Goal: Task Accomplishment & Management: Use online tool/utility

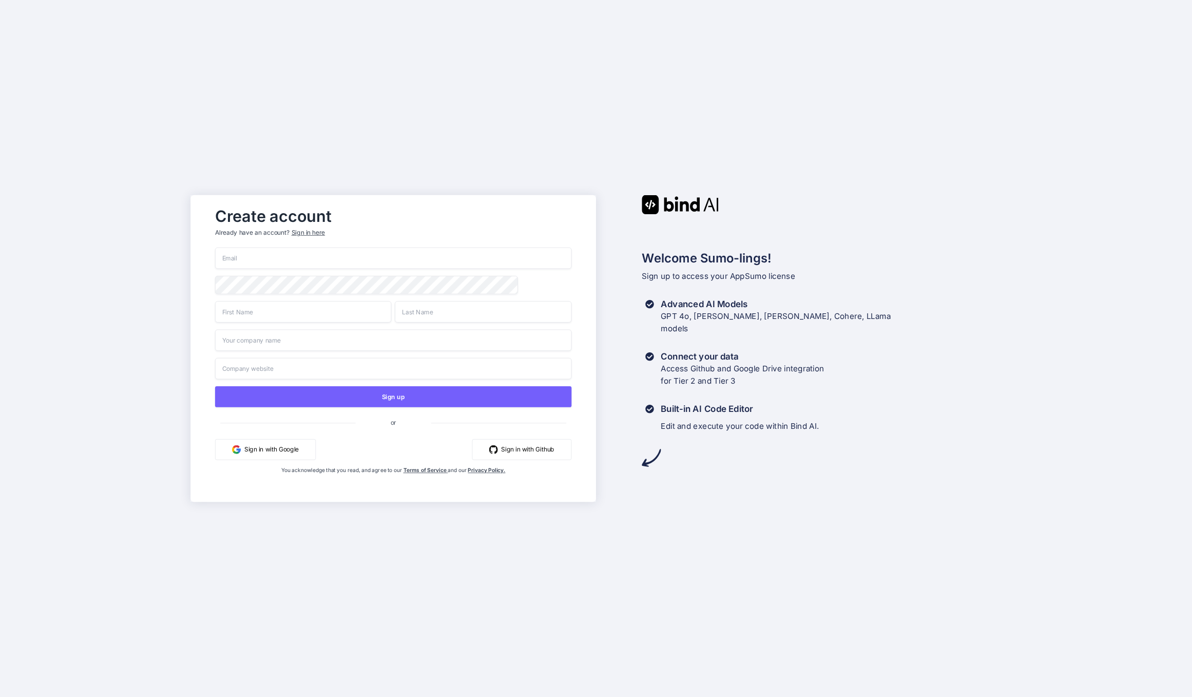
click at [364, 264] on input "email" at bounding box center [393, 258] width 356 height 22
type input "Fahad@prismic.media"
click at [328, 322] on input "text" at bounding box center [303, 312] width 177 height 22
type input "Fahad"
type input "Alibrahim"
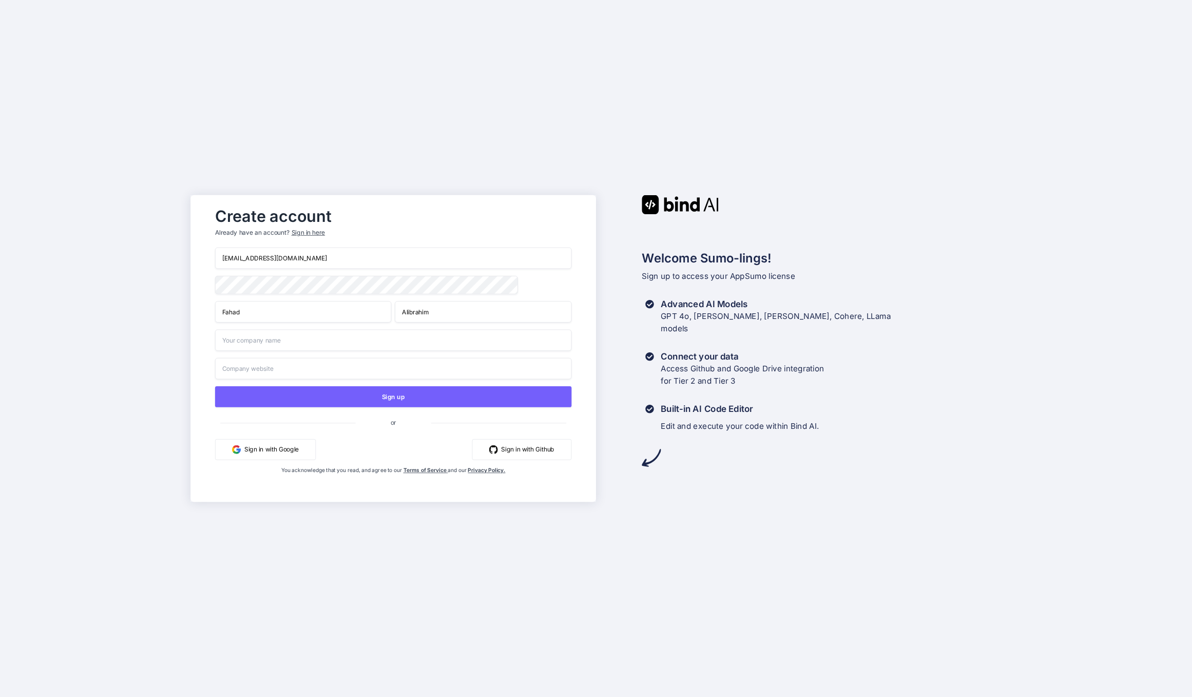
type input "Prismic Media"
click at [269, 370] on input "Prismic Media" at bounding box center [393, 369] width 356 height 22
type input "P"
click at [245, 373] on input "Prismic Media" at bounding box center [393, 369] width 356 height 22
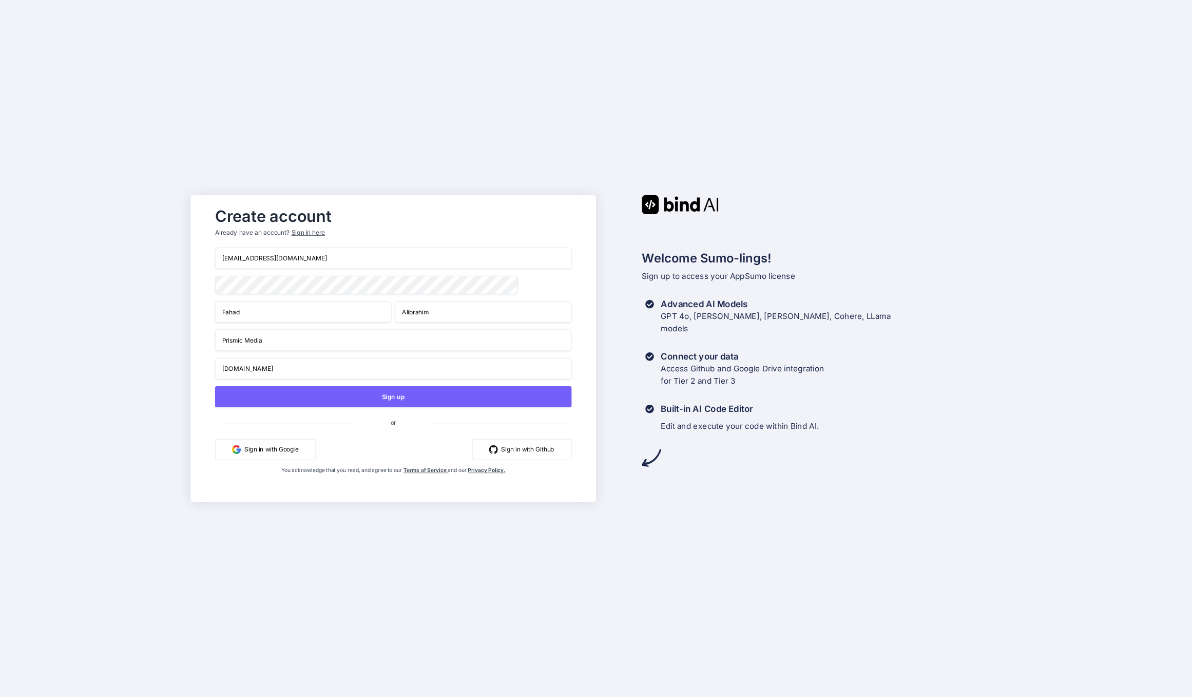
type input "Prismic.Media"
click at [277, 449] on button "Sign in with Google" at bounding box center [265, 449] width 101 height 21
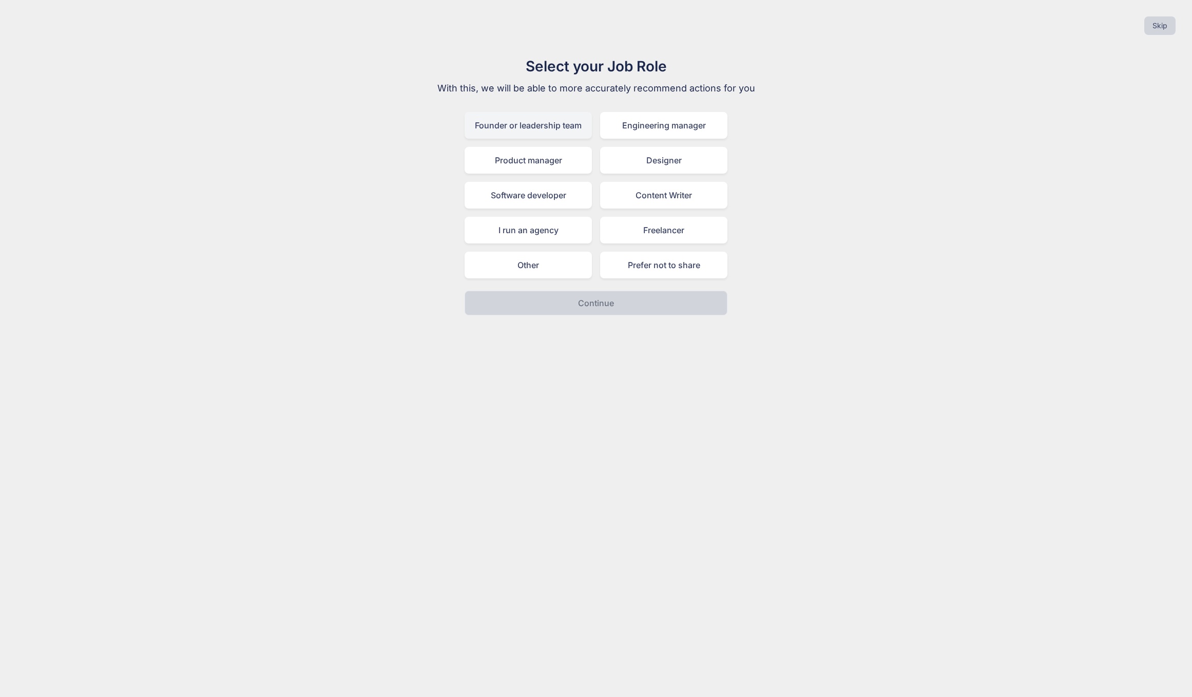
click at [538, 128] on div "Founder or leadership team" at bounding box center [528, 125] width 127 height 27
click at [581, 307] on p "Continue" at bounding box center [596, 303] width 36 height 12
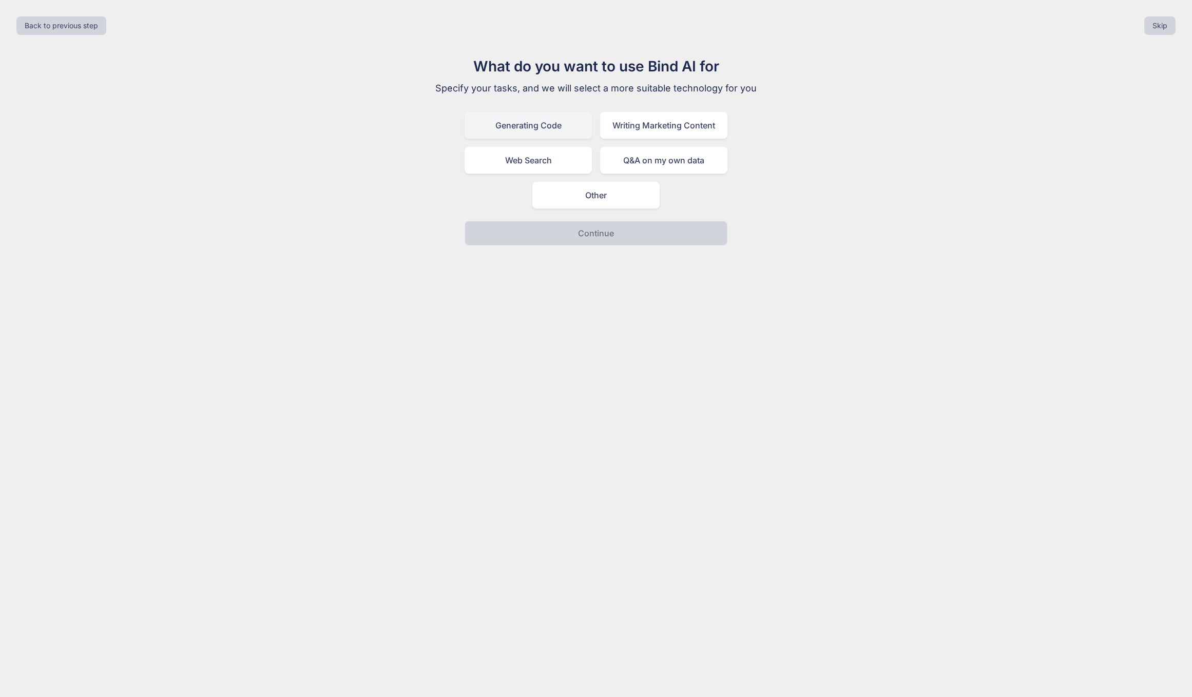
click at [561, 117] on div "Generating Code" at bounding box center [528, 125] width 127 height 27
click at [578, 237] on p "Continue" at bounding box center [596, 233] width 36 height 12
click at [565, 163] on div "I am writing brand new code" at bounding box center [596, 160] width 263 height 27
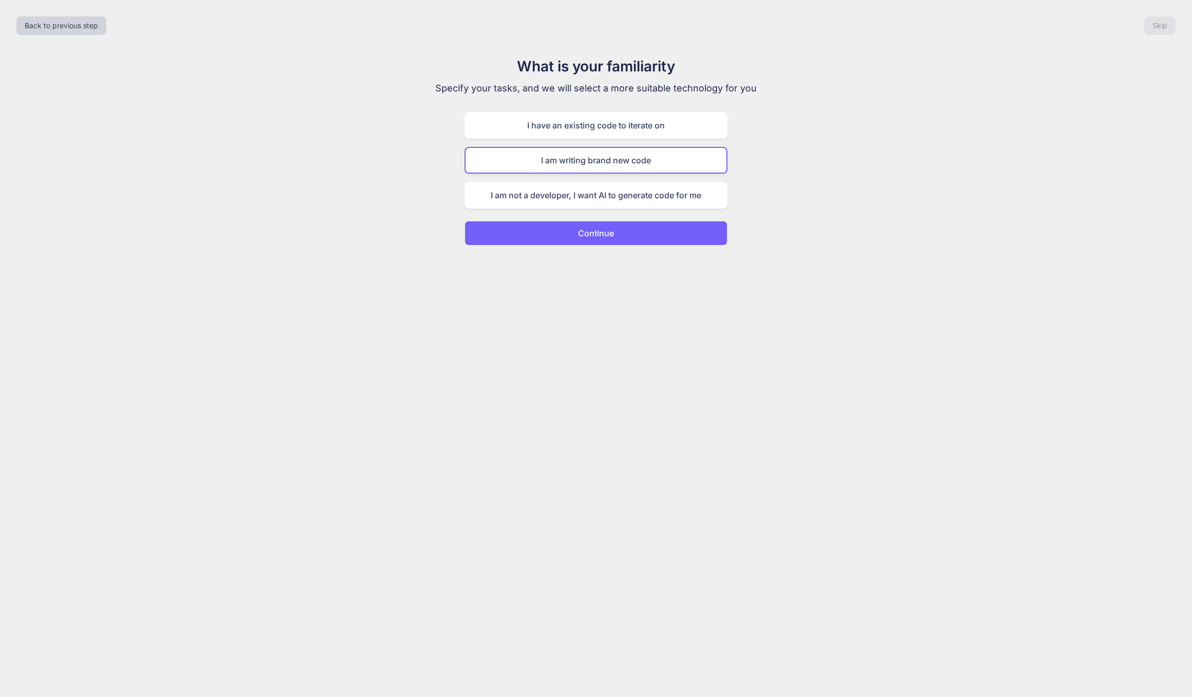
click at [567, 238] on button "Continue" at bounding box center [596, 233] width 263 height 25
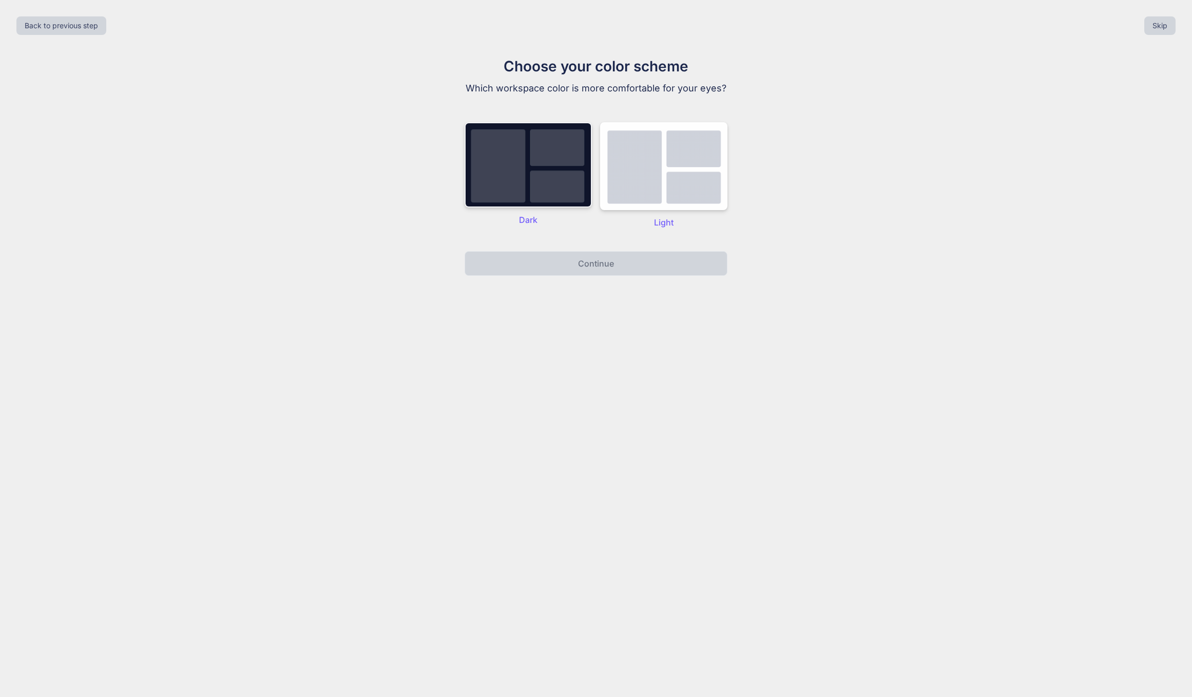
click at [538, 177] on img at bounding box center [528, 164] width 127 height 85
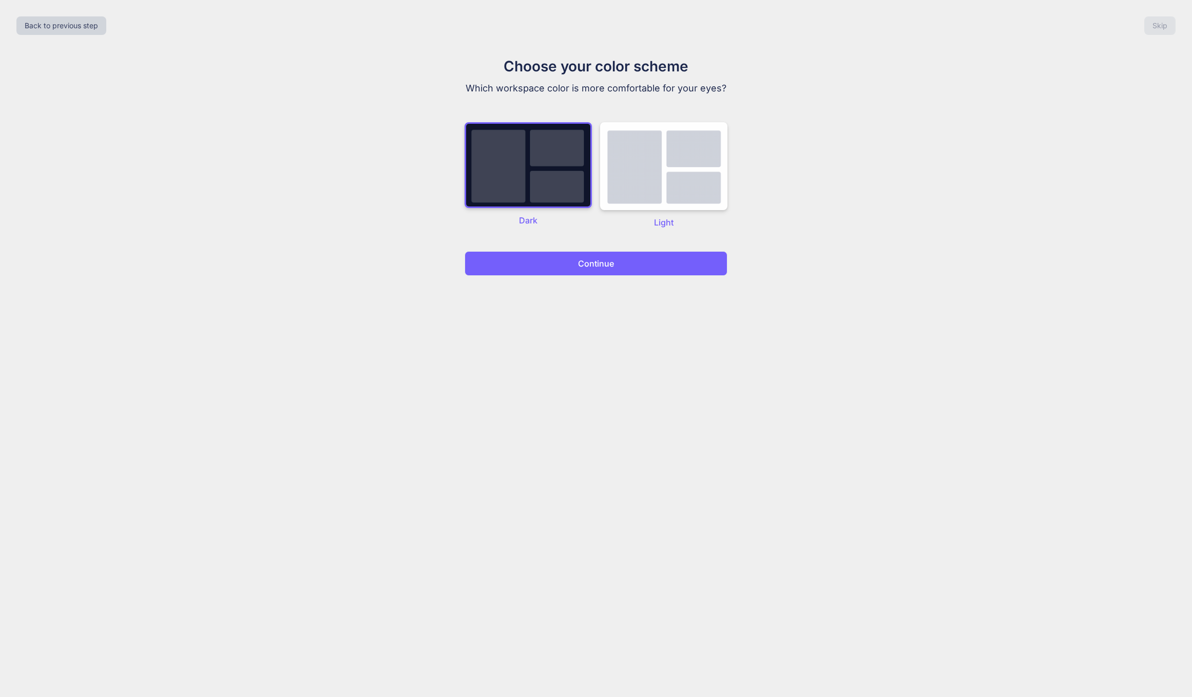
click at [564, 273] on button "Continue" at bounding box center [596, 263] width 263 height 25
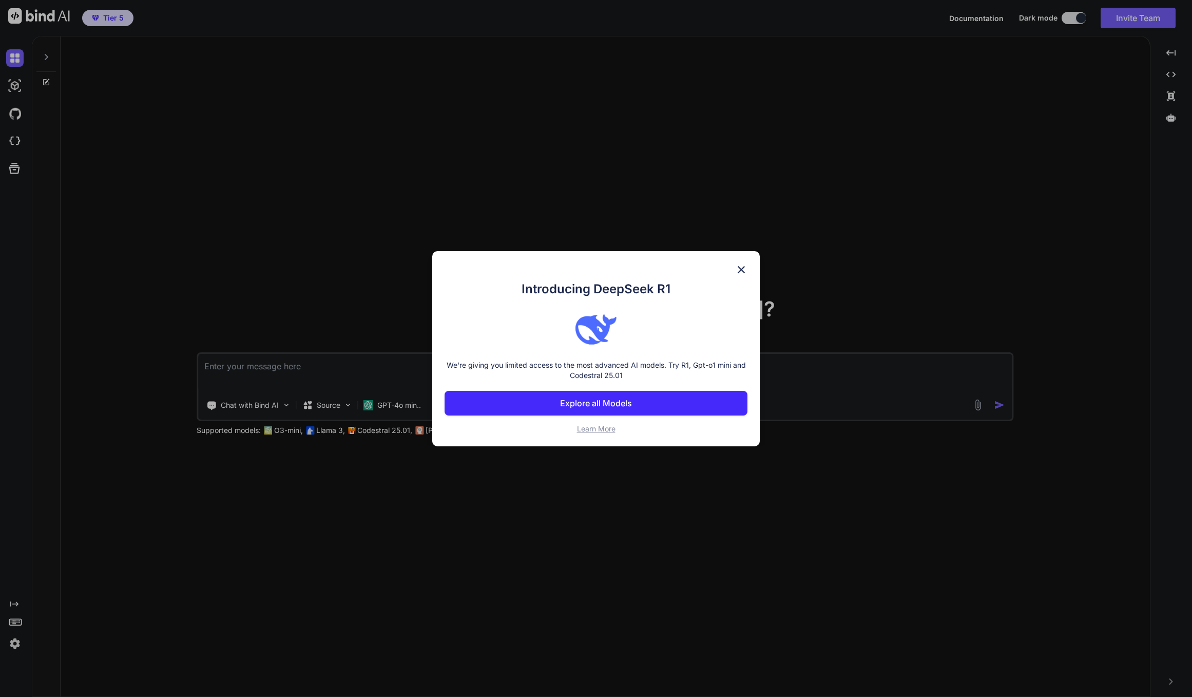
click at [739, 271] on img at bounding box center [741, 269] width 12 height 12
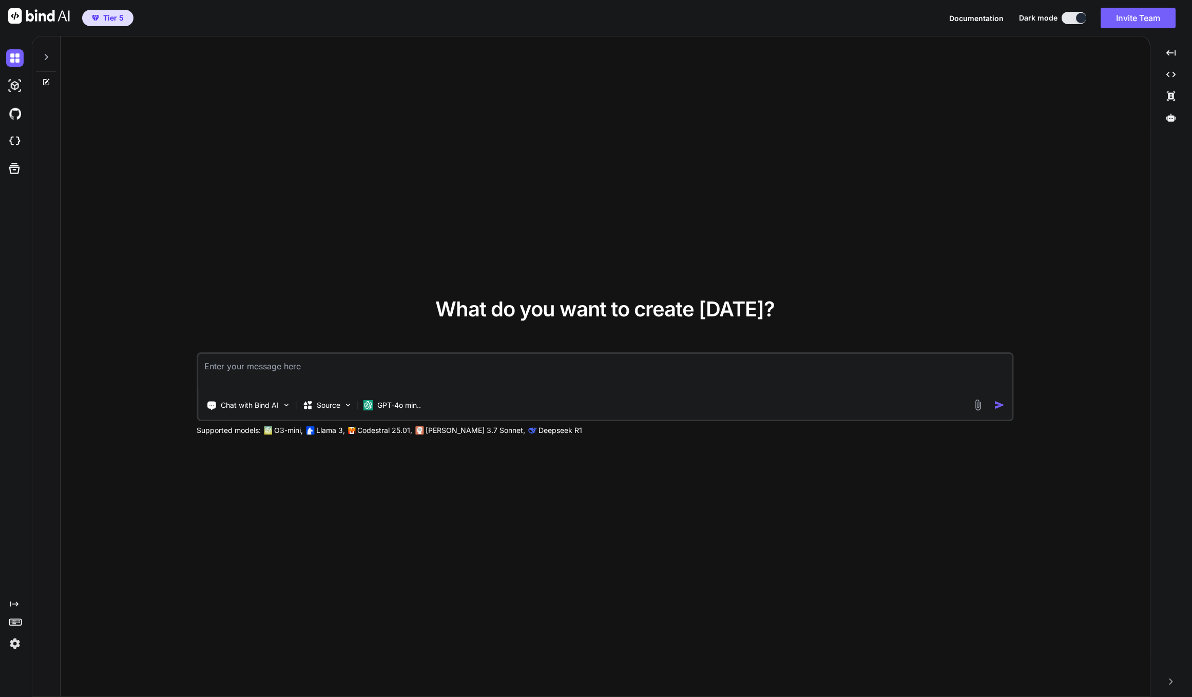
click at [233, 365] on textarea at bounding box center [605, 373] width 814 height 38
click at [330, 403] on p "Source" at bounding box center [329, 405] width 24 height 10
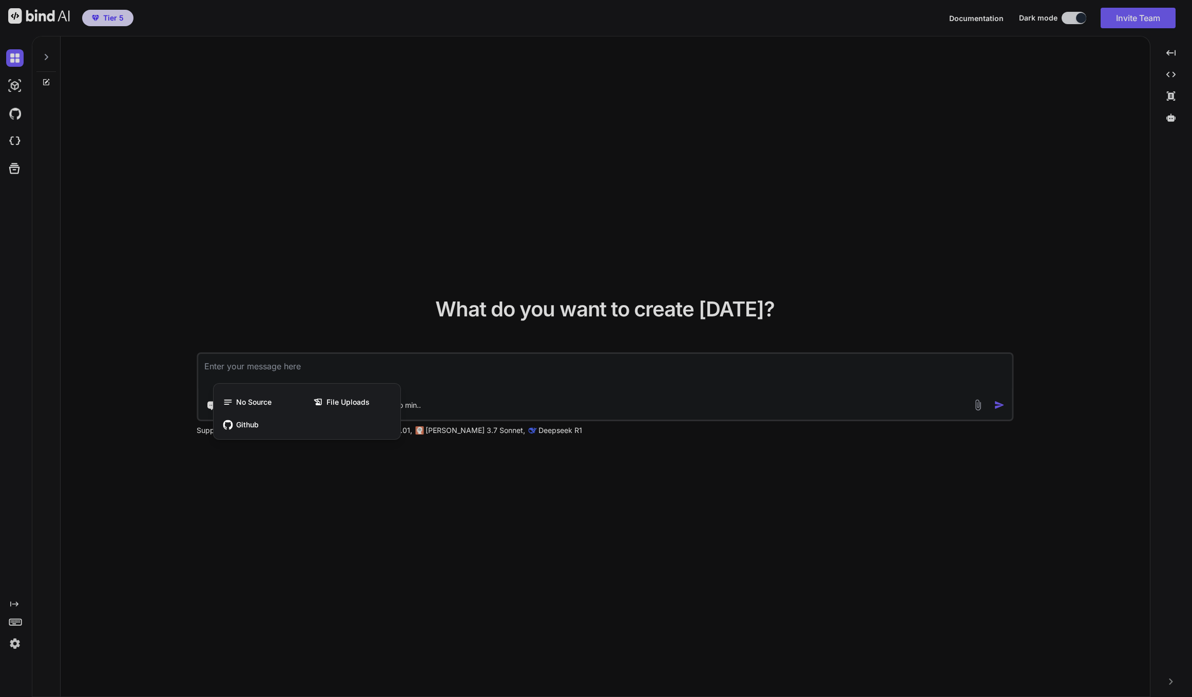
click at [329, 365] on div at bounding box center [596, 348] width 1192 height 697
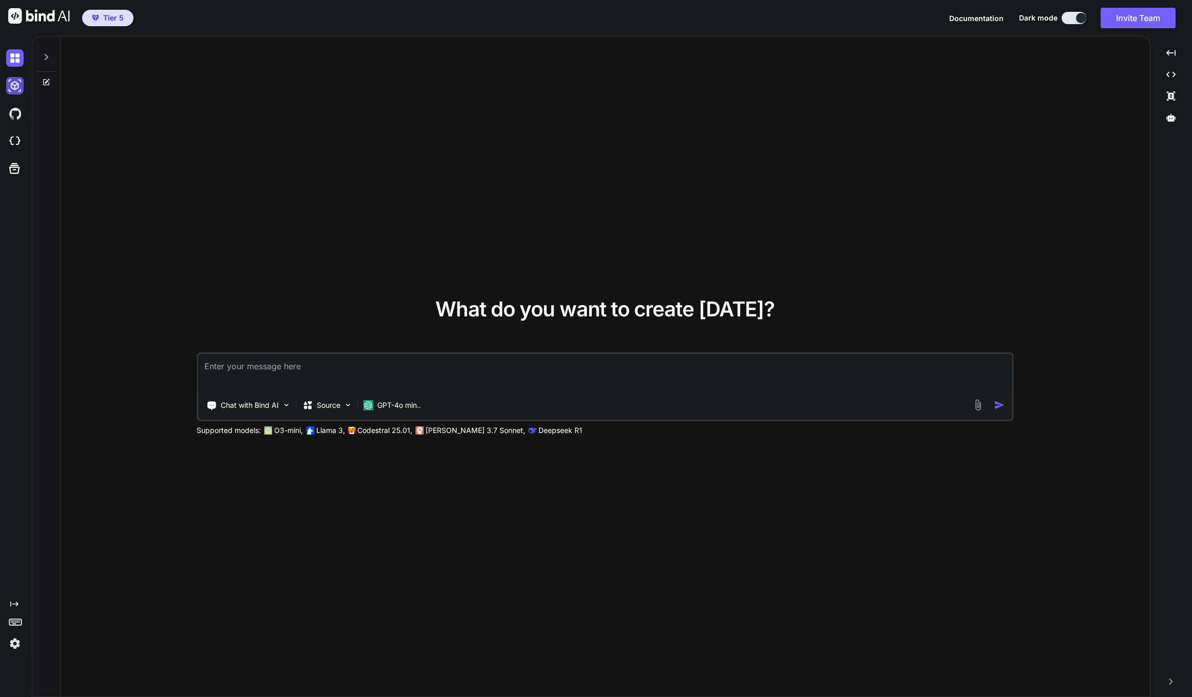
click at [16, 89] on img at bounding box center [14, 85] width 17 height 17
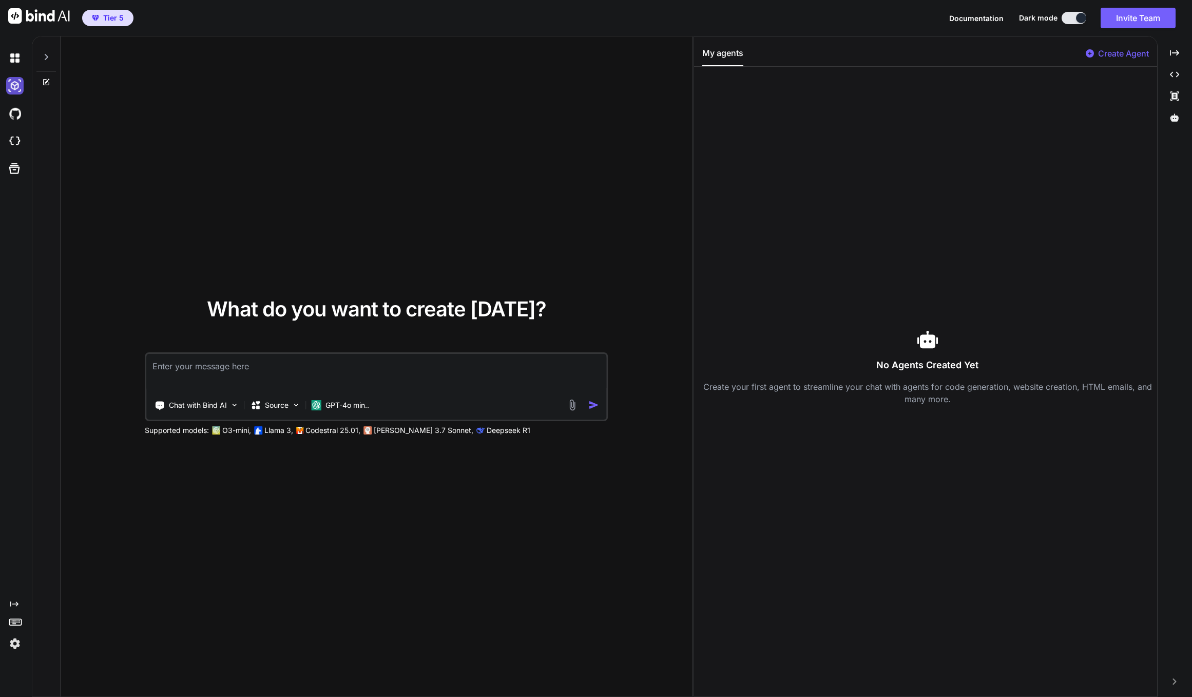
click at [16, 89] on img at bounding box center [14, 85] width 17 height 17
click at [1098, 51] on p "Create Agent" at bounding box center [1123, 53] width 51 height 12
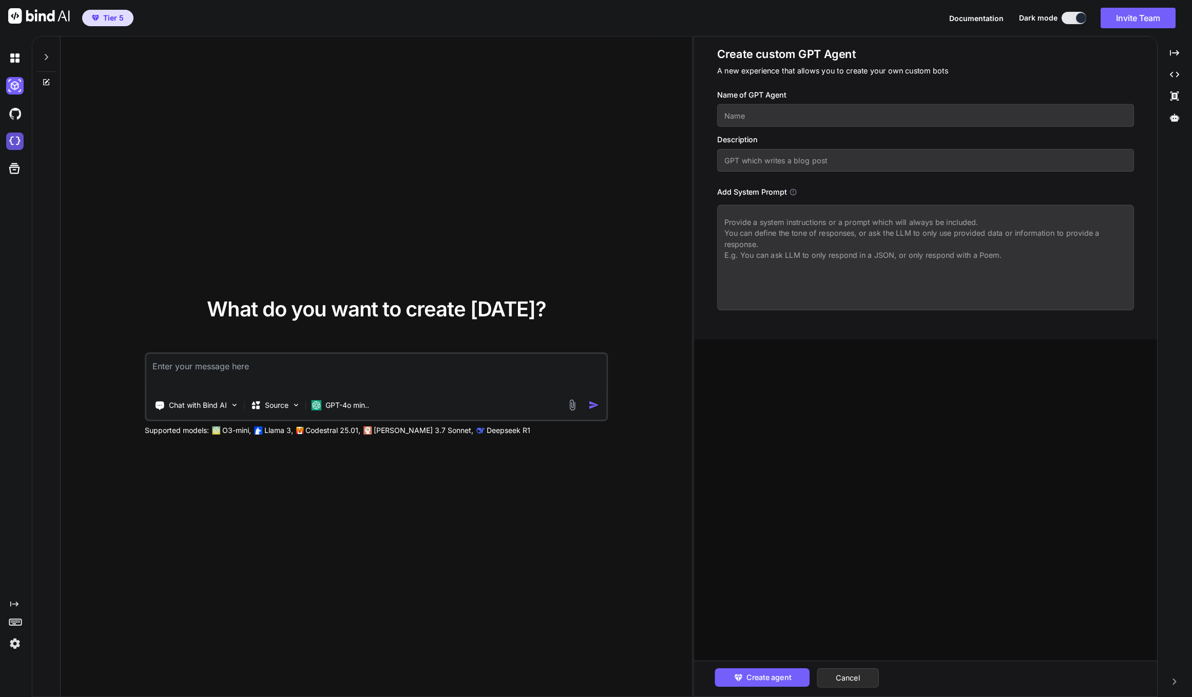
click at [18, 141] on img at bounding box center [14, 140] width 17 height 17
click at [833, 679] on button "Cancel" at bounding box center [848, 678] width 62 height 20
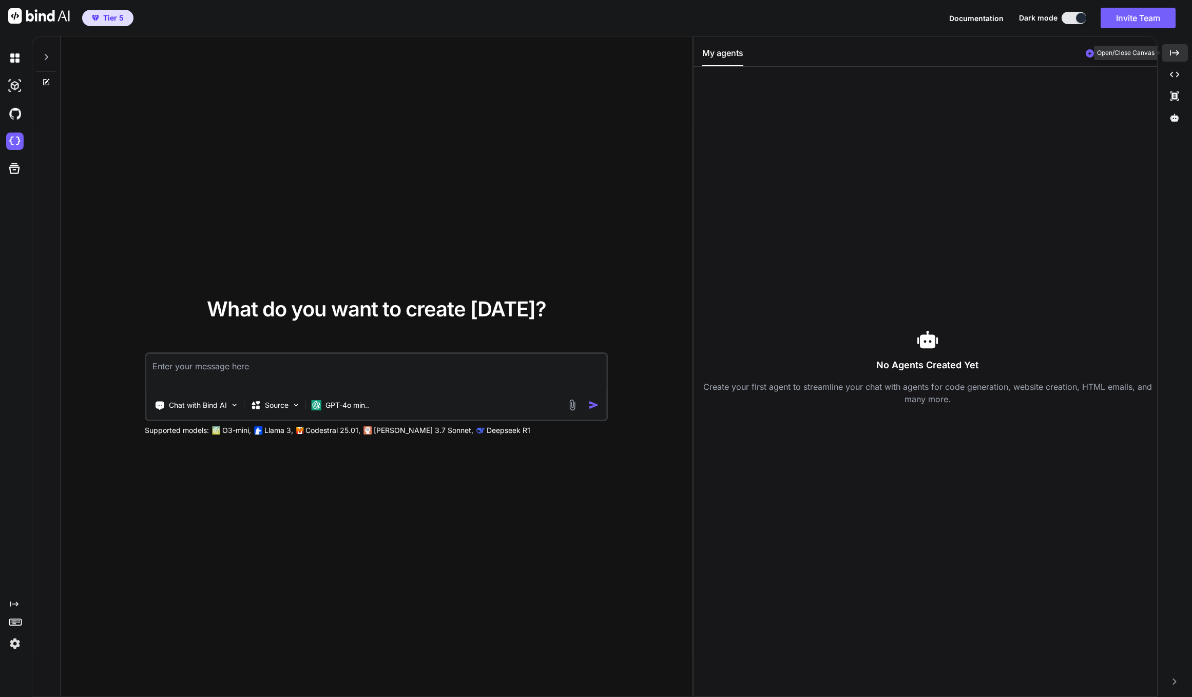
click at [1182, 53] on div "Created with Pixso." at bounding box center [1175, 52] width 26 height 17
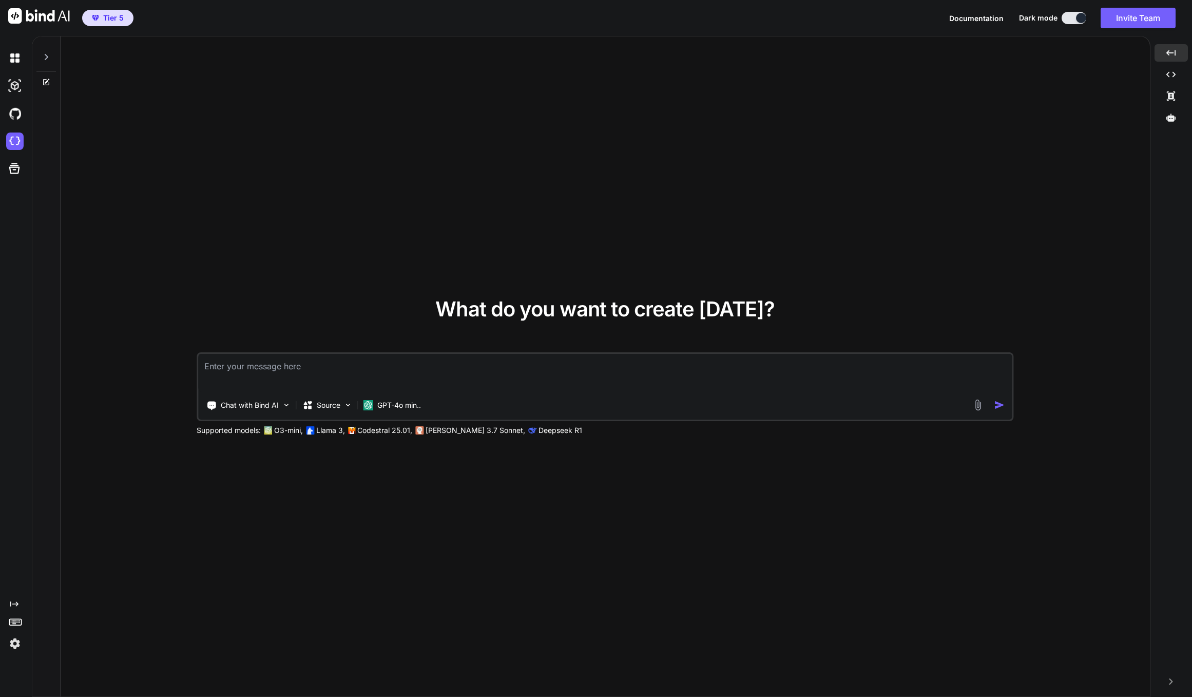
click at [359, 370] on textarea at bounding box center [605, 373] width 814 height 38
click at [264, 405] on p "Chat with Bind AI" at bounding box center [250, 405] width 58 height 10
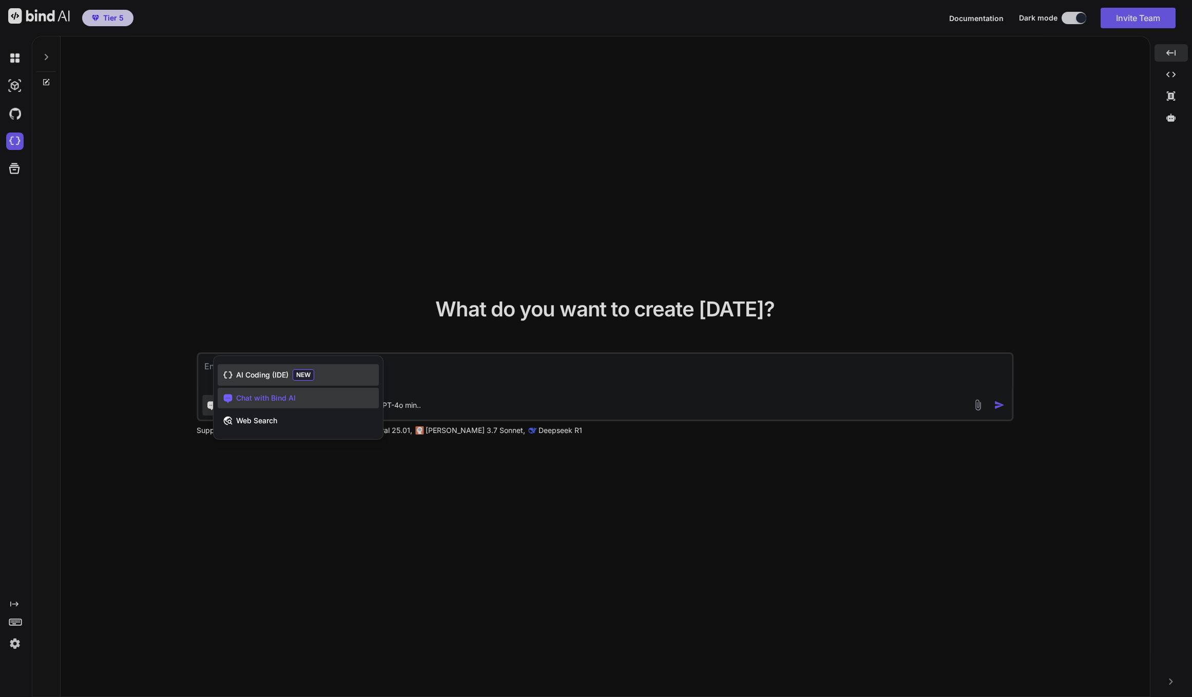
click at [266, 378] on span "AI Coding (IDE)" at bounding box center [262, 375] width 52 height 10
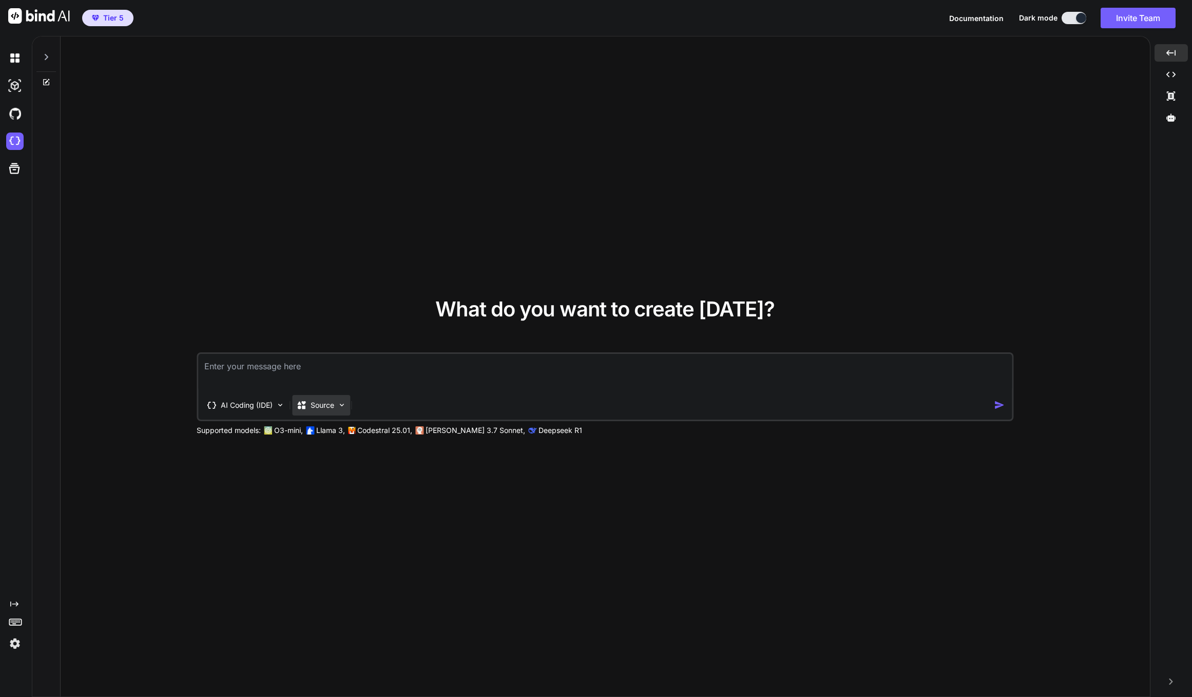
click at [315, 400] on p "Source" at bounding box center [323, 405] width 24 height 10
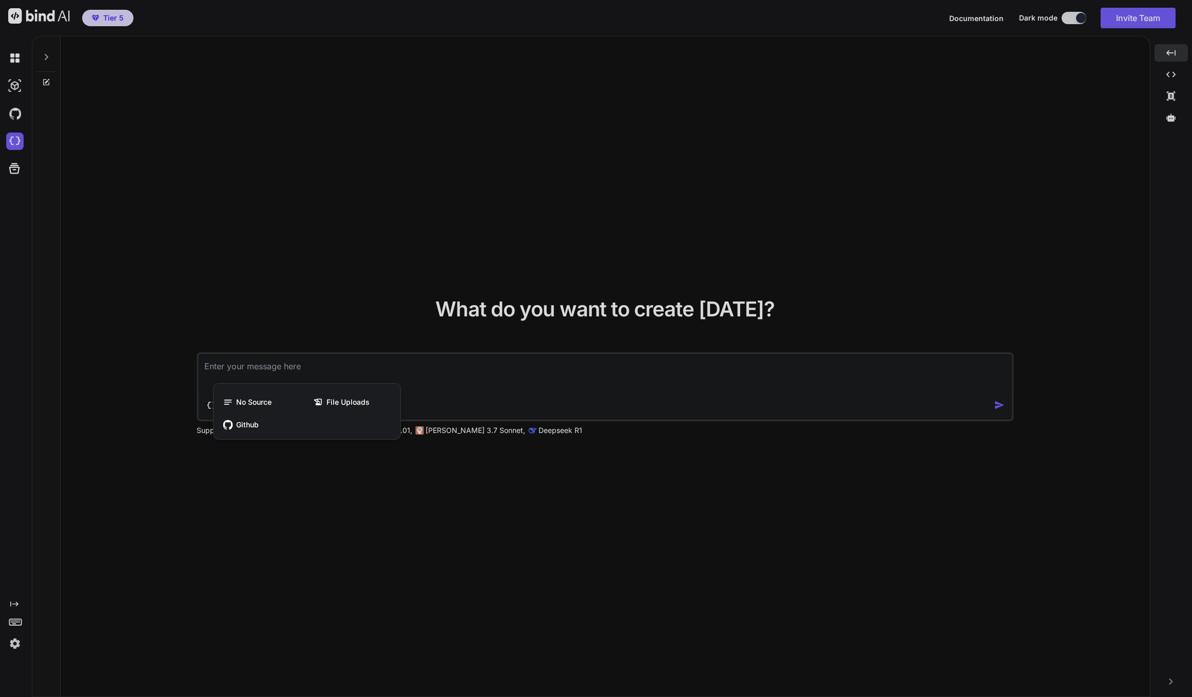
click at [296, 332] on div at bounding box center [596, 348] width 1192 height 697
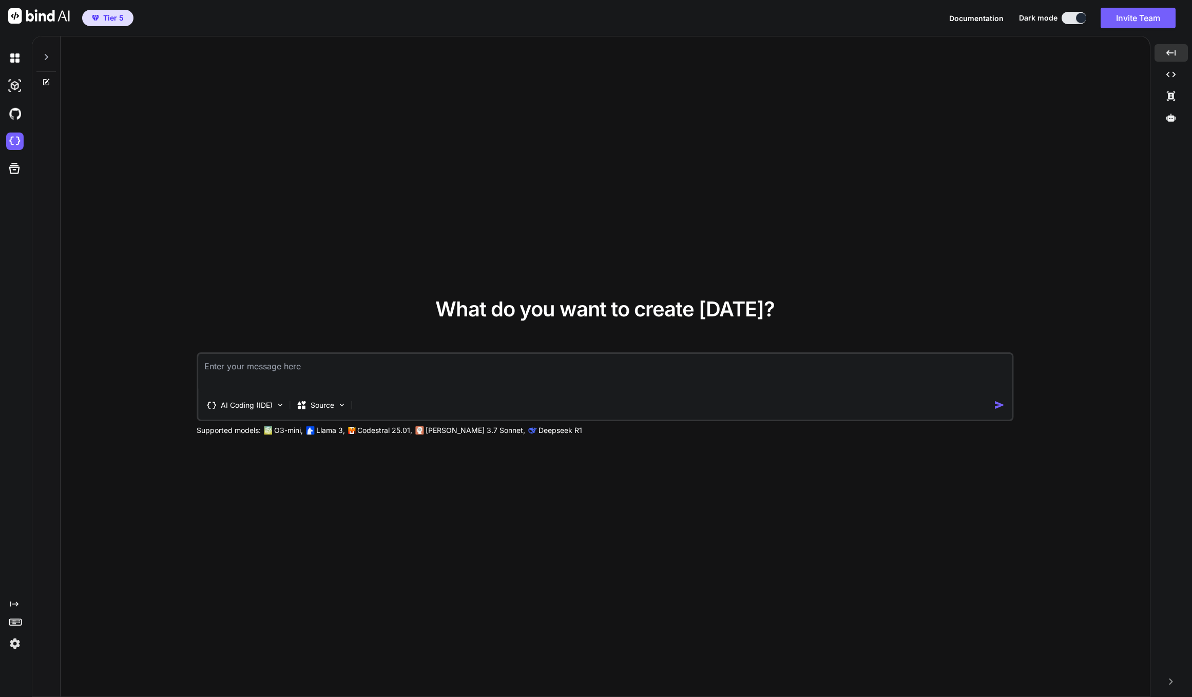
click at [305, 364] on textarea at bounding box center [605, 373] width 814 height 38
paste textarea "433488"
type textarea "433488"
paste textarea "create the complete marketing agency project management and staff management sa…"
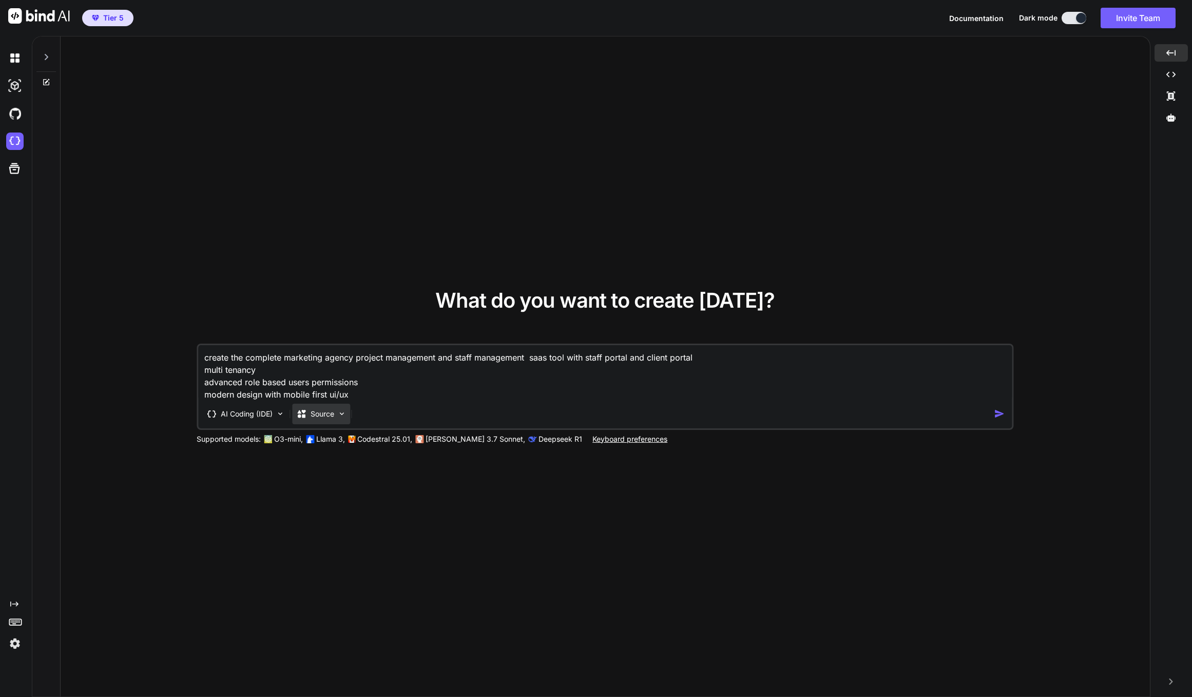
type textarea "create the complete marketing agency project management and staff management sa…"
click at [320, 415] on p "Source" at bounding box center [323, 414] width 24 height 10
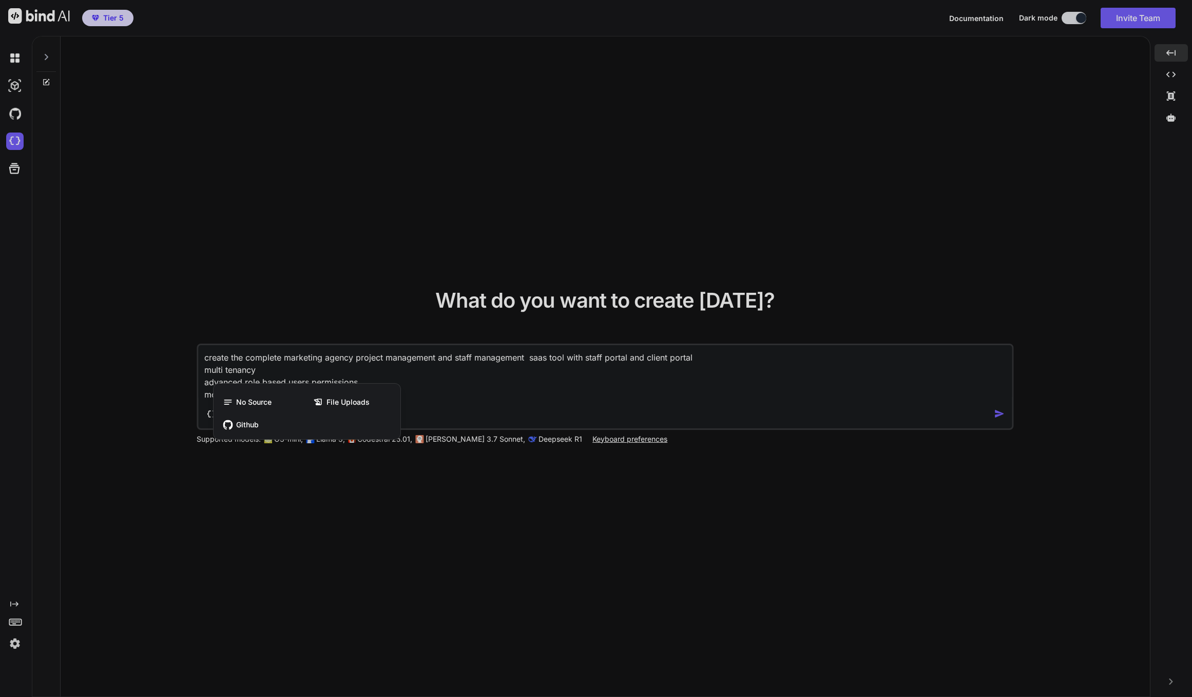
click at [438, 379] on div at bounding box center [596, 348] width 1192 height 697
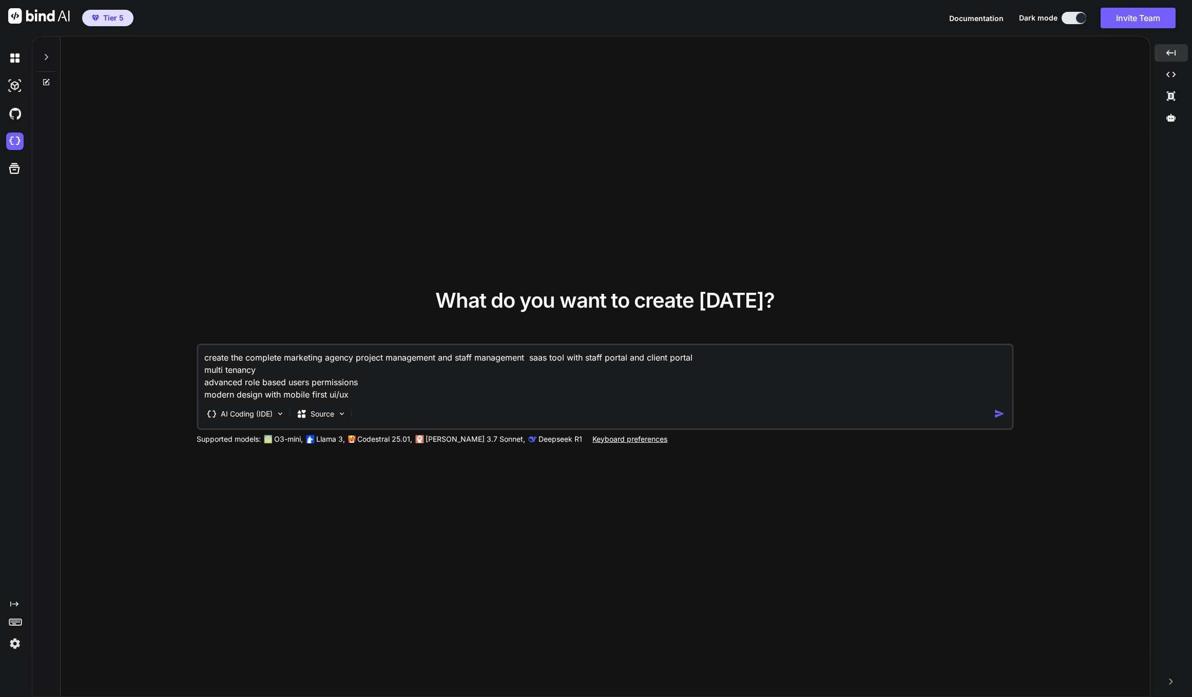
click at [373, 372] on textarea "create the complete marketing agency project management and staff management sa…" at bounding box center [605, 372] width 814 height 55
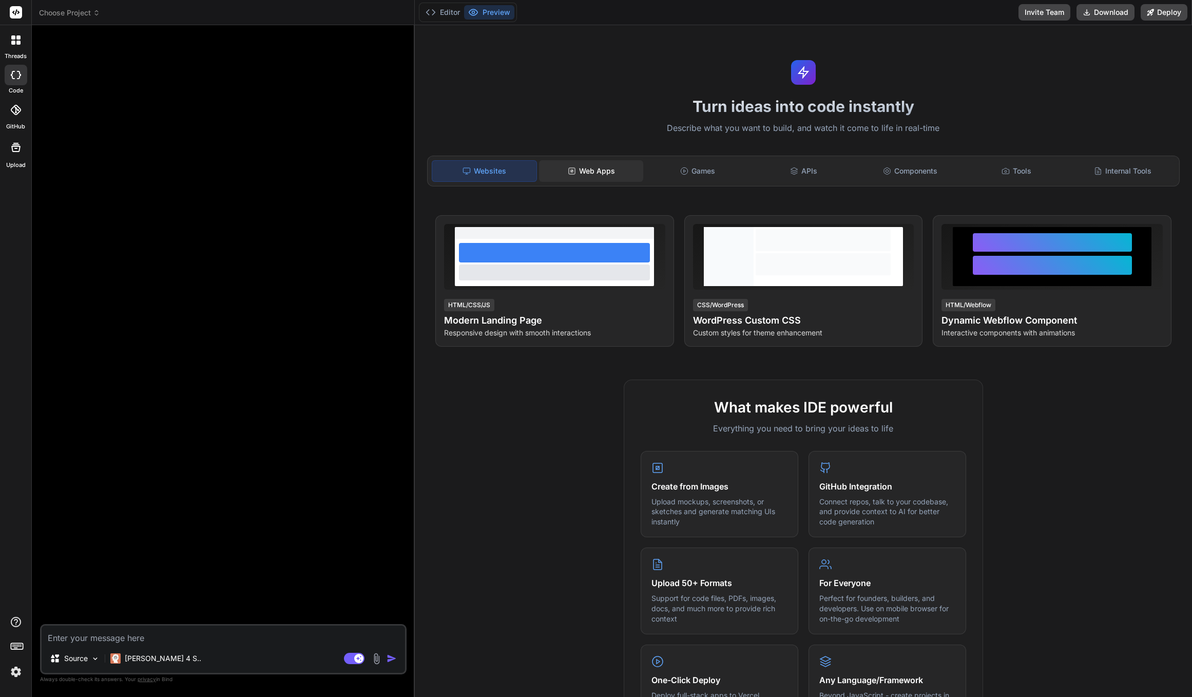
click at [620, 169] on div "Web Apps" at bounding box center [591, 171] width 104 height 22
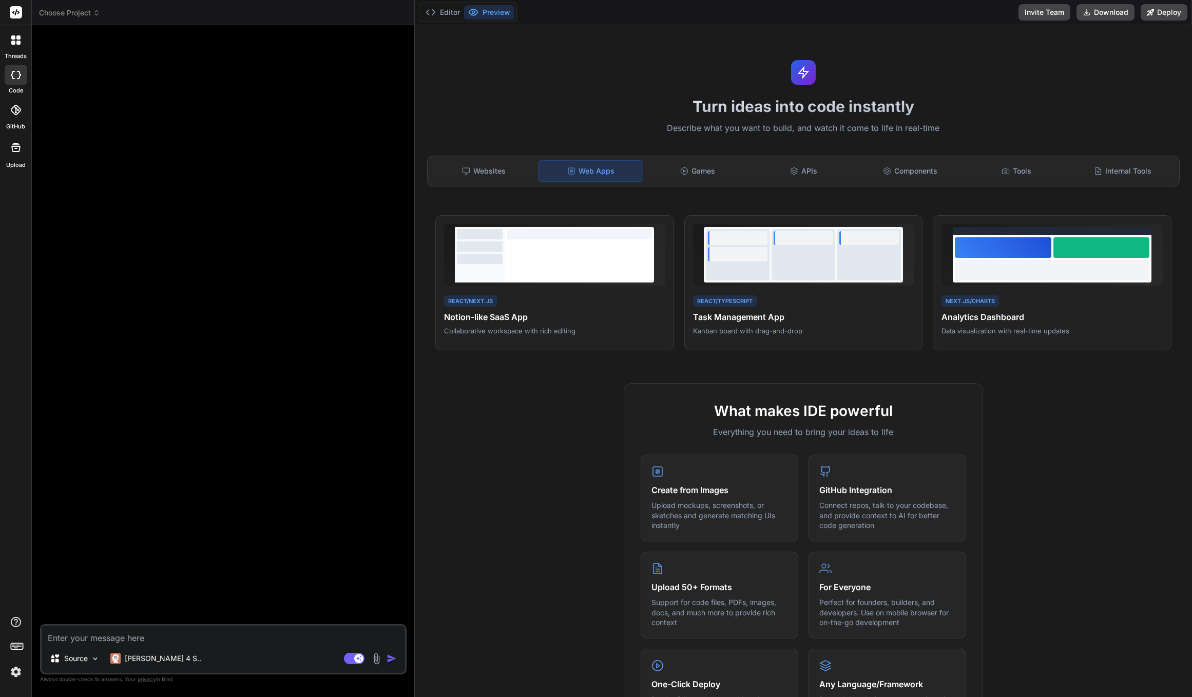
click at [693, 149] on div "Turn ideas into code instantly Describe what you want to build, and watch it co…" at bounding box center [803, 360] width 777 height 671
click at [697, 158] on div "Websites Web Apps Games APIs Components Tools Internal Tools" at bounding box center [803, 171] width 753 height 31
click at [703, 167] on div "Games" at bounding box center [697, 171] width 104 height 22
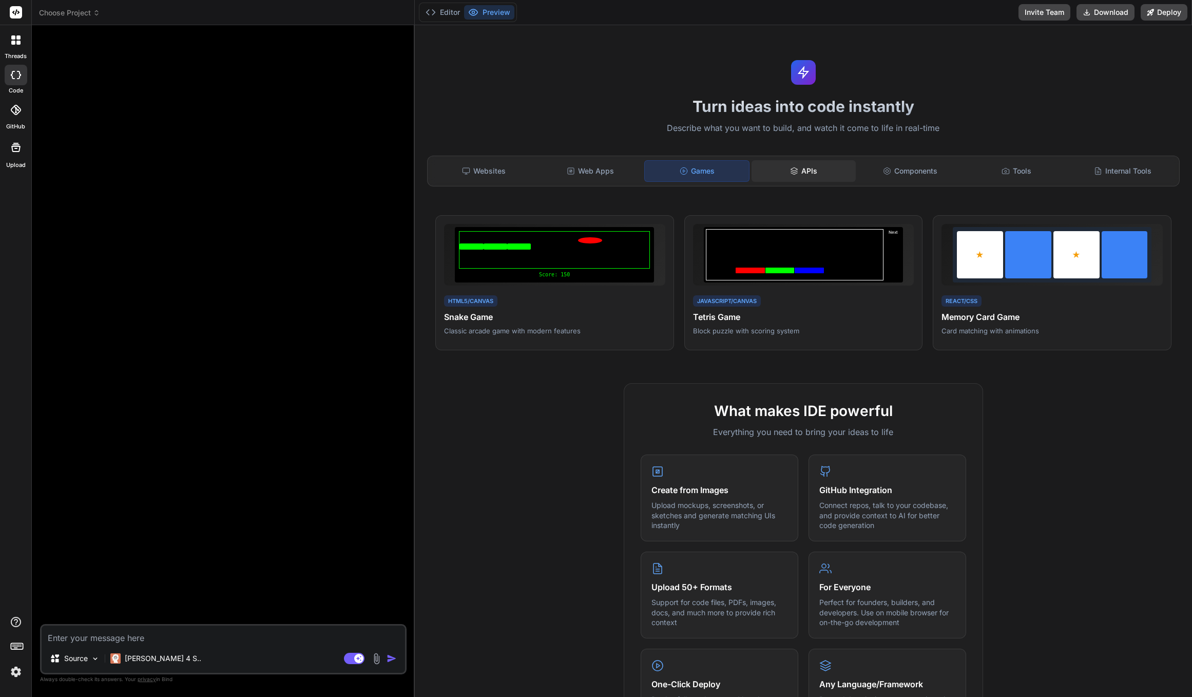
click at [818, 163] on div "APIs" at bounding box center [804, 171] width 104 height 22
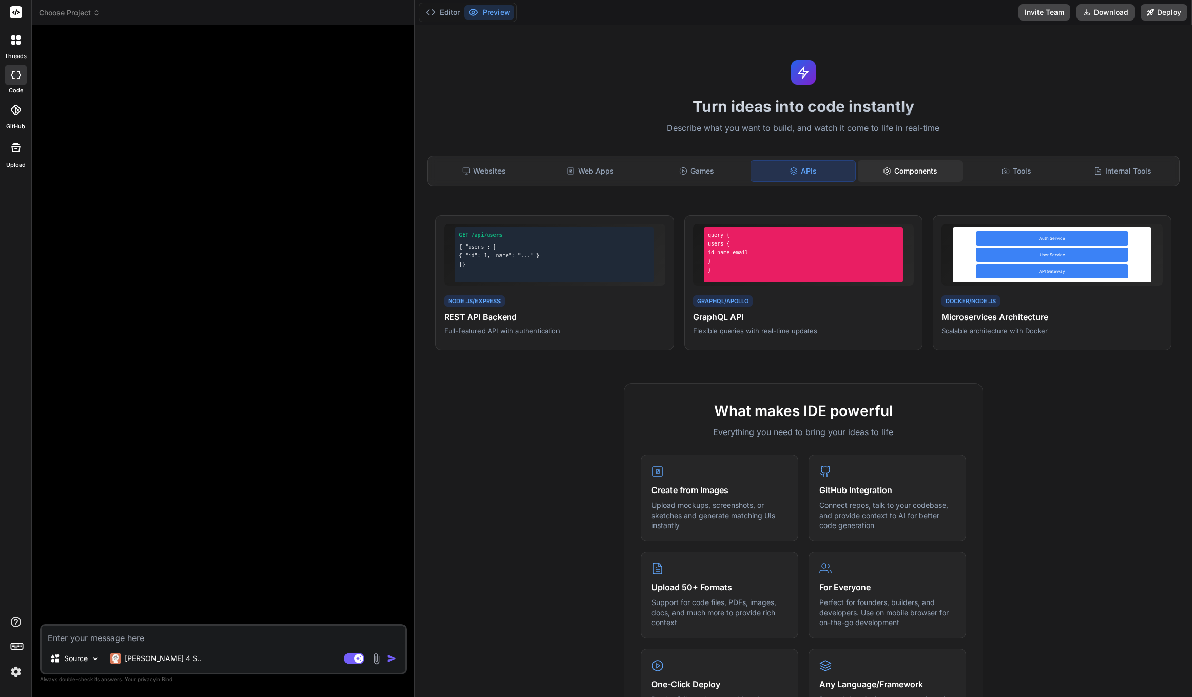
click at [896, 168] on div "Components" at bounding box center [910, 171] width 104 height 22
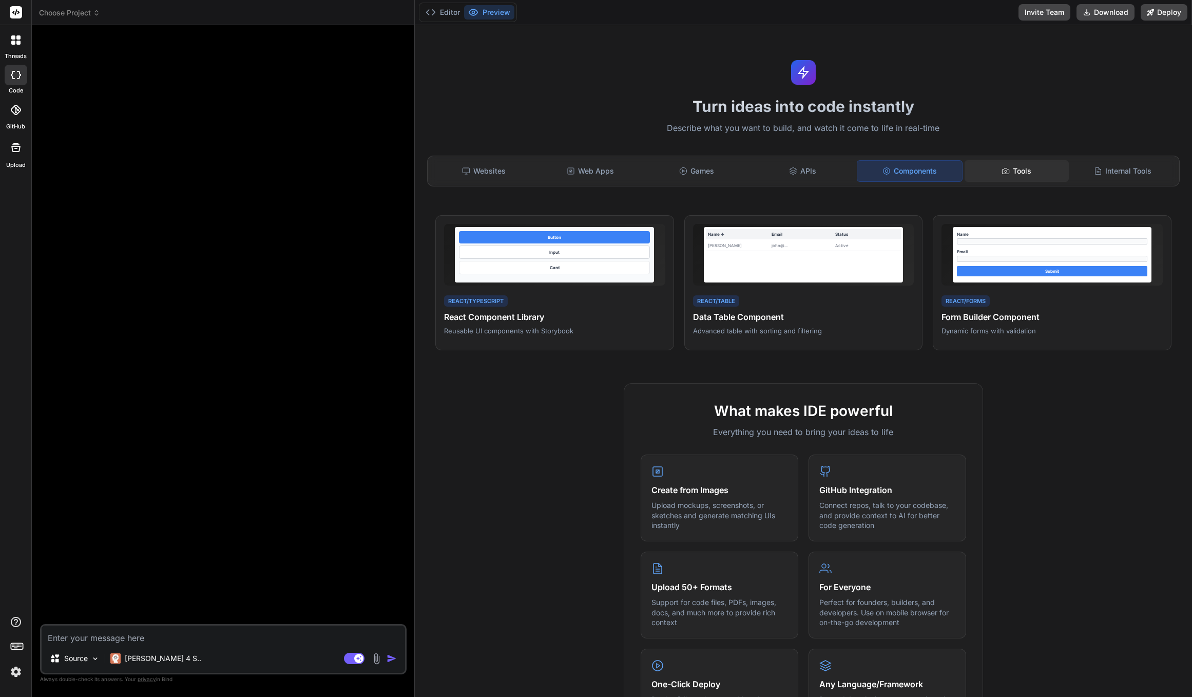
click at [1035, 179] on div "Tools" at bounding box center [1017, 171] width 104 height 22
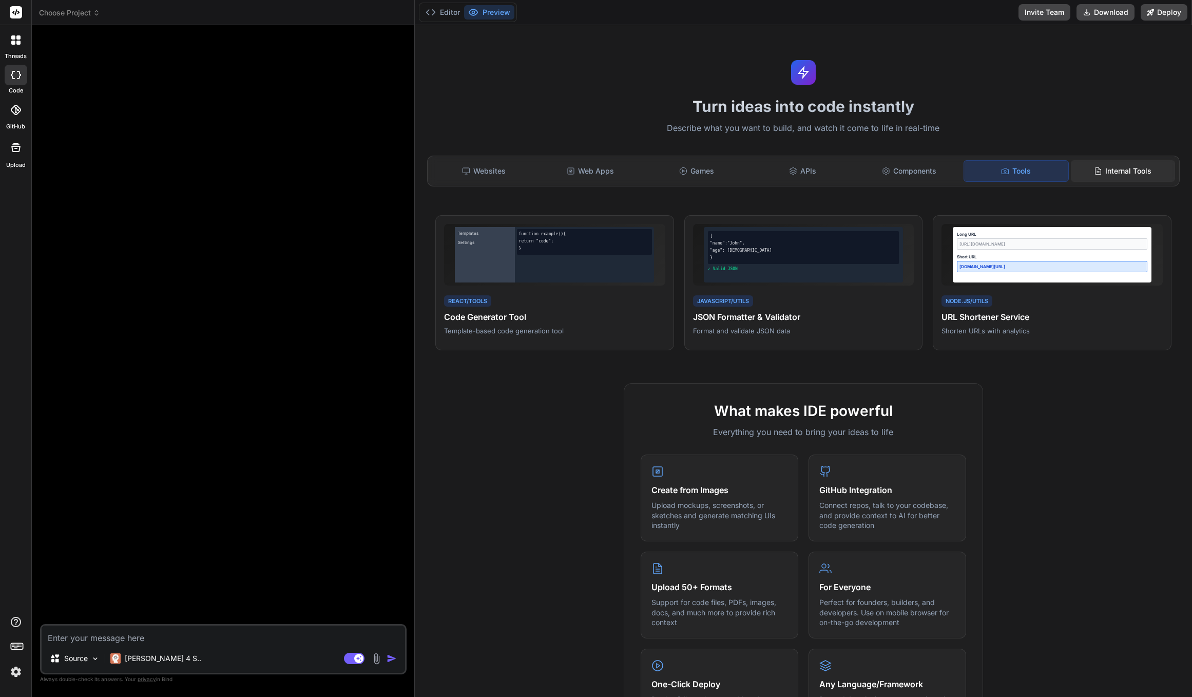
click at [1125, 172] on div "Internal Tools" at bounding box center [1123, 171] width 104 height 22
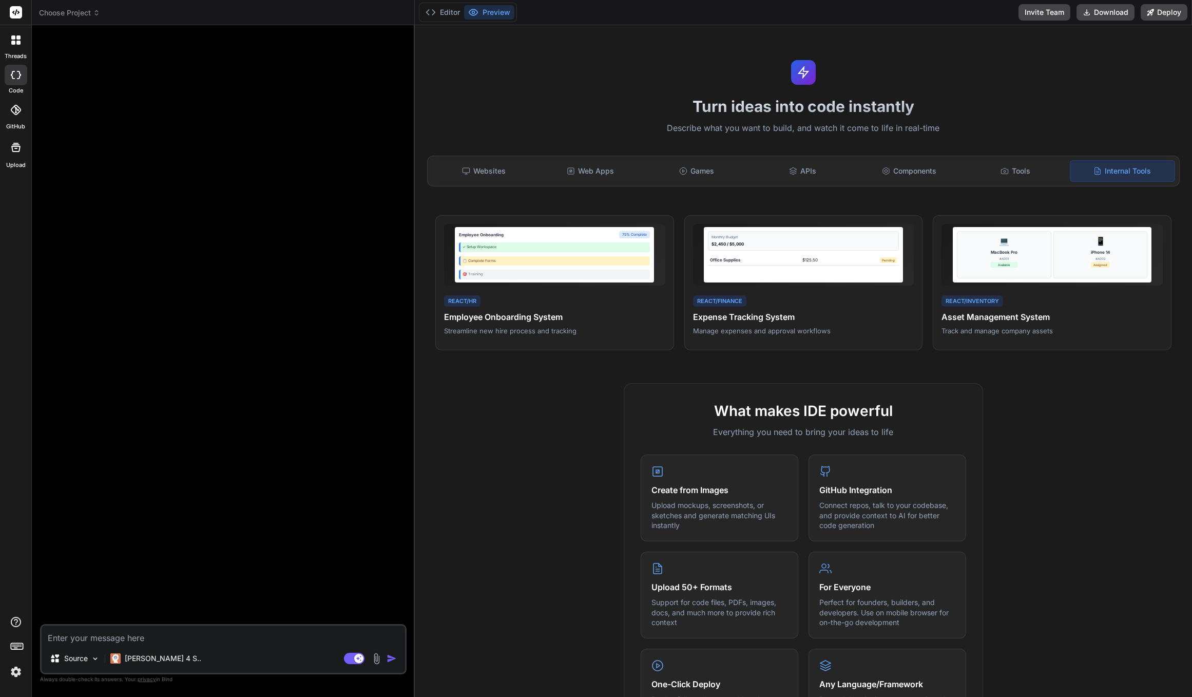
scroll to position [286, 0]
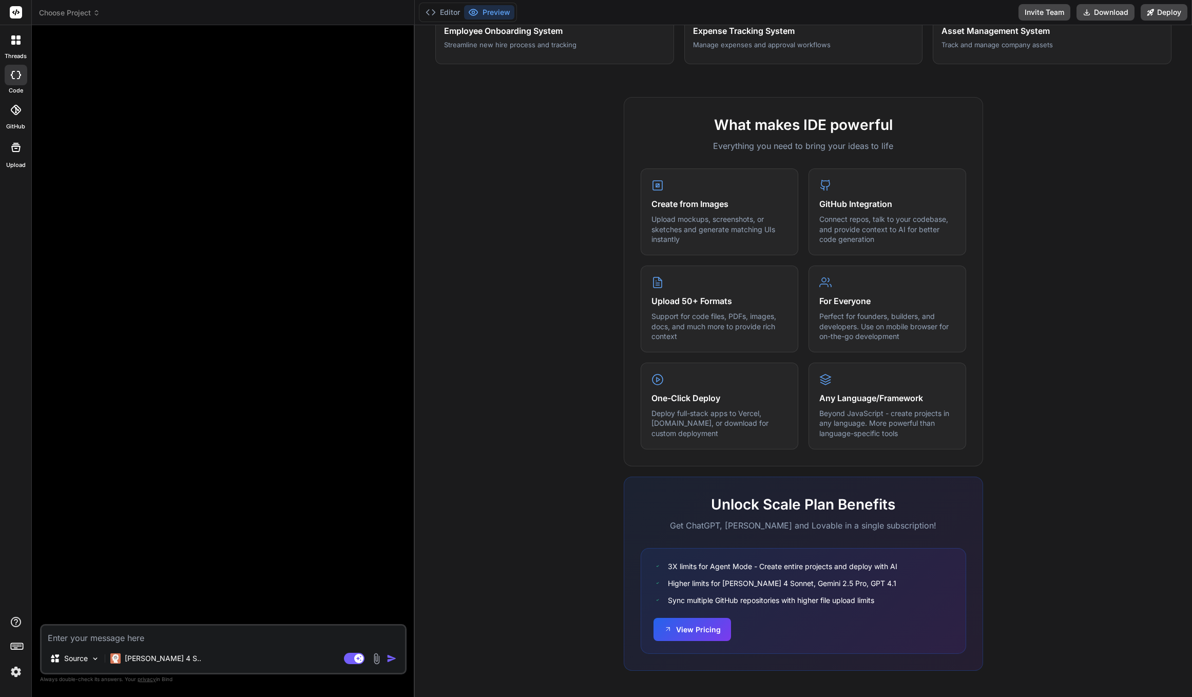
click at [439, 434] on div "What makes IDE powerful Everything you need to bring your ideas to life Create …" at bounding box center [803, 393] width 765 height 593
click at [383, 422] on div at bounding box center [224, 328] width 364 height 590
click at [449, 5] on button "Editor" at bounding box center [442, 12] width 43 height 14
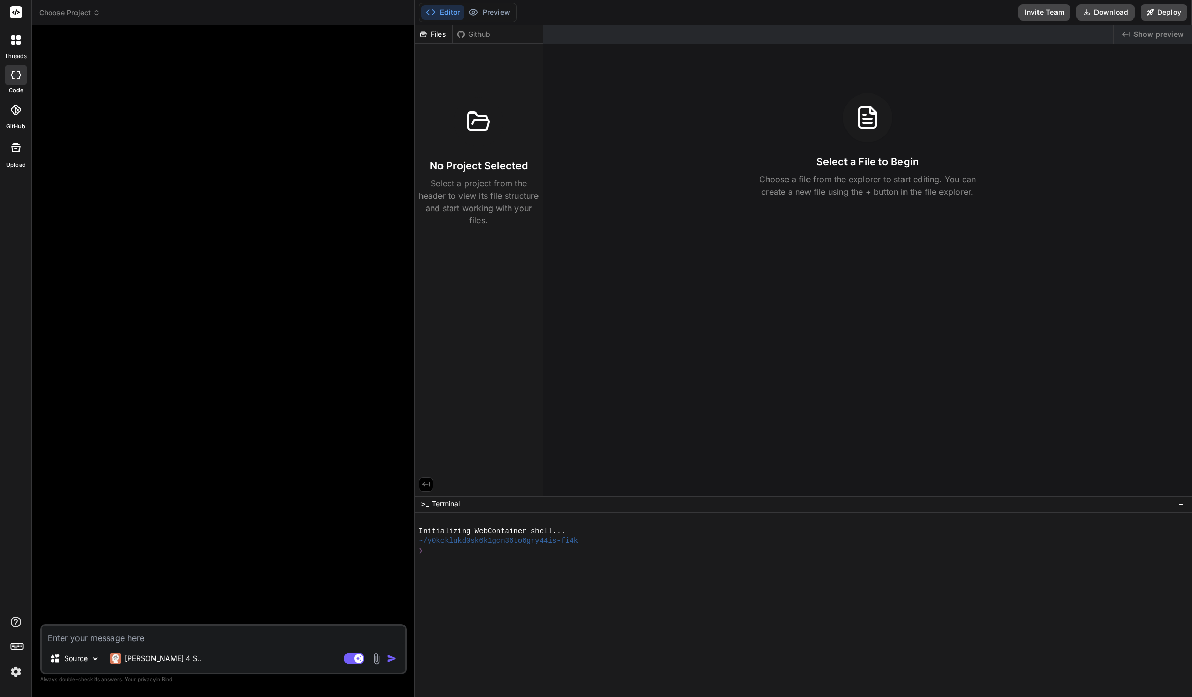
click at [1150, 37] on span "Show preview" at bounding box center [1158, 34] width 50 height 10
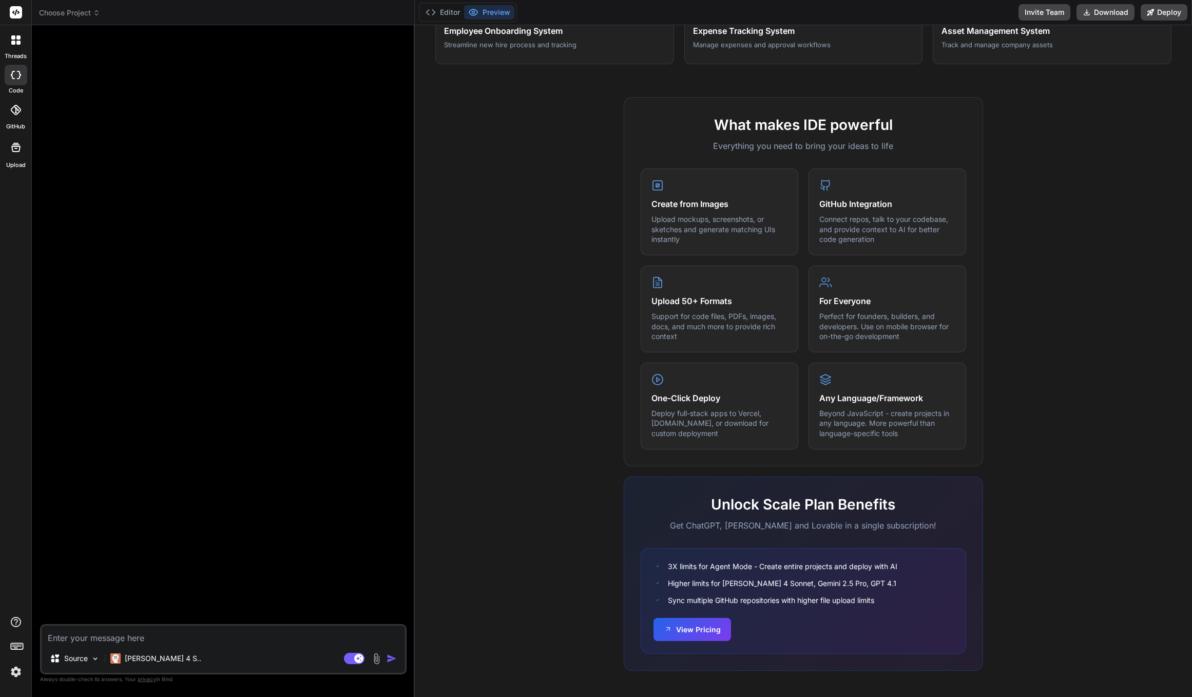
click at [415, 339] on div "Turn ideas into code instantly Describe what you want to build, and watch it co…" at bounding box center [803, 360] width 777 height 671
click at [15, 72] on icon at bounding box center [16, 75] width 10 height 8
type textarea "x"
click at [15, 45] on div at bounding box center [16, 40] width 22 height 22
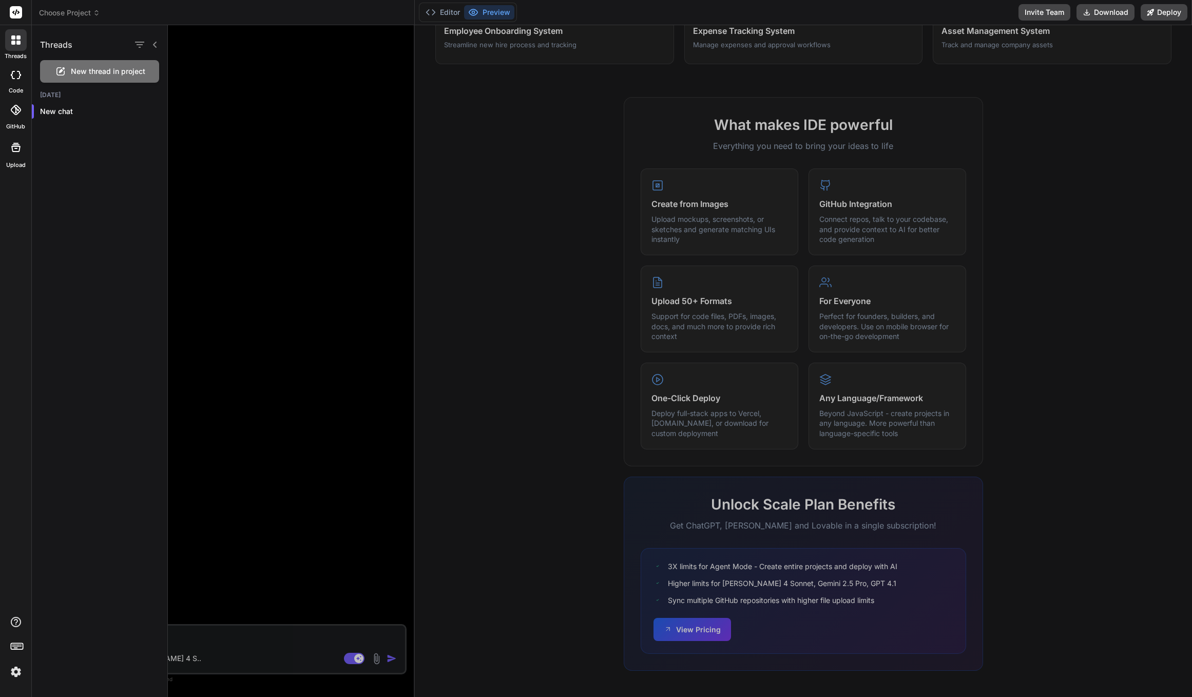
click at [15, 41] on icon at bounding box center [13, 43] width 4 height 4
click at [18, 43] on icon at bounding box center [18, 43] width 4 height 4
click at [19, 16] on rect at bounding box center [16, 12] width 12 height 12
click at [19, 51] on div "threads" at bounding box center [15, 42] width 31 height 35
click at [76, 104] on div "New chat" at bounding box center [100, 111] width 136 height 21
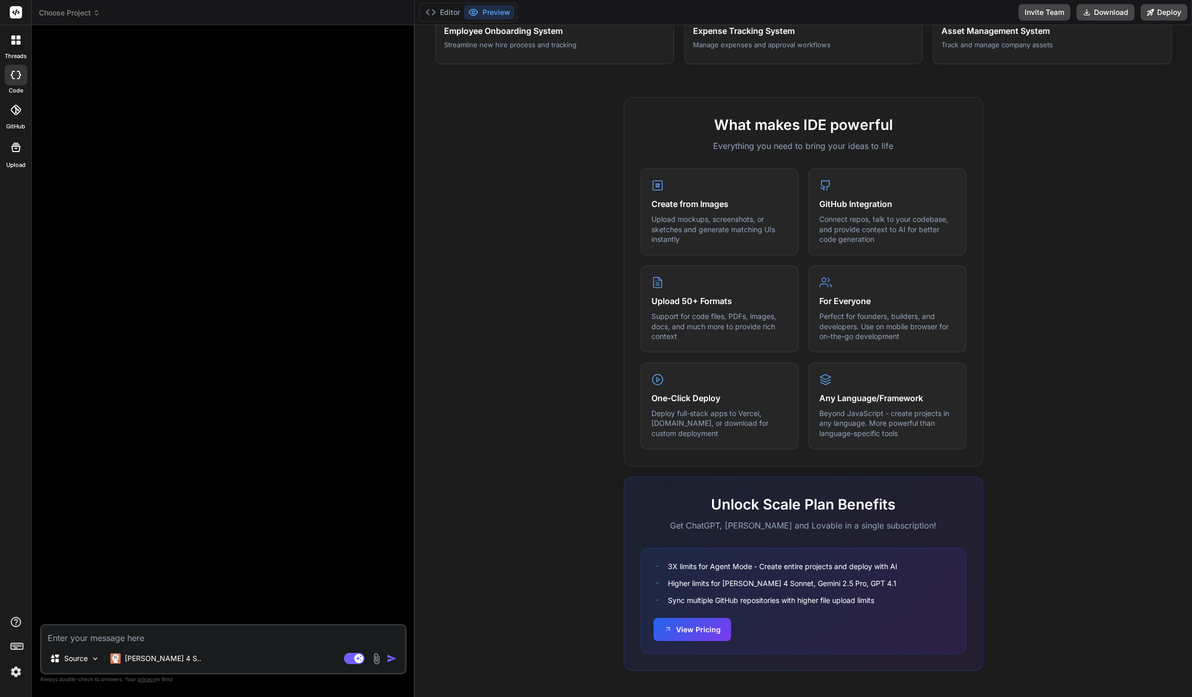
click at [18, 672] on img at bounding box center [15, 671] width 17 height 17
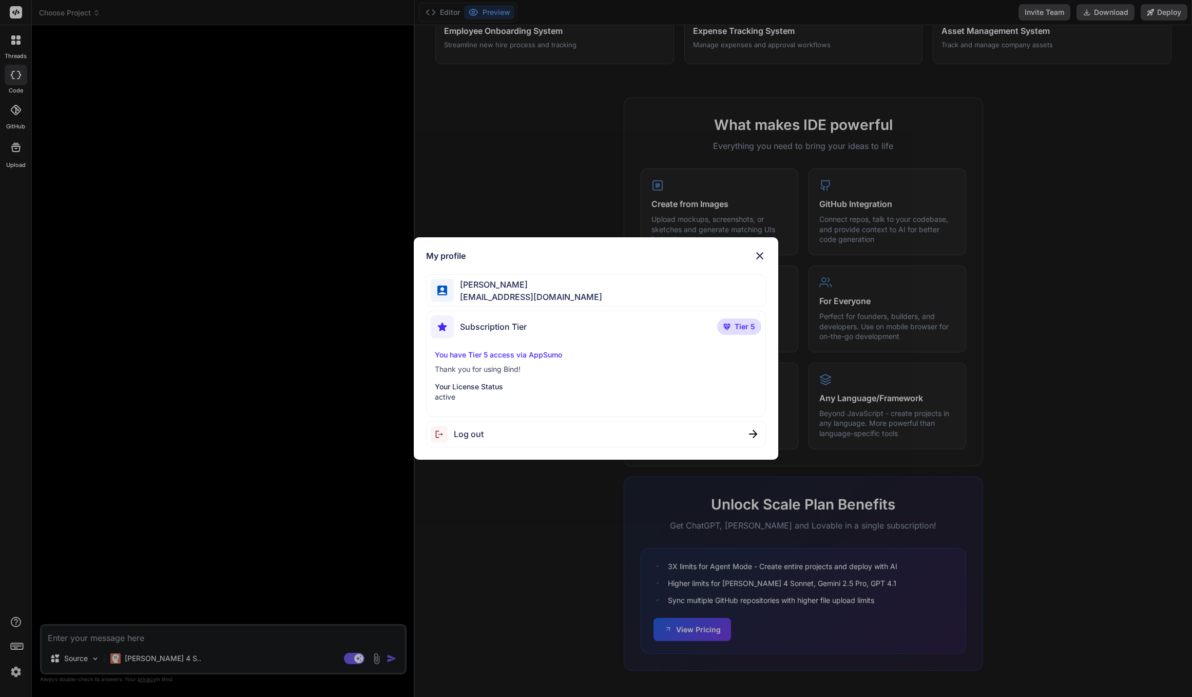
click at [754, 256] on img at bounding box center [760, 255] width 12 height 12
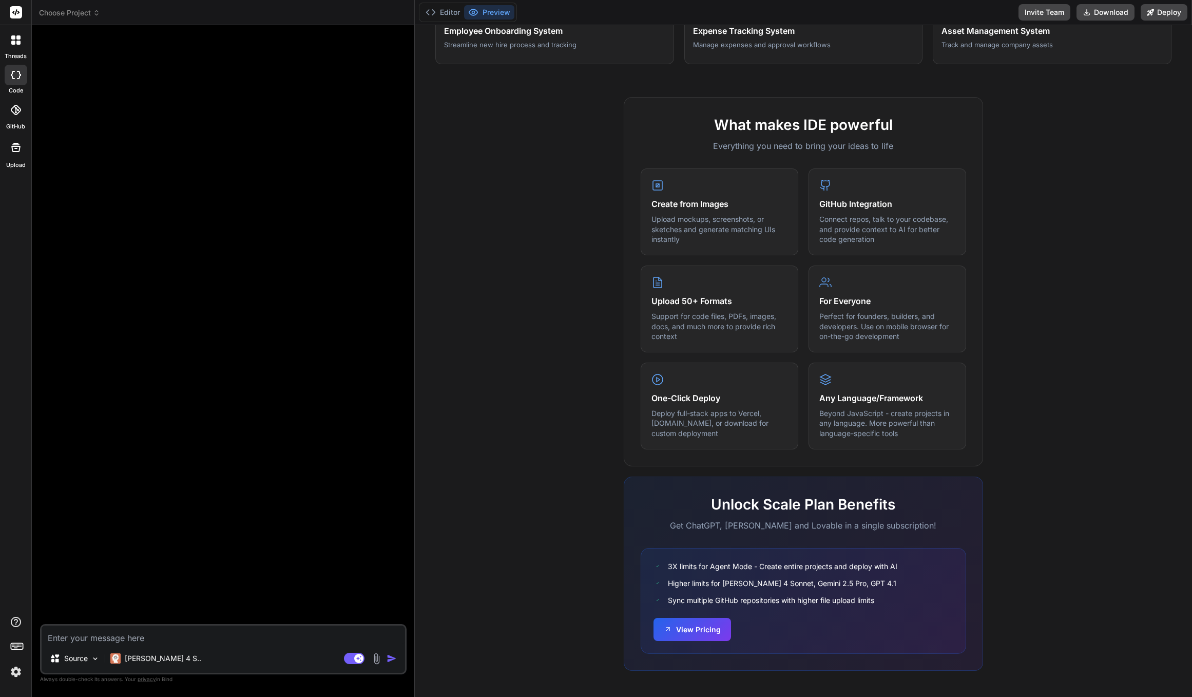
click at [89, 10] on span "Choose Project" at bounding box center [69, 13] width 61 height 10
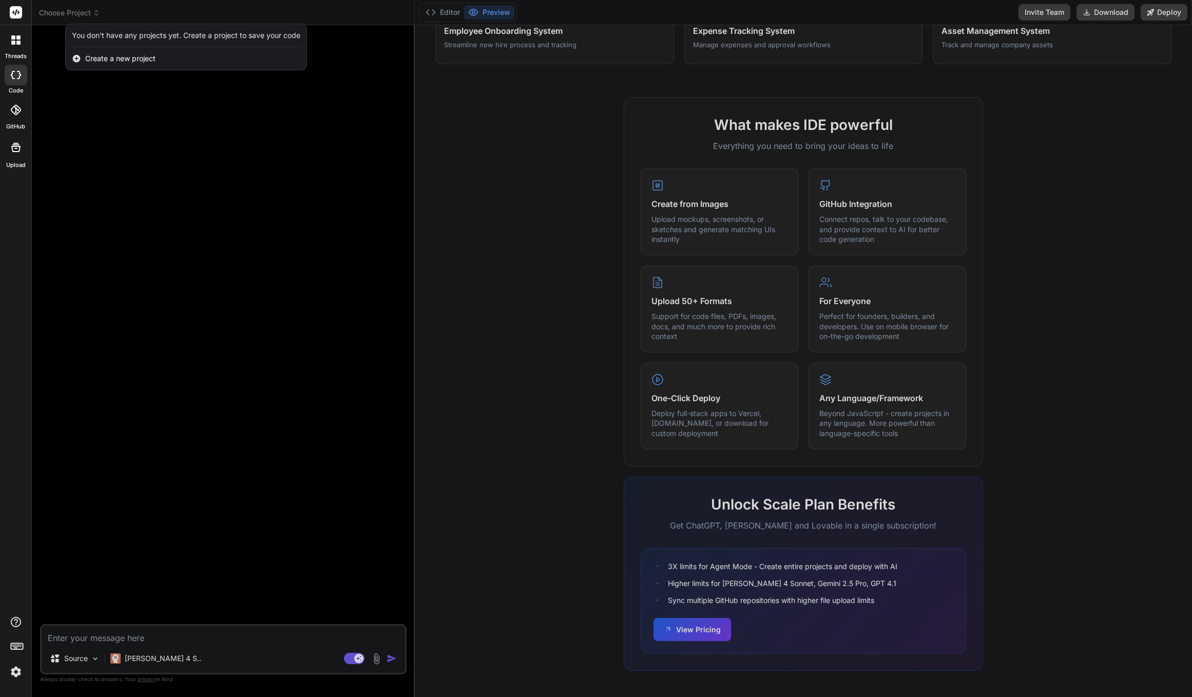
click at [85, 14] on div at bounding box center [596, 348] width 1192 height 697
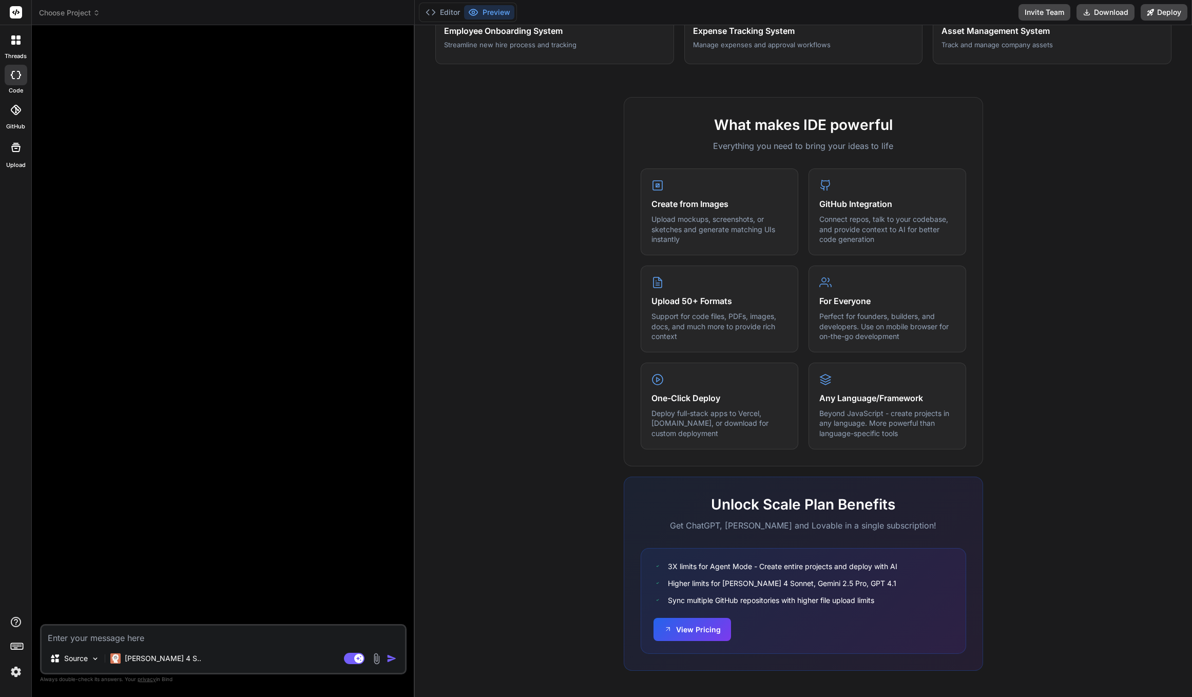
click at [16, 41] on icon at bounding box center [18, 43] width 4 height 4
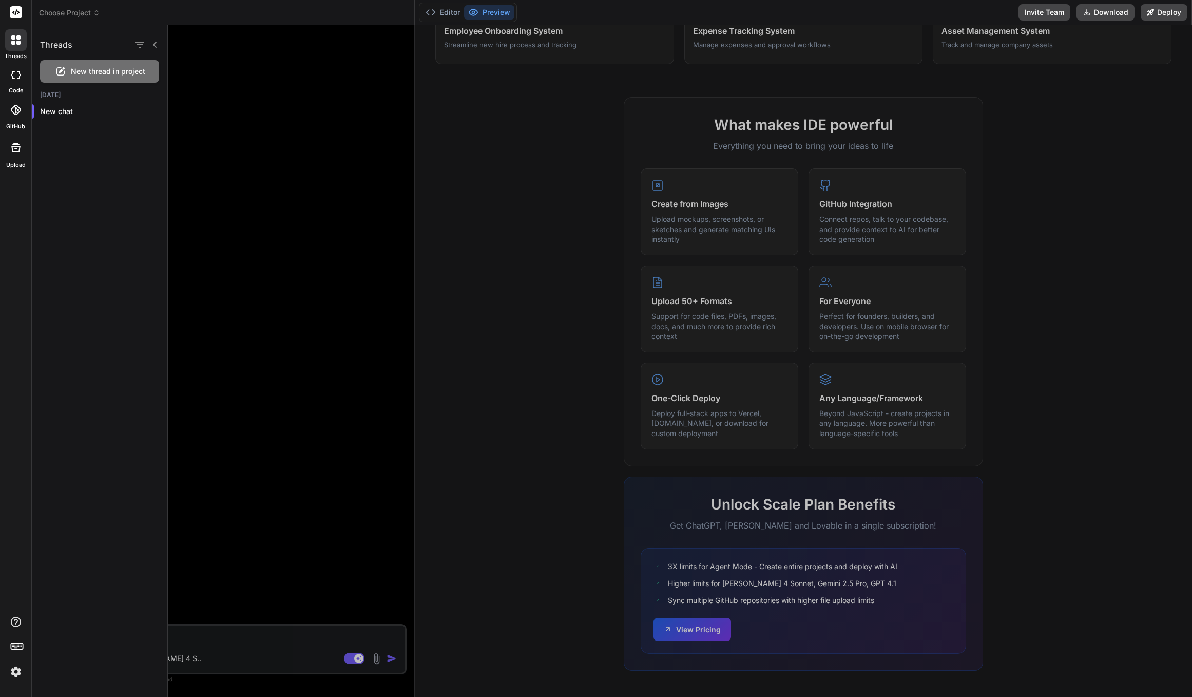
click at [16, 41] on icon at bounding box center [18, 43] width 4 height 4
click at [21, 7] on rect at bounding box center [16, 12] width 12 height 12
click at [15, 11] on rect at bounding box center [16, 12] width 12 height 12
click at [16, 32] on div at bounding box center [16, 40] width 22 height 22
click at [15, 114] on icon at bounding box center [15, 110] width 10 height 10
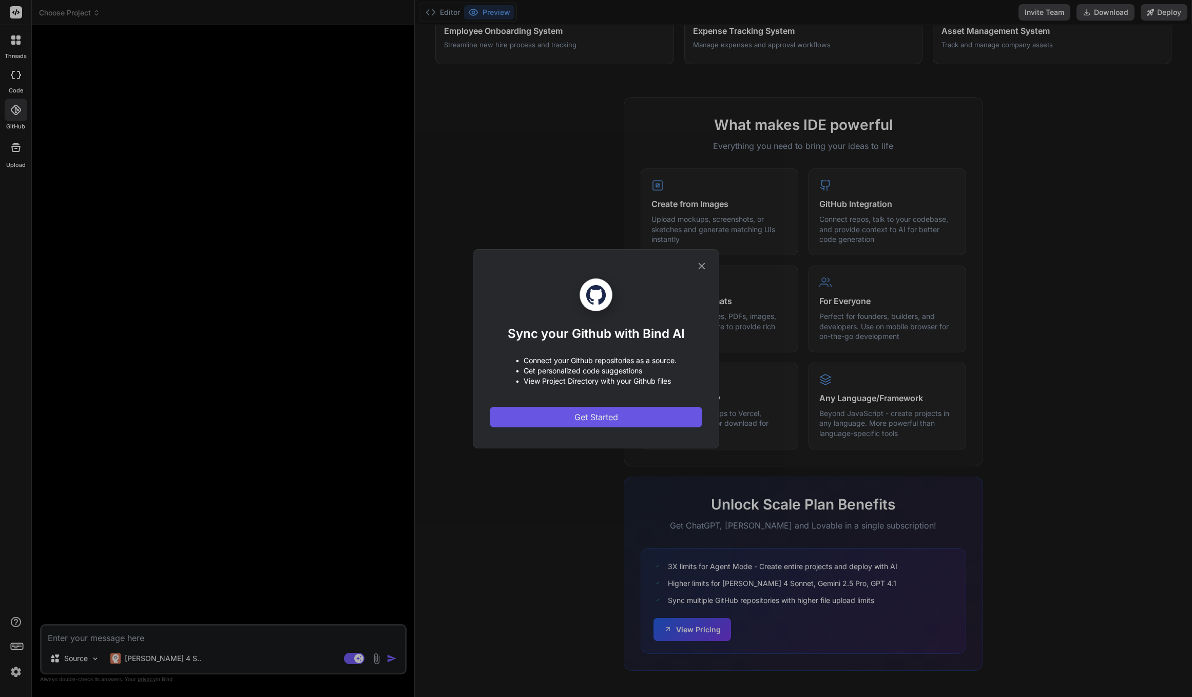
click at [587, 421] on span "Get Started" at bounding box center [596, 417] width 44 height 12
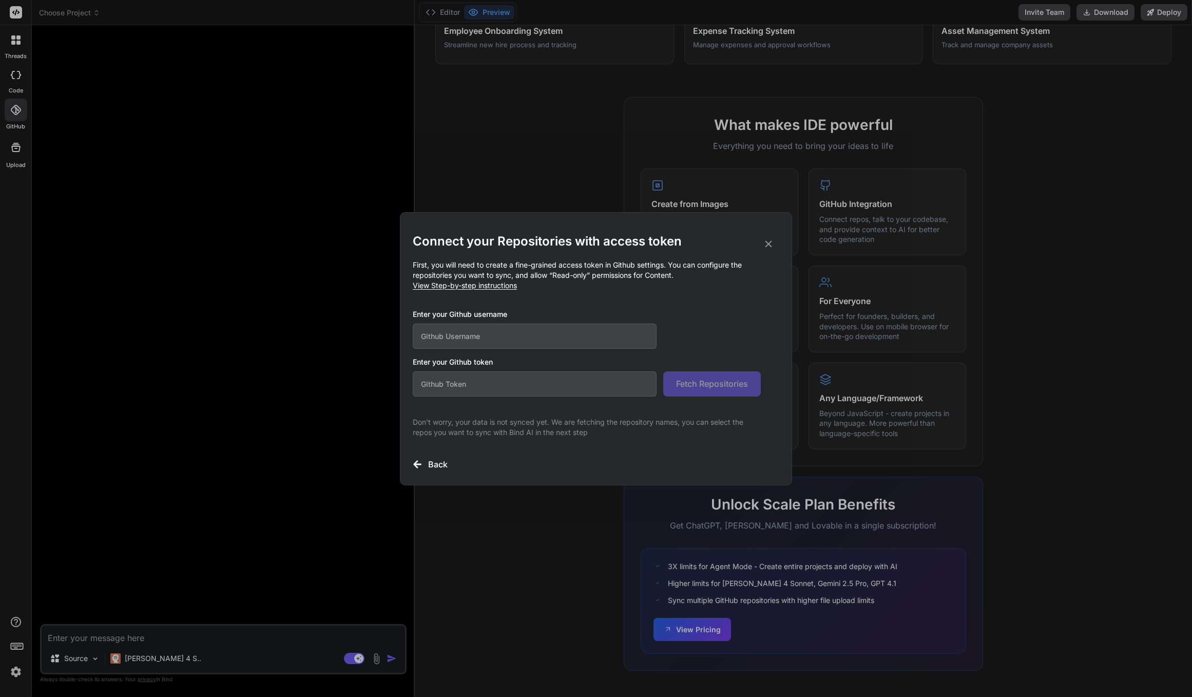
click at [483, 337] on input "text" at bounding box center [535, 335] width 244 height 25
type input "prismicmedia"
click at [480, 382] on input "text" at bounding box center [535, 383] width 244 height 25
click at [422, 467] on div "Back" at bounding box center [596, 464] width 367 height 12
click at [766, 248] on icon at bounding box center [768, 243] width 11 height 11
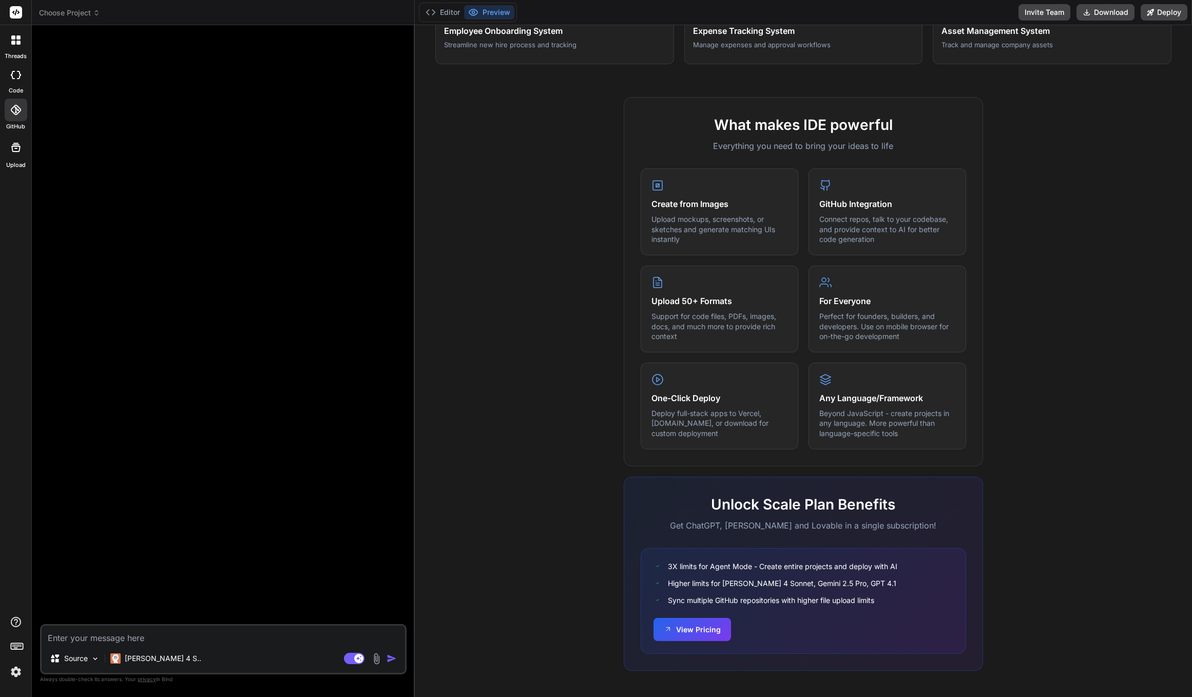
click at [296, 253] on div at bounding box center [224, 328] width 364 height 590
click at [13, 648] on icon at bounding box center [17, 645] width 14 height 14
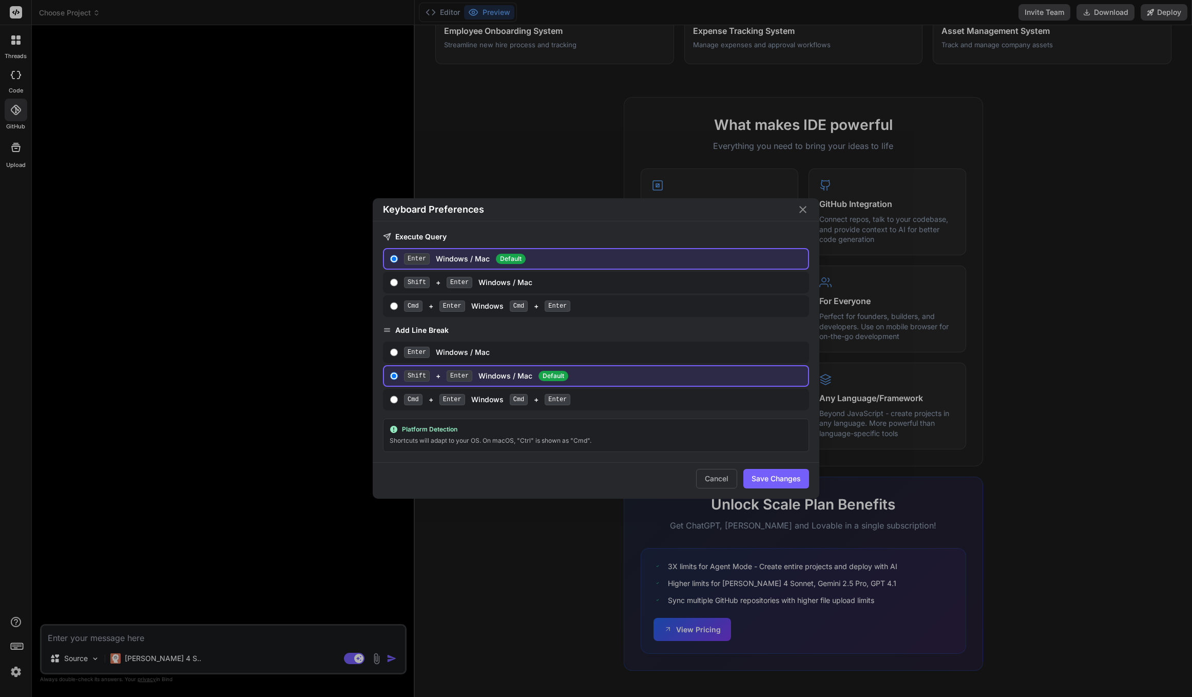
click at [12, 648] on div "Keyboard Preferences Execute Query Enter Windows / Mac Default Shift + Enter Wi…" at bounding box center [596, 348] width 1192 height 697
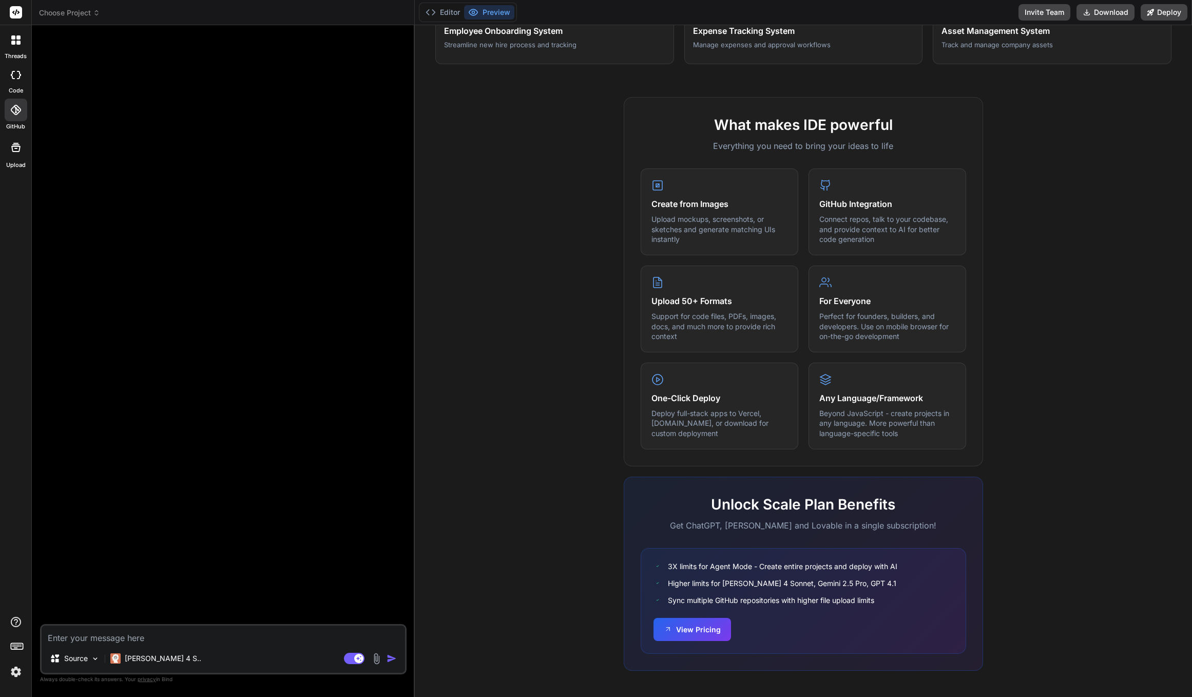
click at [15, 672] on img at bounding box center [15, 671] width 17 height 17
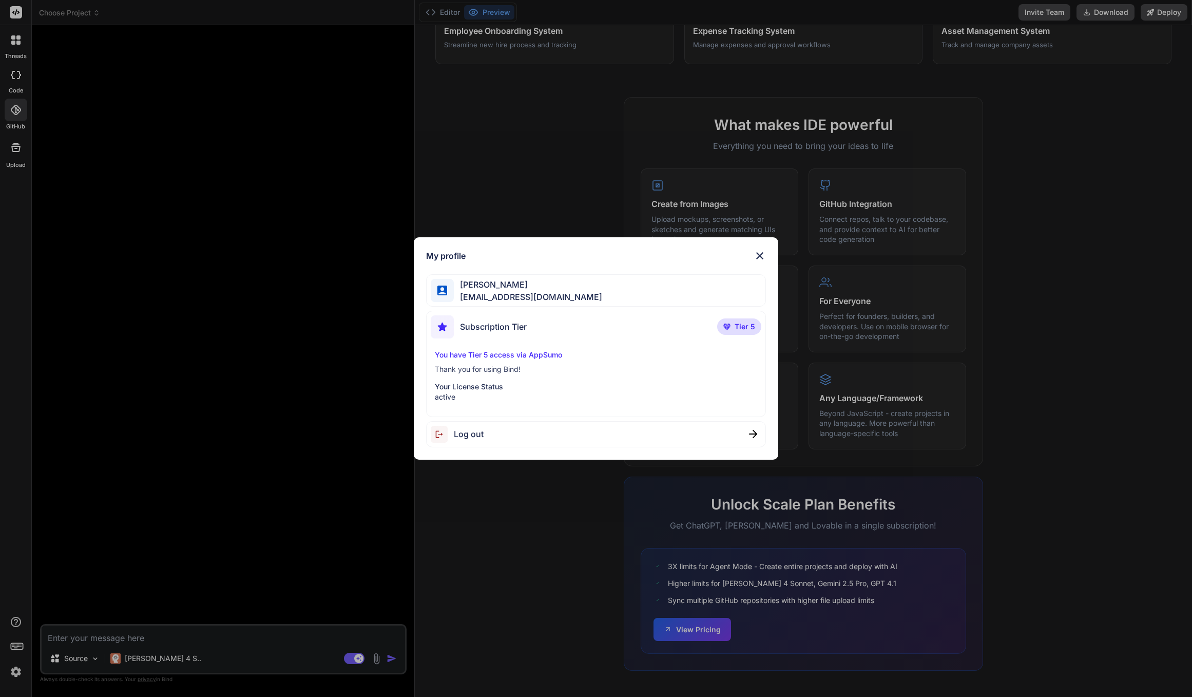
click at [15, 672] on div "My profile [PERSON_NAME] [PERSON_NAME][EMAIL_ADDRESS][DOMAIN_NAME] Subscription…" at bounding box center [596, 348] width 1192 height 697
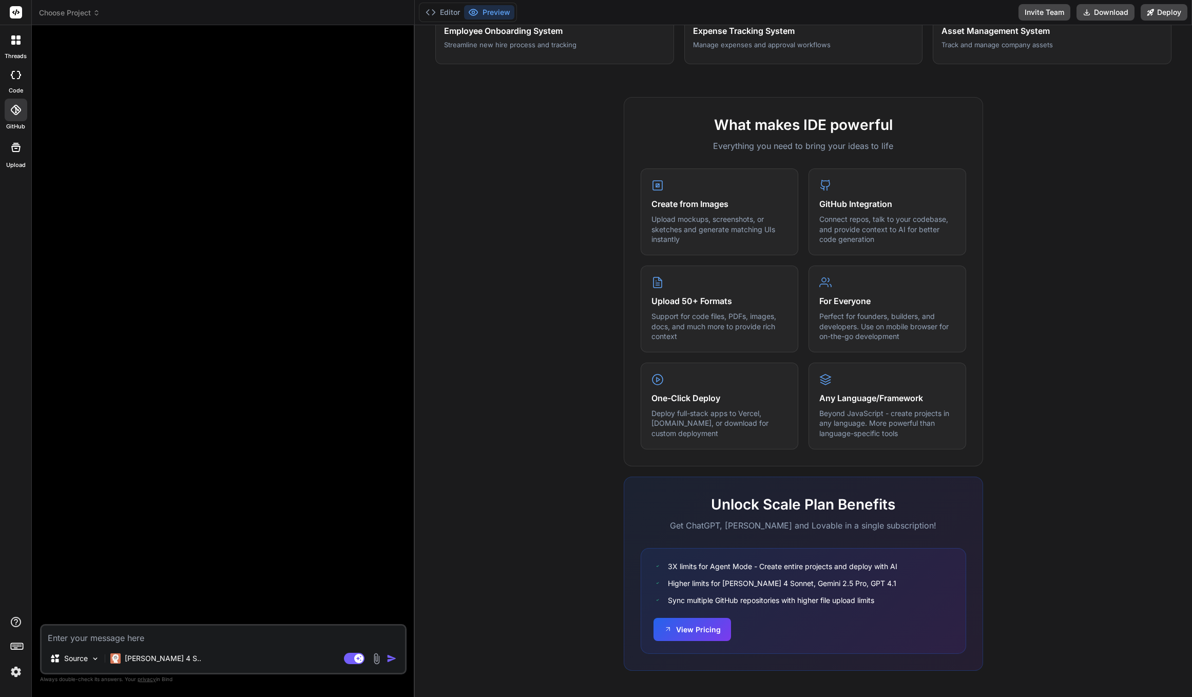
click at [15, 74] on icon at bounding box center [16, 75] width 10 height 8
click at [14, 41] on icon at bounding box center [13, 43] width 4 height 4
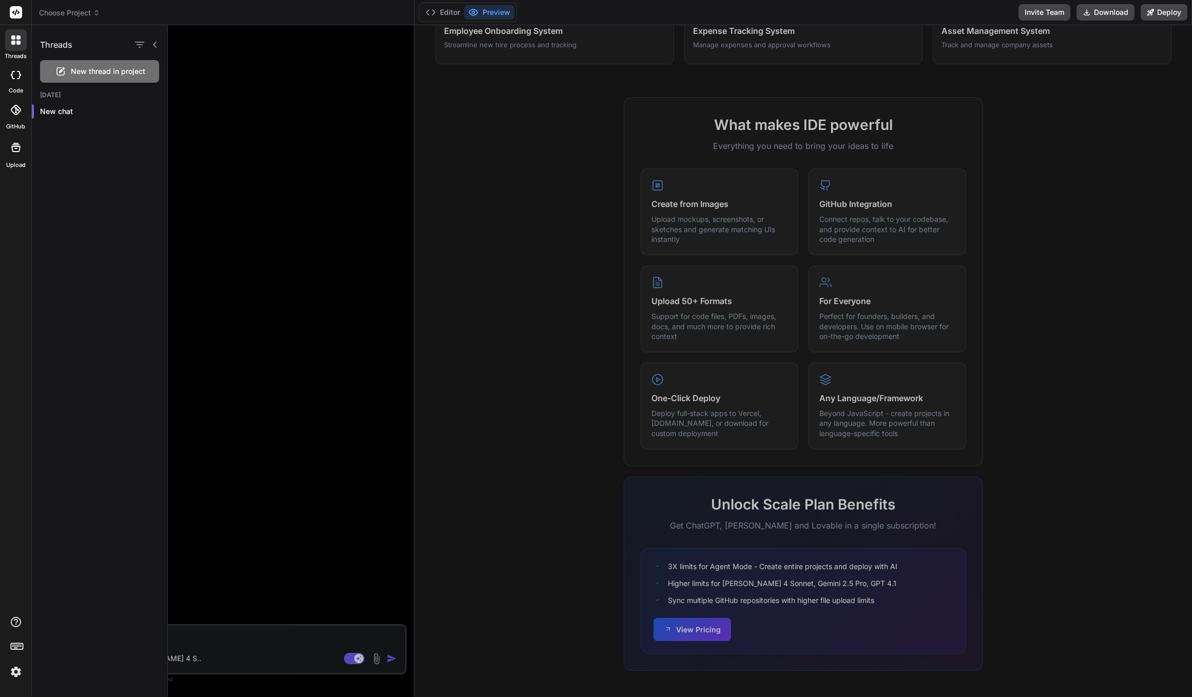
click at [14, 41] on icon at bounding box center [13, 43] width 4 height 4
click at [14, 76] on icon at bounding box center [16, 75] width 10 height 8
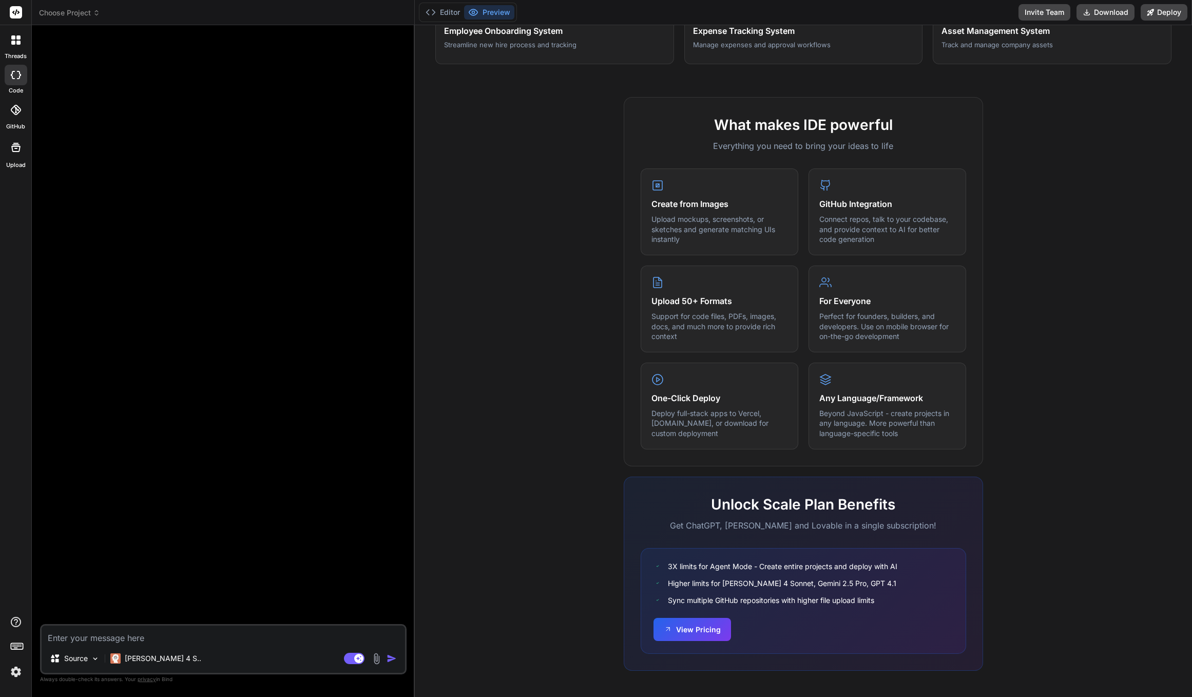
click at [15, 4] on div at bounding box center [15, 12] width 31 height 25
click at [74, 21] on header "Choose Project Created with Pixso." at bounding box center [223, 12] width 383 height 25
click at [455, 14] on button "Editor" at bounding box center [442, 12] width 43 height 14
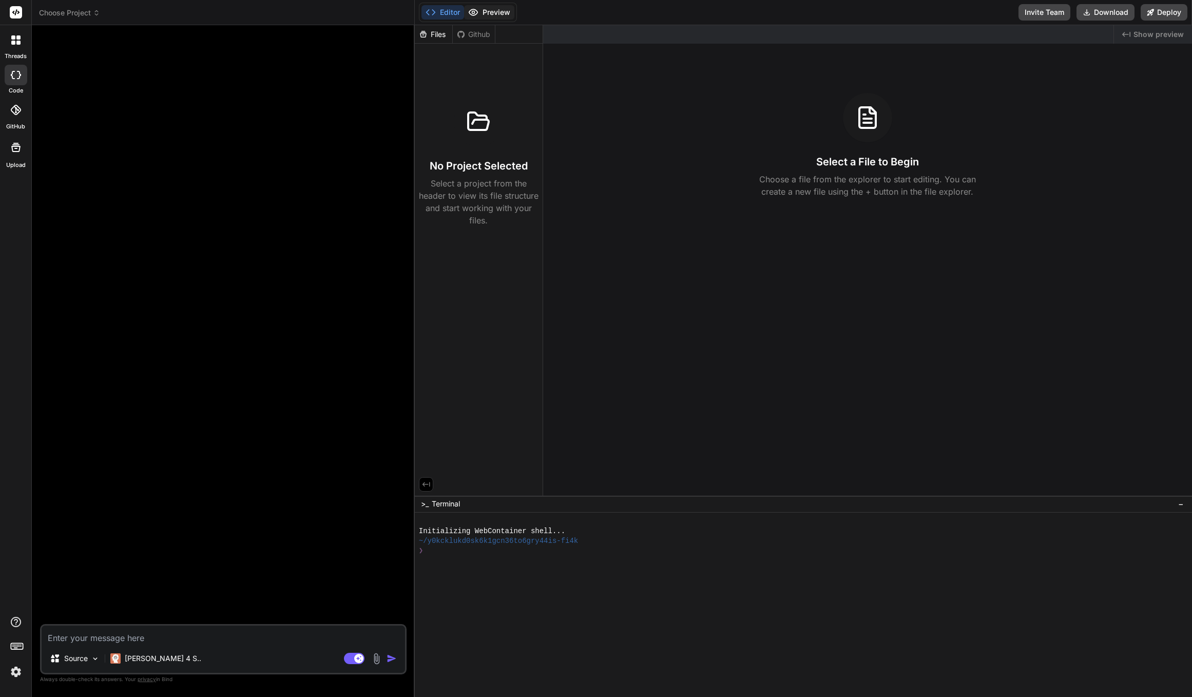
click at [487, 9] on button "Preview" at bounding box center [489, 12] width 50 height 14
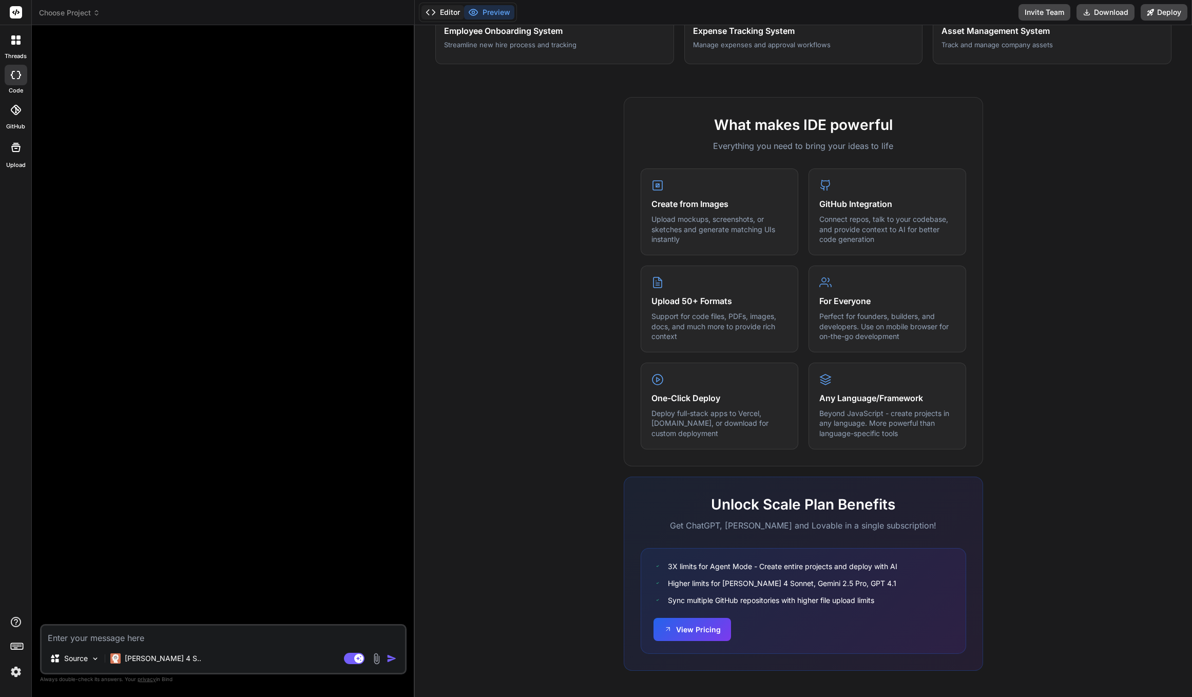
click at [452, 8] on button "Editor" at bounding box center [442, 12] width 43 height 14
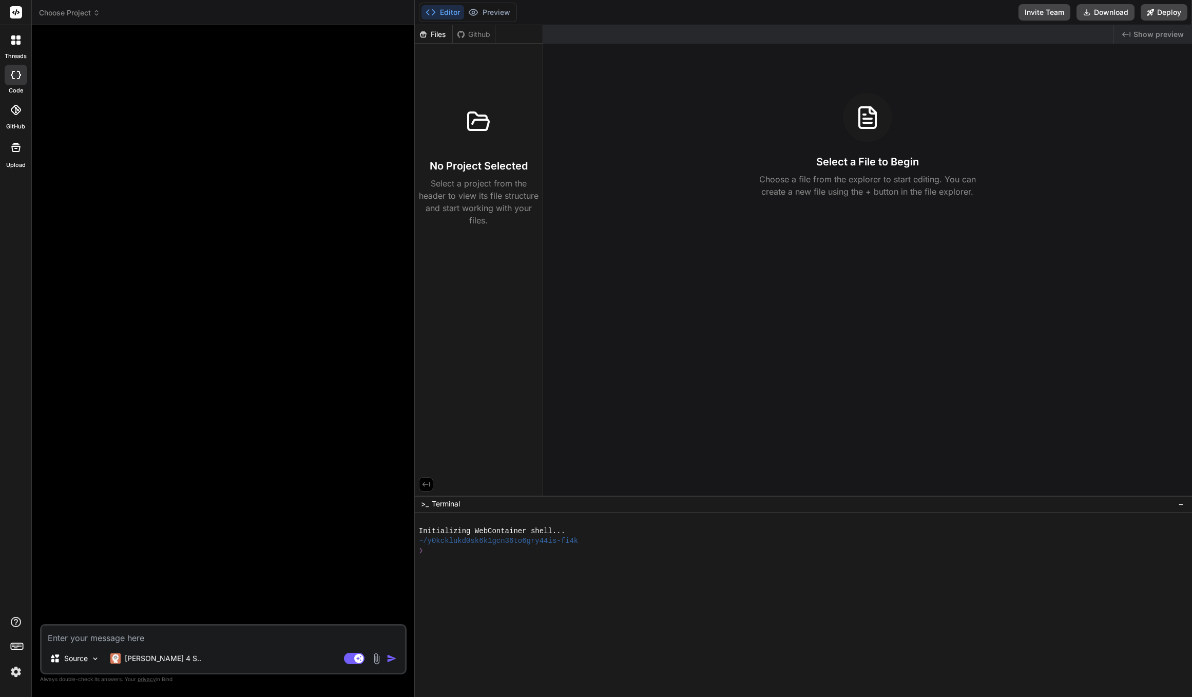
click at [1161, 37] on span "Show preview" at bounding box center [1158, 34] width 50 height 10
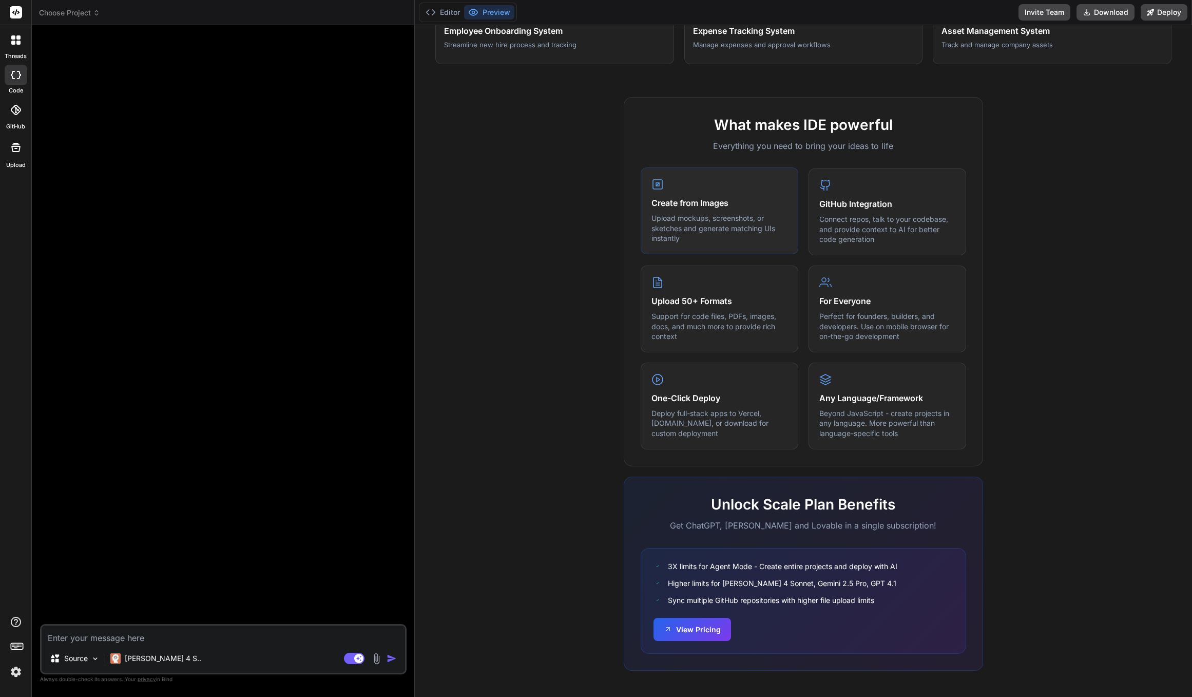
scroll to position [0, 0]
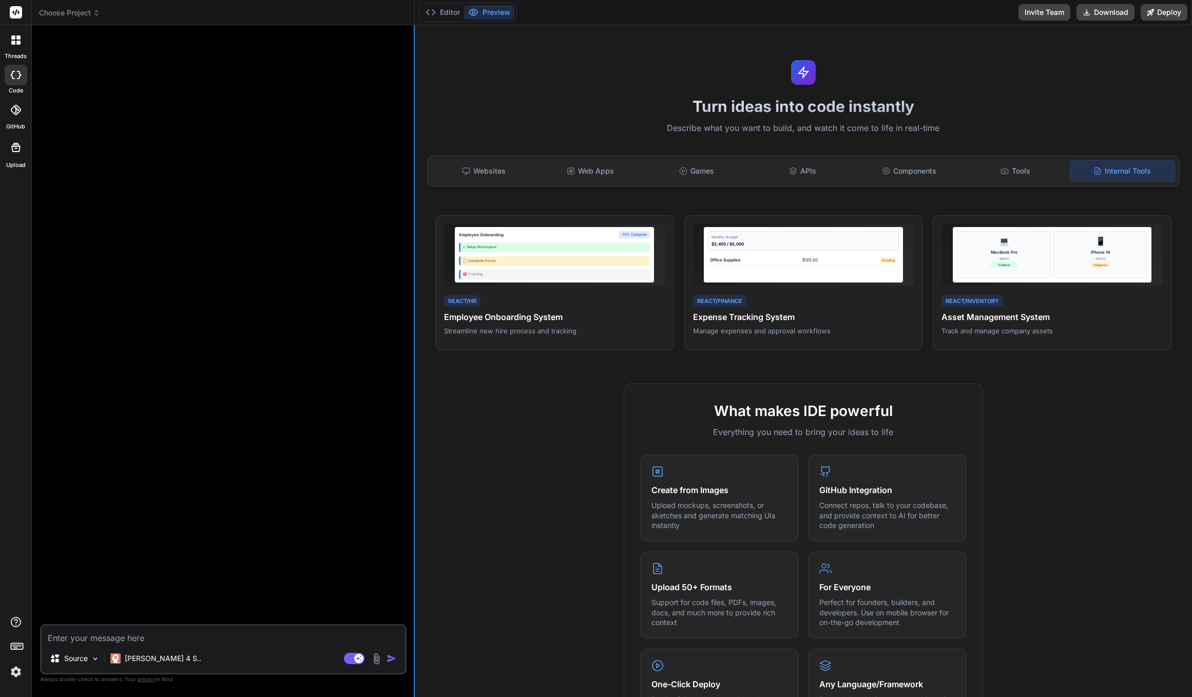
click at [414, 133] on div "Choose Project Created with Pixso. Bind AI Web Search Created with Pixso. Code …" at bounding box center [612, 348] width 1160 height 697
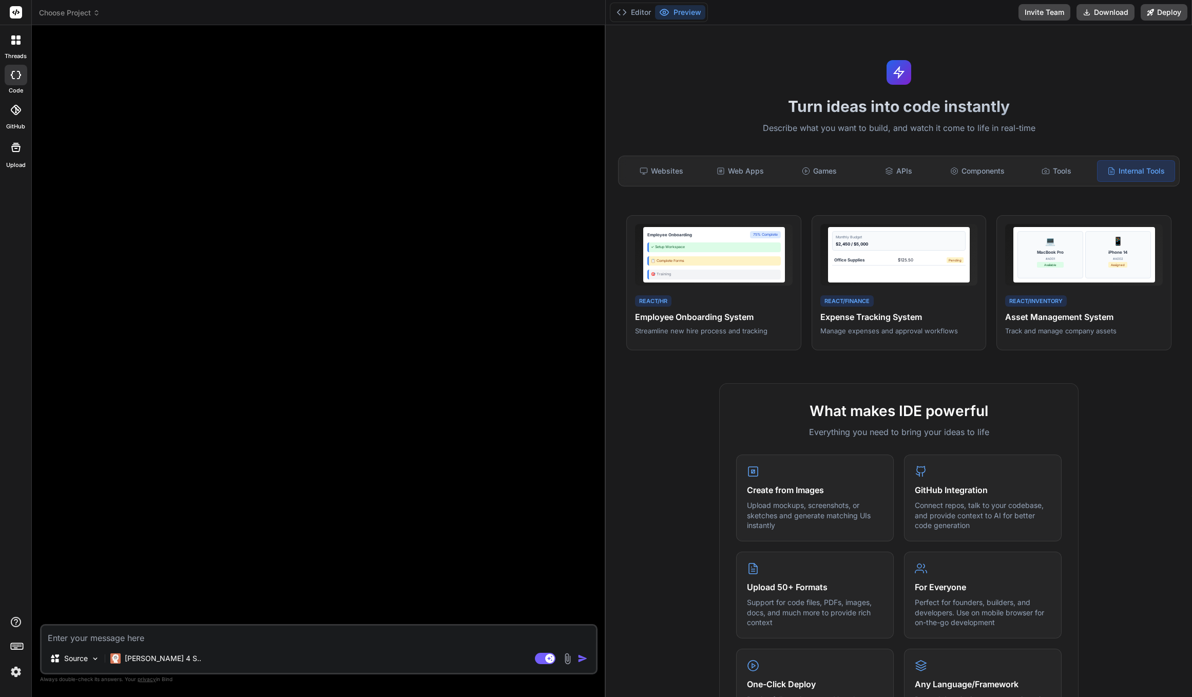
drag, startPoint x: 414, startPoint y: 133, endPoint x: 588, endPoint y: 150, distance: 175.4
click at [589, 150] on div "Bind AI Web Search Created with Pixso. Code Generator Source Claude 4 S.. Agent…" at bounding box center [319, 360] width 574 height 671
click at [140, 657] on p "Claude 4 S.." at bounding box center [163, 658] width 76 height 10
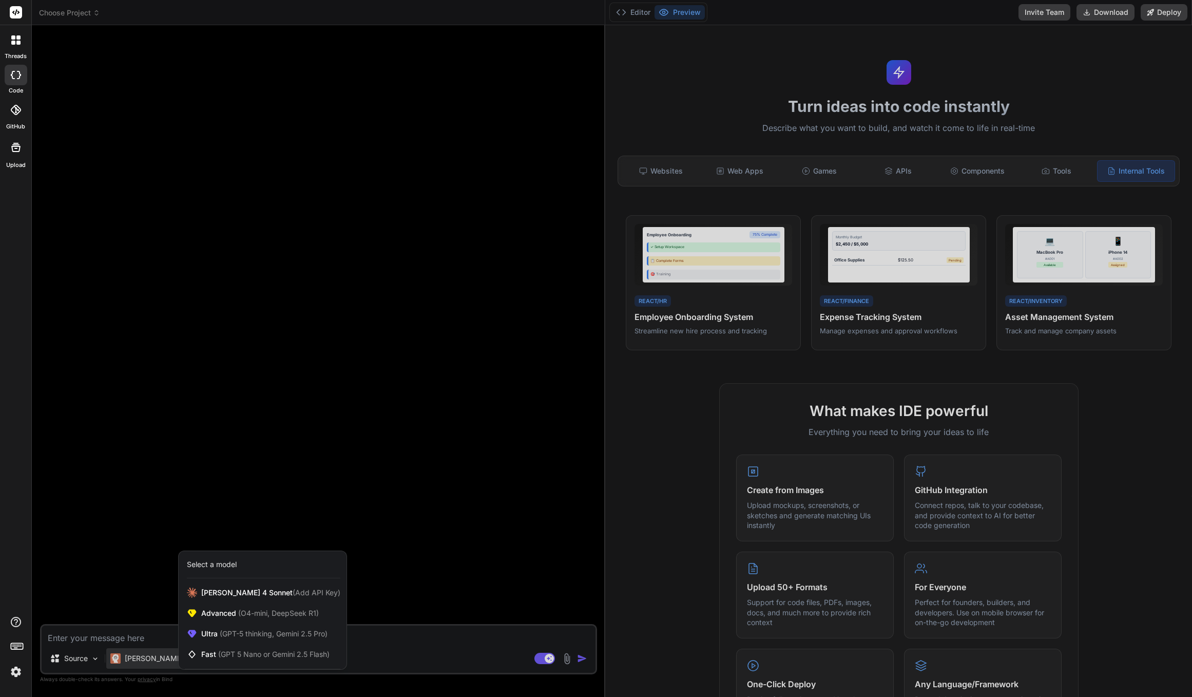
click at [66, 655] on div at bounding box center [596, 348] width 1192 height 697
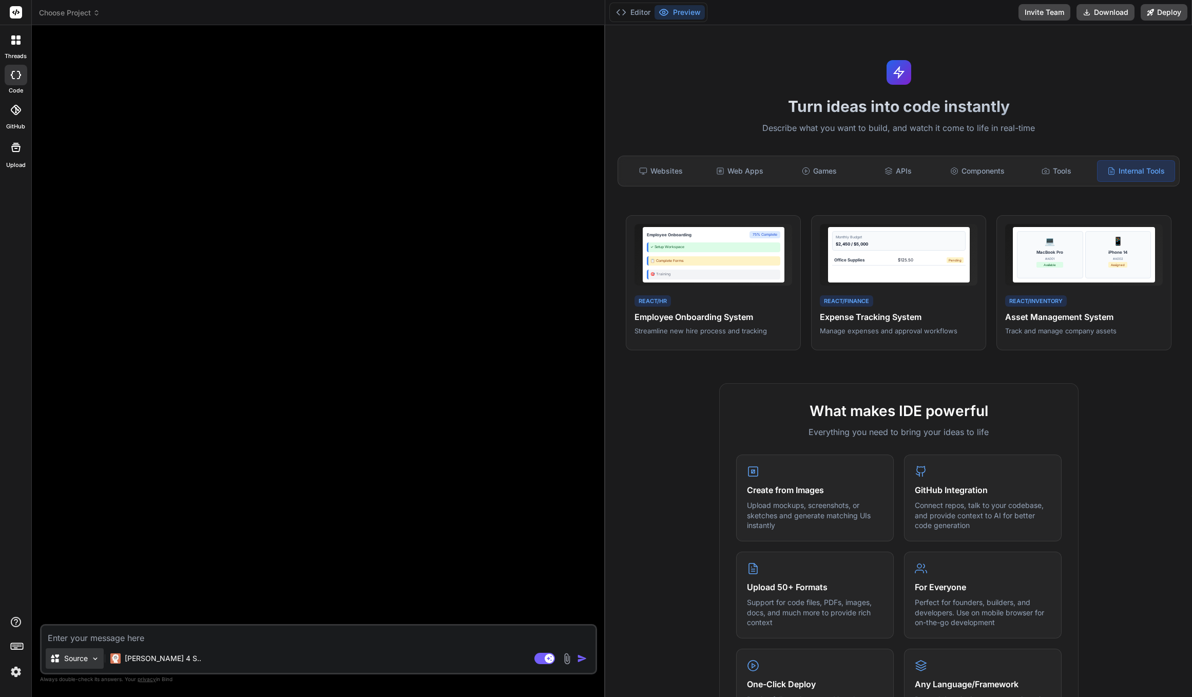
click at [79, 660] on p "Source" at bounding box center [76, 658] width 24 height 10
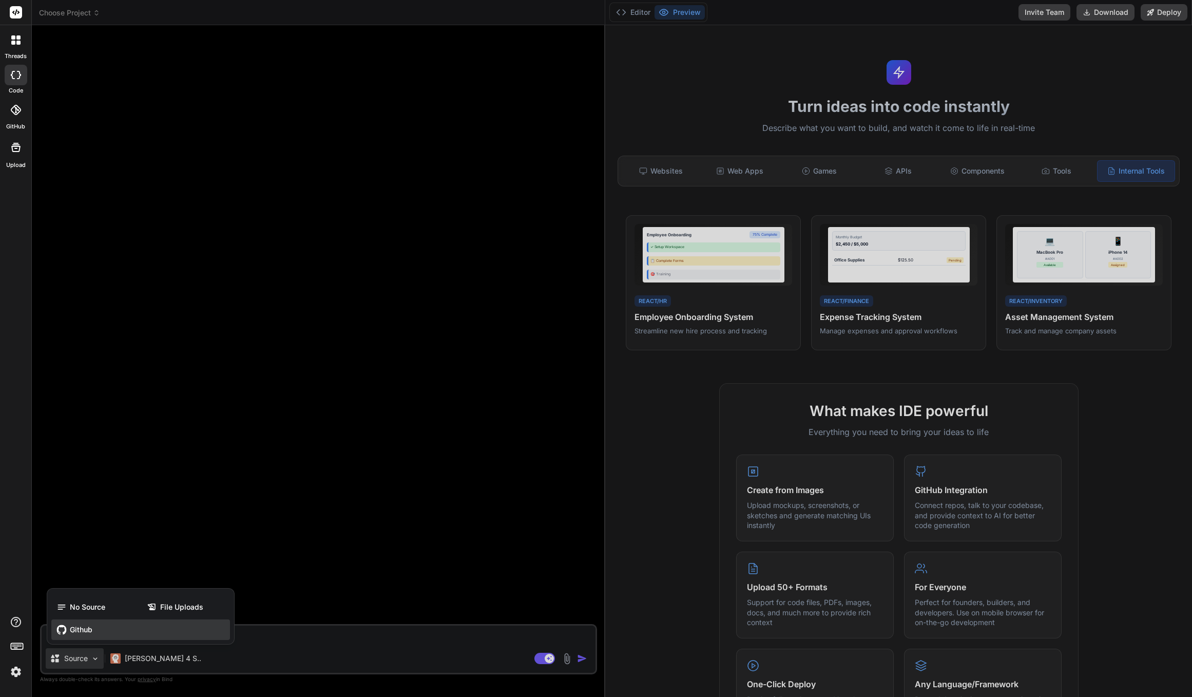
click at [78, 628] on span "Github" at bounding box center [81, 629] width 23 height 10
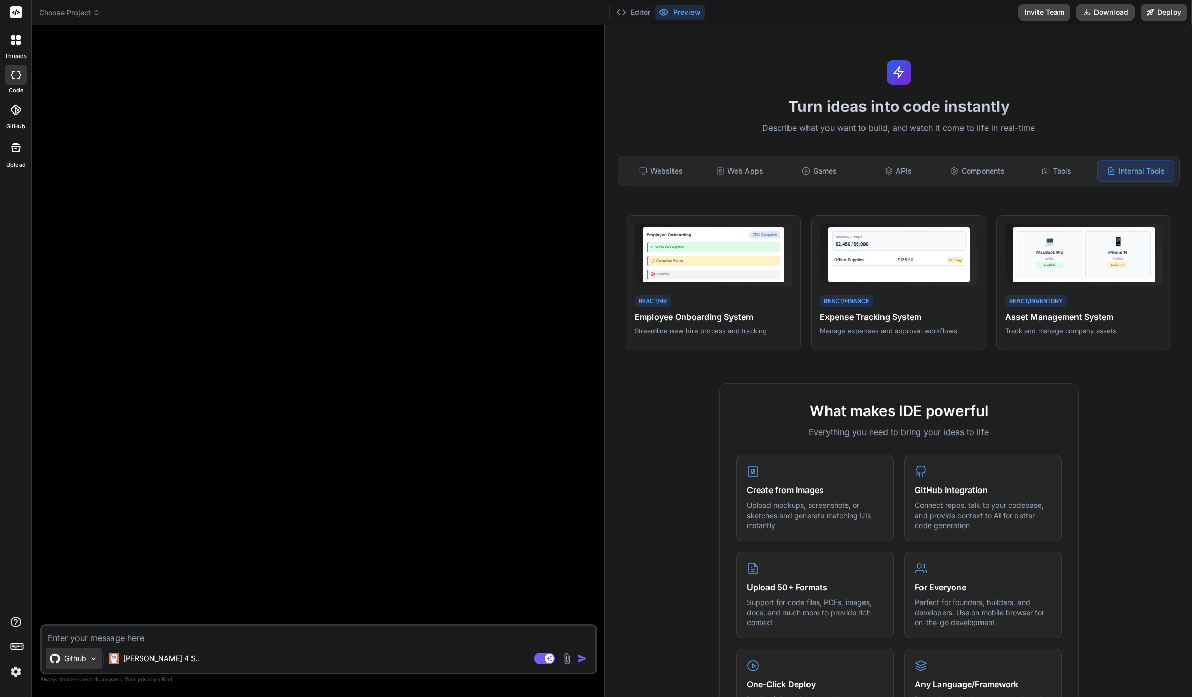
click at [74, 664] on div "Github" at bounding box center [74, 658] width 56 height 21
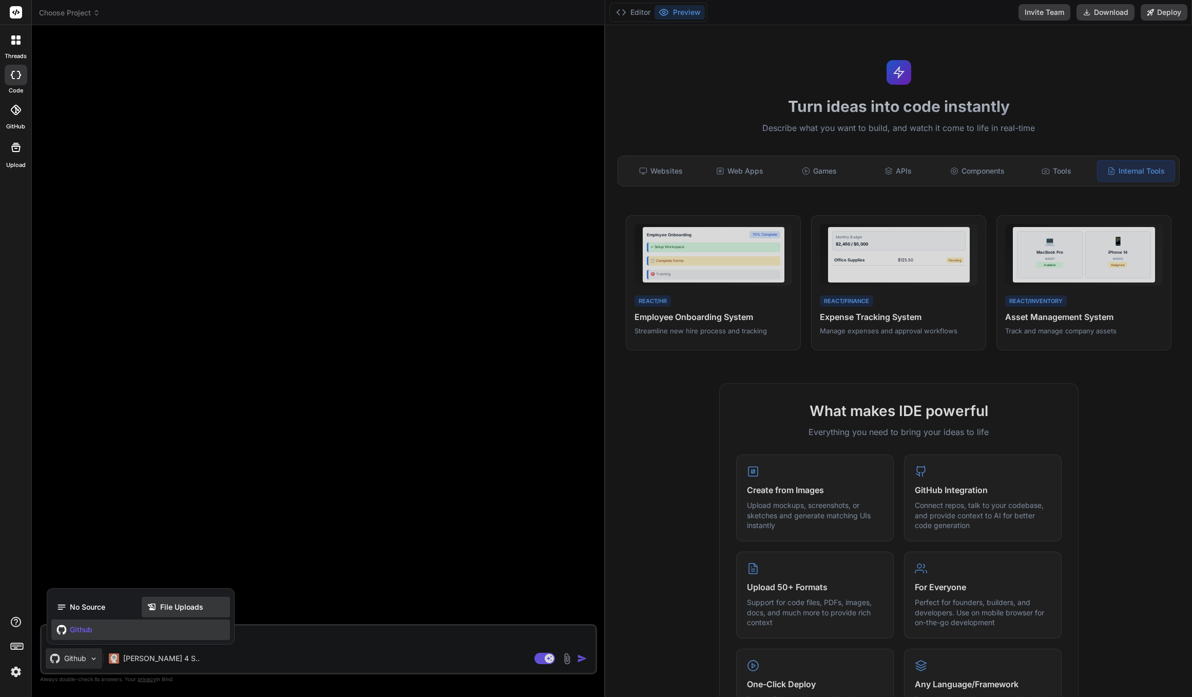
click at [186, 612] on div "File Uploads" at bounding box center [186, 606] width 88 height 21
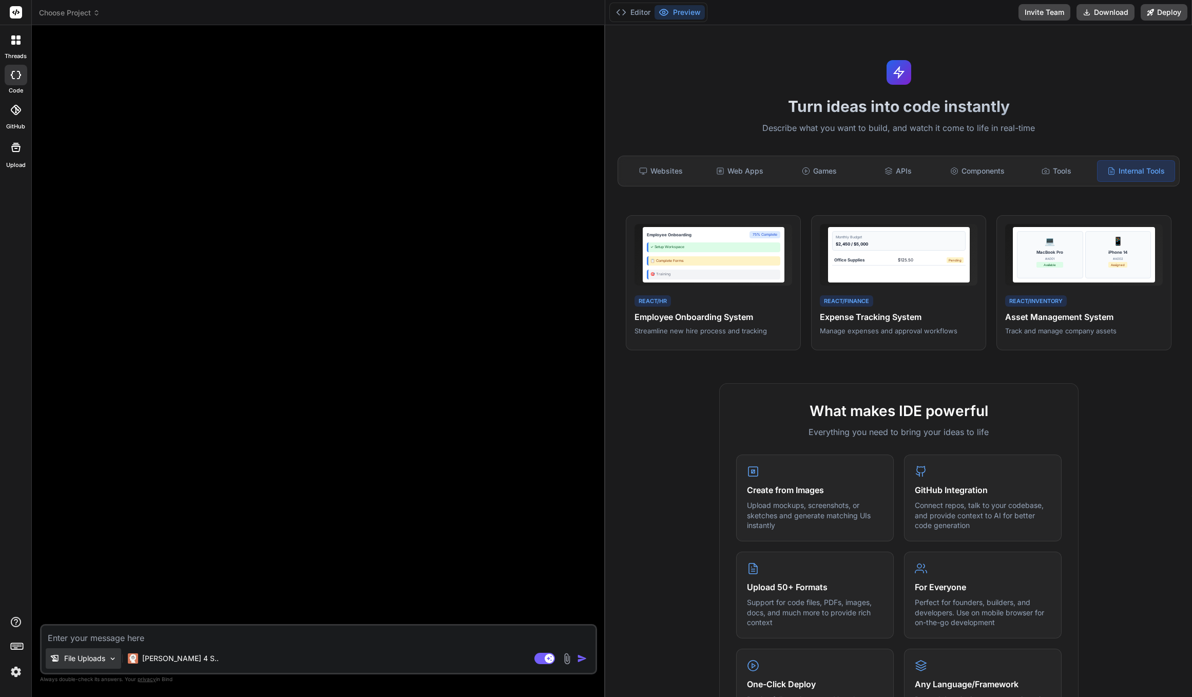
click at [75, 661] on p "File Uploads" at bounding box center [84, 658] width 41 height 10
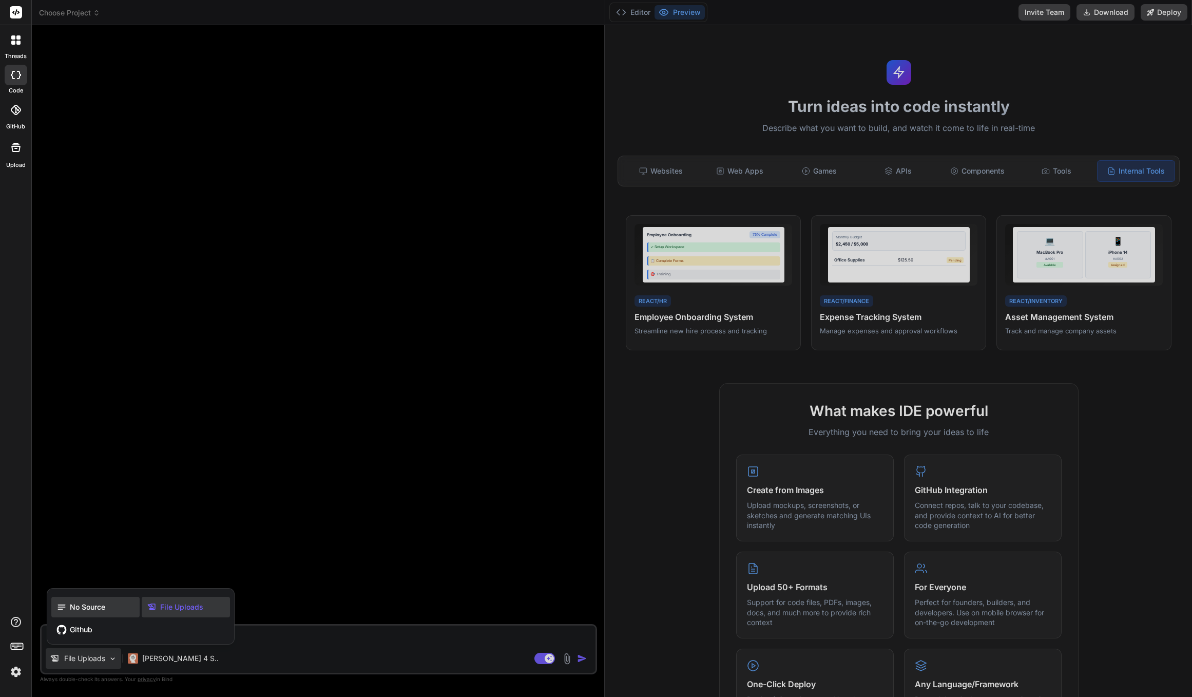
click at [94, 610] on span "No Source" at bounding box center [87, 607] width 35 height 10
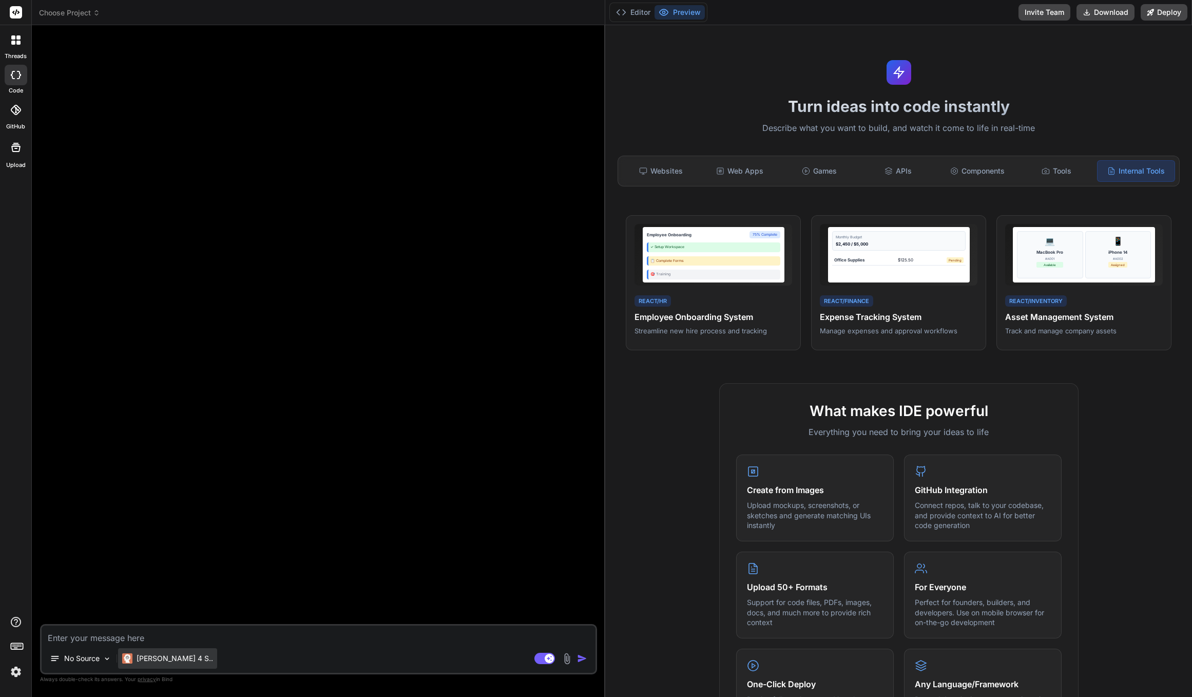
click at [151, 657] on p "Claude 4 S.." at bounding box center [175, 658] width 76 height 10
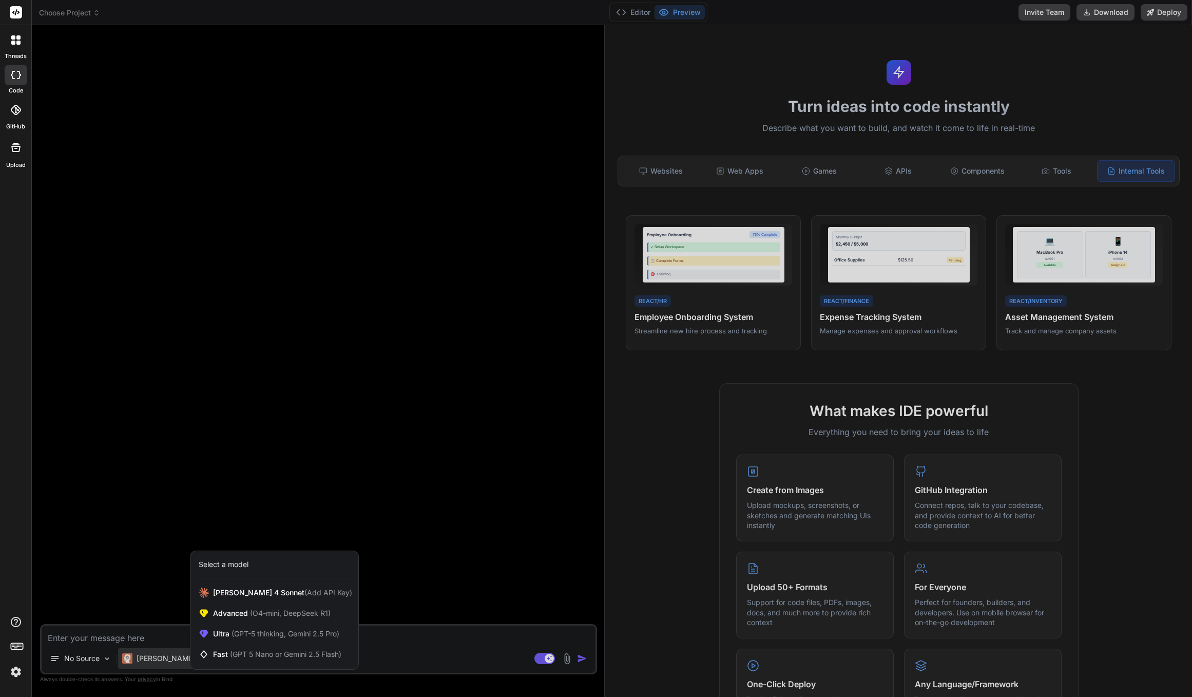
click at [236, 567] on div "Select a model" at bounding box center [224, 564] width 50 height 10
click at [246, 613] on span "Advanced (O4-mini, DeepSeek R1)" at bounding box center [272, 613] width 118 height 10
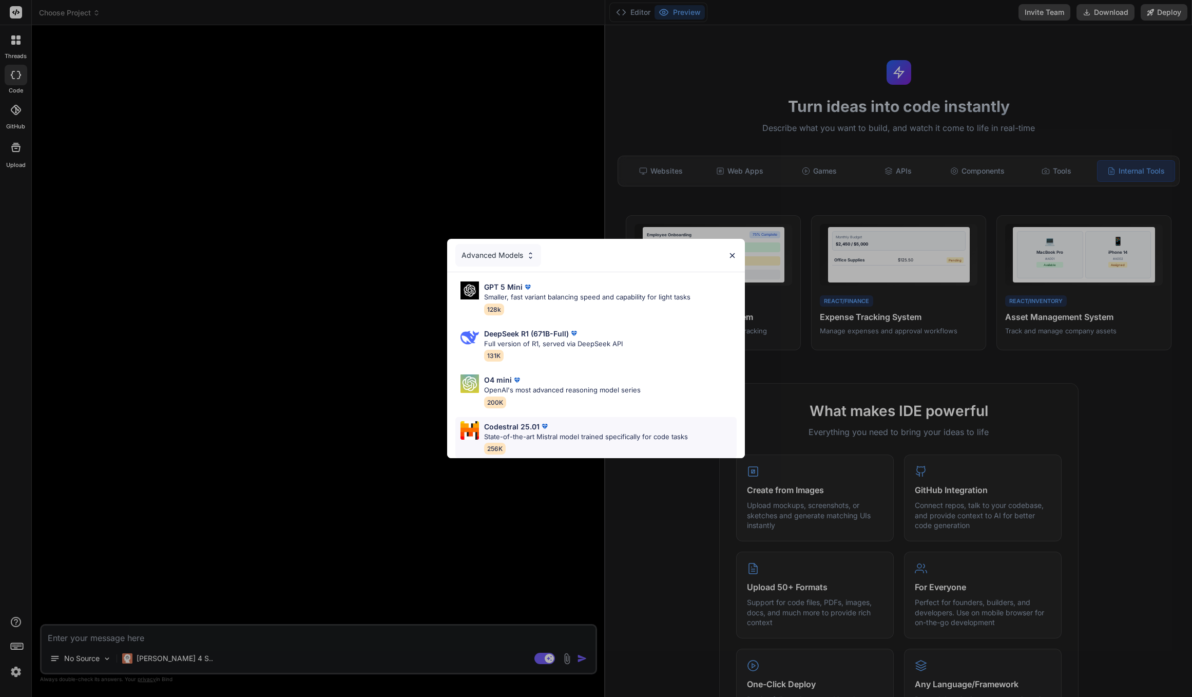
click at [557, 436] on p "State-of-the-art Mistral model trained specifically for code tasks" at bounding box center [586, 437] width 204 height 10
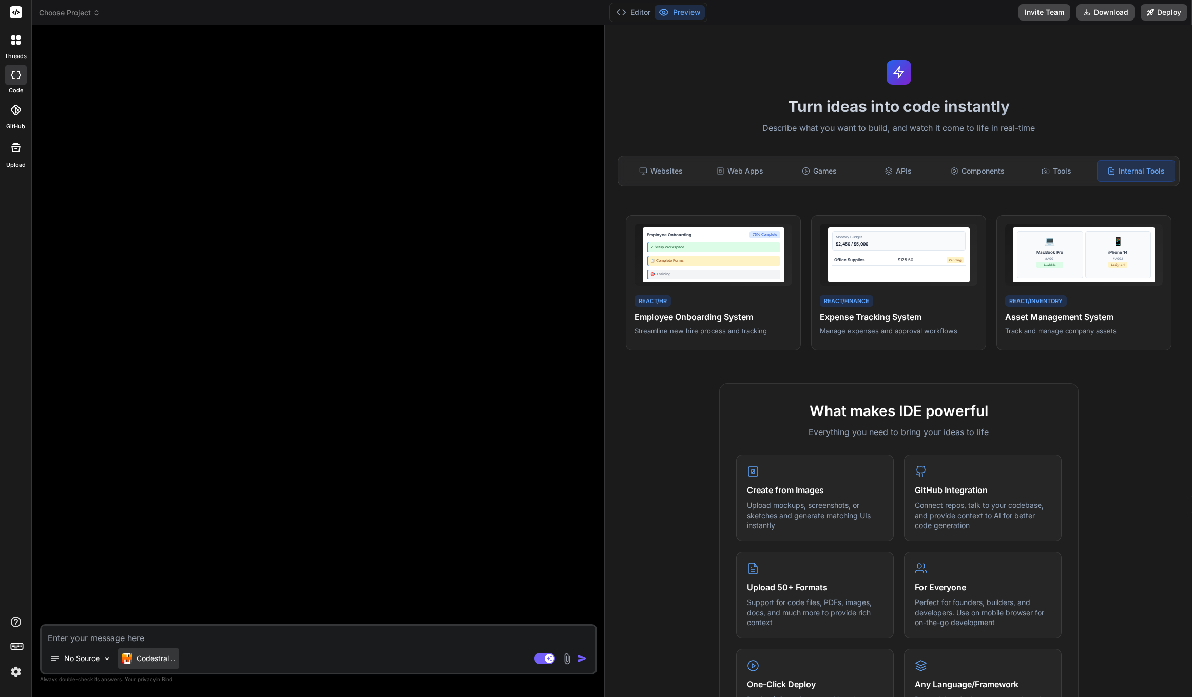
click at [144, 658] on p "Codestral .." at bounding box center [156, 658] width 39 height 10
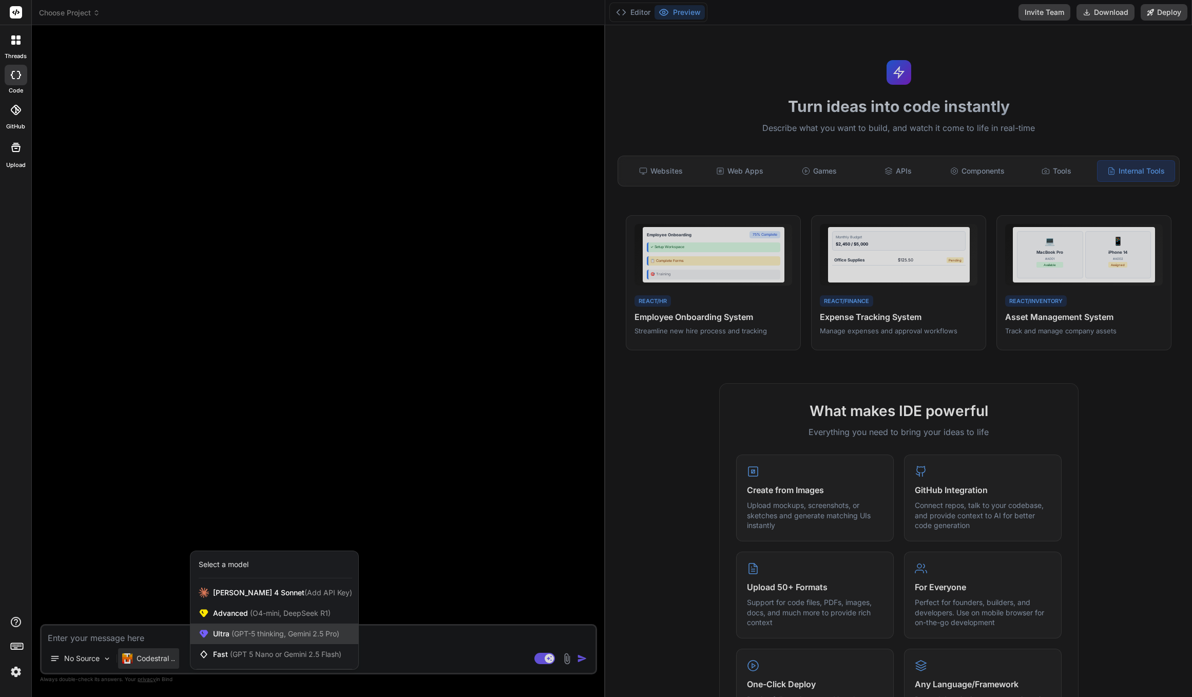
click at [239, 635] on span "(GPT-5 thinking, Gemini 2.5 Pro)" at bounding box center [284, 633] width 110 height 9
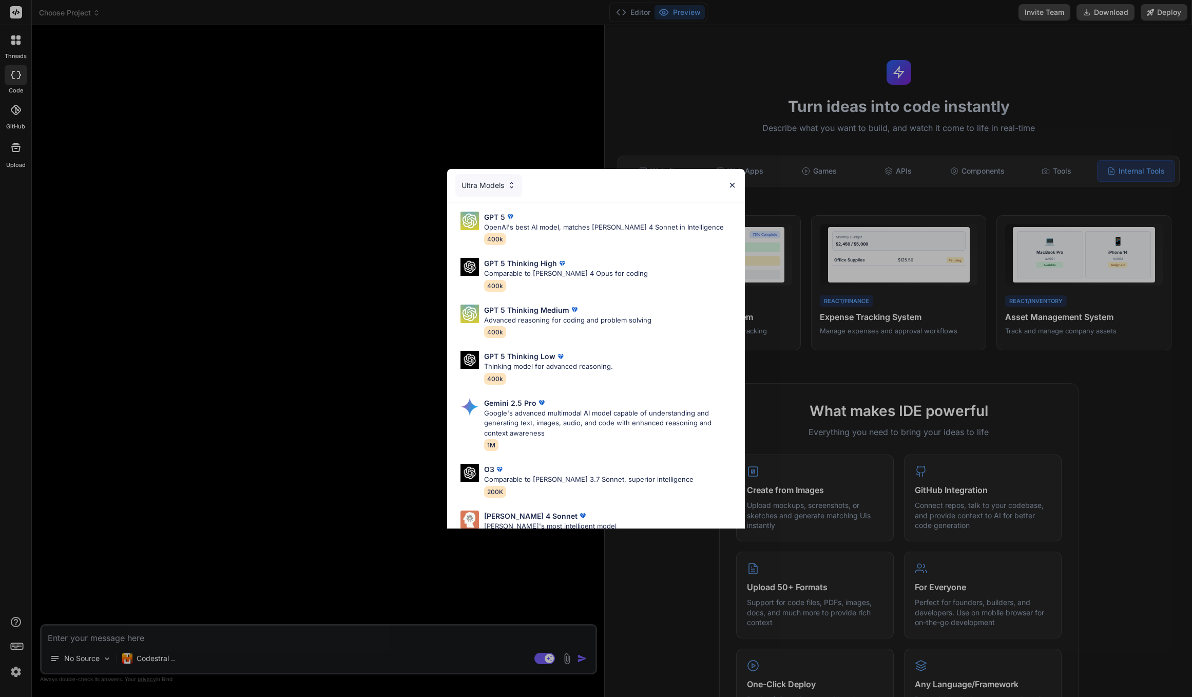
click at [495, 191] on div "Ultra Models" at bounding box center [488, 185] width 67 height 23
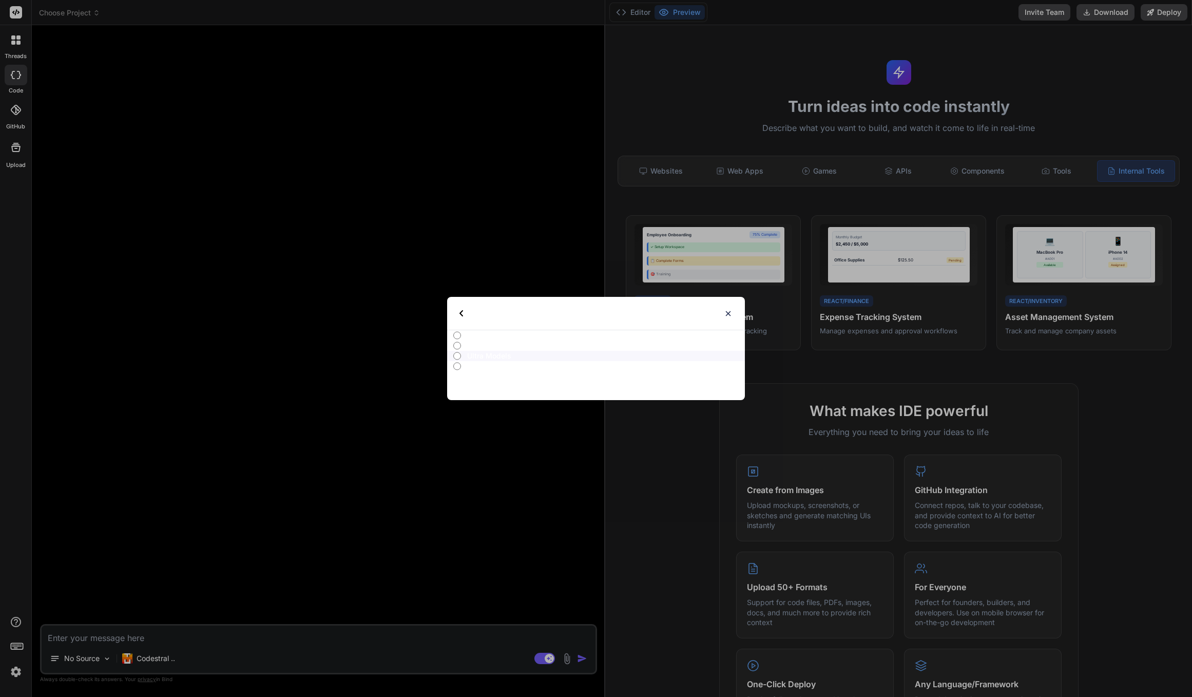
click at [477, 337] on p "All" at bounding box center [606, 335] width 278 height 10
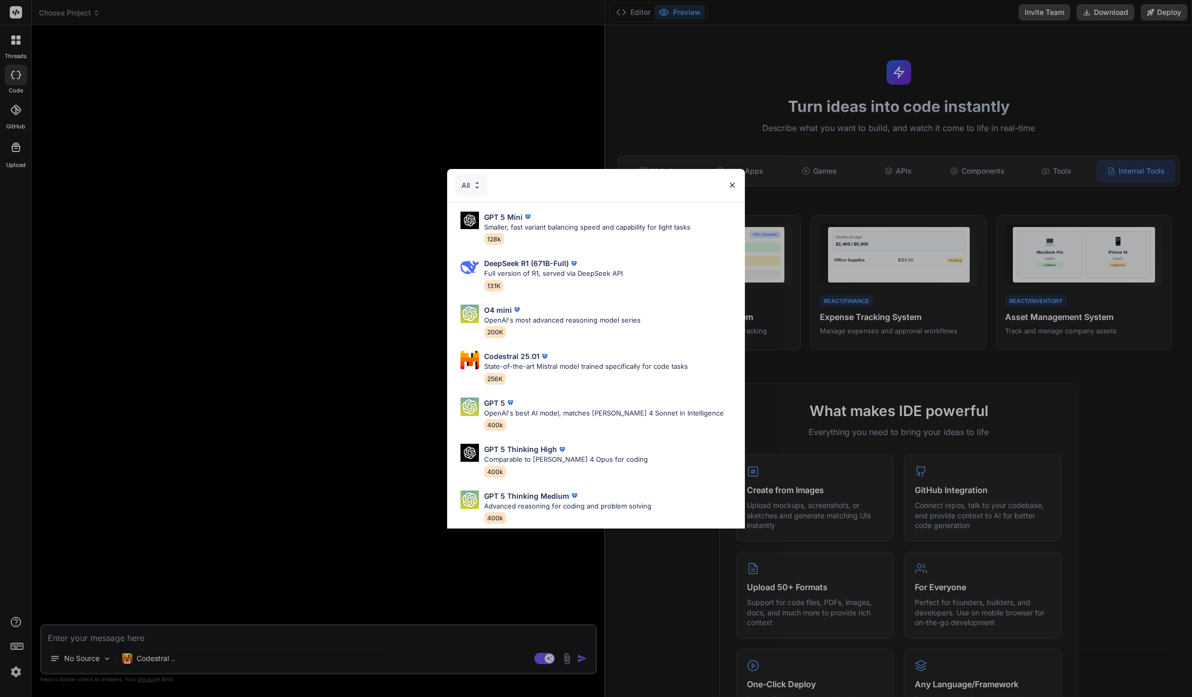
click at [479, 189] on div "All" at bounding box center [471, 185] width 32 height 23
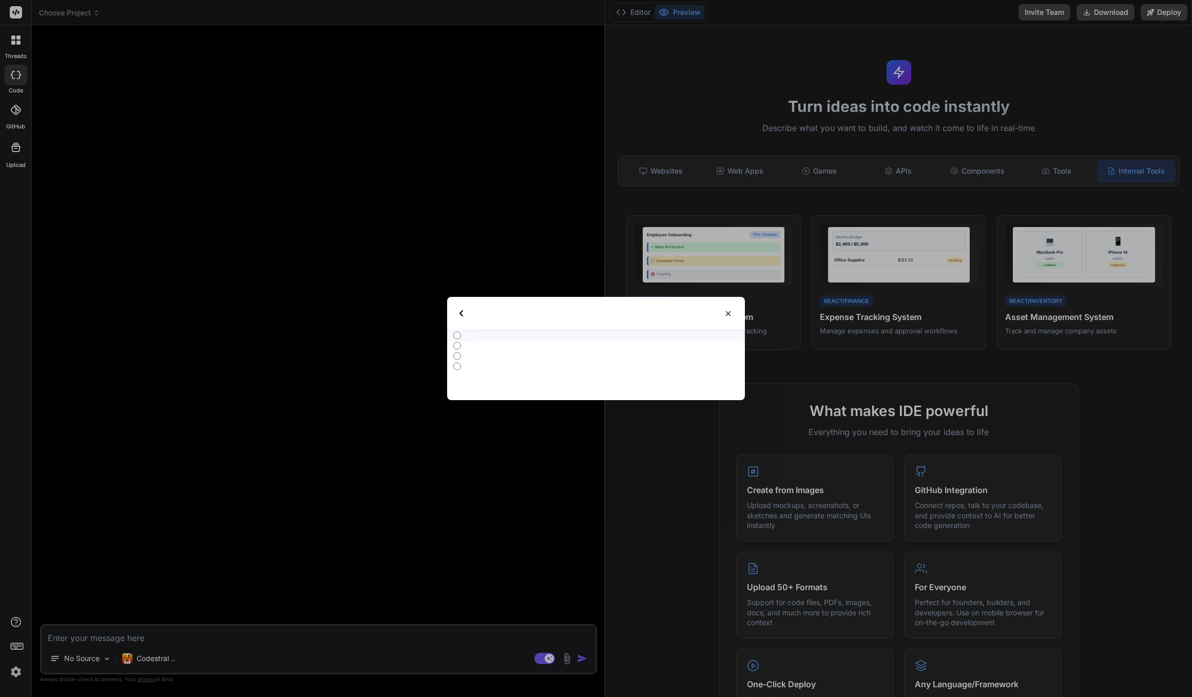
click at [478, 350] on p "Advanced Models" at bounding box center [606, 345] width 278 height 10
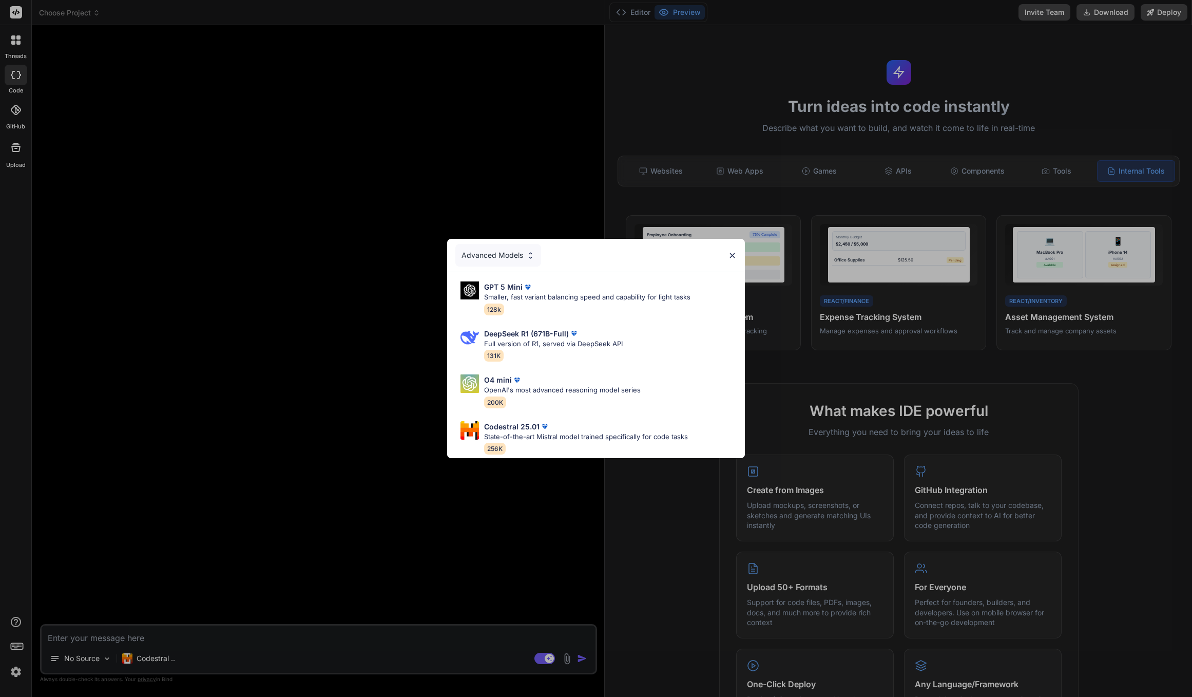
click at [488, 249] on div "Advanced Models" at bounding box center [498, 255] width 86 height 23
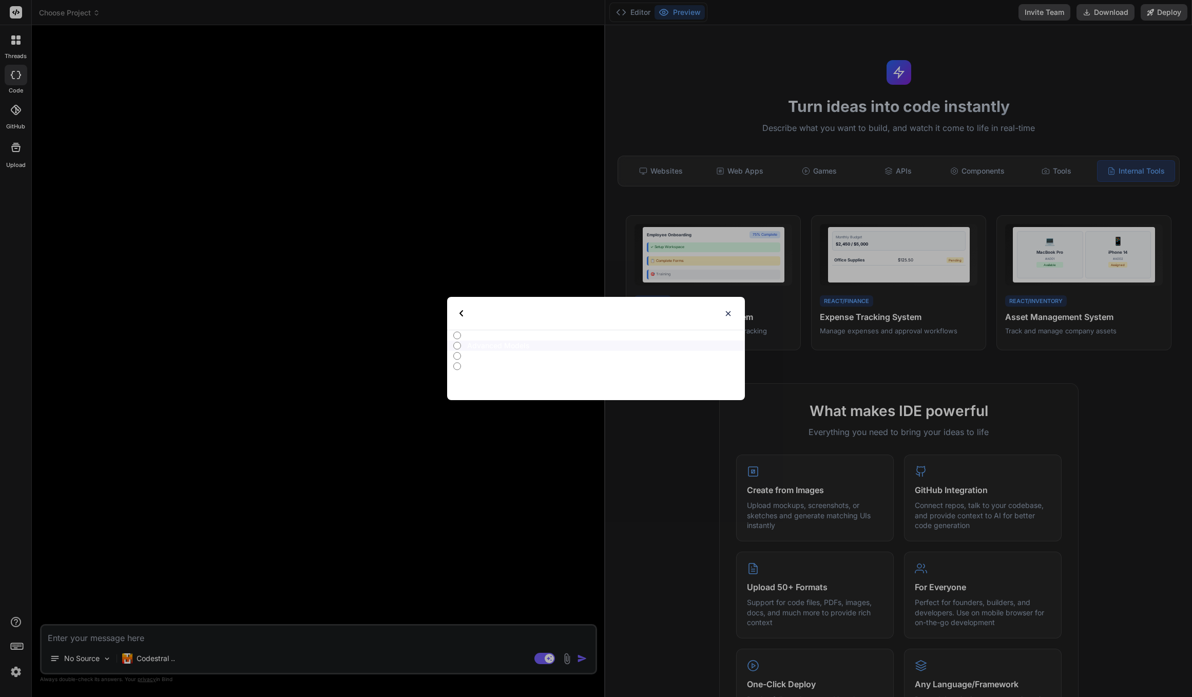
click at [470, 359] on p "Ultra Models" at bounding box center [606, 356] width 278 height 10
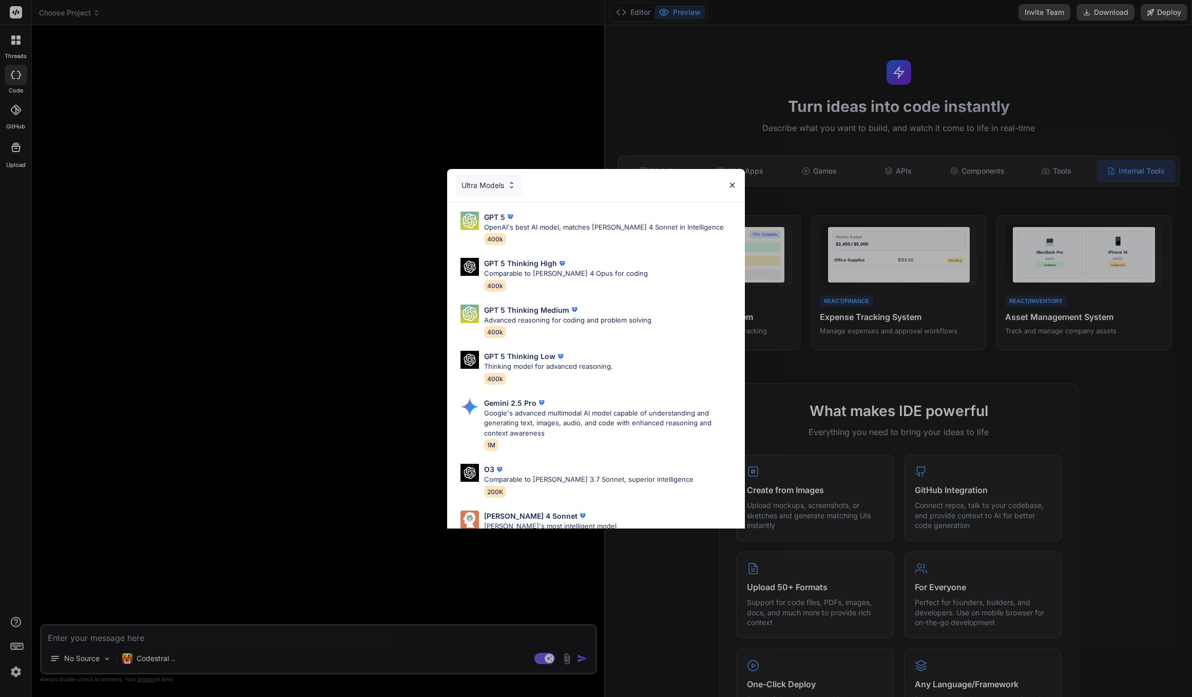
click at [494, 189] on div "Ultra Models" at bounding box center [488, 185] width 67 height 23
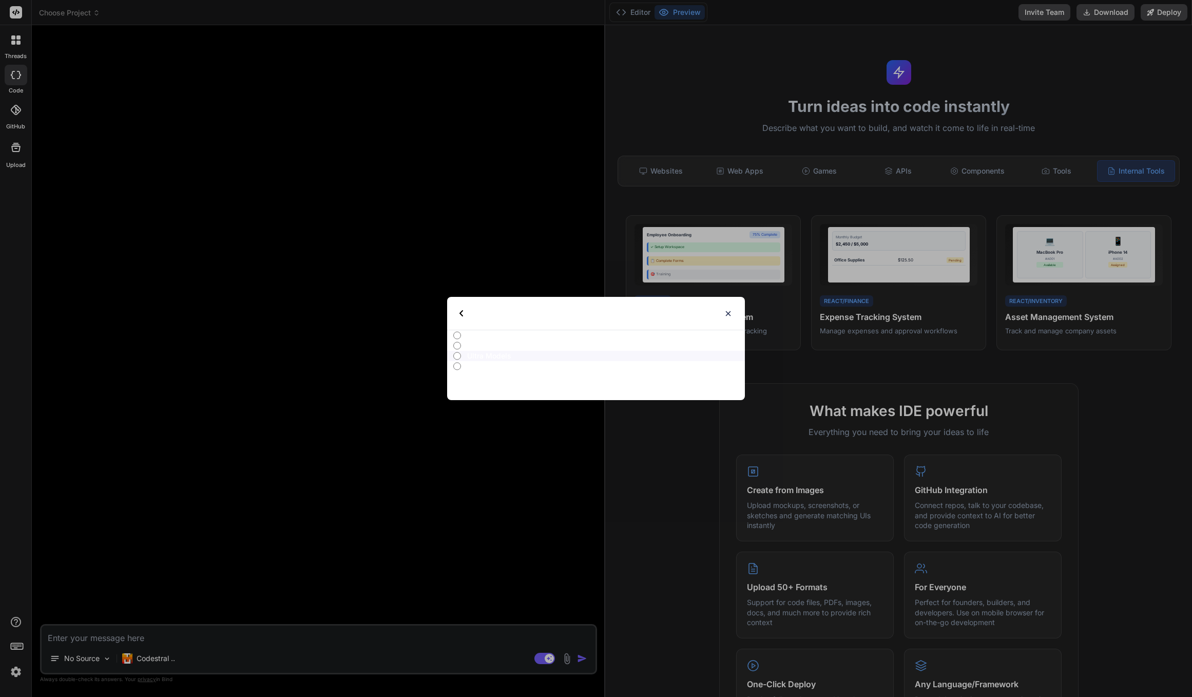
click at [476, 365] on p "Fast Models" at bounding box center [606, 366] width 278 height 10
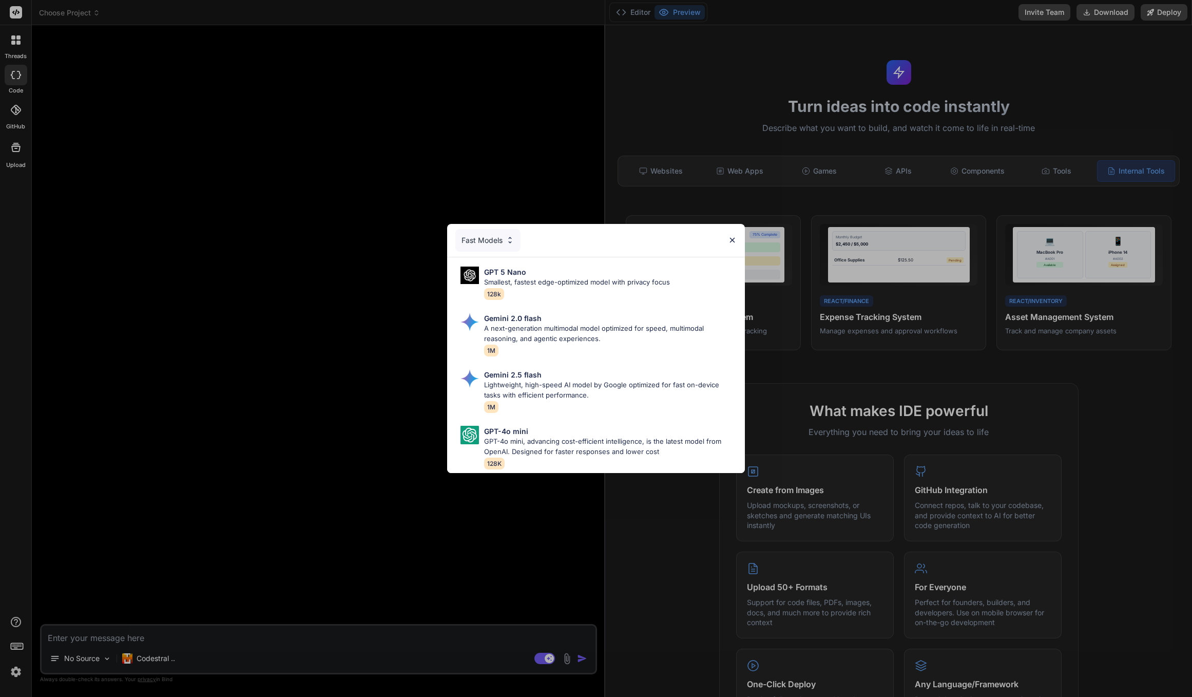
click at [496, 241] on div "Fast Models" at bounding box center [487, 240] width 65 height 23
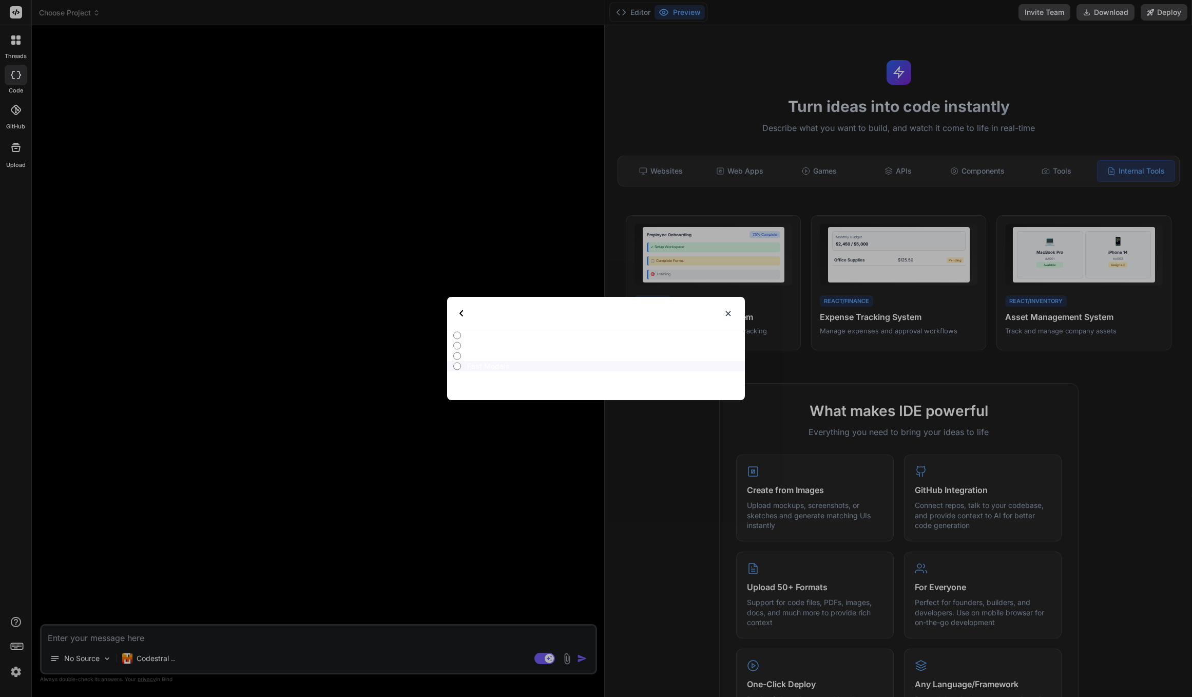
click at [470, 356] on p "Ultra Models" at bounding box center [606, 356] width 278 height 10
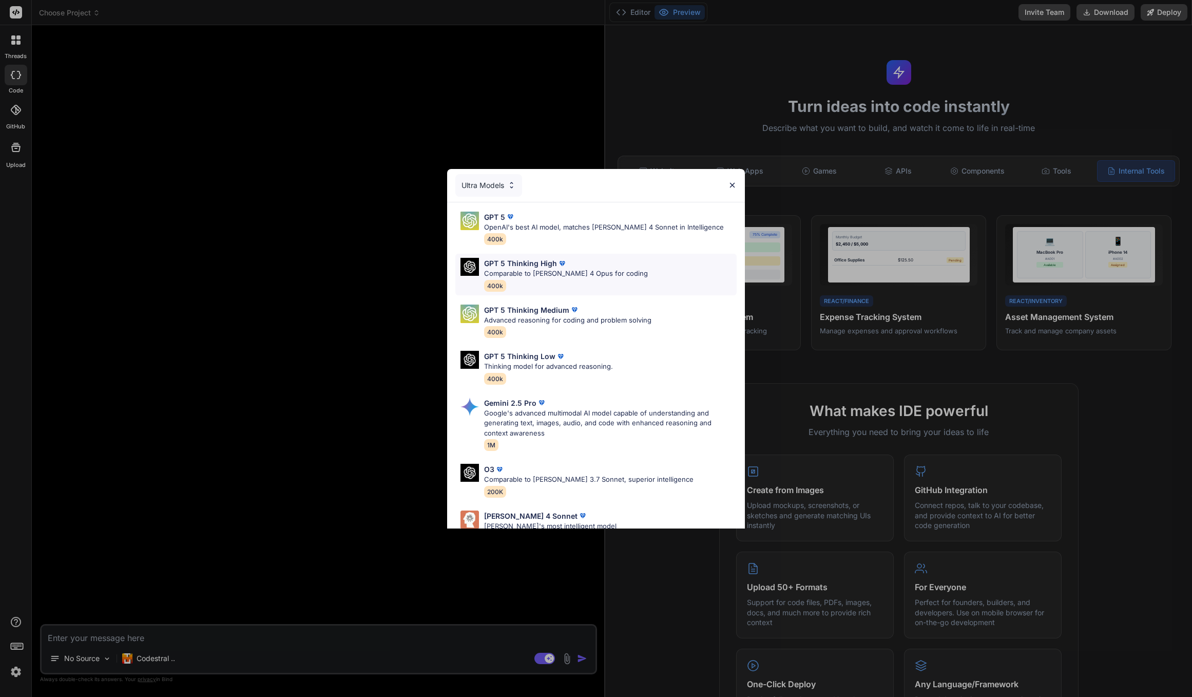
click at [529, 269] on p "Comparable to Claude 4 Opus for coding" at bounding box center [566, 273] width 164 height 10
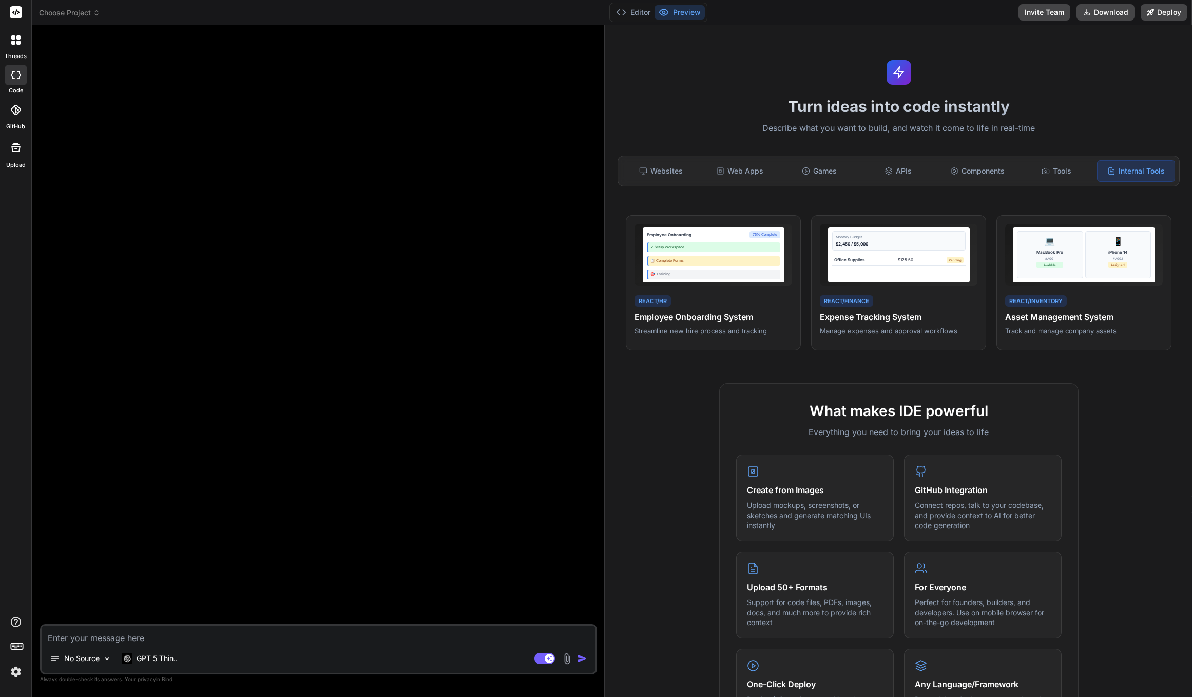
click at [147, 638] on textarea at bounding box center [319, 634] width 554 height 18
type textarea "x"
type textarea "c"
type textarea "x"
type textarea "cr"
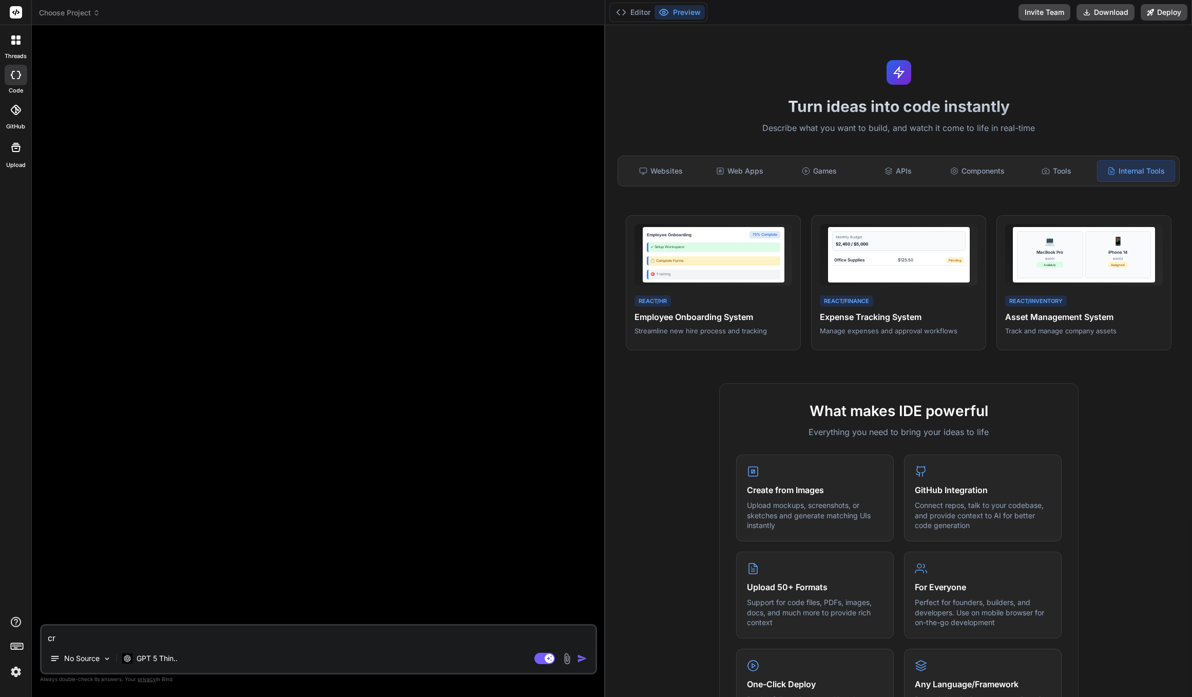
type textarea "x"
type textarea "cre"
type textarea "x"
type textarea "crea"
type textarea "x"
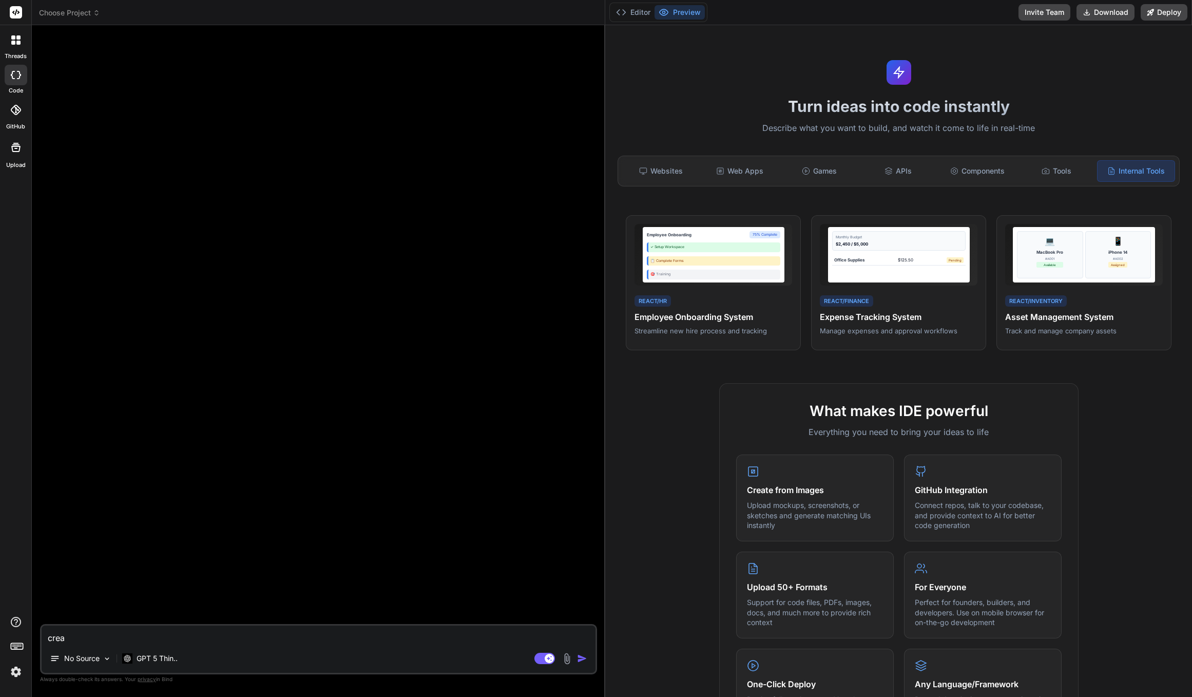
type textarea "creat"
type textarea "x"
type textarea "create"
type textarea "x"
type textarea "create"
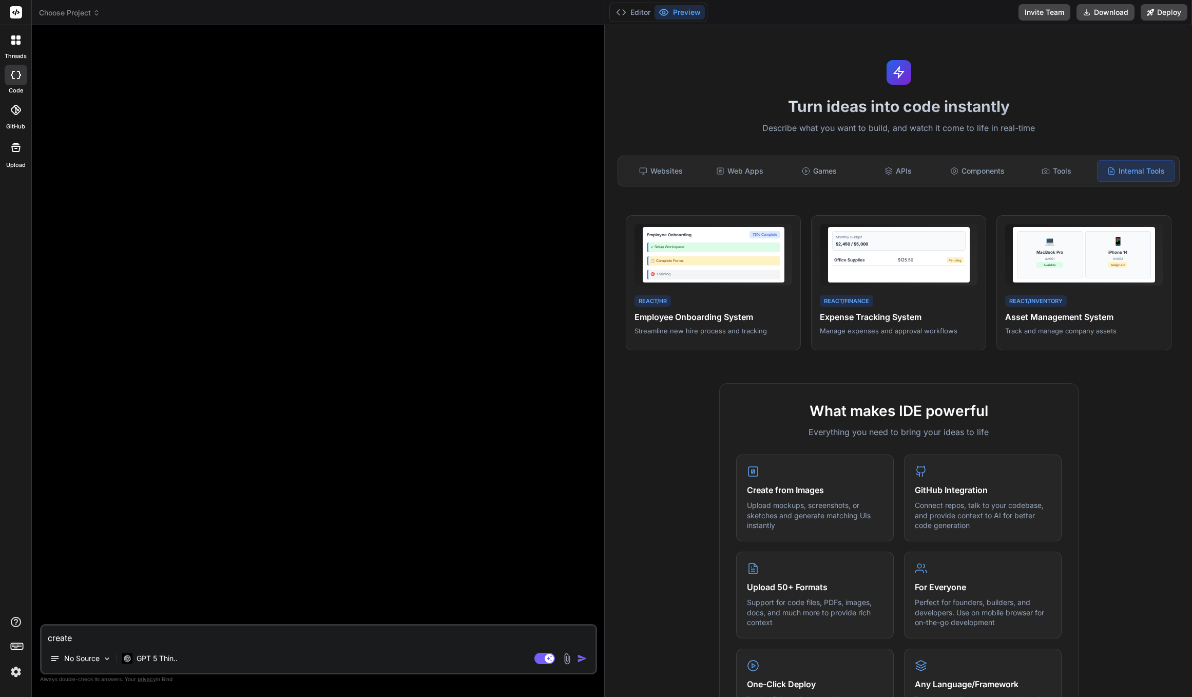
type textarea "x"
type textarea "create f"
type textarea "x"
type textarea "create fo"
type textarea "x"
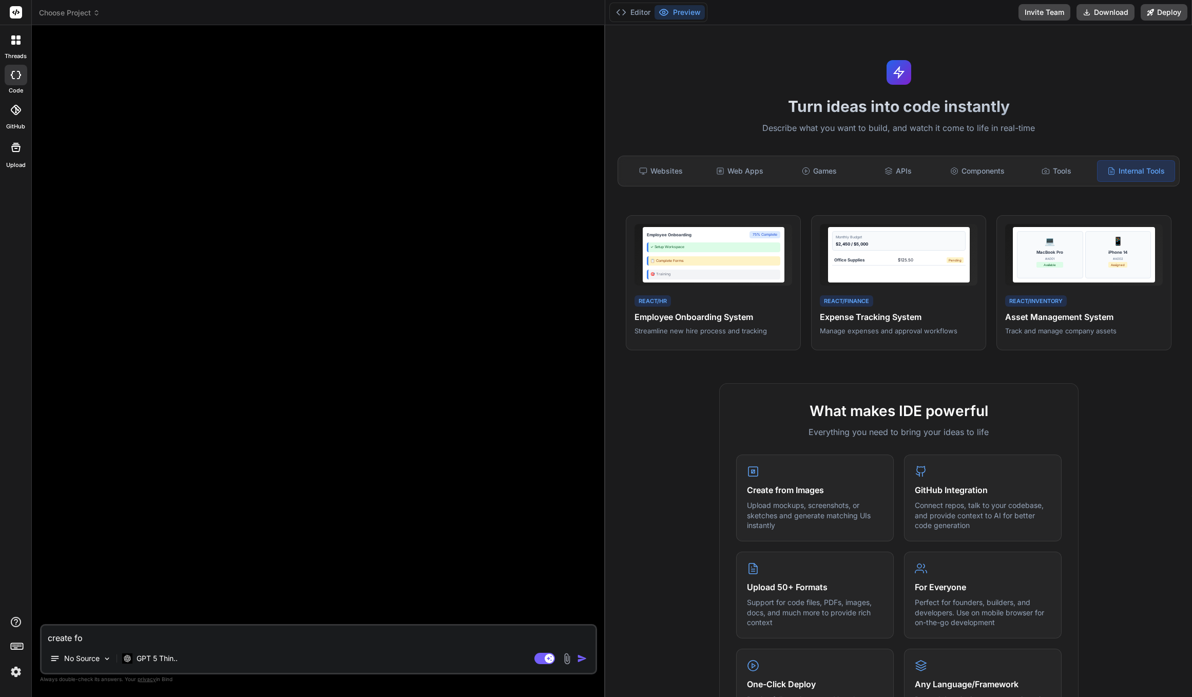
type textarea "create for"
type textarea "x"
type textarea "create for"
type textarea "x"
type textarea "create for"
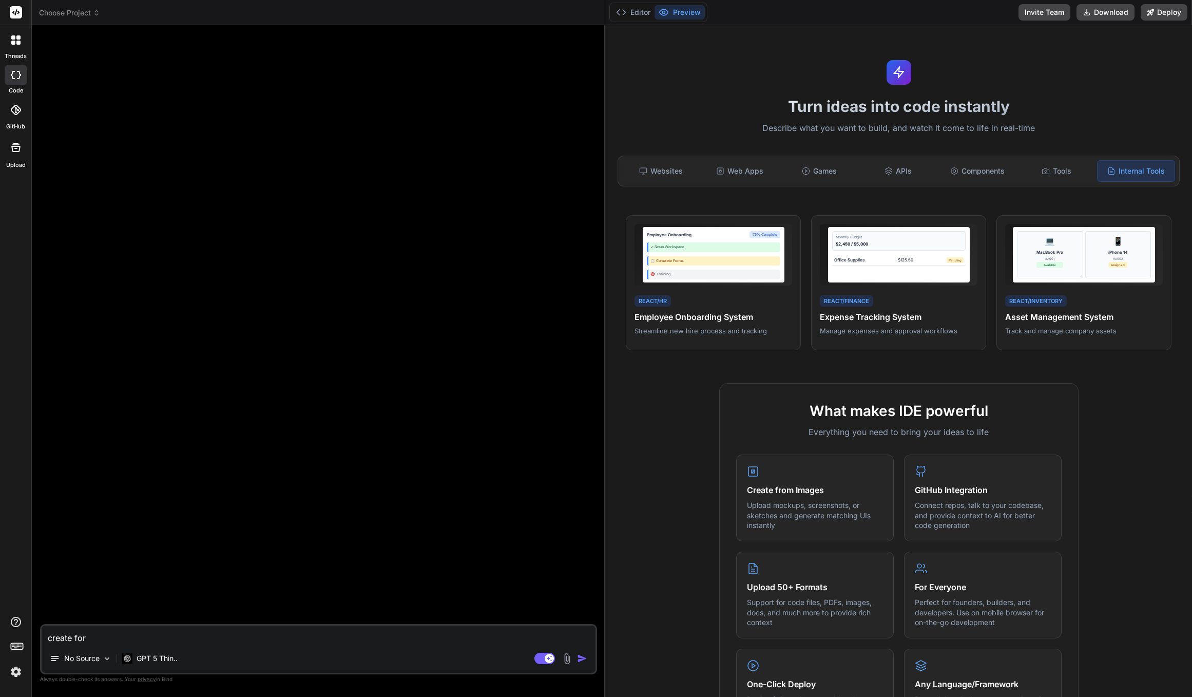
type textarea "x"
type textarea "create fo"
type textarea "x"
type textarea "create f"
type textarea "x"
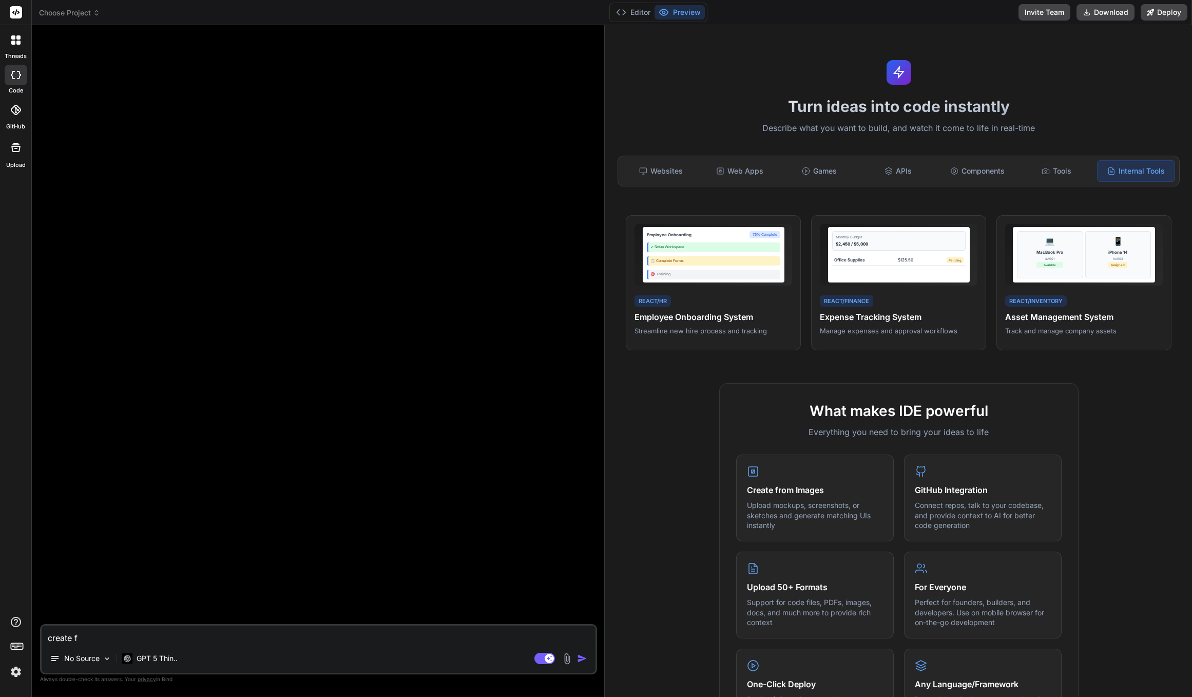
type textarea "create"
type textarea "x"
type textarea "create th"
type textarea "x"
type textarea "create the"
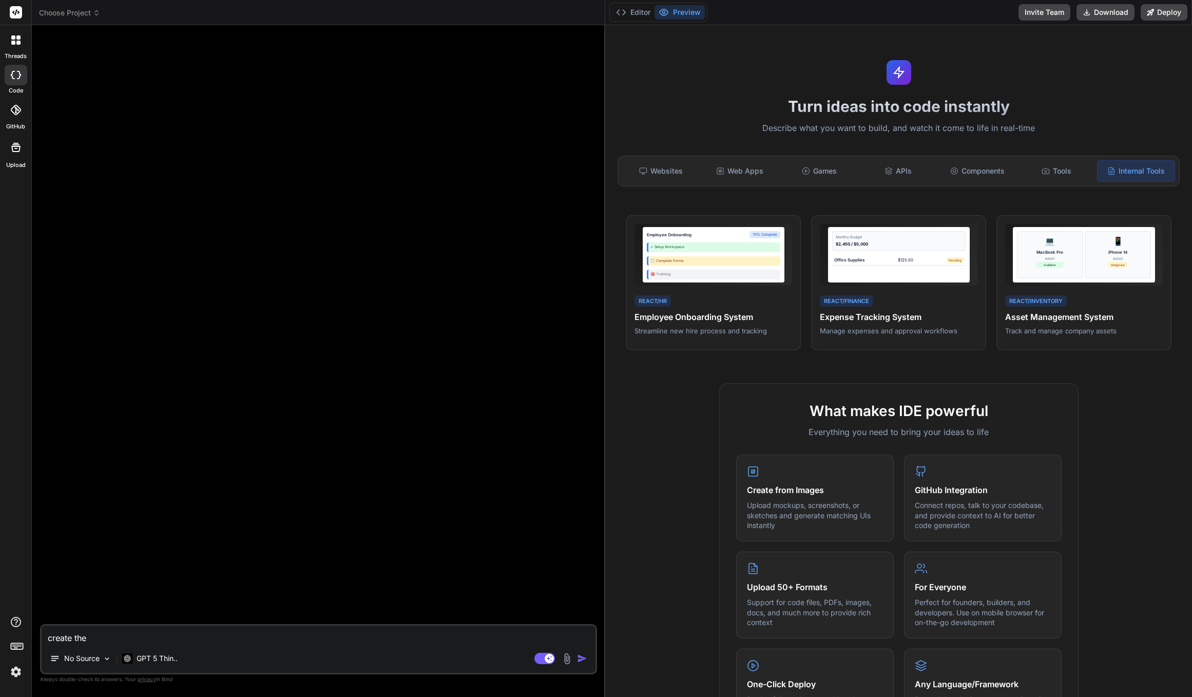
type textarea "x"
type textarea "create the"
type textarea "x"
type textarea "create the C"
type textarea "x"
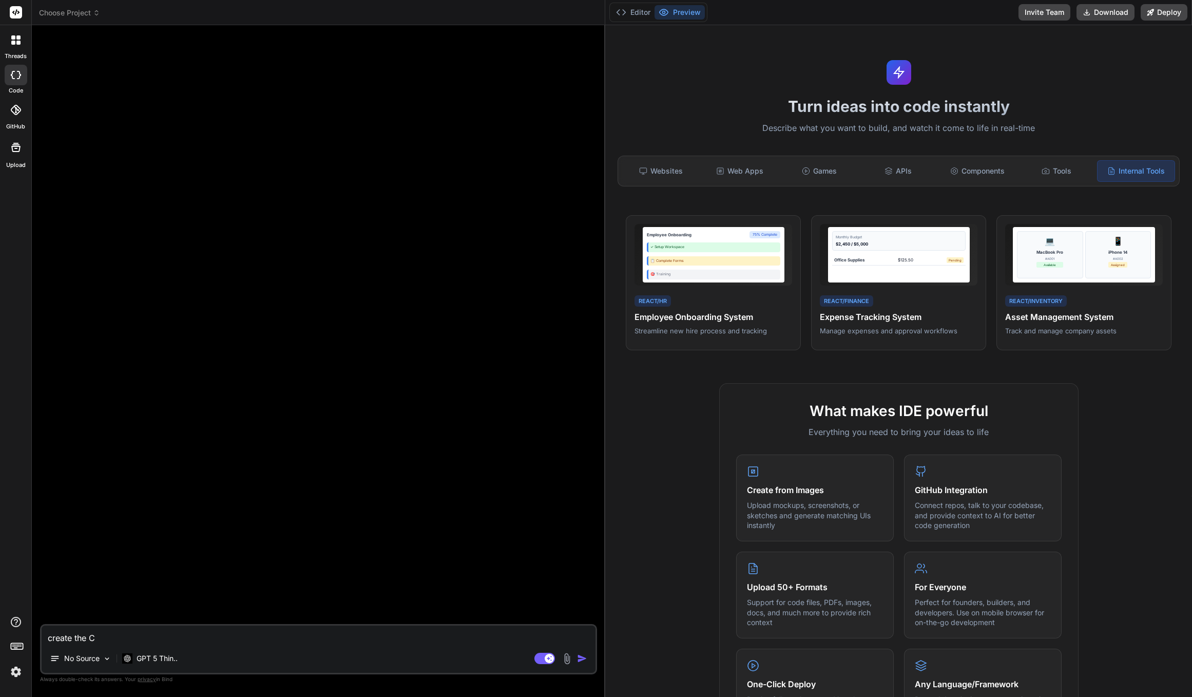
type textarea "create the"
type textarea "x"
type textarea "create the c"
type textarea "x"
type textarea "create the co"
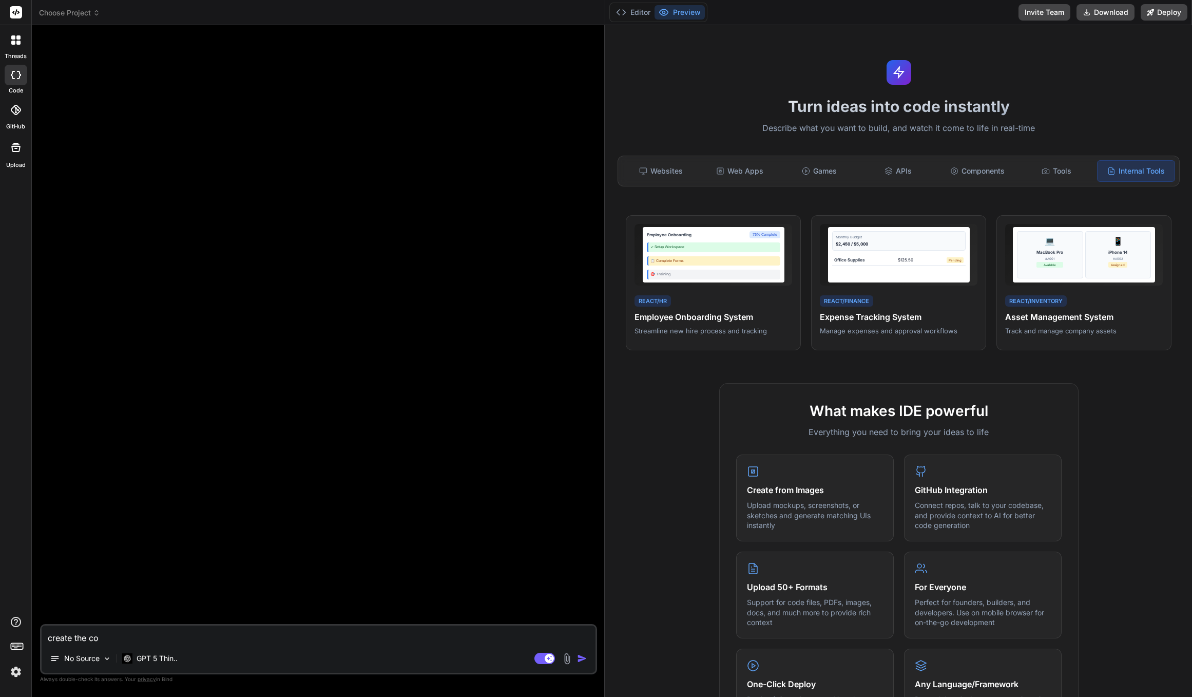
type textarea "x"
type textarea "create the com"
type textarea "x"
type textarea "create the comp"
type textarea "x"
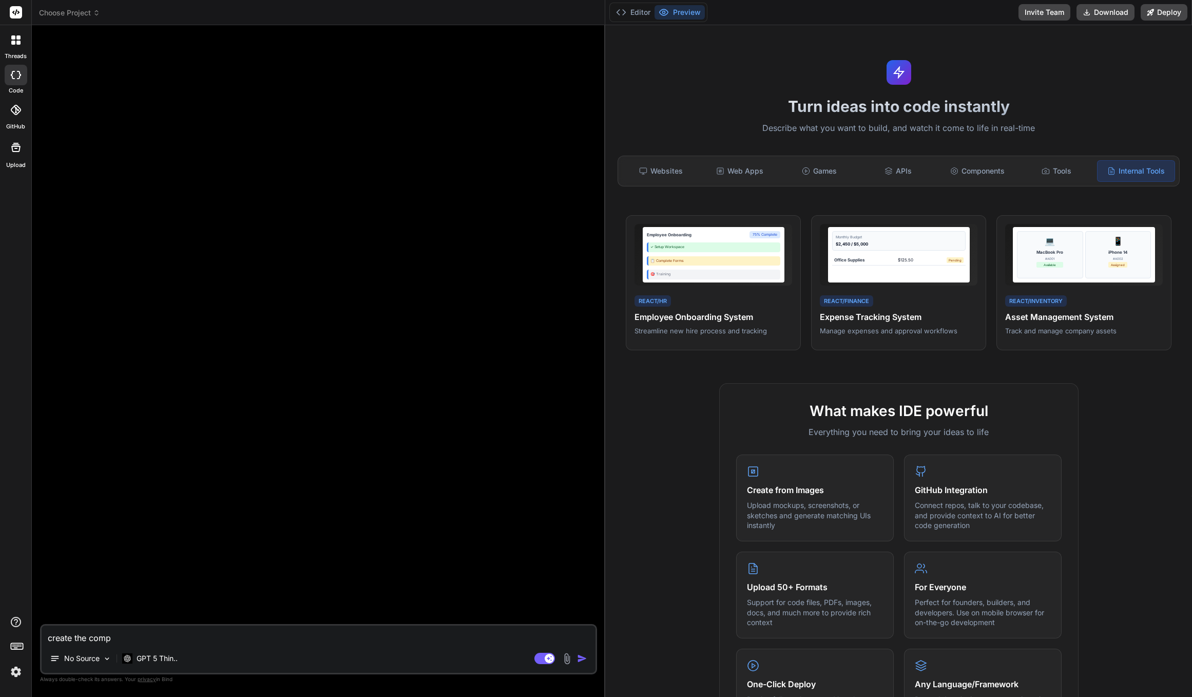
type textarea "create the compl"
type textarea "x"
type textarea "create the comple"
type textarea "x"
type textarea "create the complet"
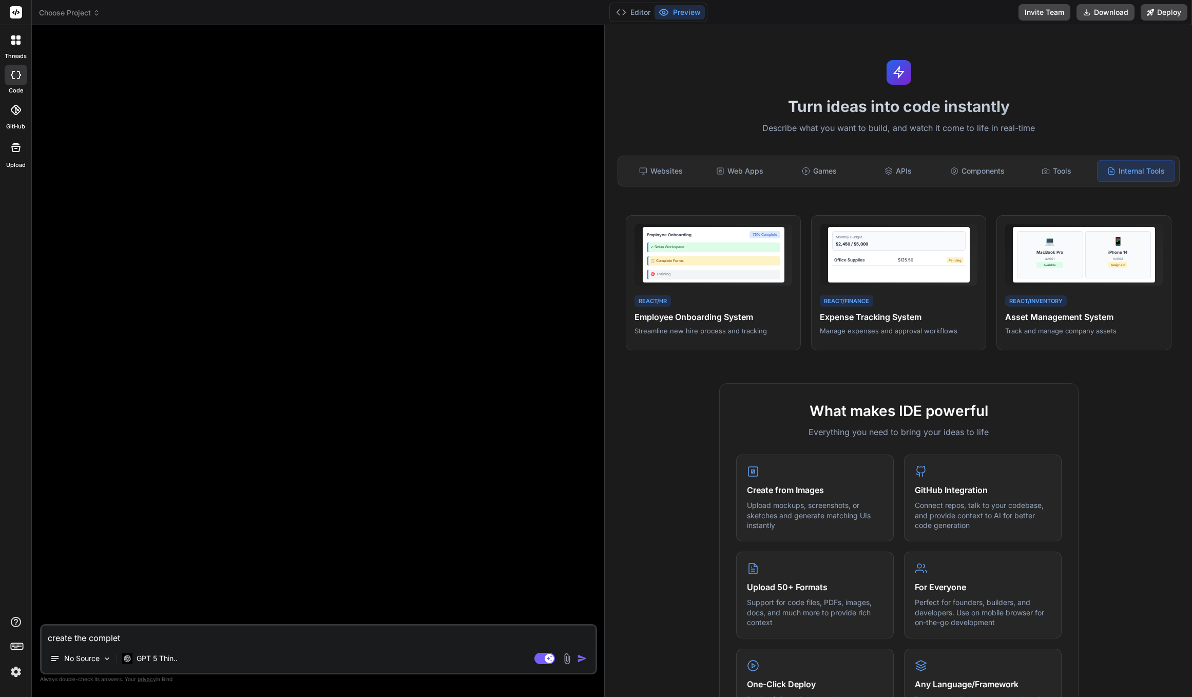
type textarea "x"
type textarea "create the complete"
type textarea "x"
type textarea "create the complete"
type textarea "x"
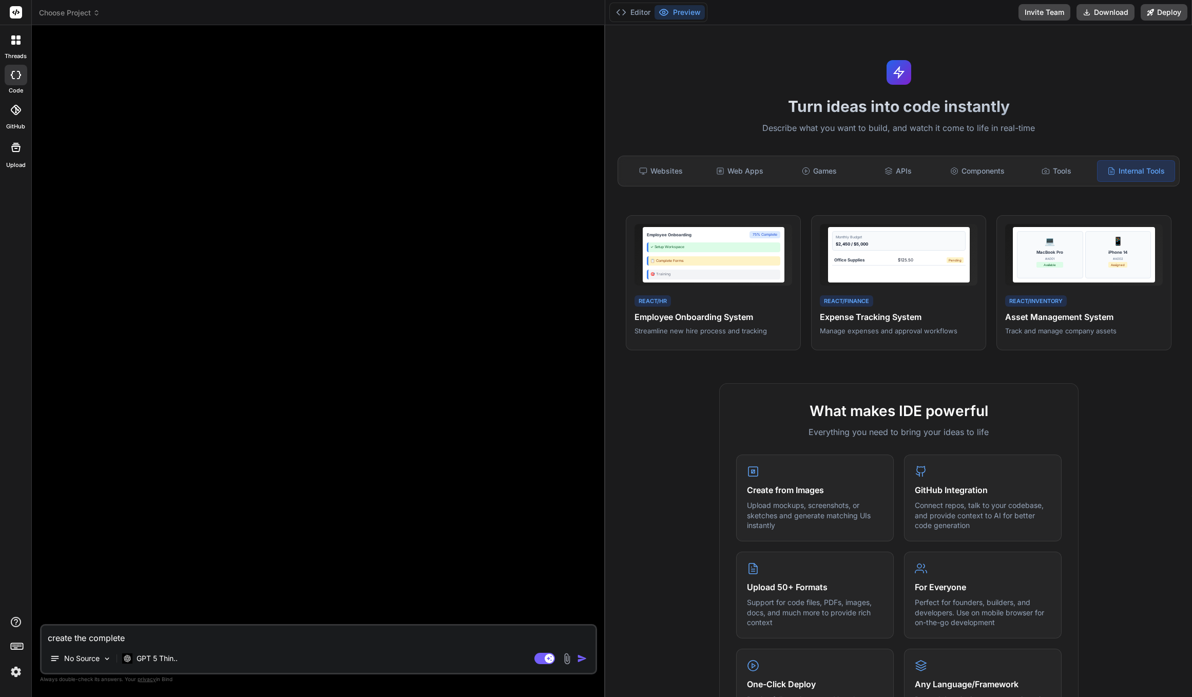
type textarea "create the complete a"
type textarea "x"
type textarea "create the complete ag"
type textarea "x"
type textarea "create the complete age"
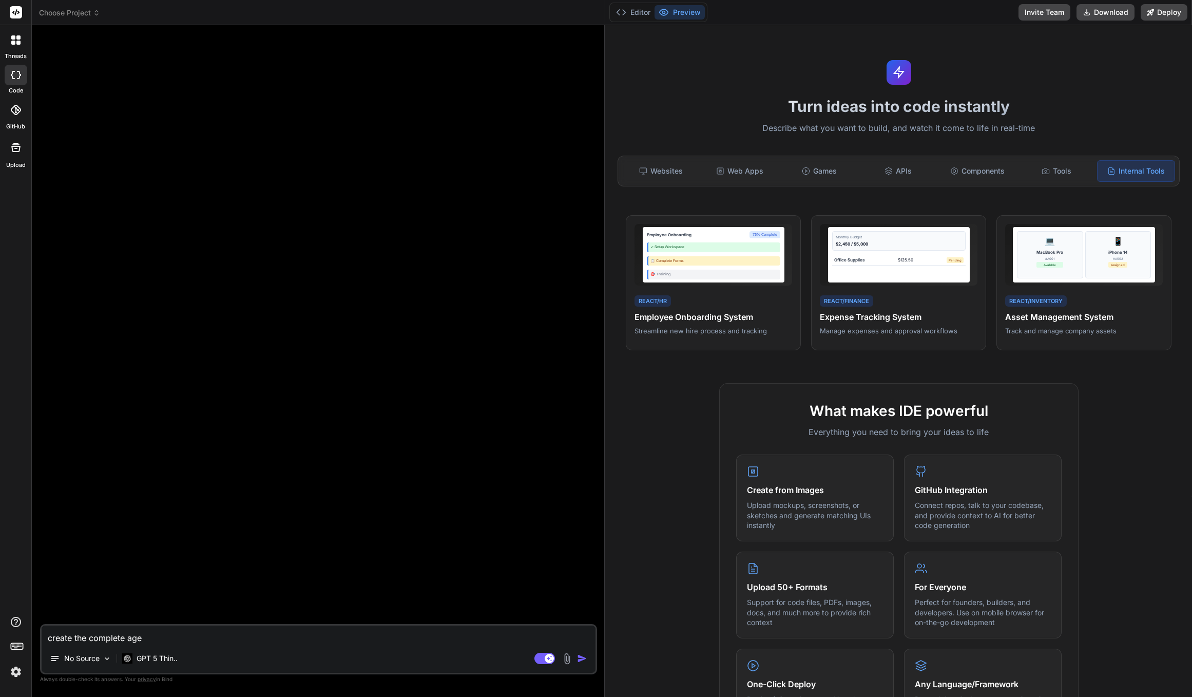
type textarea "x"
type textarea "create the complete agen"
type textarea "x"
type textarea "create the complete agenc"
type textarea "x"
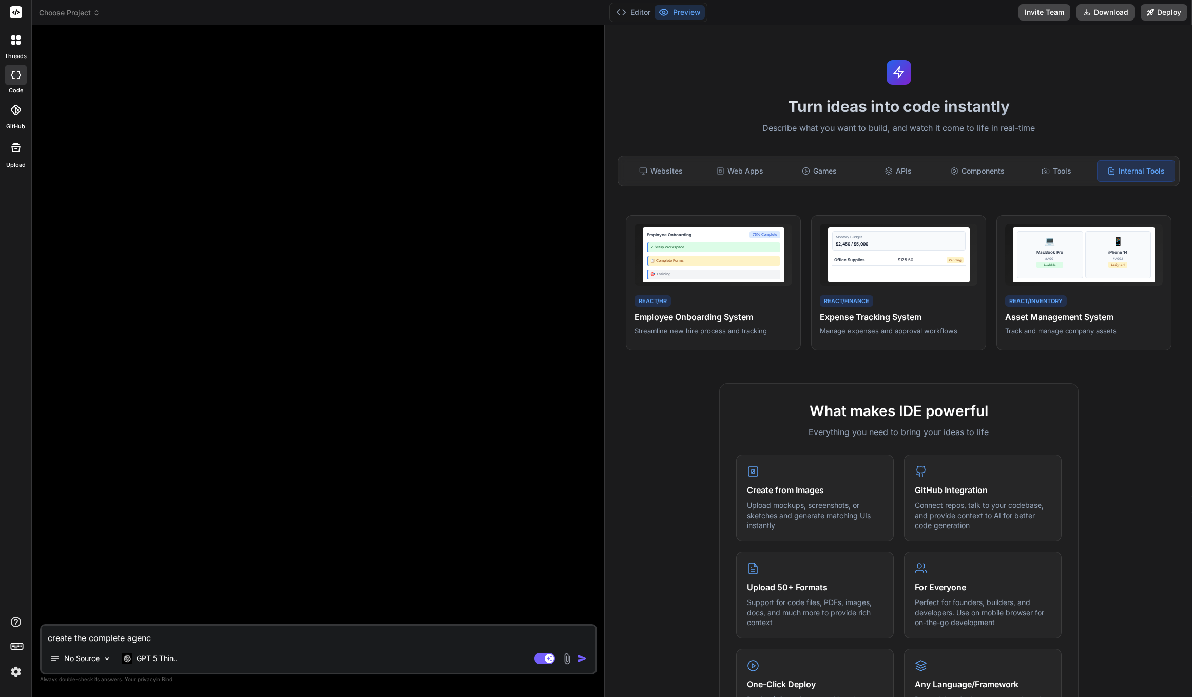
type textarea "create the complete agency"
type textarea "x"
type textarea "create the complete agency"
type textarea "x"
type textarea "create the complete agency p"
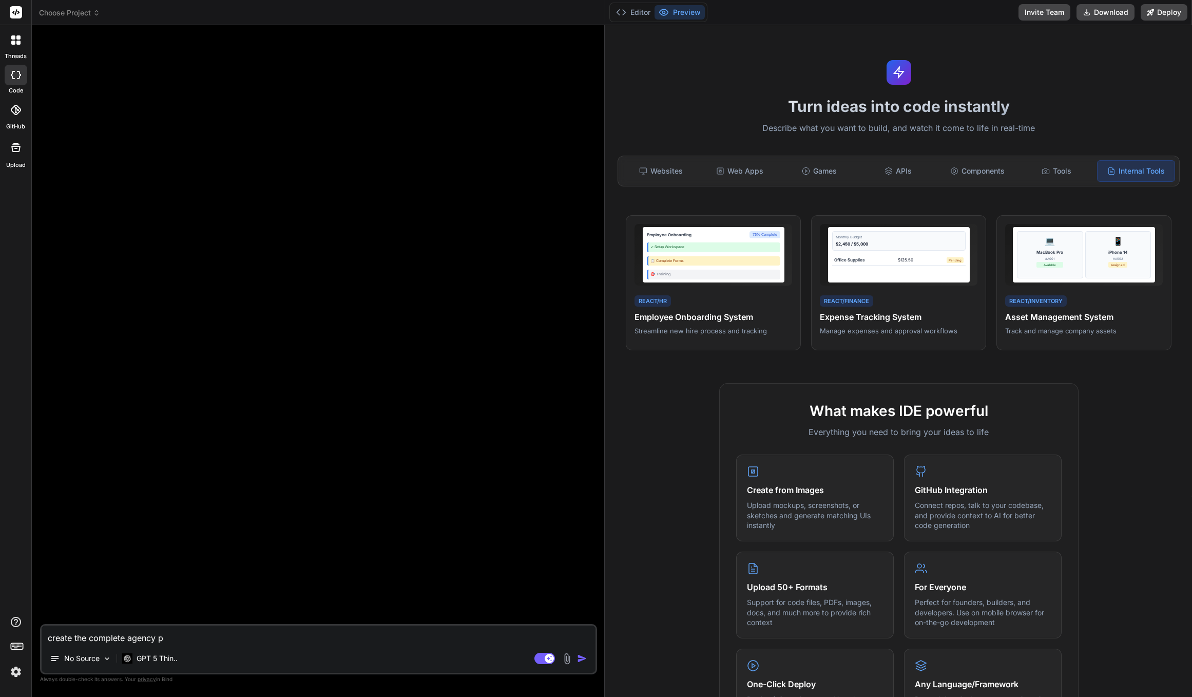
type textarea "x"
type textarea "create the complete agency pr"
type textarea "x"
type textarea "create the complete agency pro"
type textarea "x"
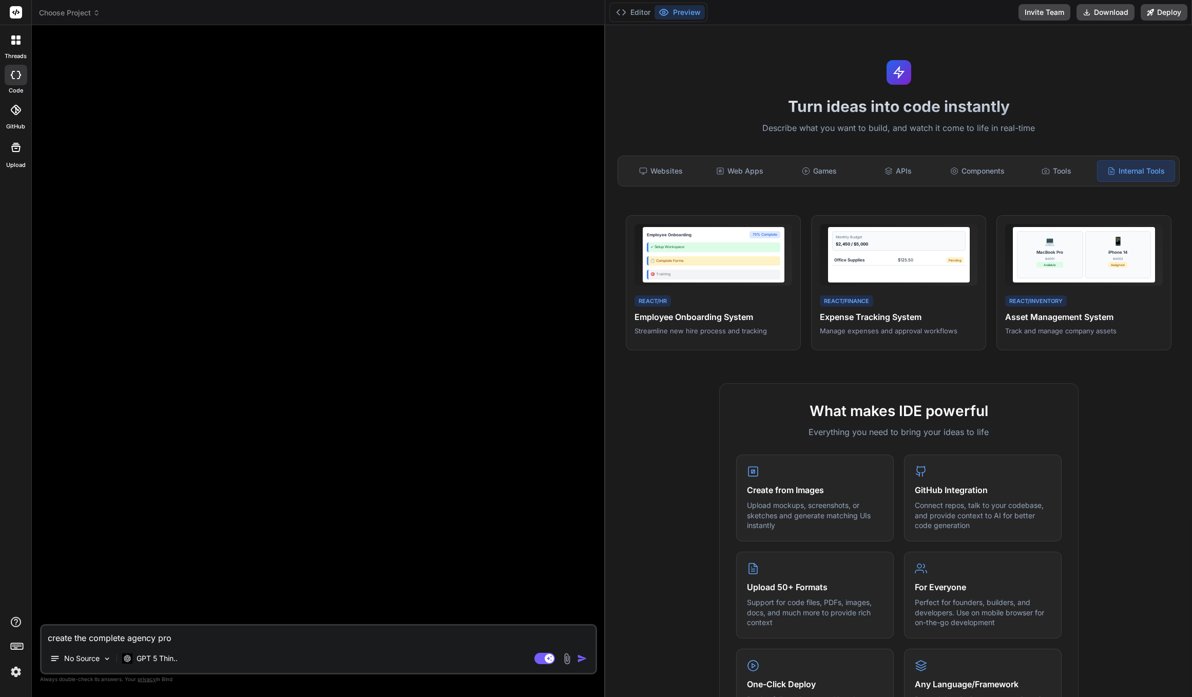
type textarea "create the complete agency proj"
type textarea "x"
type textarea "create the complete agency proje"
type textarea "x"
type textarea "create the complete agency projec"
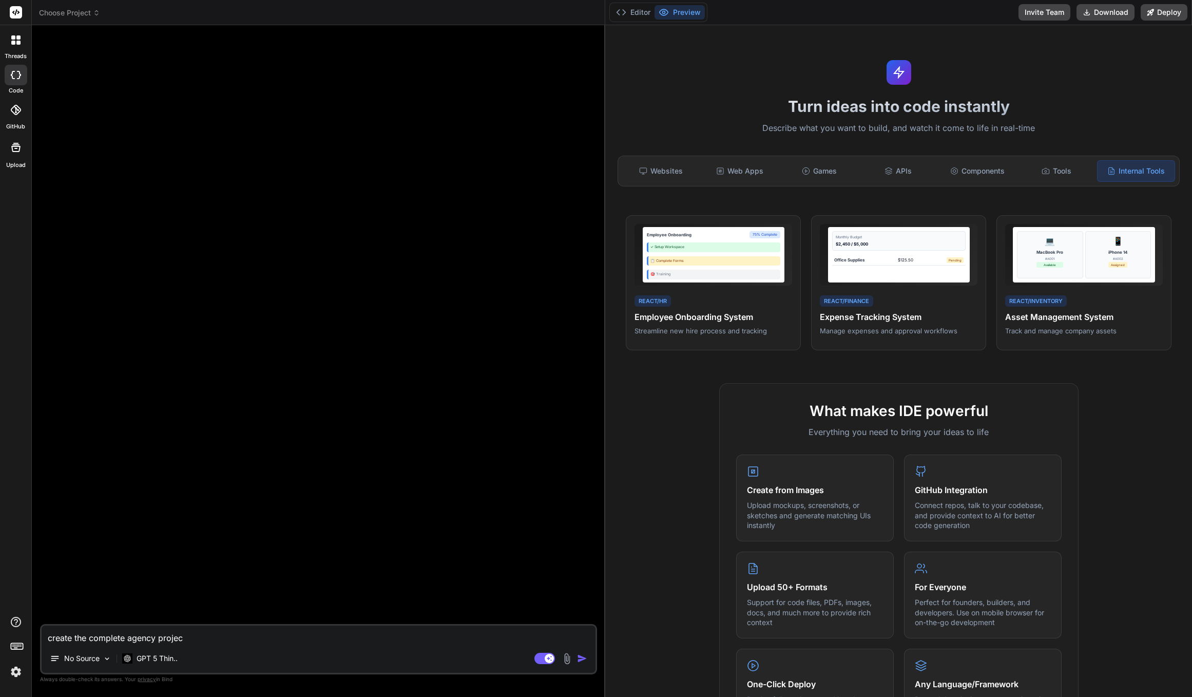
type textarea "x"
type textarea "create the complete agency project"
type textarea "x"
type textarea "create the complete agency project"
type textarea "x"
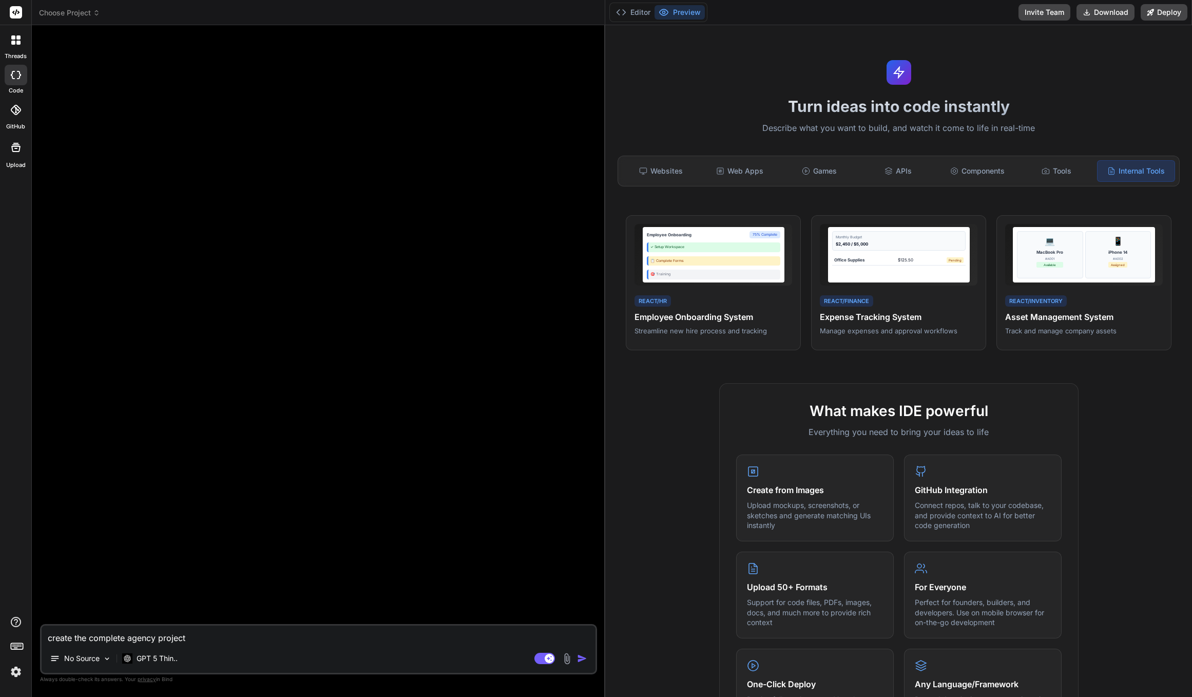
type textarea "create the complete agency project m"
type textarea "x"
type textarea "create the complete agency project ma"
type textarea "x"
type textarea "create the complete agency project man"
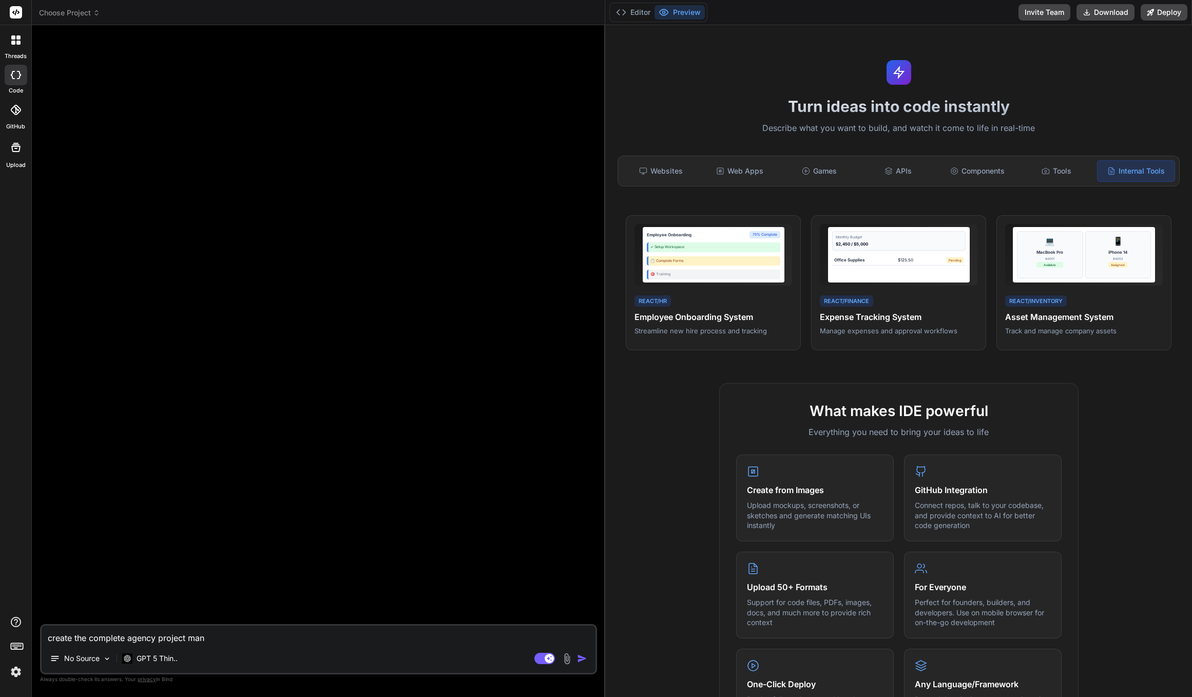
type textarea "x"
type textarea "create the complete agency project mana"
type textarea "x"
type textarea "create the complete agency project manag"
type textarea "x"
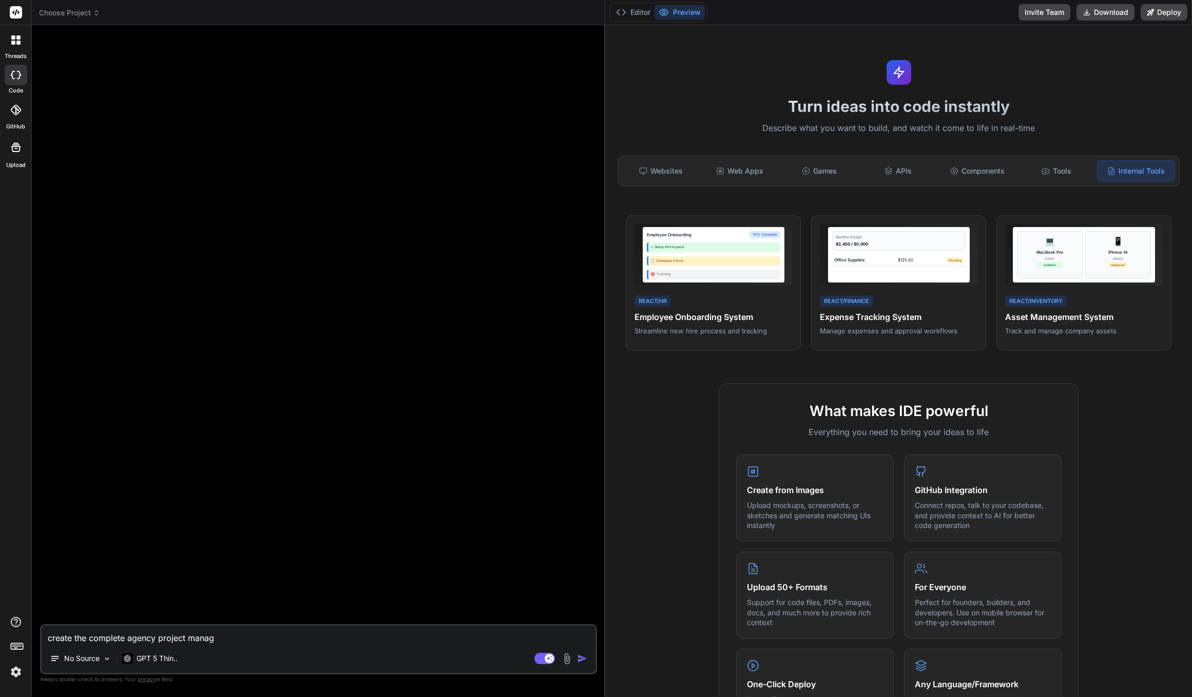
type textarea "create the complete agency project managm"
type textarea "x"
type textarea "create the complete agency project managme"
type textarea "x"
type textarea "create the complete agency project managmen"
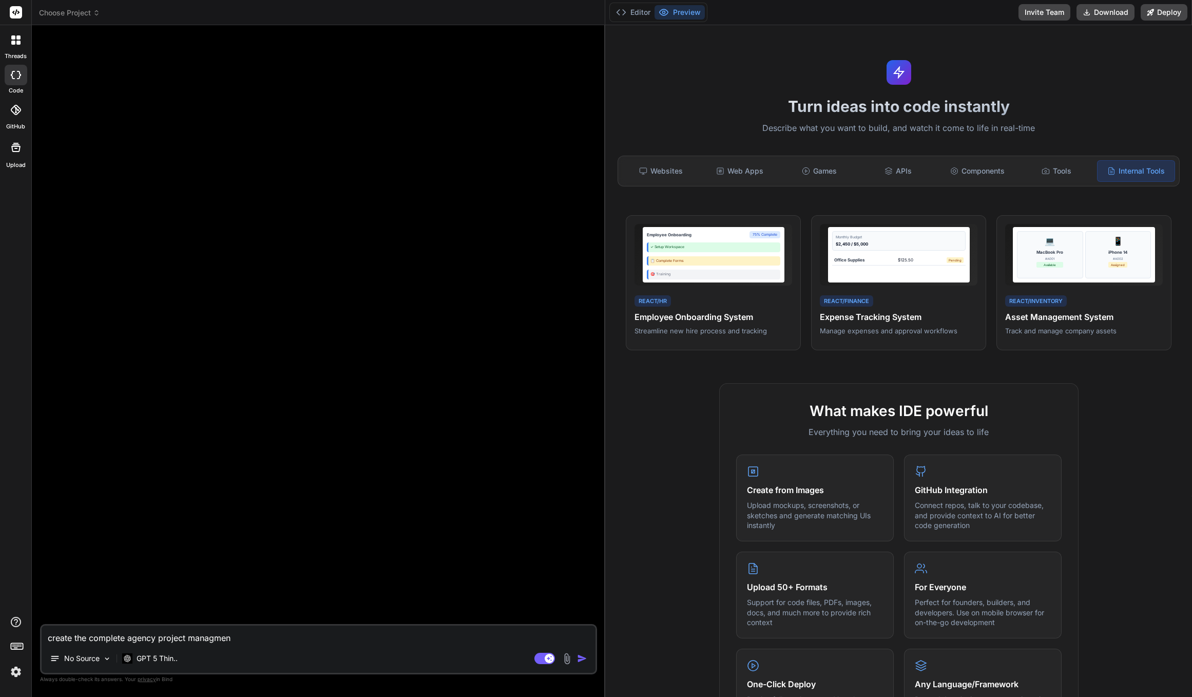
type textarea "x"
type textarea "create the complete agency project managment"
type textarea "x"
type textarea "create the complete agency project managment"
type textarea "x"
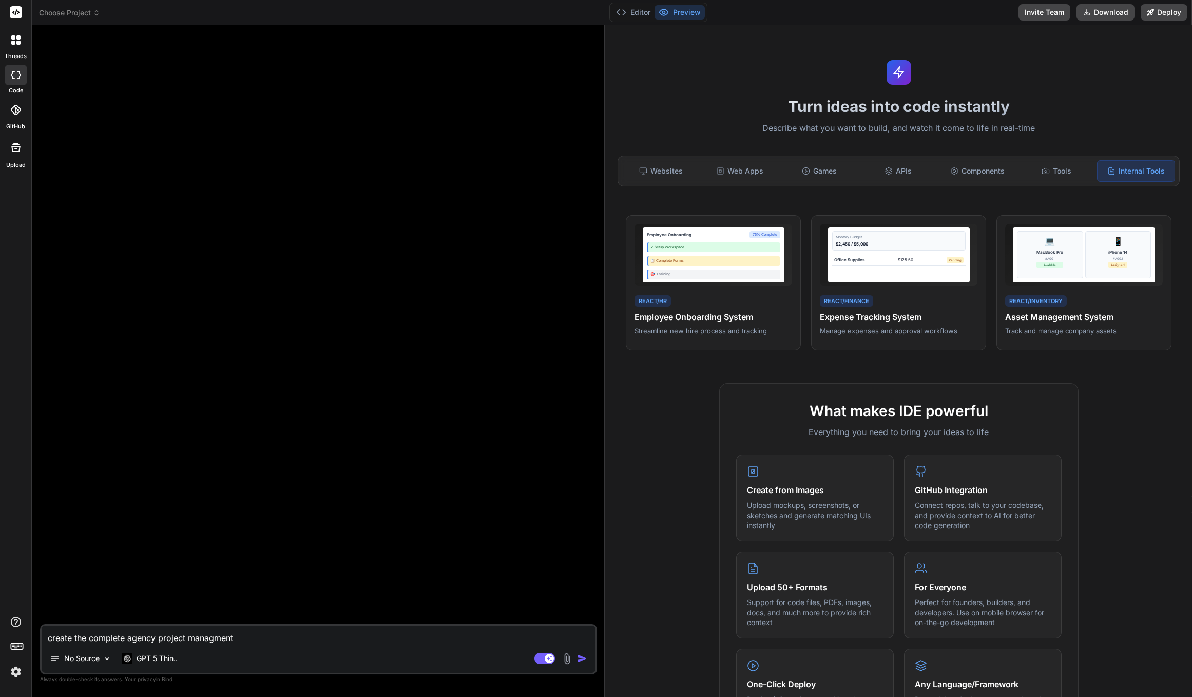
type textarea "create the complete agency project managment a"
type textarea "x"
type textarea "create the complete agency project managment an"
type textarea "x"
type textarea "create the complete agency project managment and"
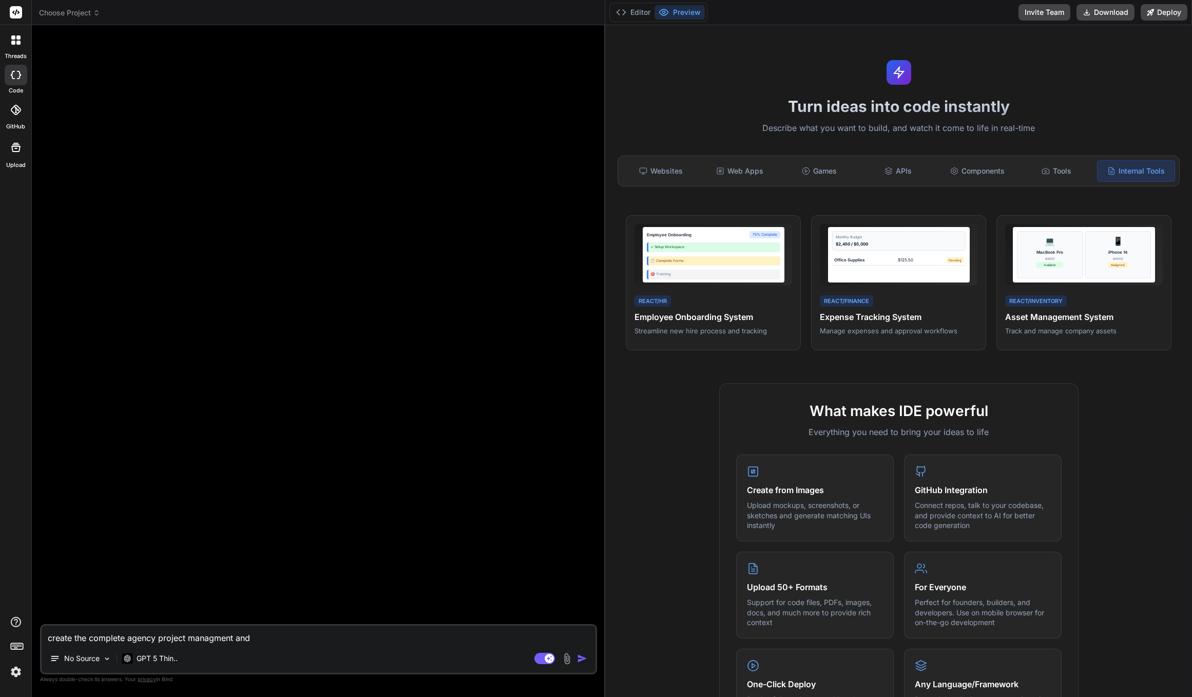
type textarea "x"
type textarea "create the complete agency project managment and"
type textarea "x"
type textarea "create the complete agency project managment and s"
type textarea "x"
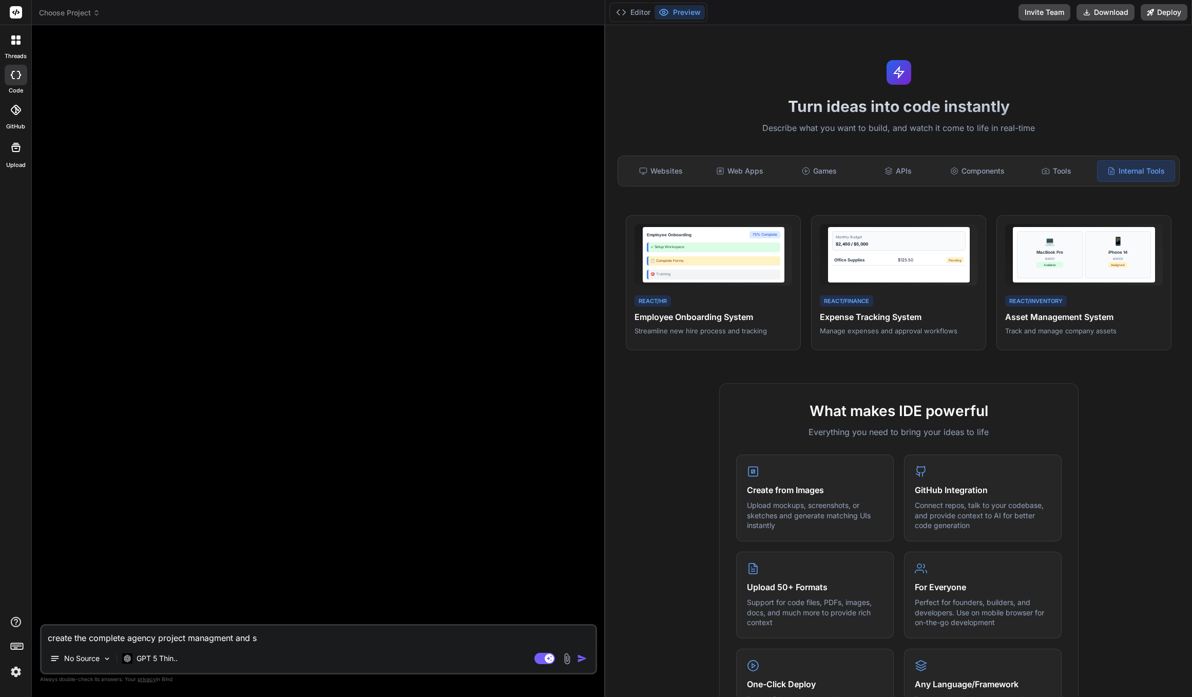
type textarea "create the complete agency project managment and st"
type textarea "x"
type textarea "create the complete agency project managment and sta"
type textarea "x"
type textarea "create the complete agency project managment and staf"
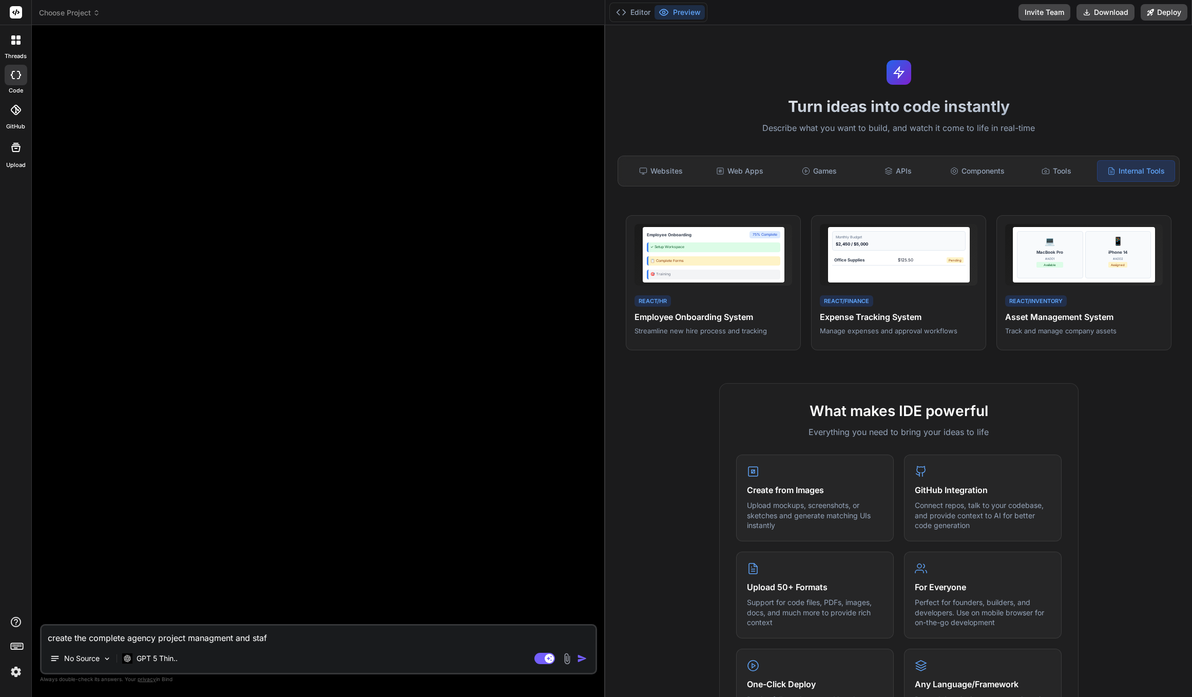
type textarea "x"
type textarea "create the complete agency project managment and staff"
type textarea "x"
type textarea "create the complete agency project managment and staff"
type textarea "x"
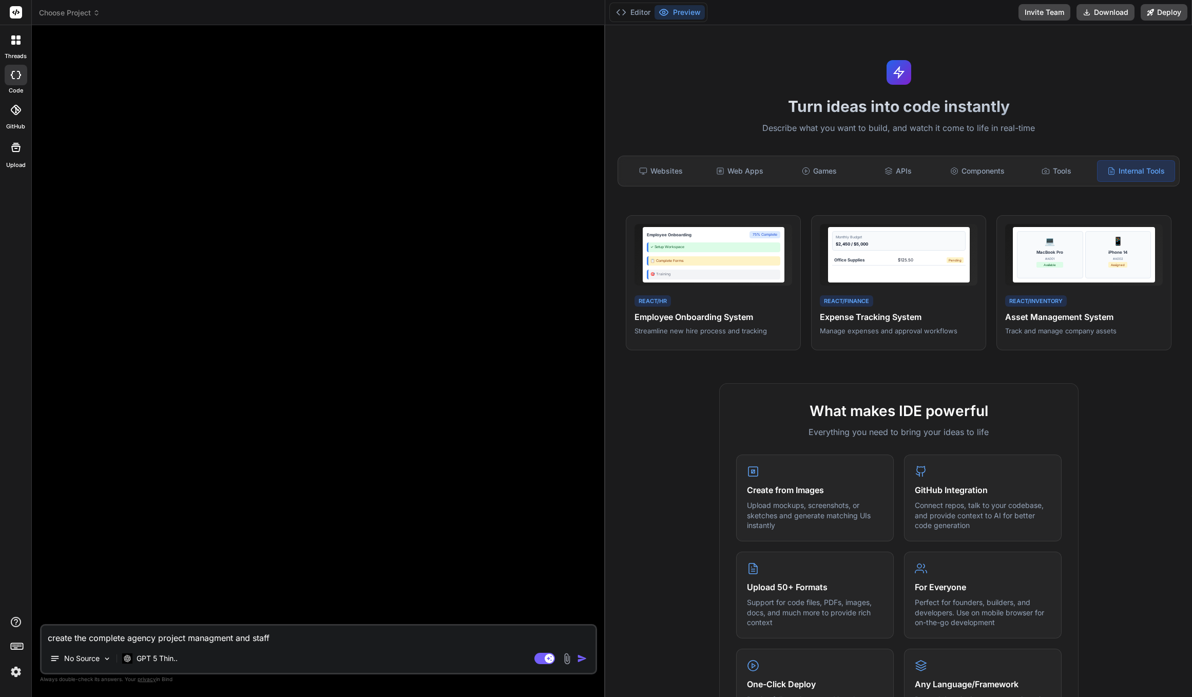
type textarea "create the complete agency project managment and staff m"
type textarea "x"
type textarea "create the complete agency project managment and staff ma"
type textarea "x"
type textarea "create the complete agency project managment and staff man"
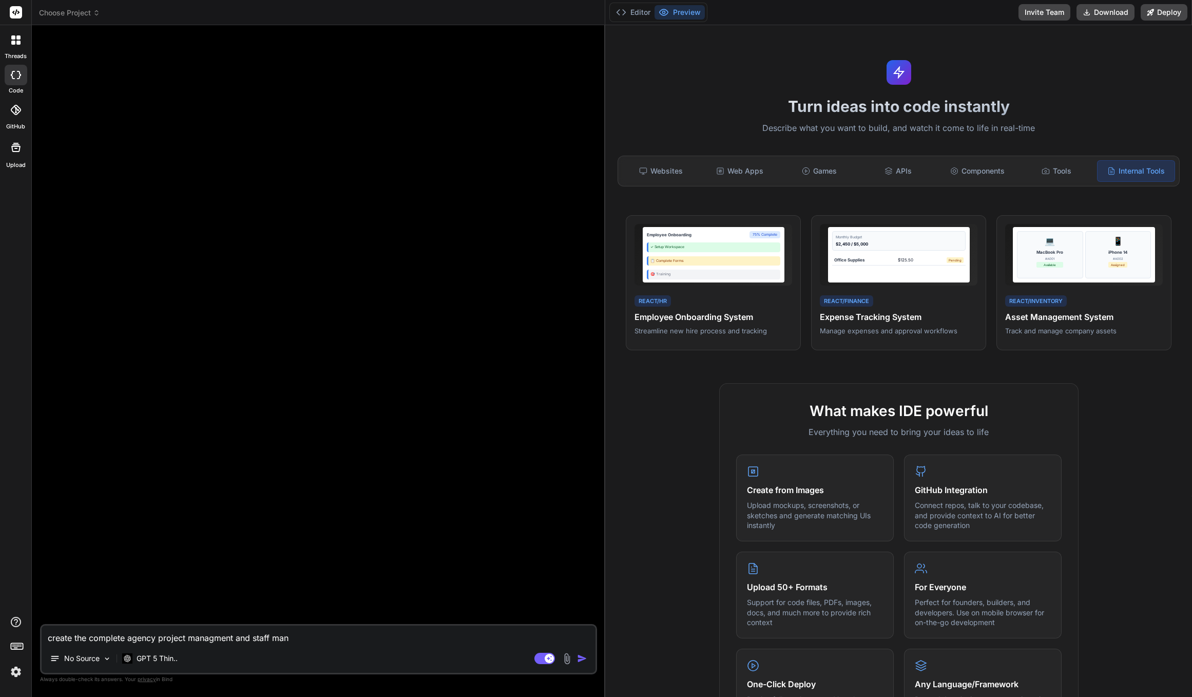
type textarea "x"
type textarea "create the complete agency project managment and staff mana"
type textarea "x"
type textarea "create the complete agency project managment and staff manag"
type textarea "x"
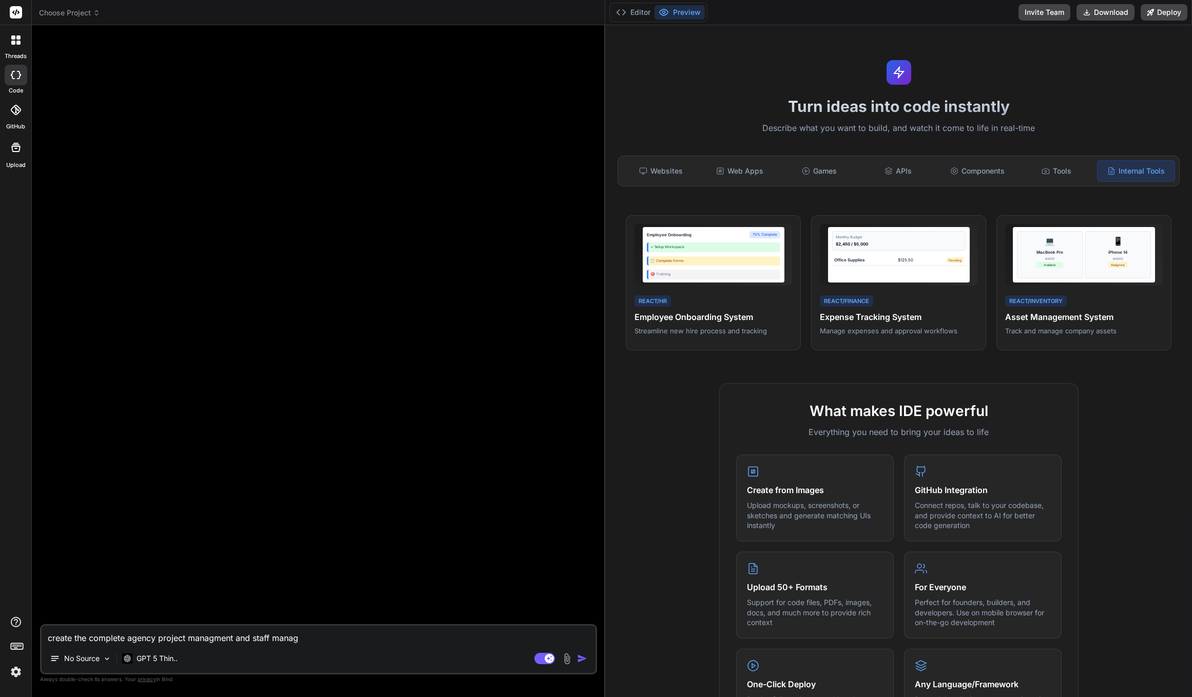
type textarea "create the complete agency project managment and staff managm"
type textarea "x"
type textarea "create the complete agency project managment and staff managmw"
type textarea "x"
type textarea "create the complete agency project managment and staff managmwe"
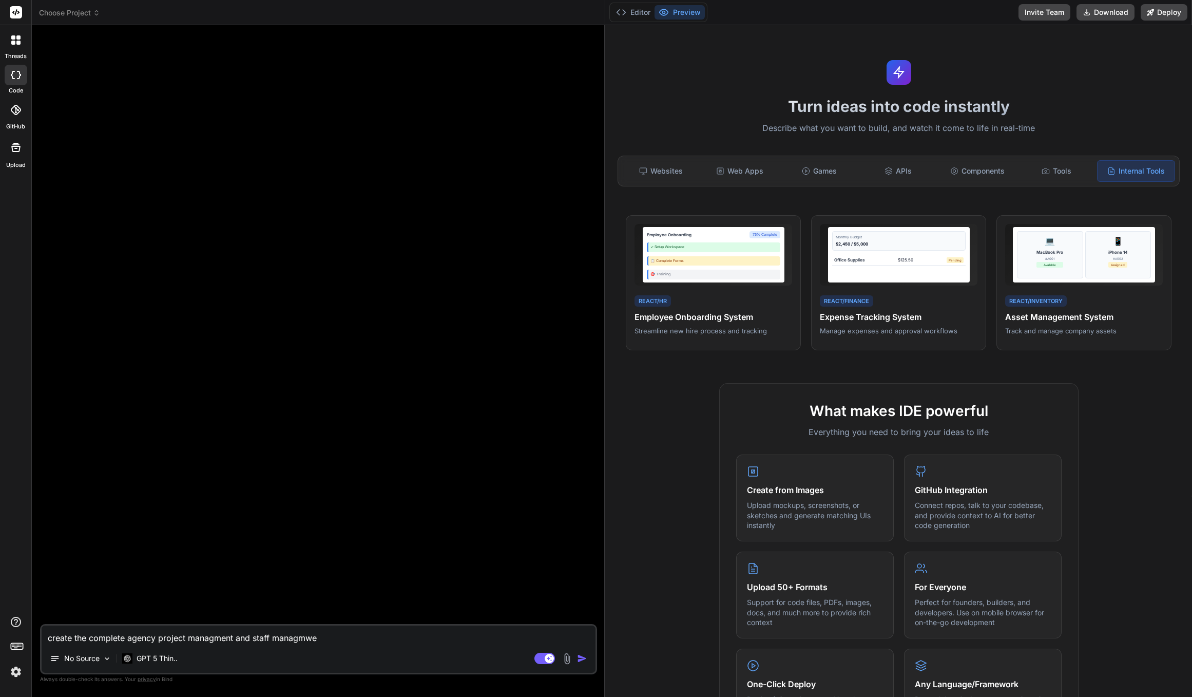
type textarea "x"
type textarea "create the complete agency project managment and staff managmwen"
type textarea "x"
type textarea "create the complete agency project managment and staff managmweny"
type textarea "x"
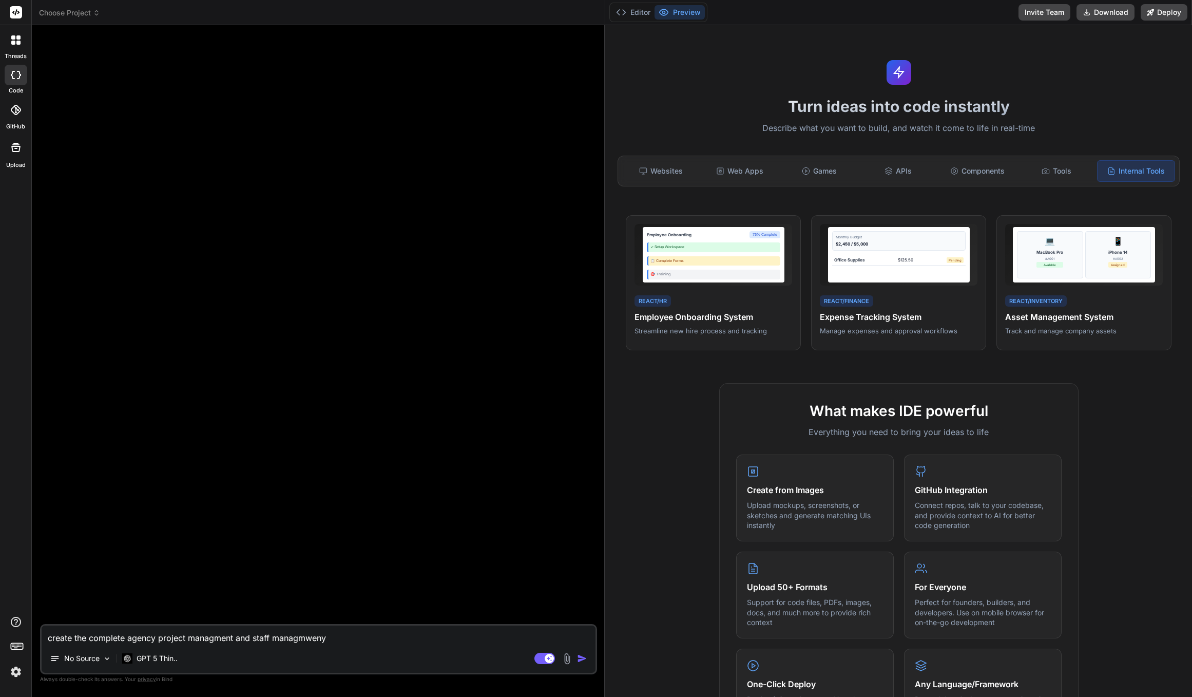
type textarea "create the complete agency project managment and staff managmwenyv"
type textarea "x"
type textarea "create the complete agency project managment and staff managmweny"
type textarea "x"
type textarea "create the complete agency project managment and staff managmwen"
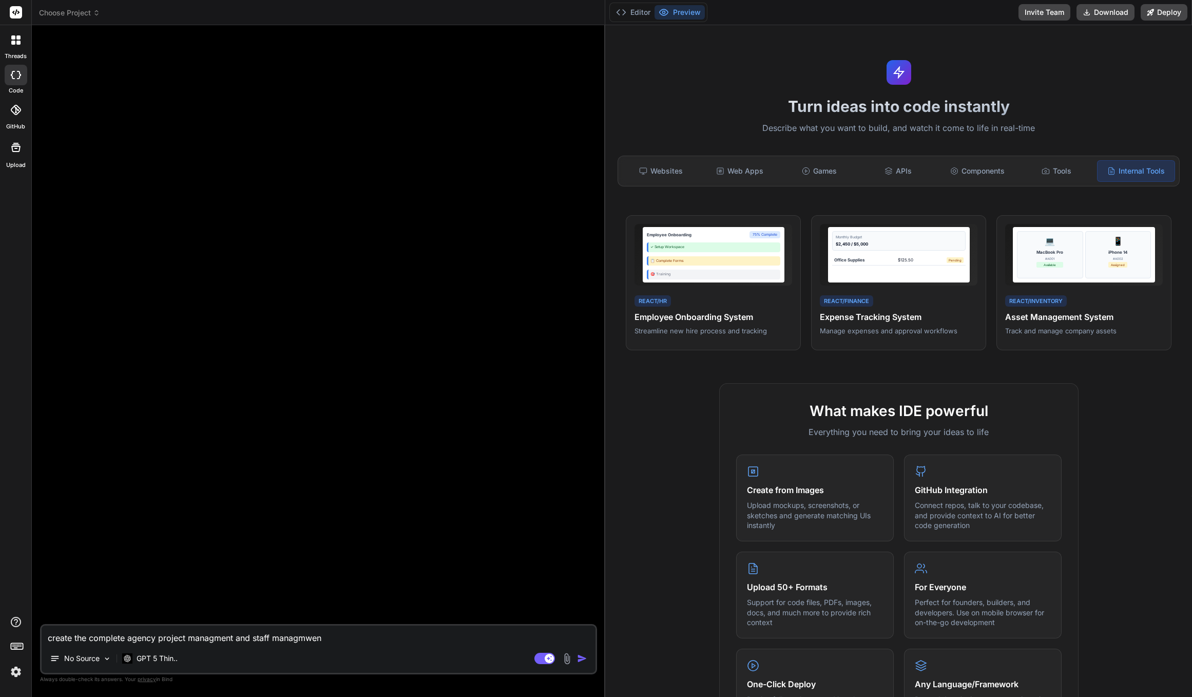
type textarea "x"
type textarea "create the complete agency project managment and staff managmwent"
type textarea "x"
type textarea "create the complete agency project managment and staff managmwent"
click at [307, 638] on textarea "create the complete agency project managment and staff managmwent" at bounding box center [319, 634] width 554 height 18
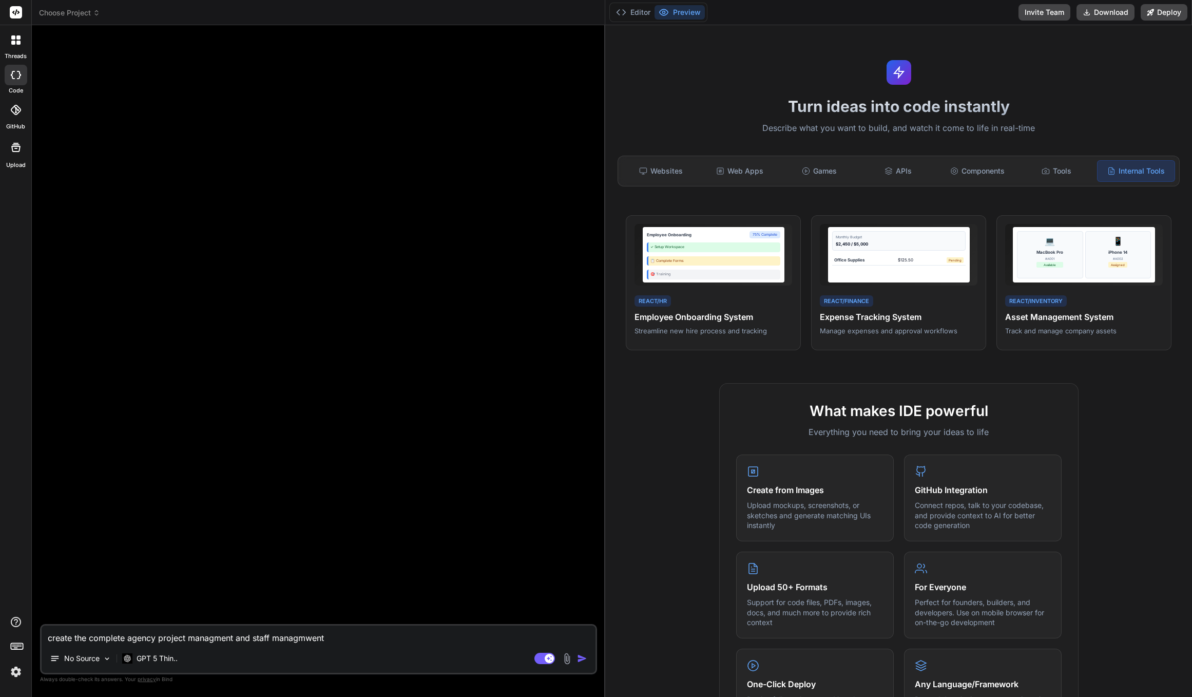
type textarea "x"
type textarea "create the complete agency project managment and staff managment"
type textarea "x"
type textarea "create the complete agency project managment and staff managment"
type textarea "x"
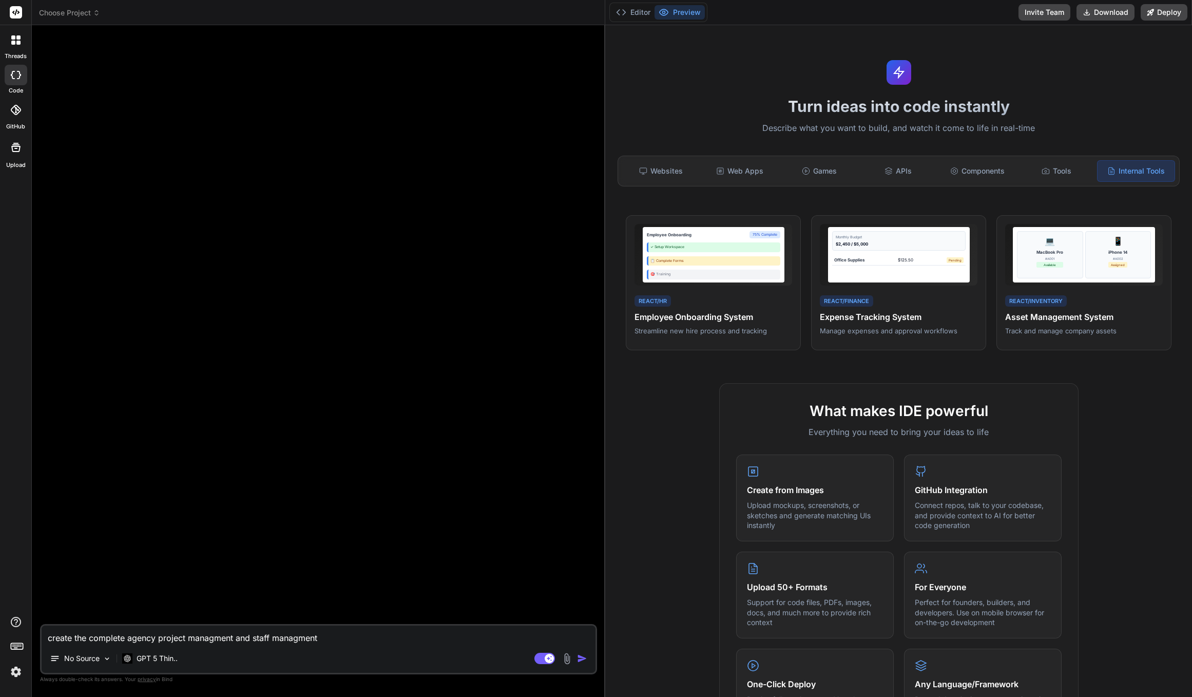
type textarea "create the complete agency project managment and staff managment s"
type textarea "x"
type textarea "create the complete agency project managment and staff managment sa"
type textarea "x"
type textarea "create the complete agency project managment and staff managment saa"
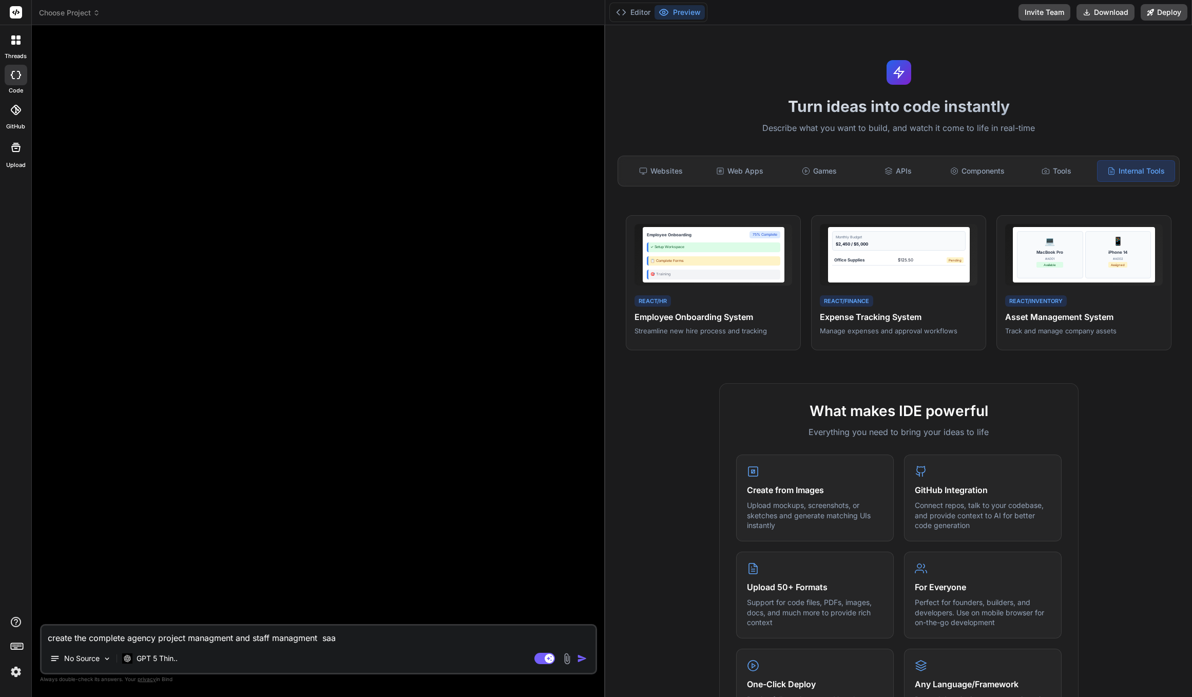
type textarea "x"
type textarea "create the complete agency project managment and staff managment saas"
type textarea "x"
type textarea "create the complete agency project managment and staff managment saas"
type textarea "x"
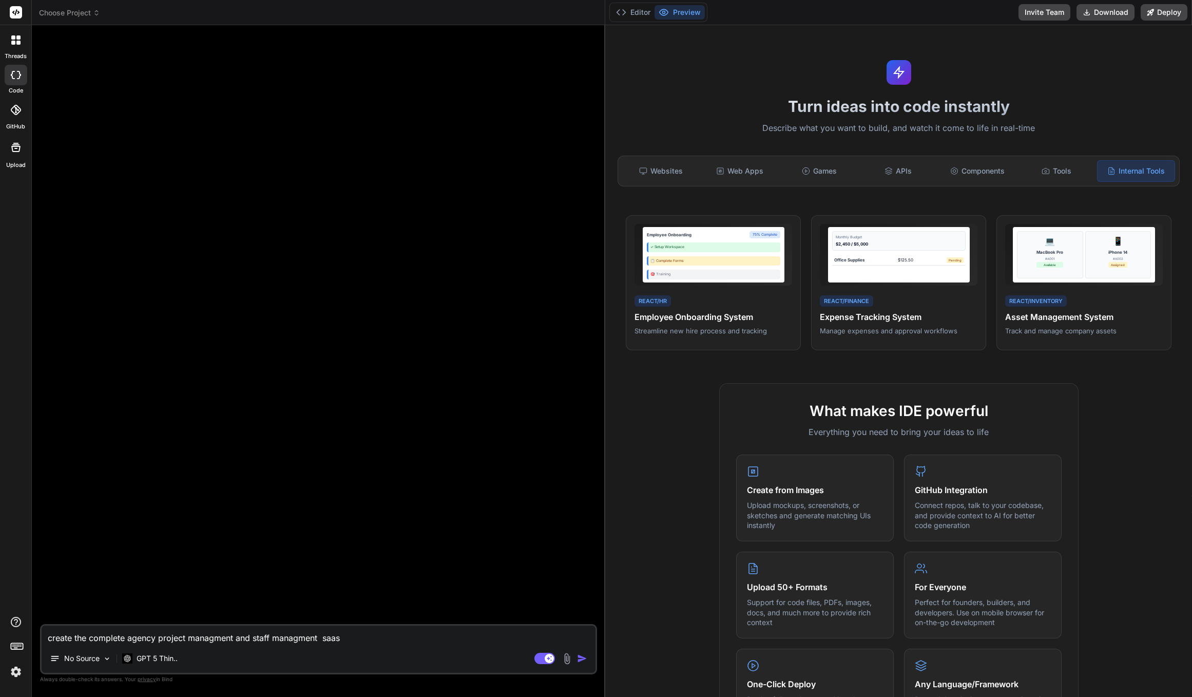
type textarea "create the complete agency project managment and staff managment saas t"
type textarea "x"
type textarea "create the complete agency project managment and staff managment saas to"
type textarea "x"
type textarea "create the complete agency project managment and staff managment saas too"
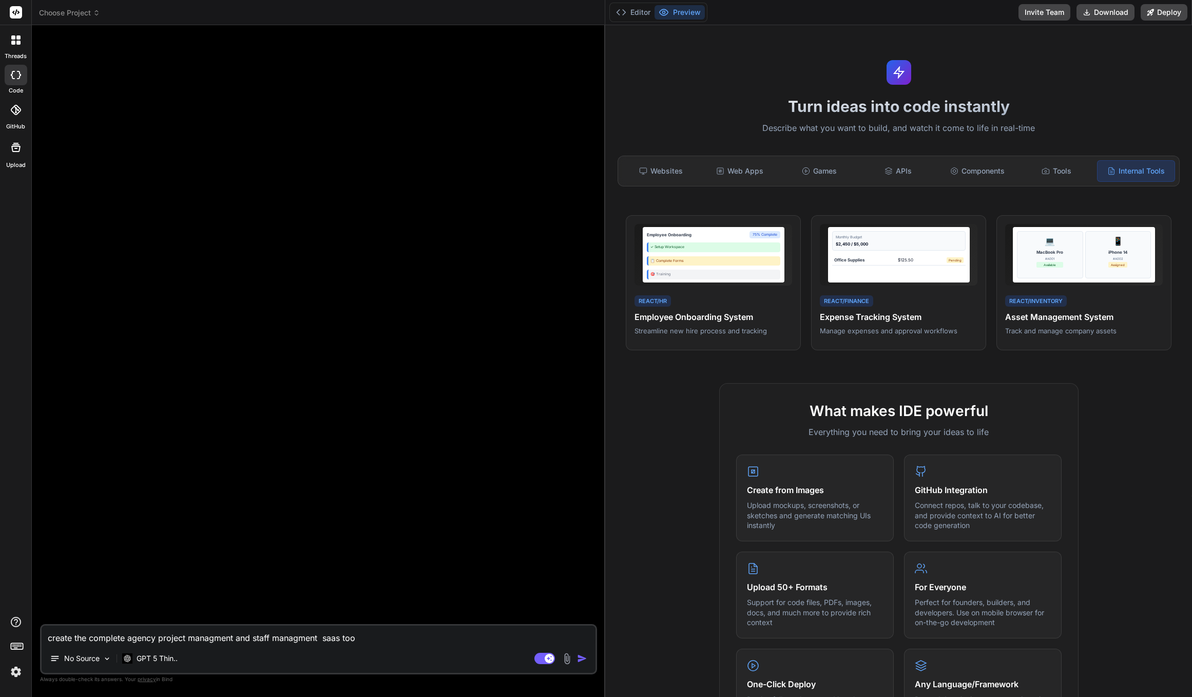
type textarea "x"
type textarea "create the complete agency project managment and staff managment saas tool"
type textarea "x"
type textarea "create the complete agency project managment and staff managment saas tool"
type textarea "x"
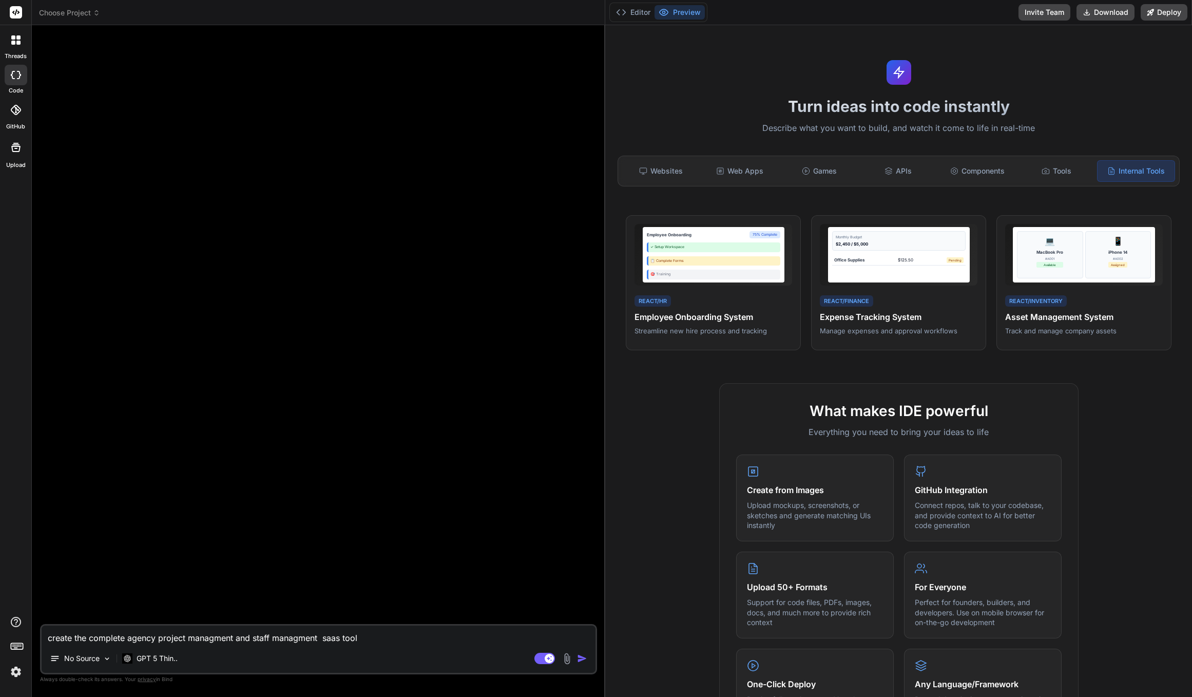
type textarea "create the complete agency project management and staff managment saas tool"
type textarea "x"
type textarea "create the complete agency project management and staff management saas tool"
click at [383, 636] on textarea "create the complete agency project management and staff management saas tool" at bounding box center [319, 634] width 554 height 18
type textarea "x"
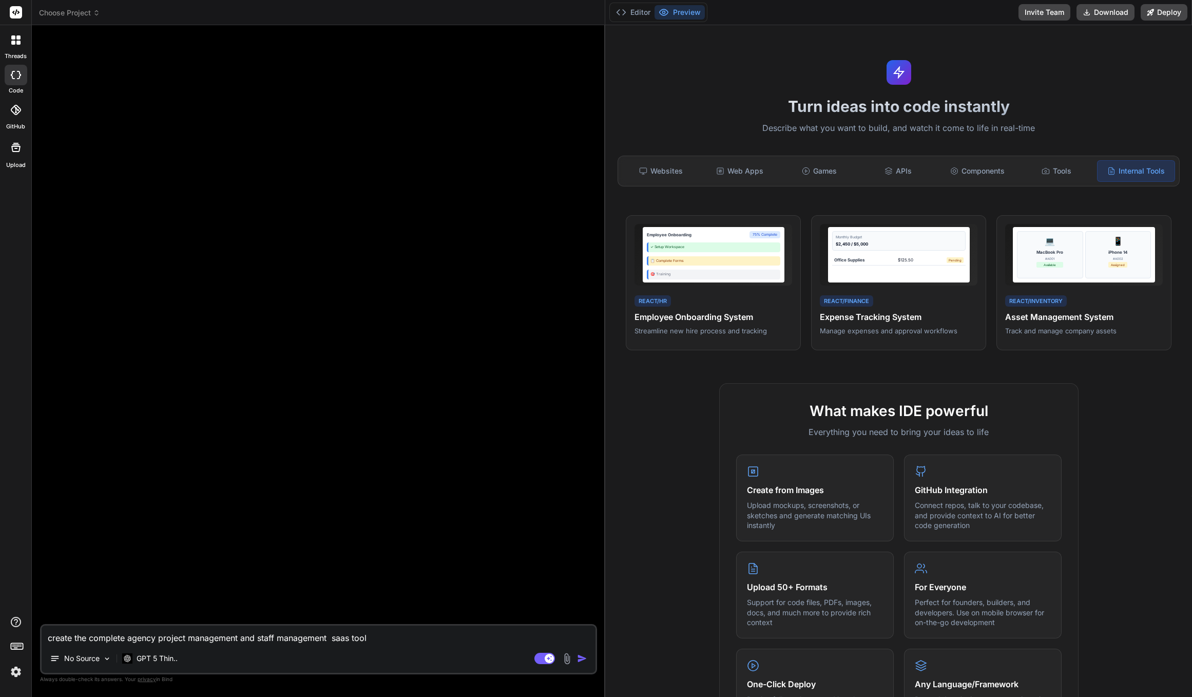
type textarea "create the complete agency project management and staff management saas tool w"
type textarea "x"
type textarea "create the complete agency project management and staff management saas tool wi"
type textarea "x"
type textarea "create the complete agency project management and staff management saas tool wit"
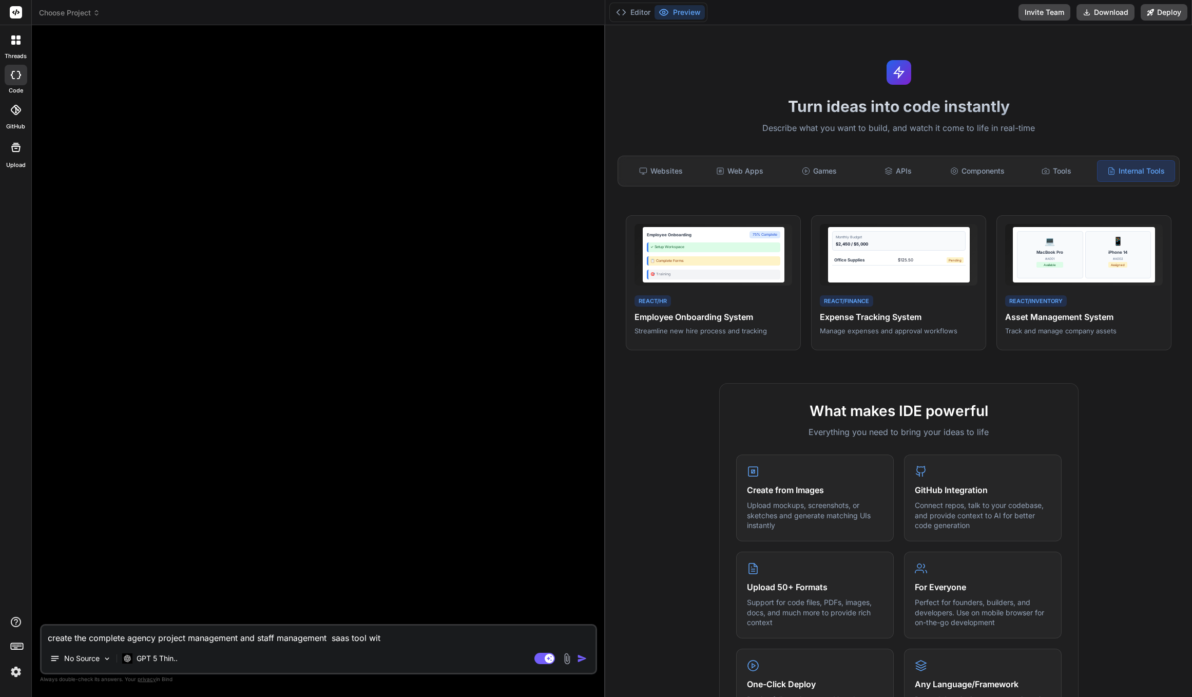
type textarea "x"
type textarea "create the complete agency project management and staff management saas tool wi…"
type textarea "x"
type textarea "create the complete agency project management and staff management saas tool wi…"
type textarea "x"
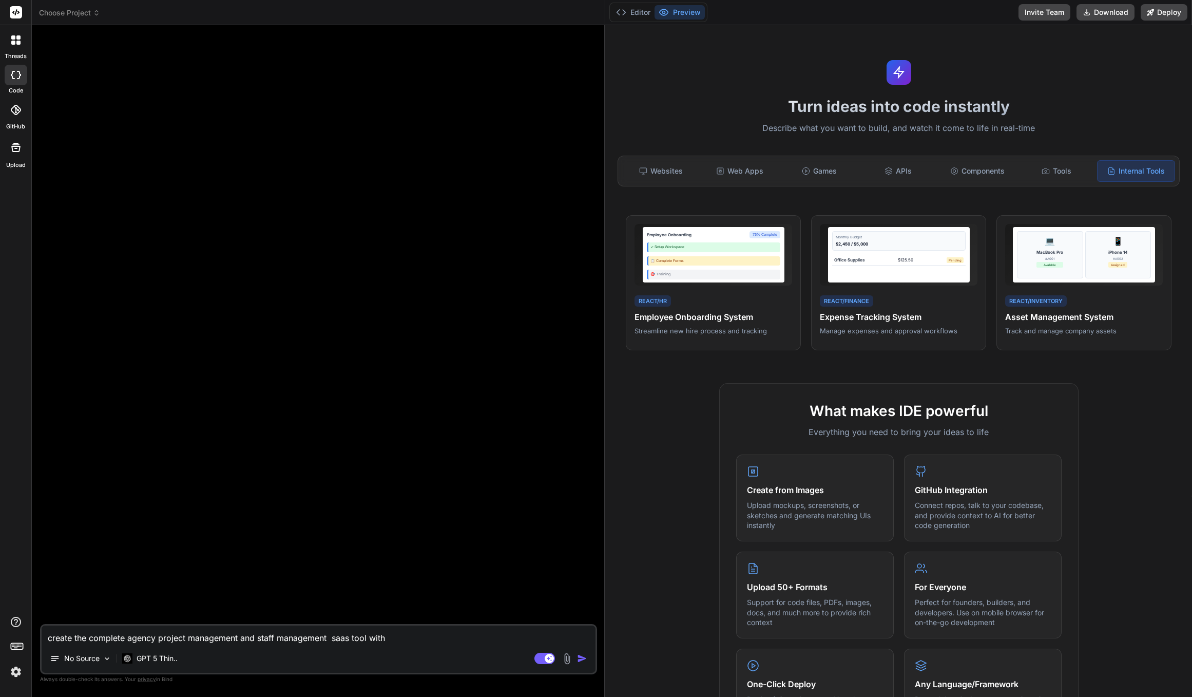
type textarea "create the complete agency project management and staff management saas tool wi…"
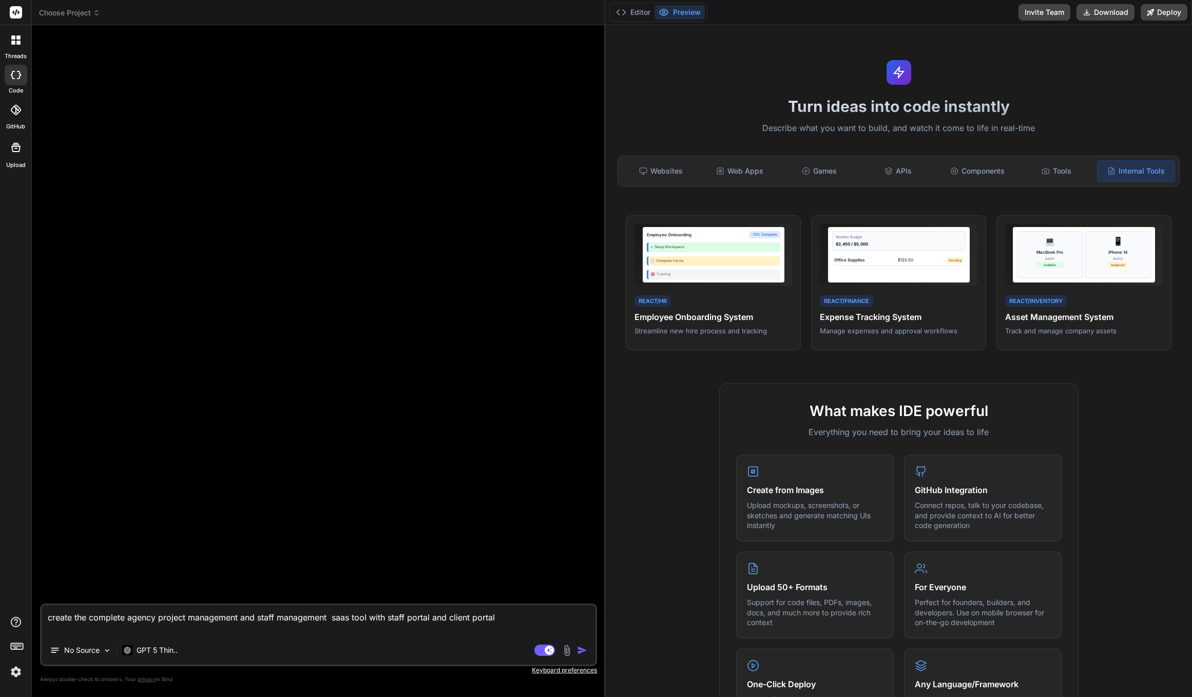
click at [124, 620] on textarea "create the complete agency project management and staff management saas tool wi…" at bounding box center [319, 620] width 554 height 31
click at [141, 620] on textarea "create the complete maketing agency project management and staff management saa…" at bounding box center [319, 620] width 554 height 31
click at [200, 619] on textarea "create the complete marketing agency project management and staff management sa…" at bounding box center [319, 620] width 554 height 31
click at [387, 634] on textarea "create the complete marketing agency project management and staff management sa…" at bounding box center [319, 620] width 554 height 31
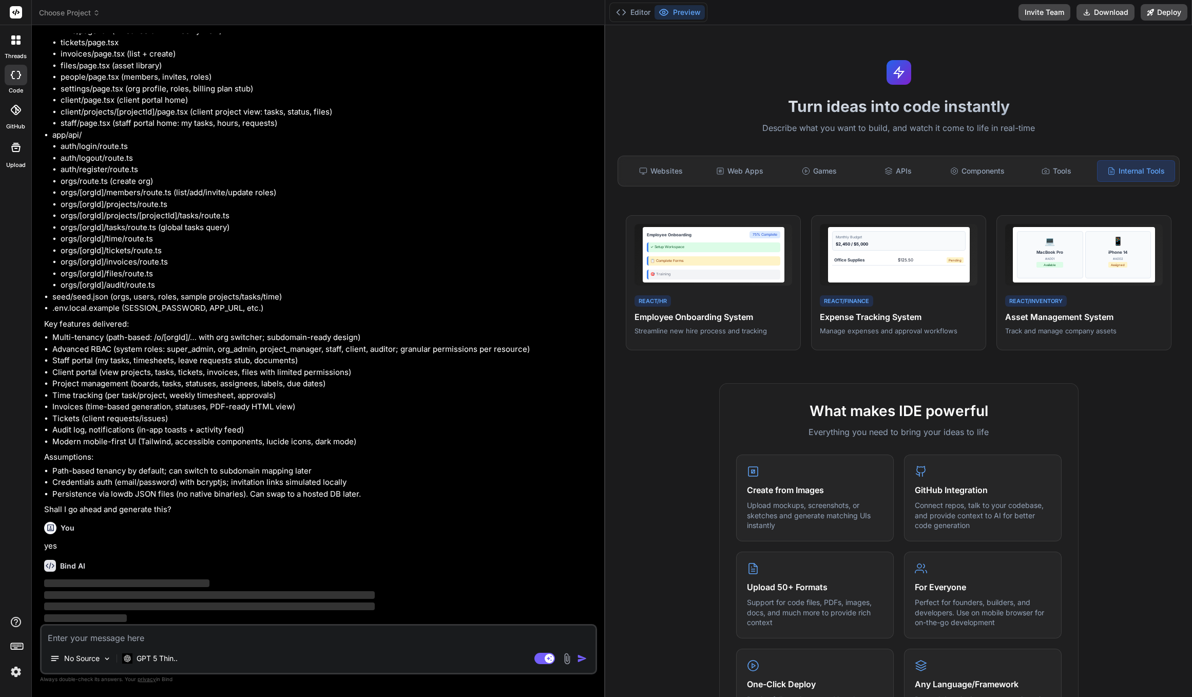
scroll to position [538, 0]
click at [638, 16] on button "Editor" at bounding box center [633, 12] width 43 height 14
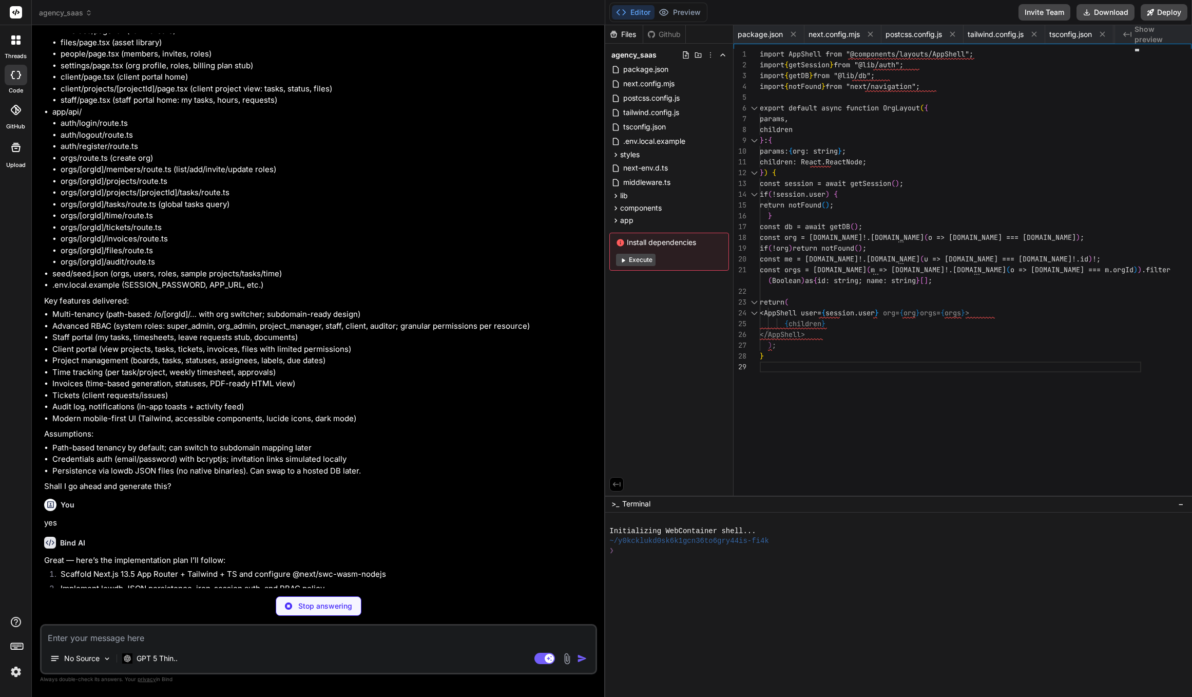
scroll to position [97, 0]
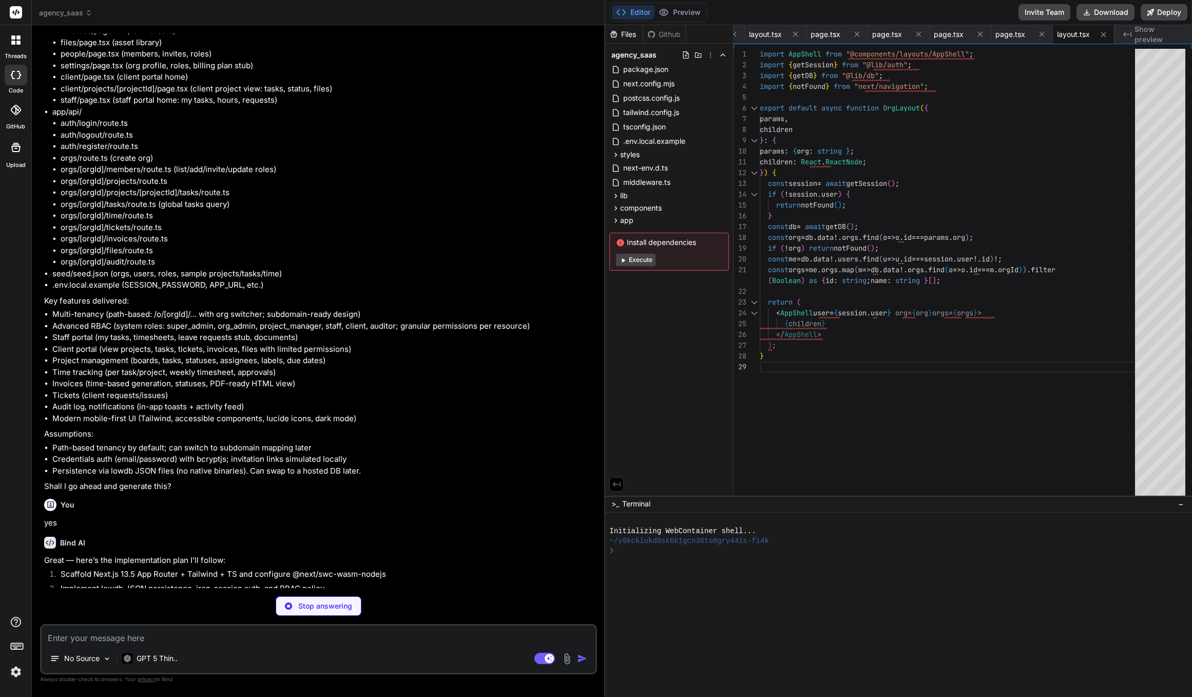
click at [643, 261] on button "Execute" at bounding box center [636, 260] width 40 height 12
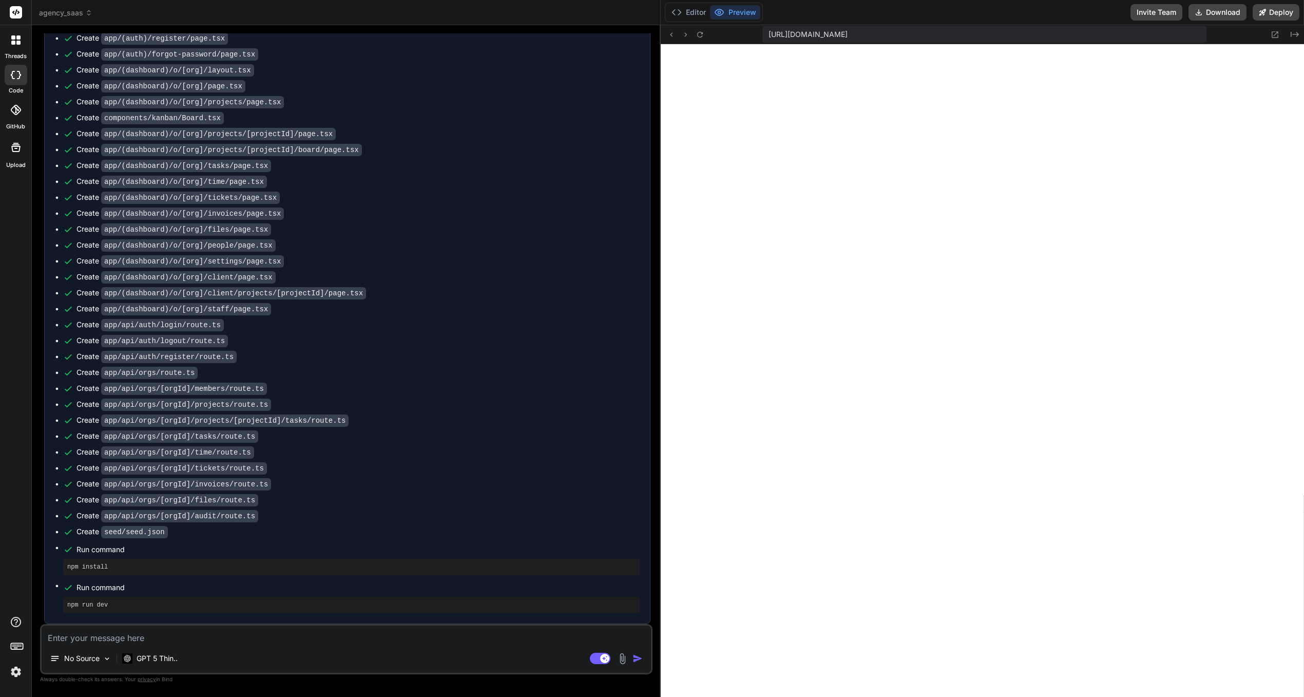
scroll to position [731, 0]
click at [691, 9] on button "Editor" at bounding box center [688, 12] width 43 height 14
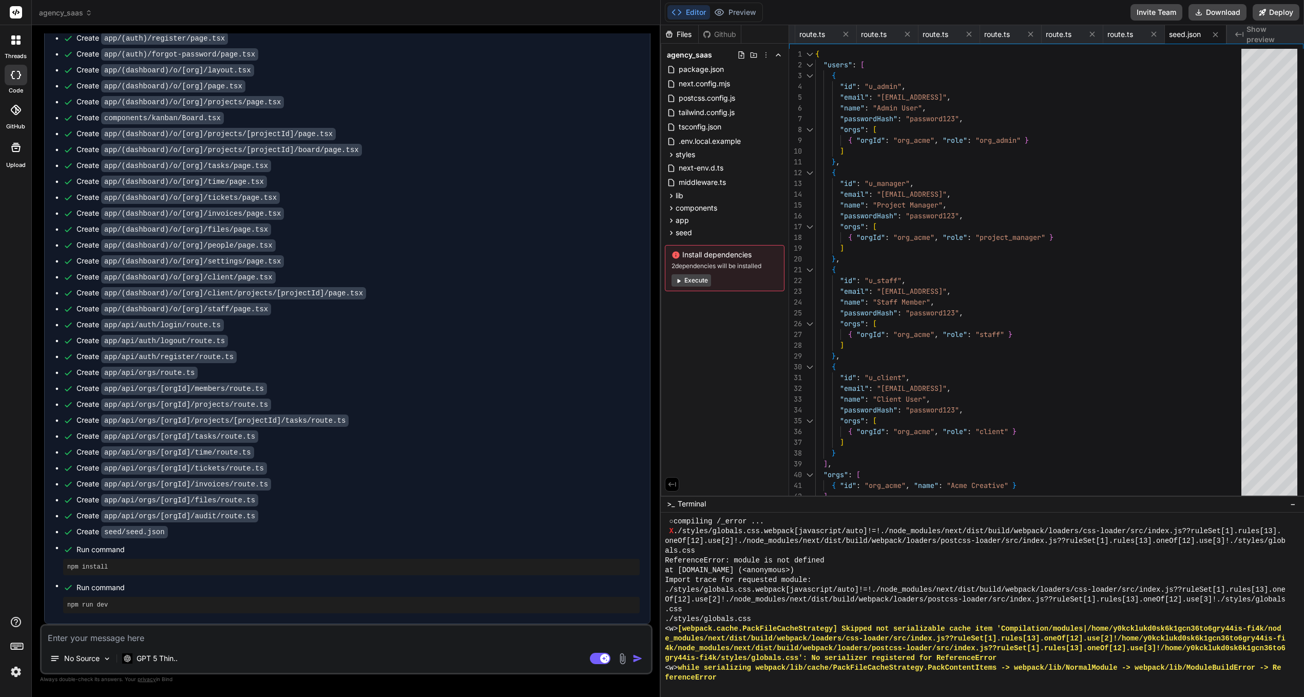
click at [699, 283] on button "Execute" at bounding box center [691, 280] width 40 height 12
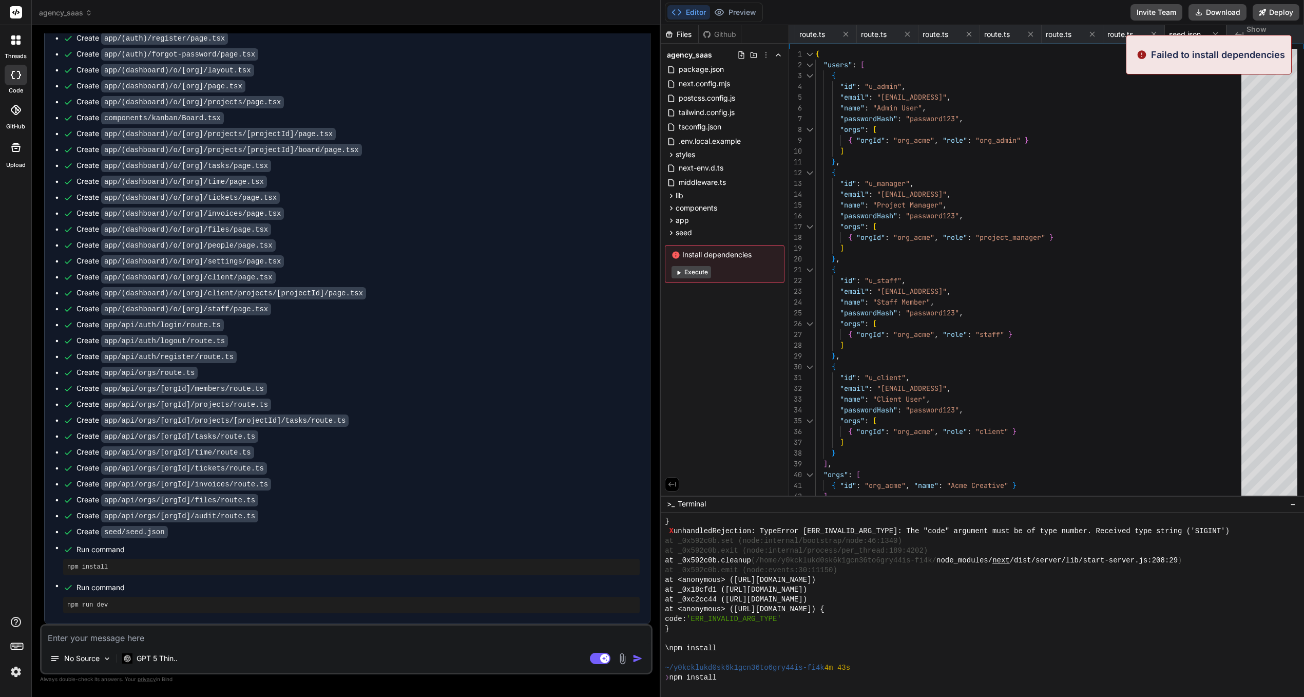
scroll to position [1726, 0]
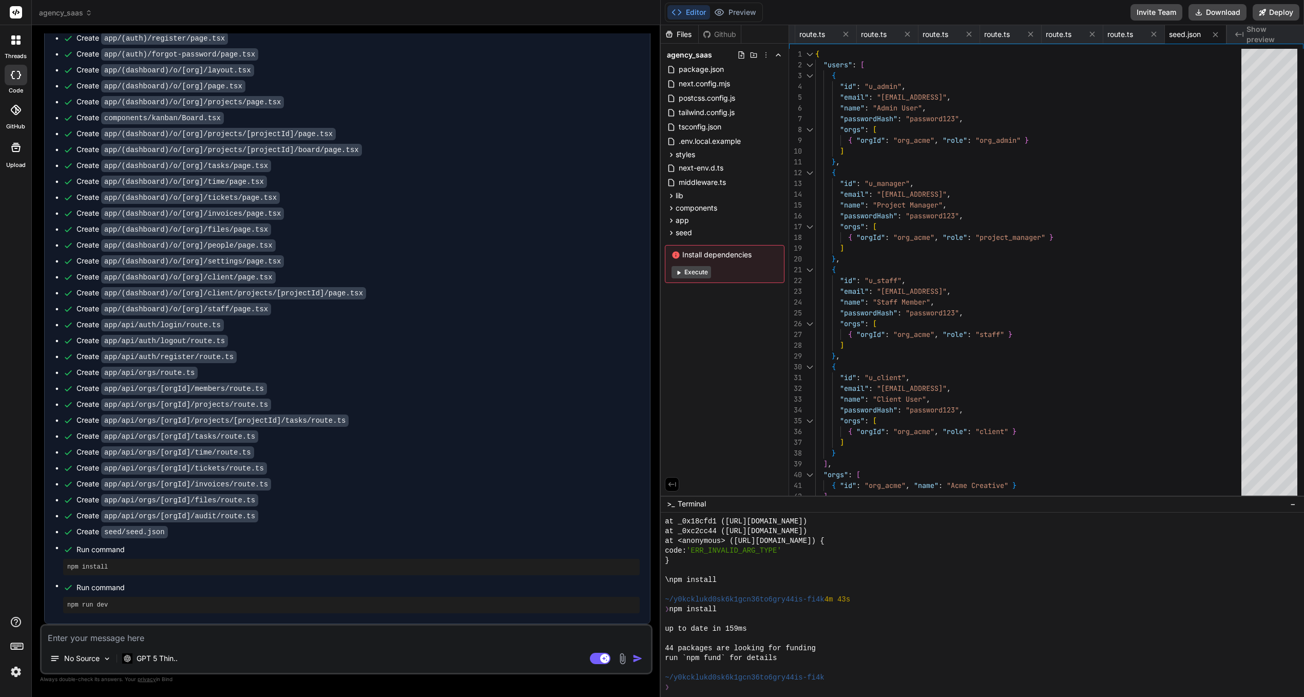
click at [696, 275] on button "Execute" at bounding box center [691, 272] width 40 height 12
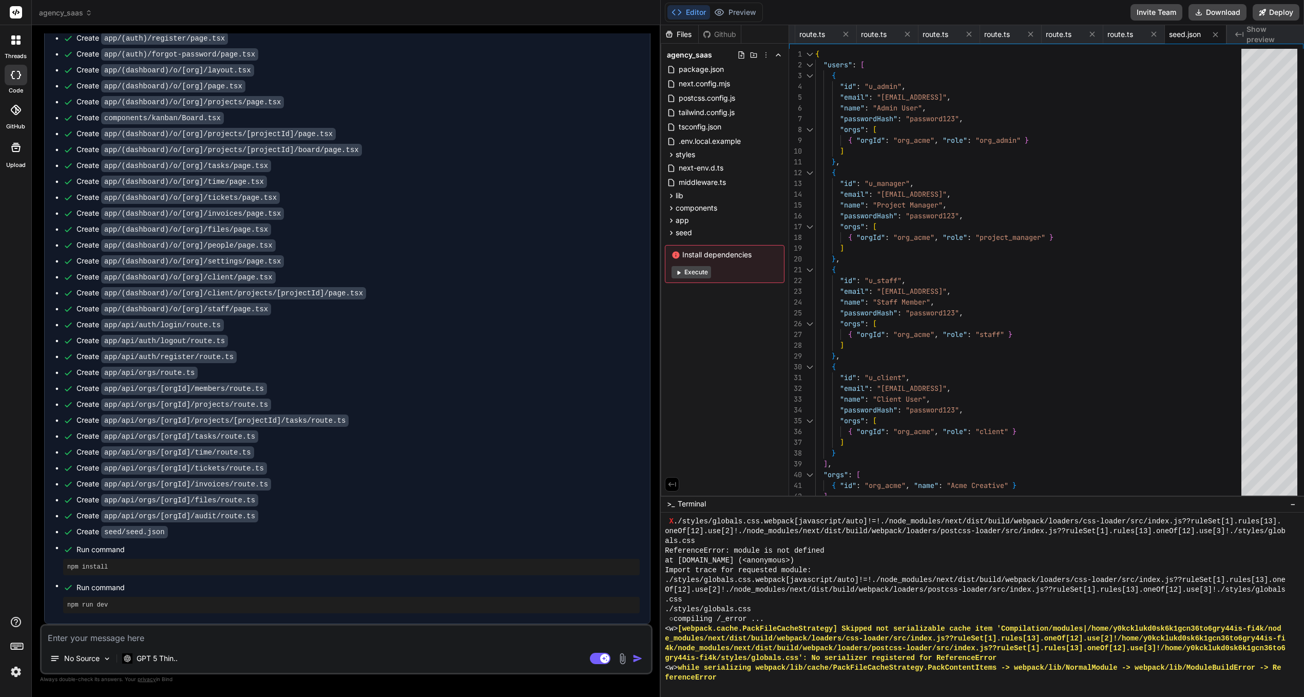
scroll to position [2243, 0]
click at [690, 270] on button "Execute" at bounding box center [691, 272] width 40 height 12
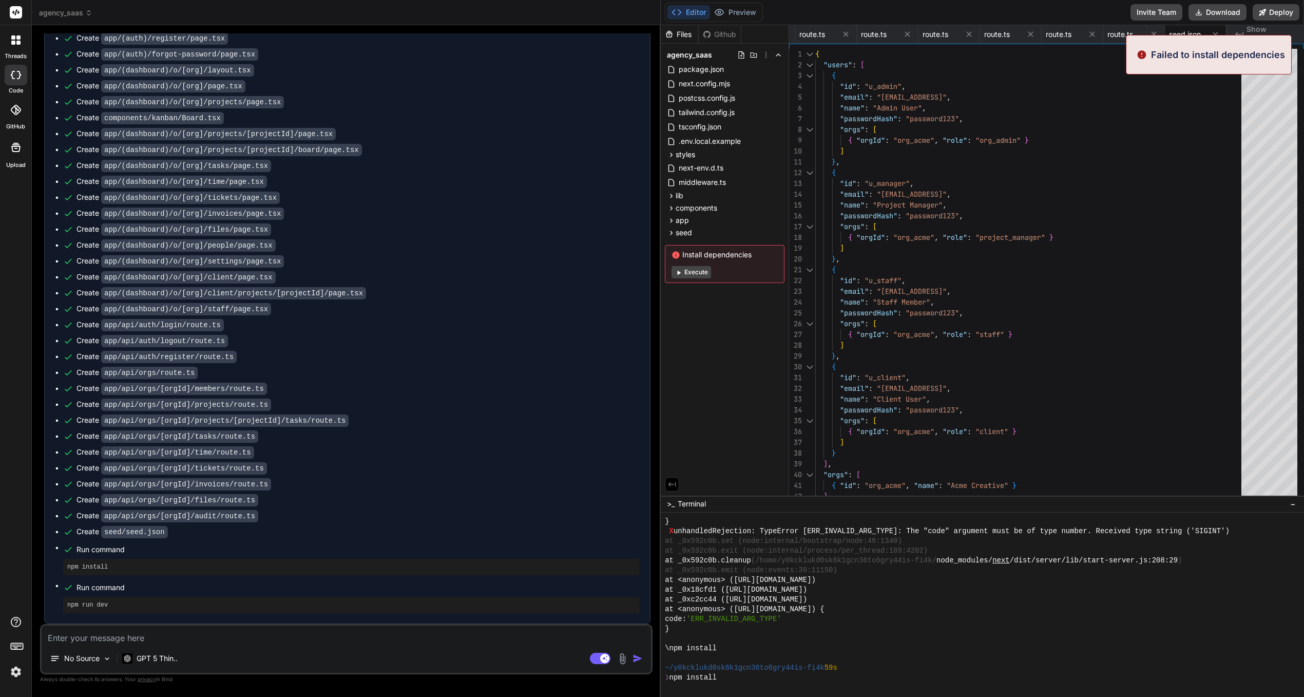
scroll to position [3238, 0]
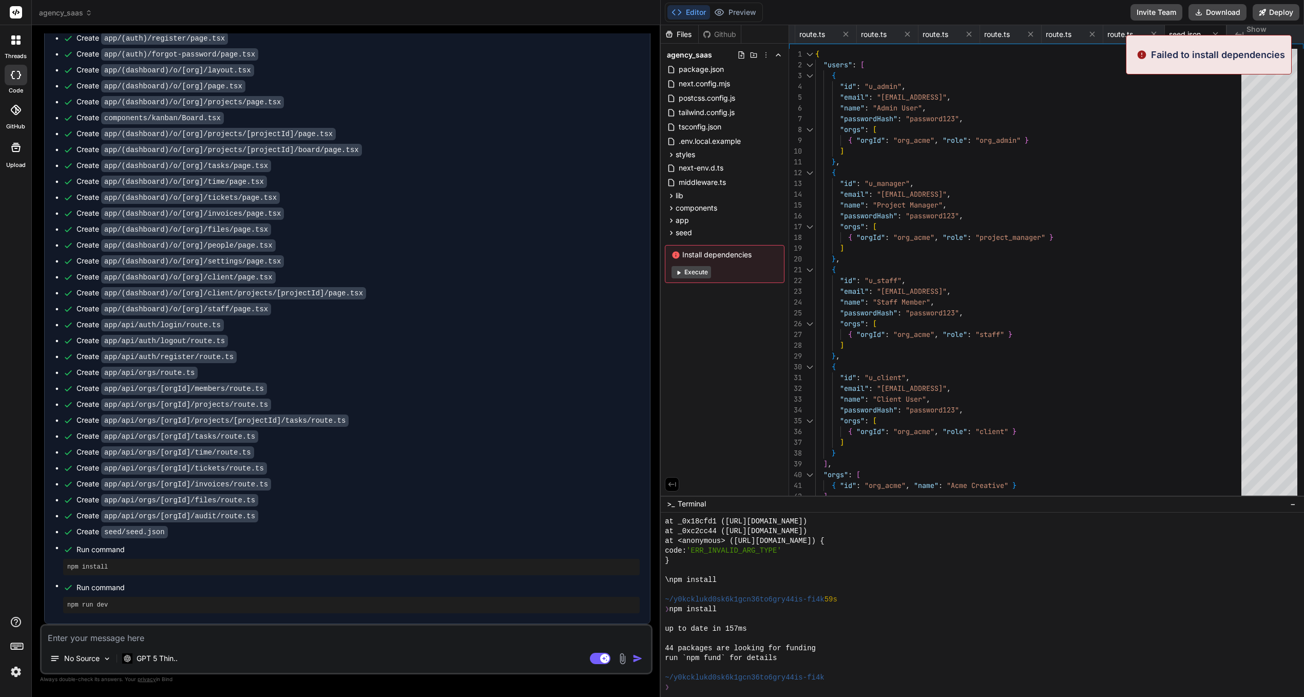
click at [695, 276] on button "Execute" at bounding box center [691, 272] width 40 height 12
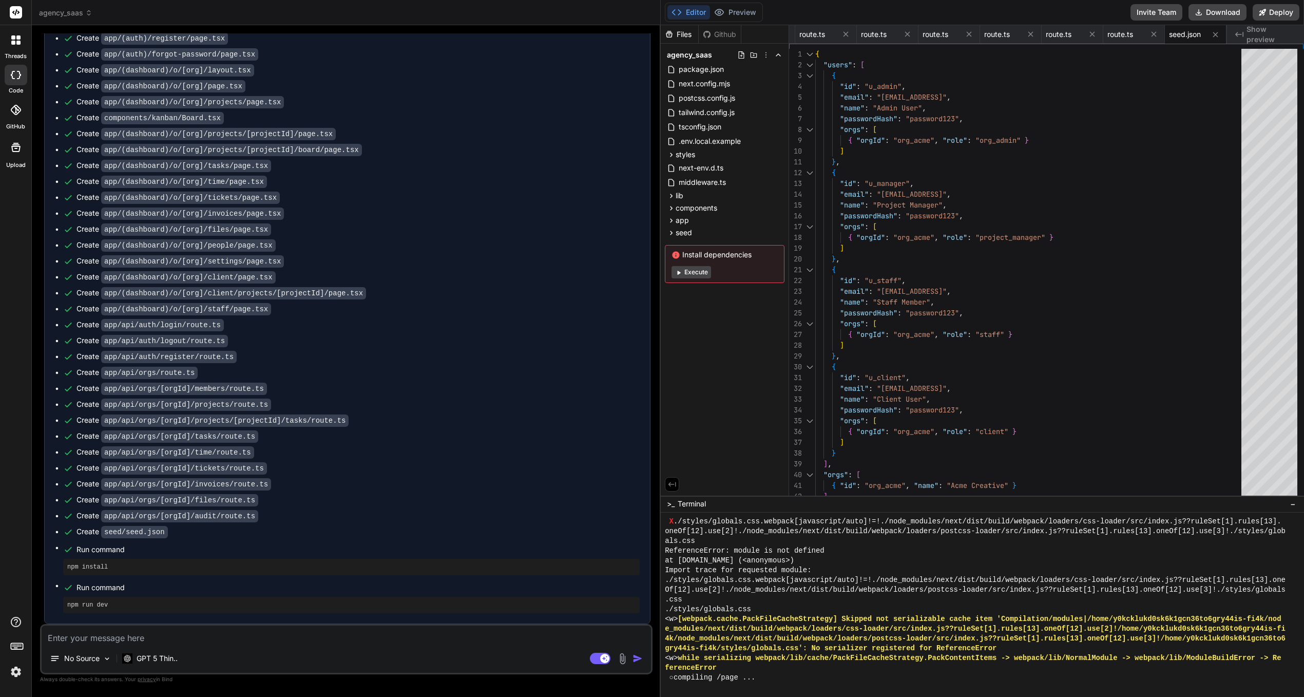
scroll to position [3755, 0]
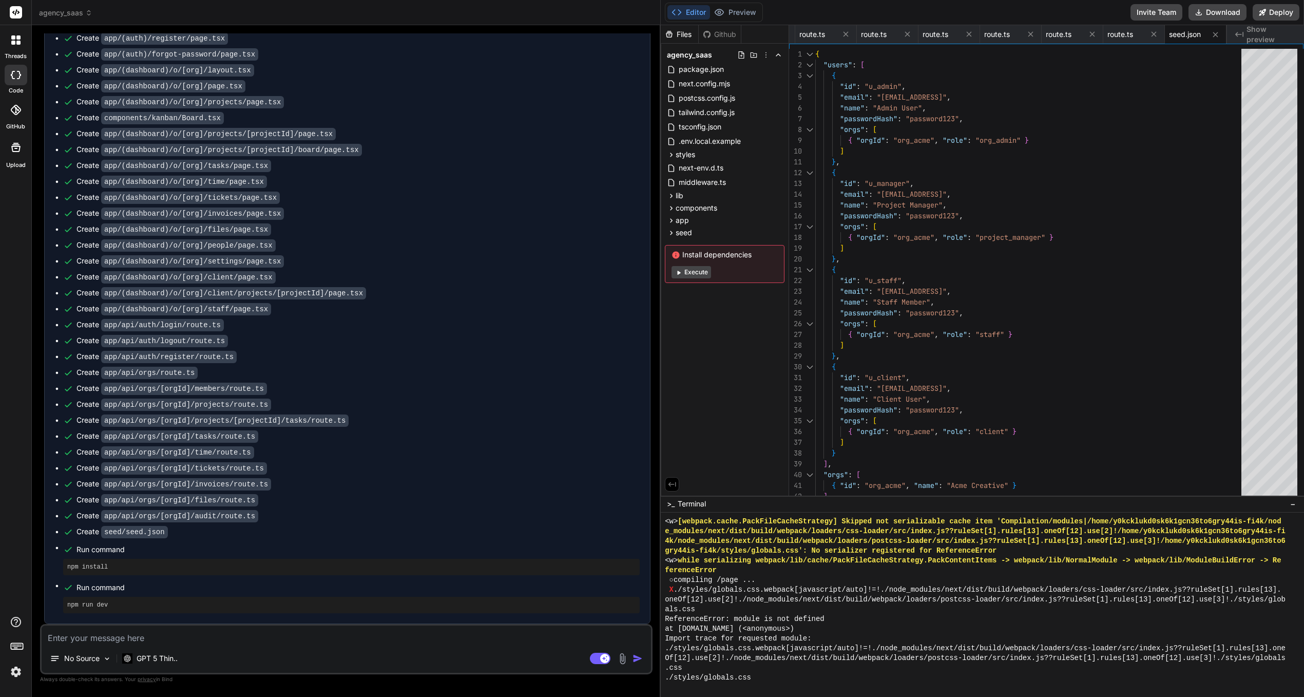
click at [696, 271] on button "Execute" at bounding box center [691, 272] width 40 height 12
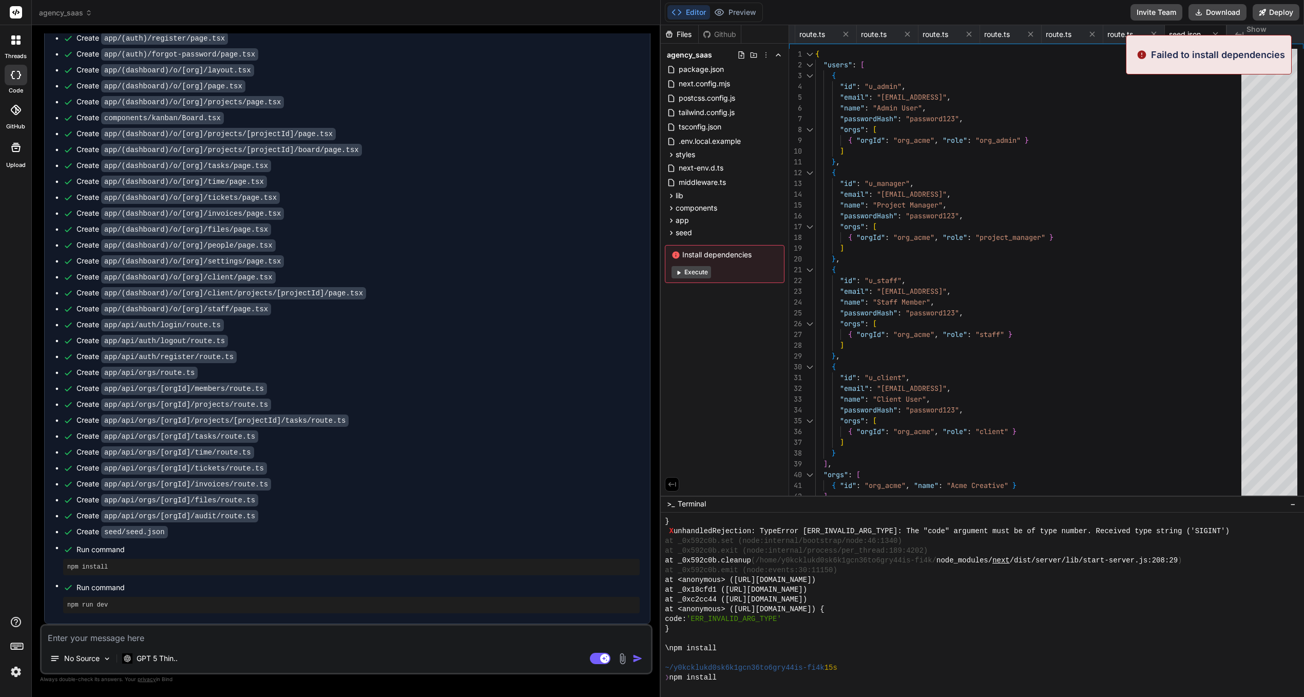
scroll to position [4749, 0]
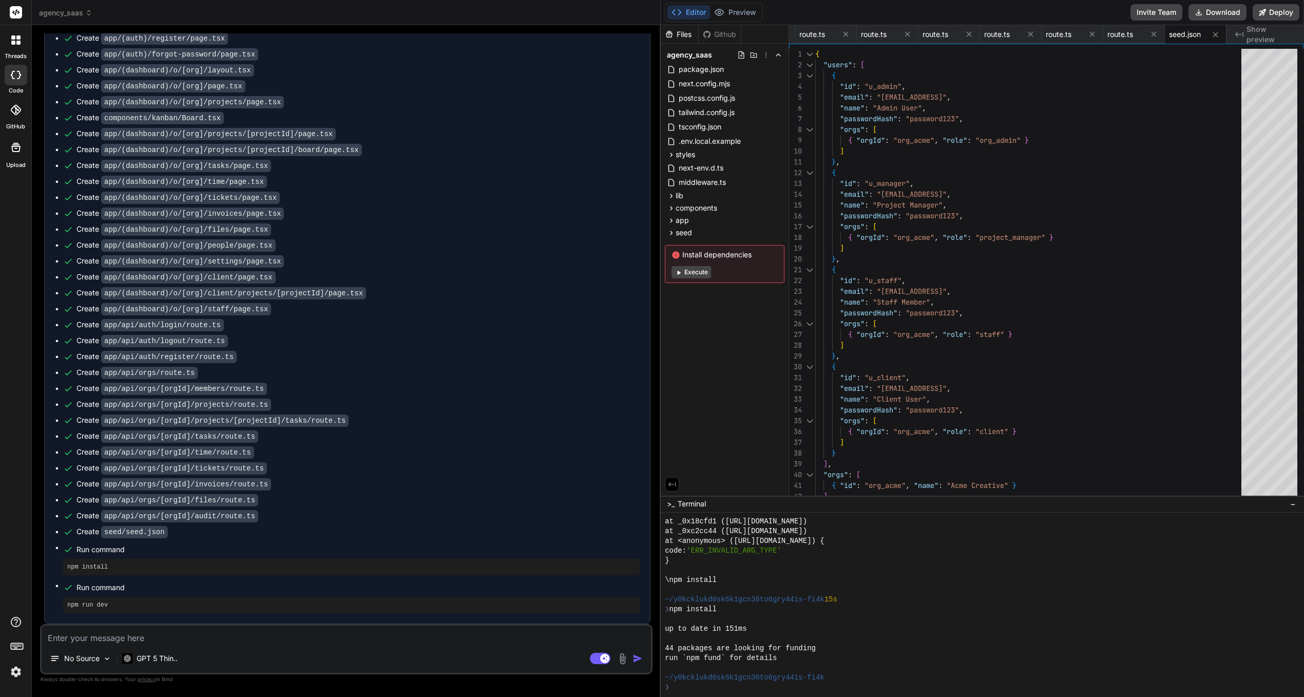
click at [696, 271] on button "Execute" at bounding box center [691, 272] width 40 height 12
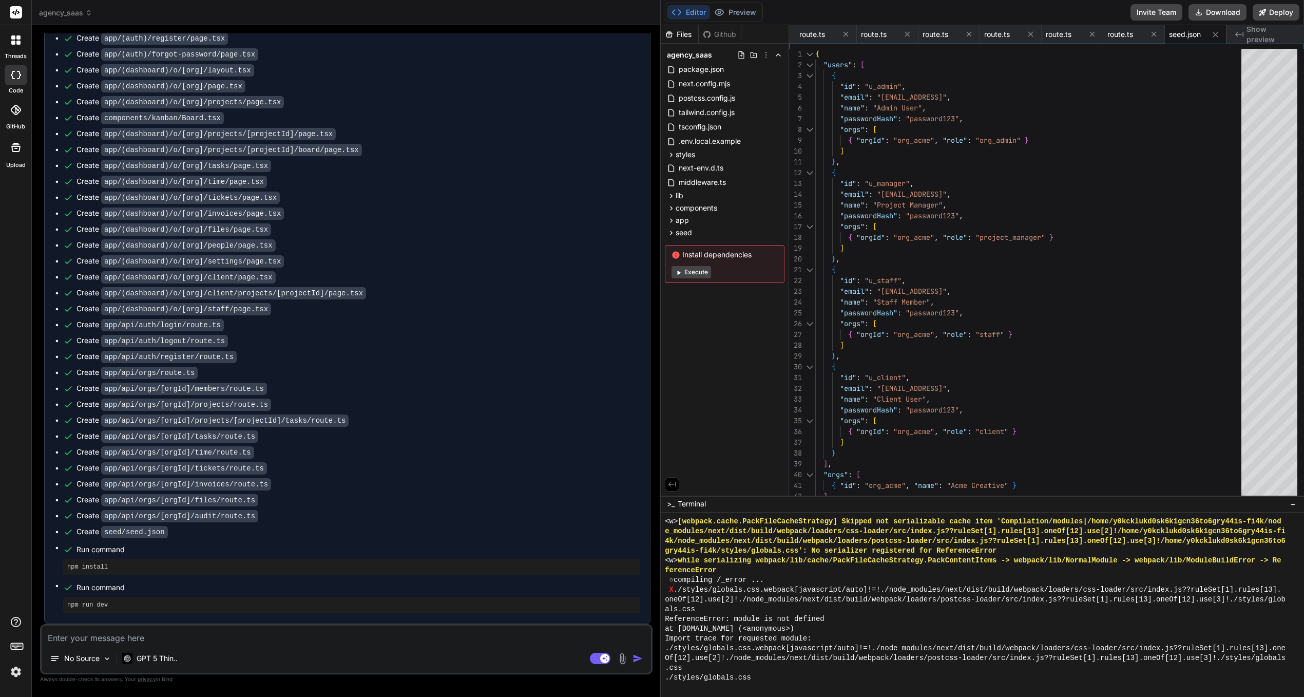
scroll to position [5266, 0]
click at [689, 270] on button "Execute" at bounding box center [691, 272] width 40 height 12
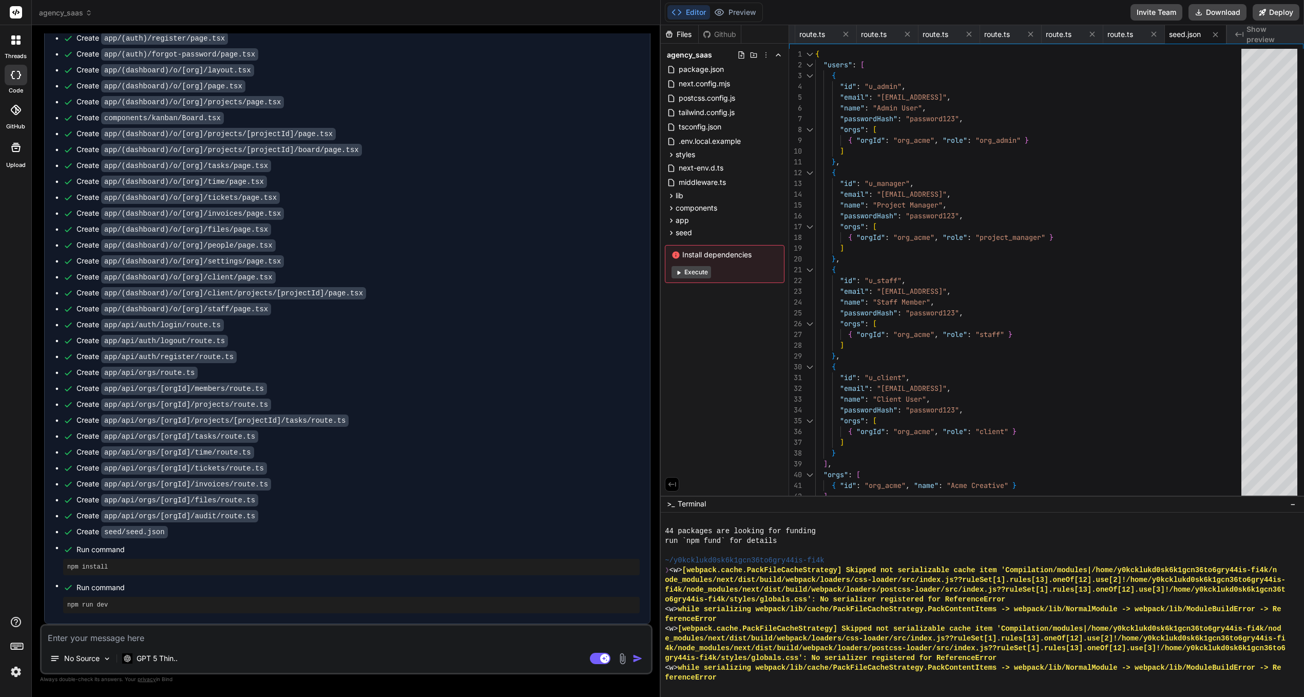
scroll to position [6368, 0]
click at [689, 271] on button "Execute" at bounding box center [691, 272] width 40 height 12
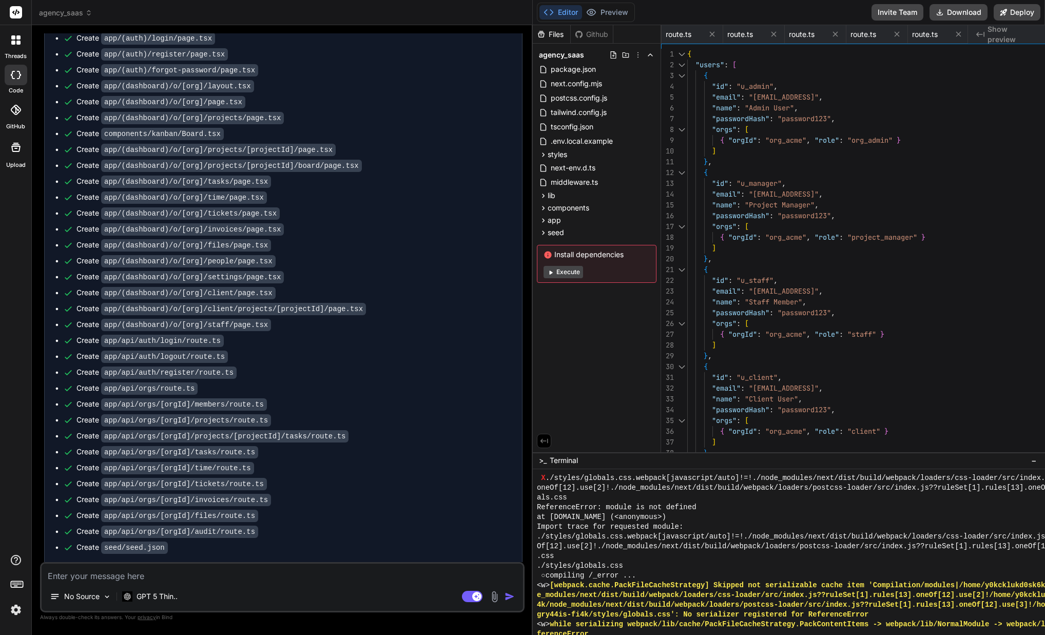
scroll to position [8085, 0]
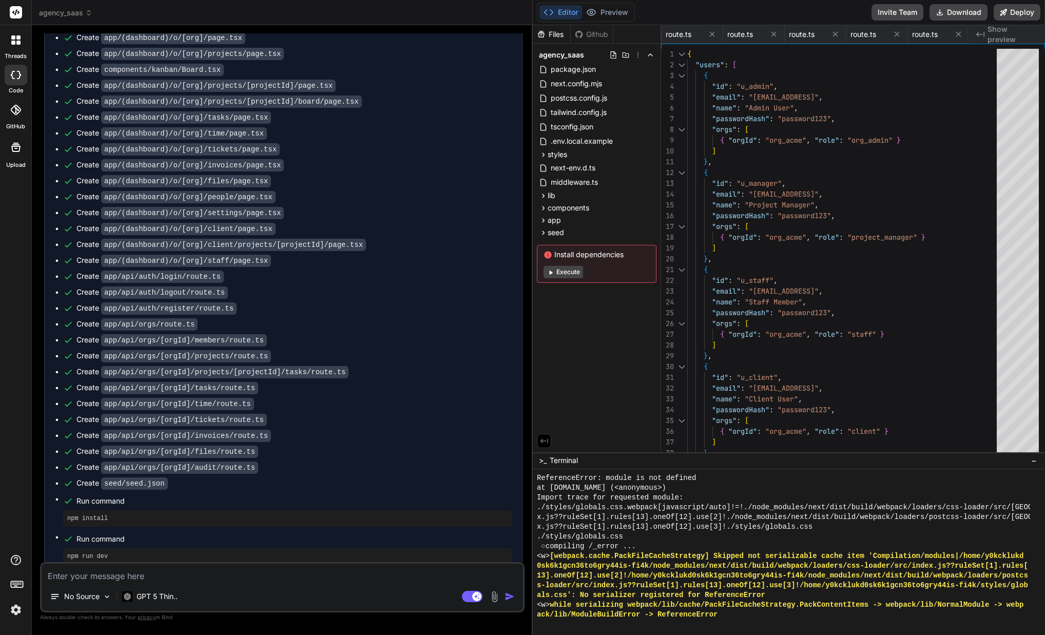
click at [572, 275] on button "Execute" at bounding box center [564, 272] width 40 height 12
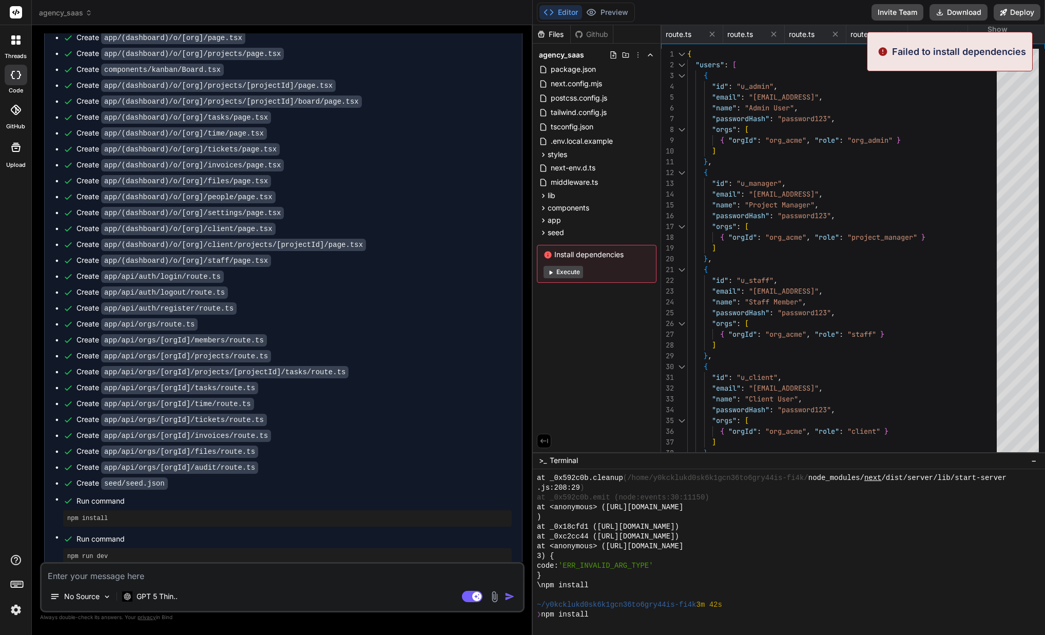
scroll to position [9353, 0]
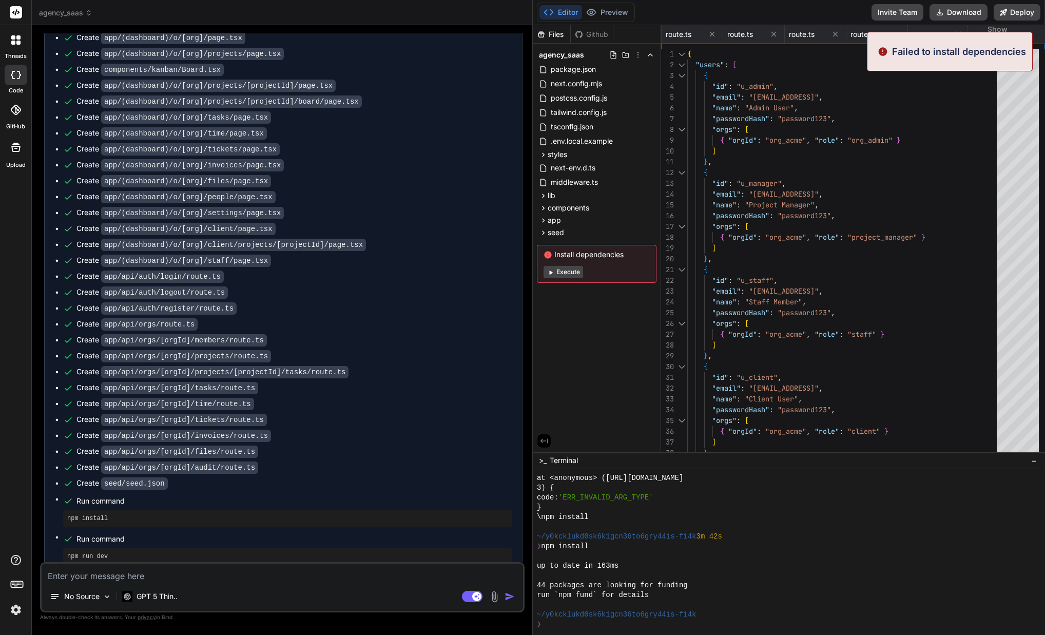
click at [570, 274] on button "Execute" at bounding box center [564, 272] width 40 height 12
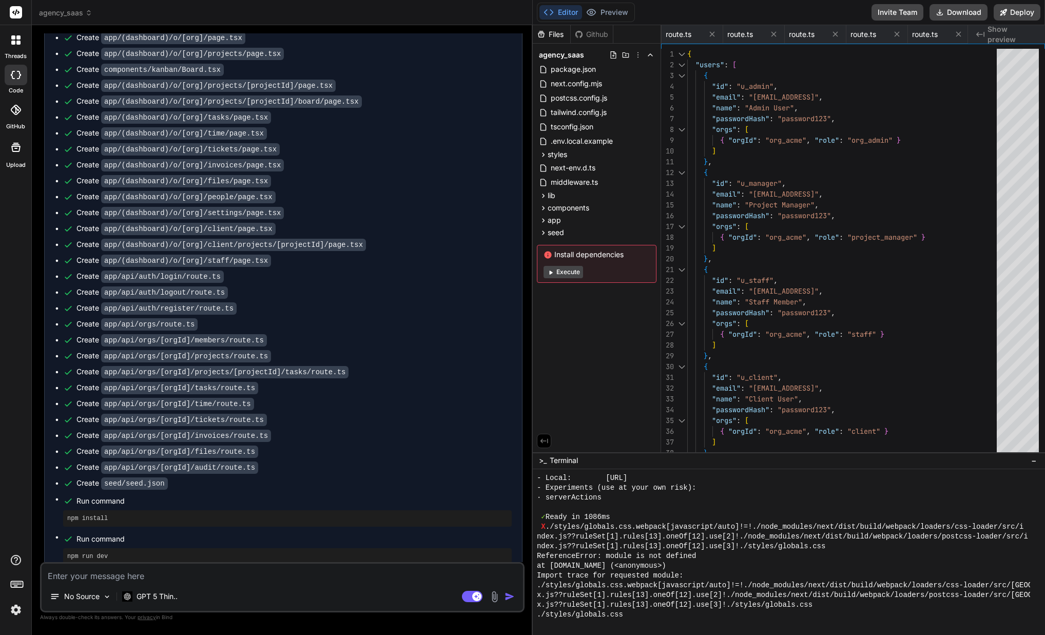
scroll to position [9753, 0]
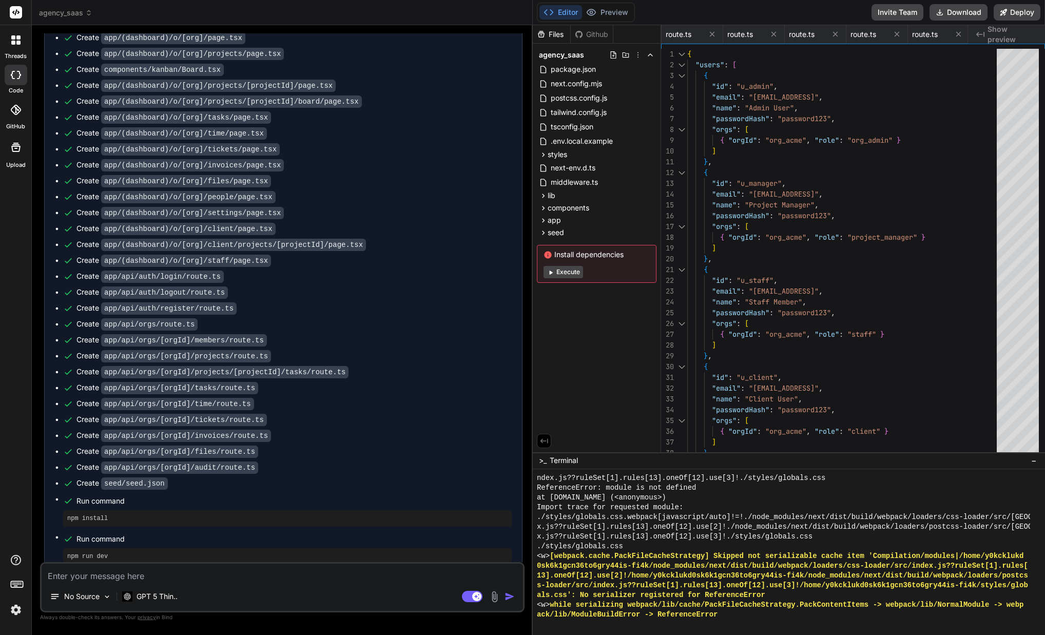
click at [566, 270] on button "Execute" at bounding box center [564, 272] width 40 height 12
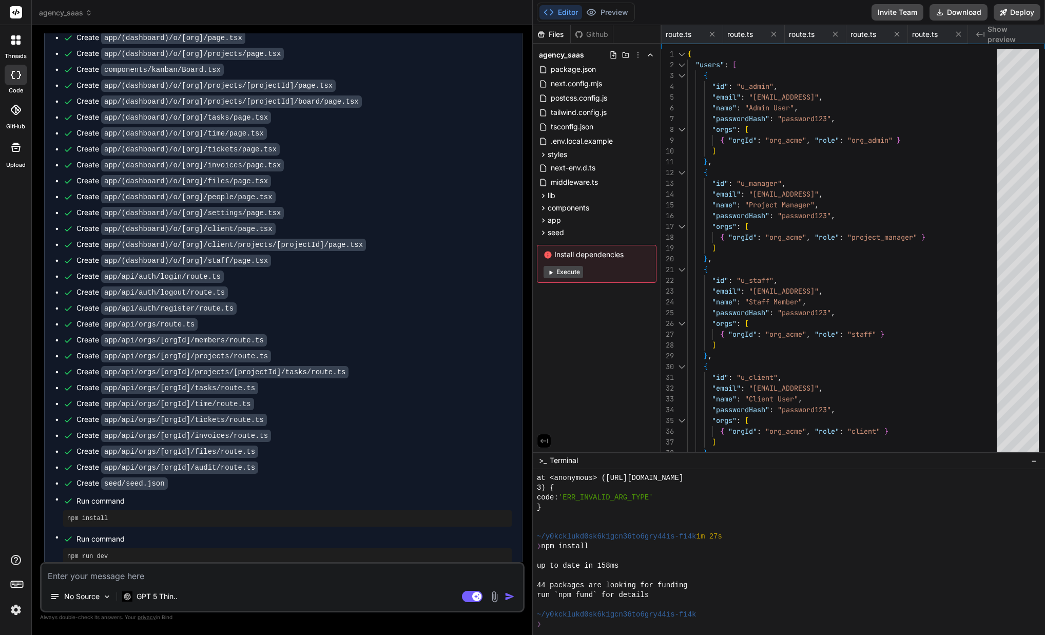
click at [567, 278] on div "Install dependencies Execute" at bounding box center [597, 264] width 120 height 38
click at [566, 272] on button "Execute" at bounding box center [564, 272] width 40 height 12
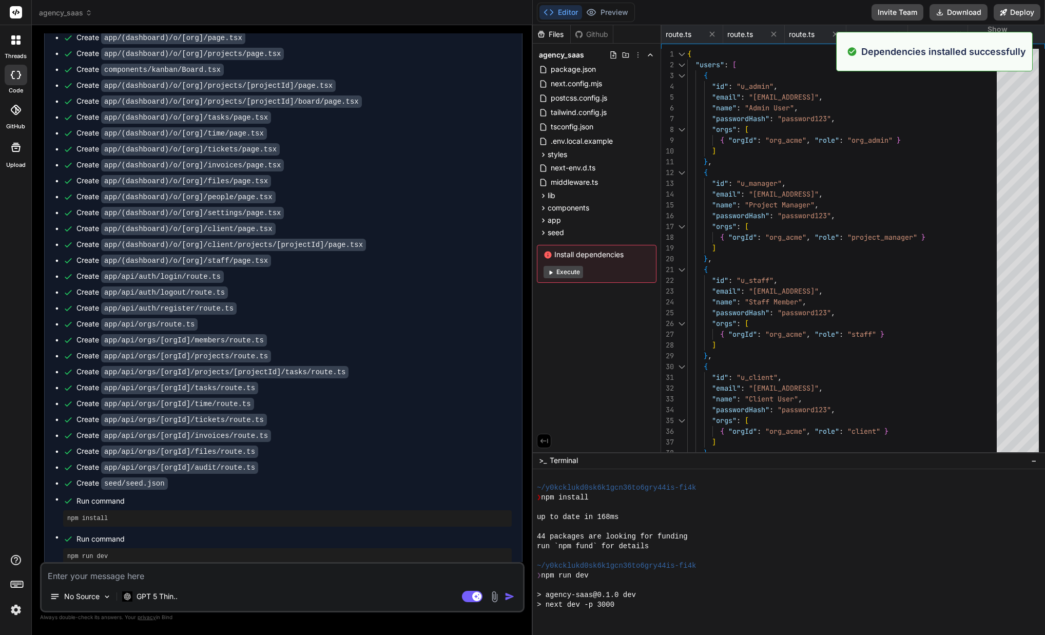
scroll to position [1763, 0]
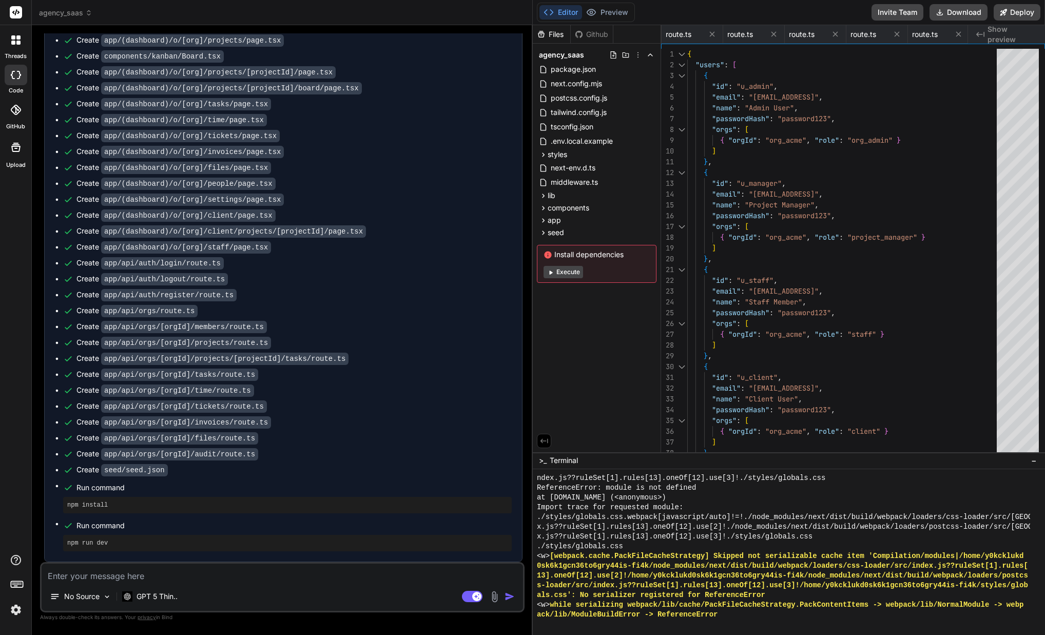
click at [579, 333] on div "Files Github agency_saas package.json next.config.mjs postcss.config.js tailwin…" at bounding box center [597, 238] width 128 height 427
click at [561, 274] on button "Execute" at bounding box center [564, 272] width 40 height 12
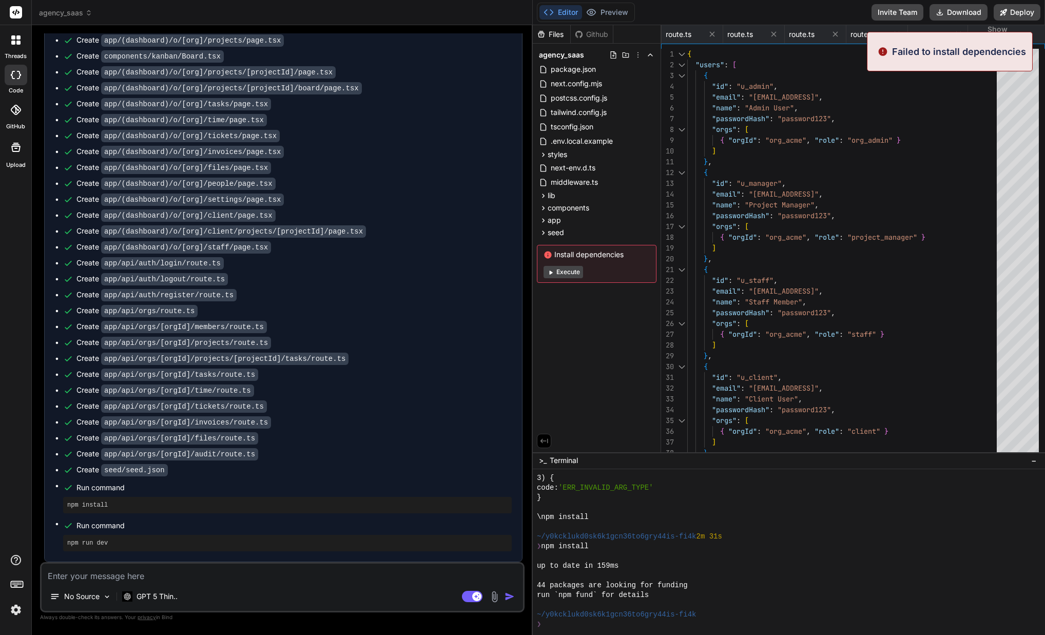
click at [567, 272] on button "Execute" at bounding box center [564, 272] width 40 height 12
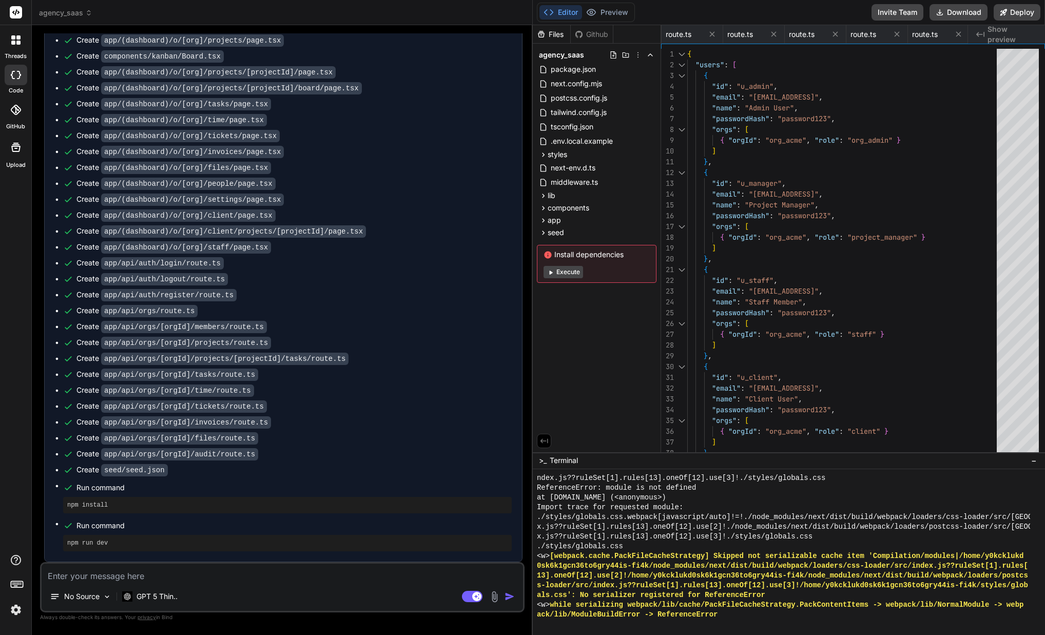
click at [563, 275] on button "Execute" at bounding box center [564, 272] width 40 height 12
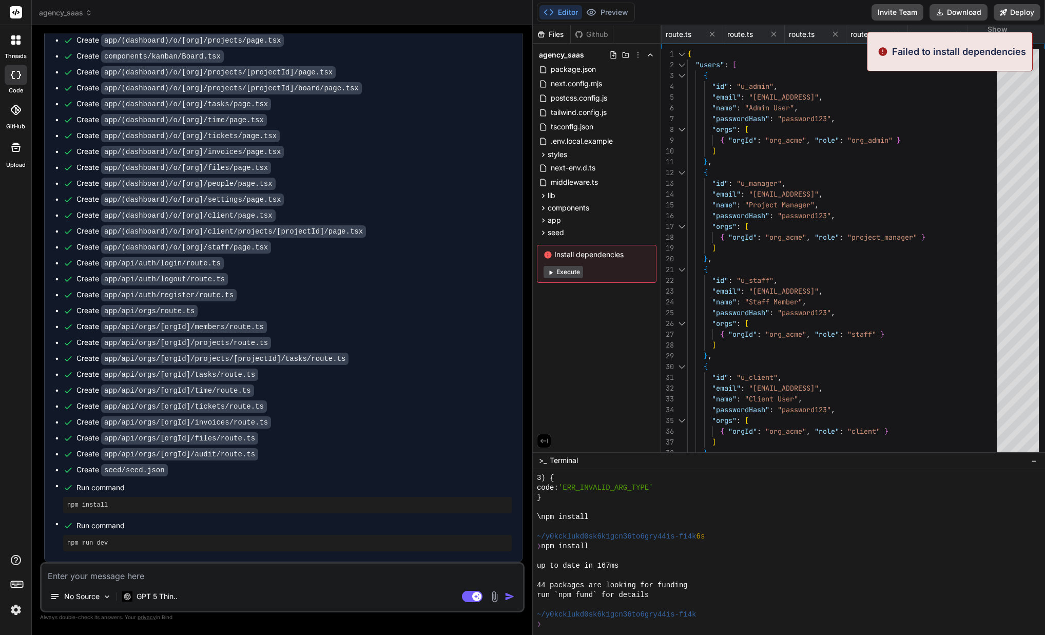
click at [569, 273] on button "Execute" at bounding box center [564, 272] width 40 height 12
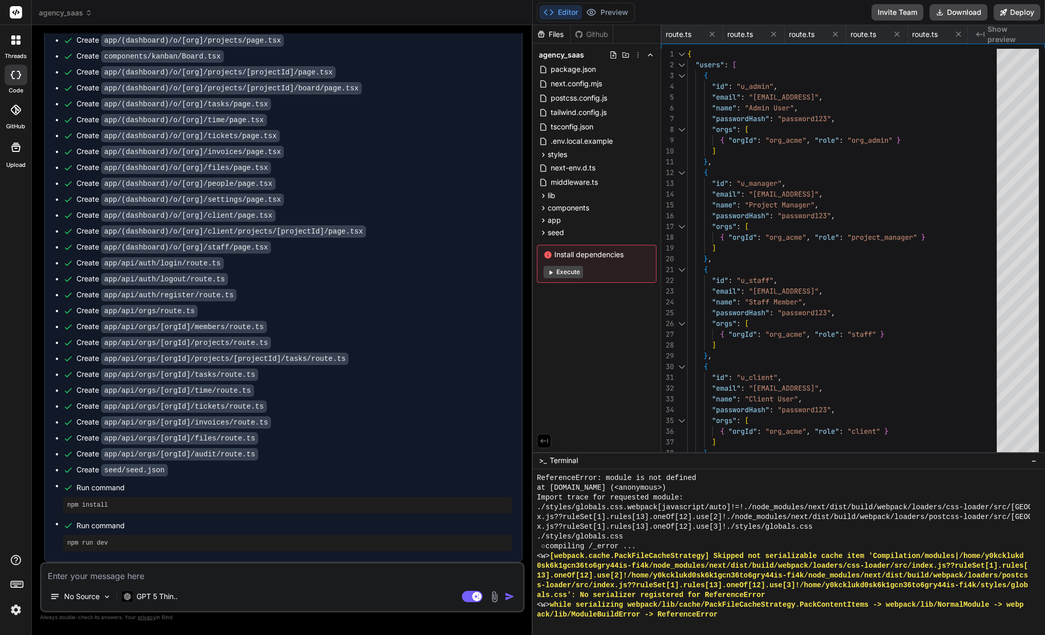
click at [579, 321] on div "Files Github agency_saas package.json next.config.mjs postcss.config.js tailwin…" at bounding box center [597, 238] width 128 height 427
click at [572, 274] on button "Execute" at bounding box center [564, 272] width 40 height 12
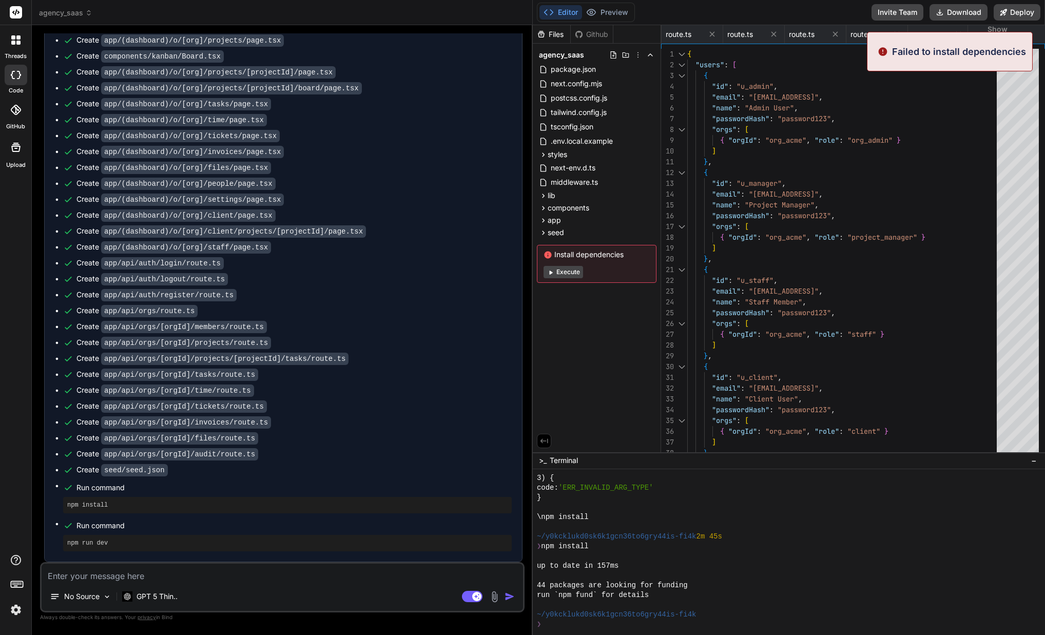
click at [572, 273] on button "Execute" at bounding box center [564, 272] width 40 height 12
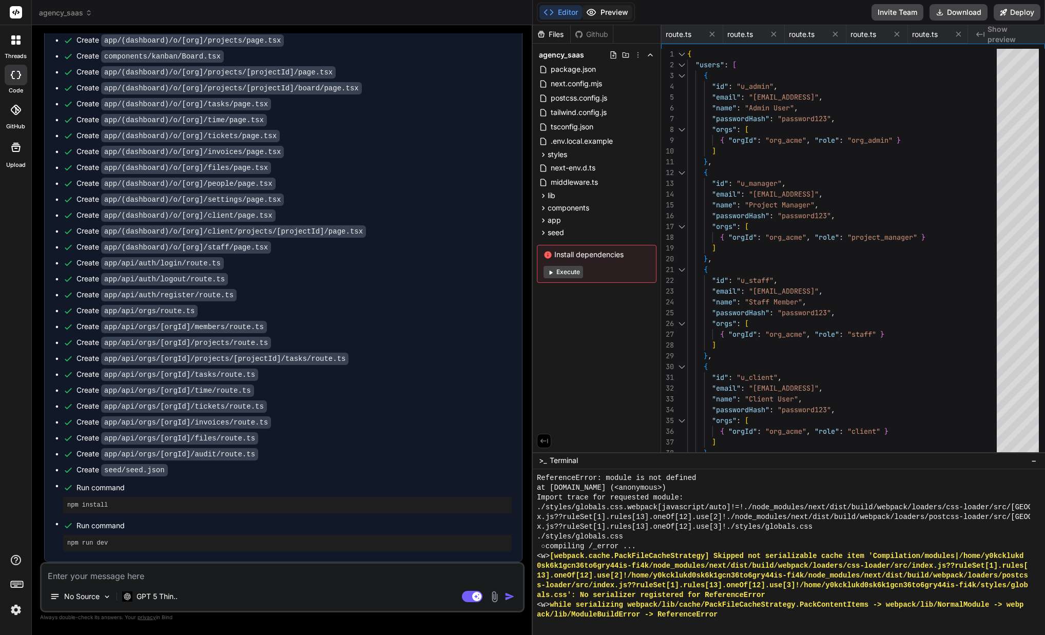
click at [605, 12] on button "Preview" at bounding box center [607, 12] width 50 height 14
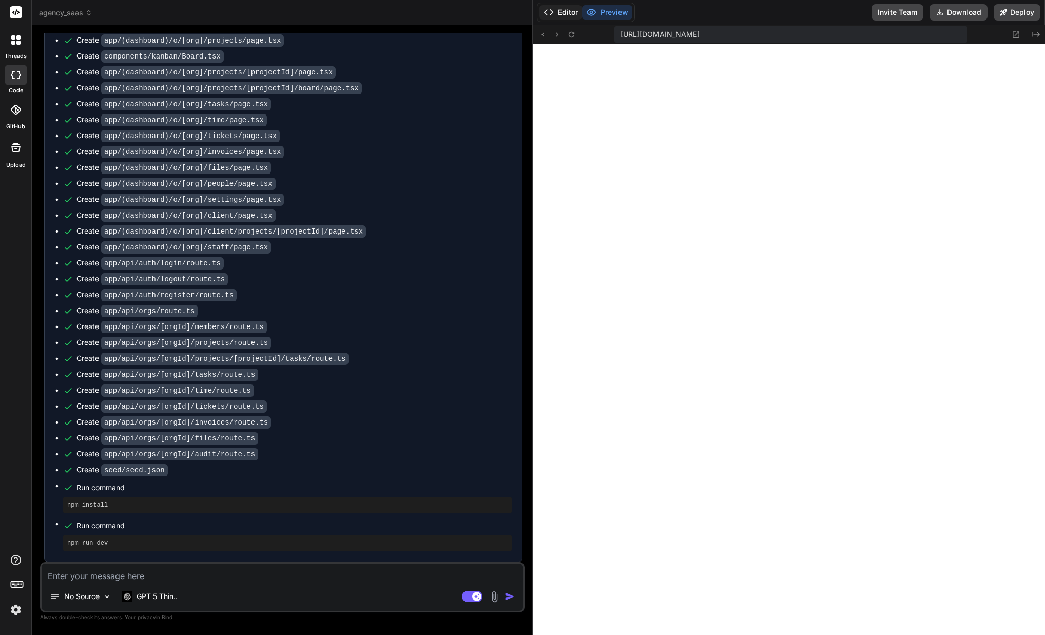
click at [570, 9] on button "Editor" at bounding box center [561, 12] width 43 height 14
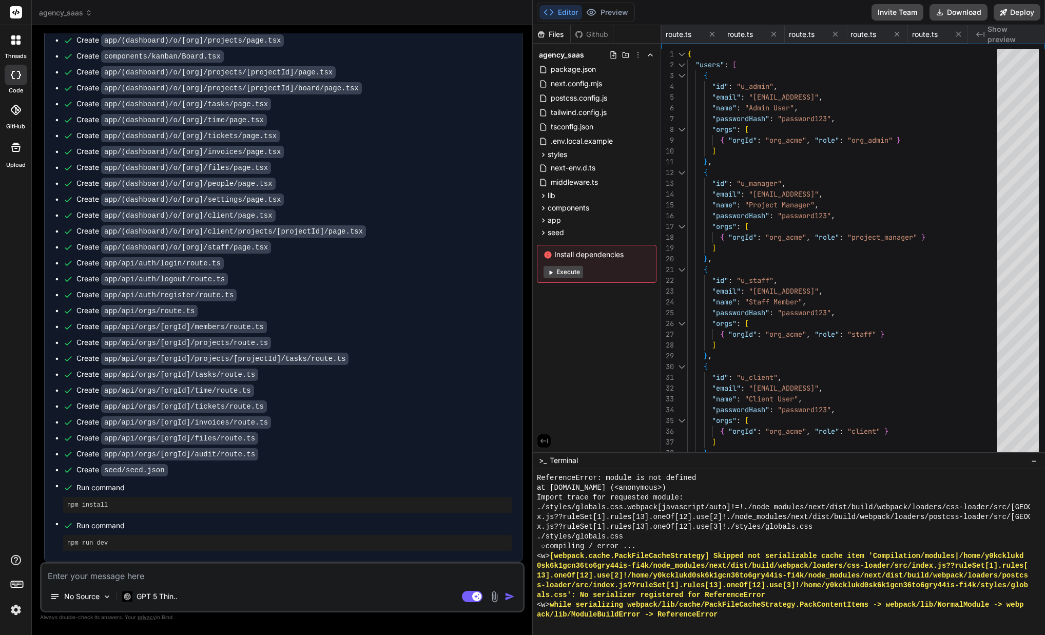
click at [562, 274] on button "Execute" at bounding box center [564, 272] width 40 height 12
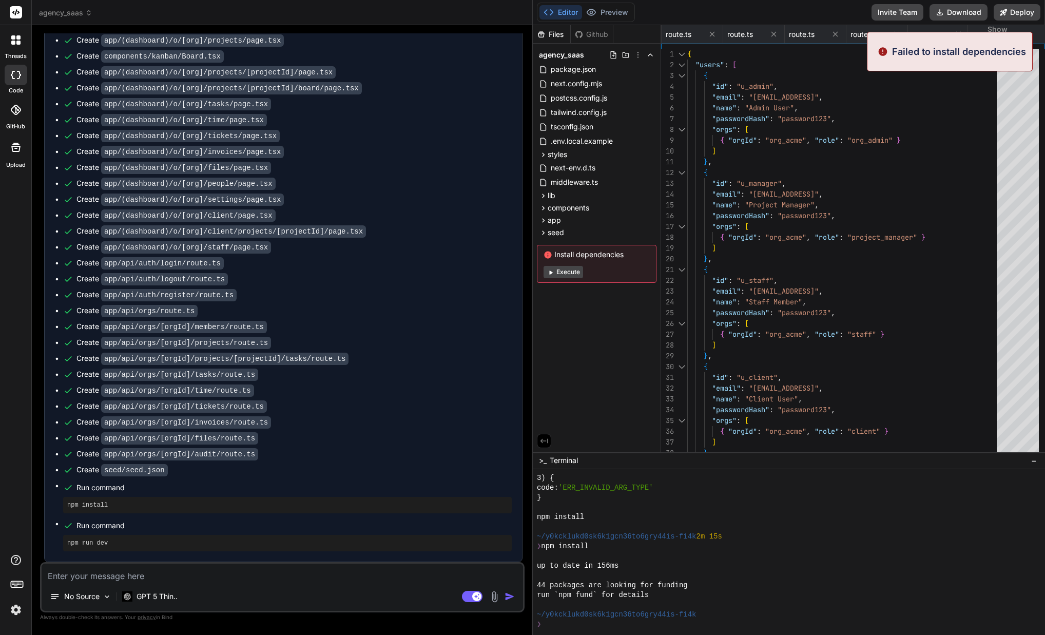
click at [562, 273] on button "Execute" at bounding box center [564, 272] width 40 height 12
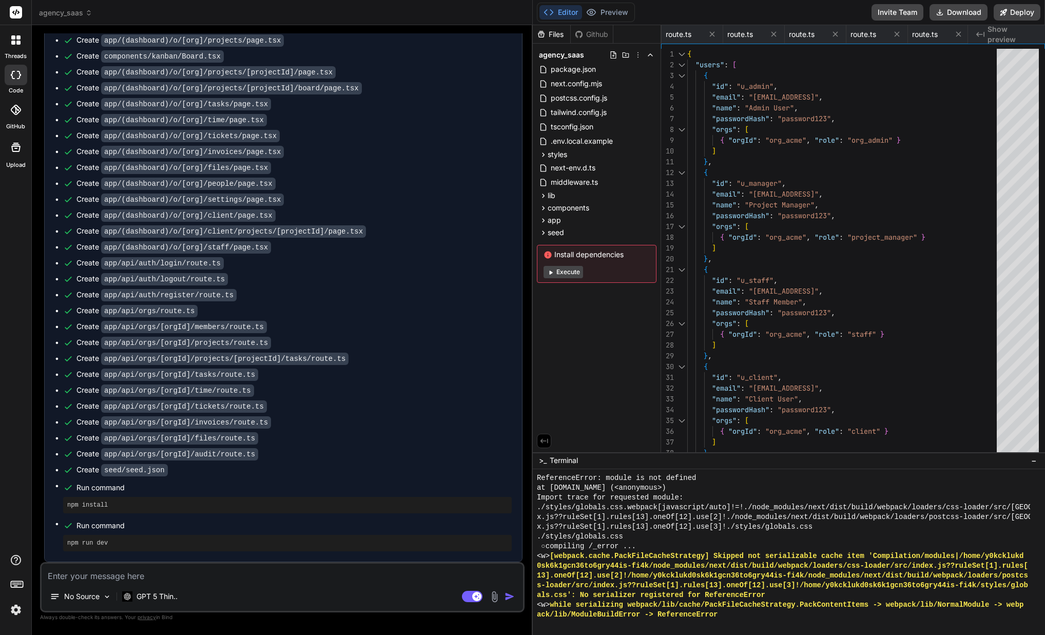
click at [569, 275] on button "Execute" at bounding box center [564, 272] width 40 height 12
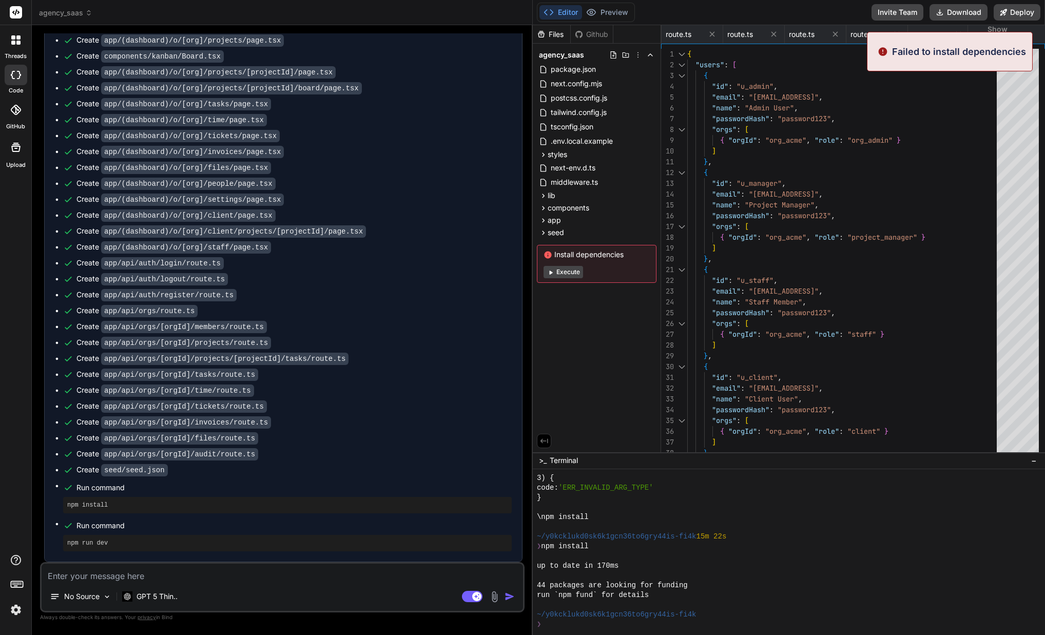
click at [565, 273] on button "Execute" at bounding box center [564, 272] width 40 height 12
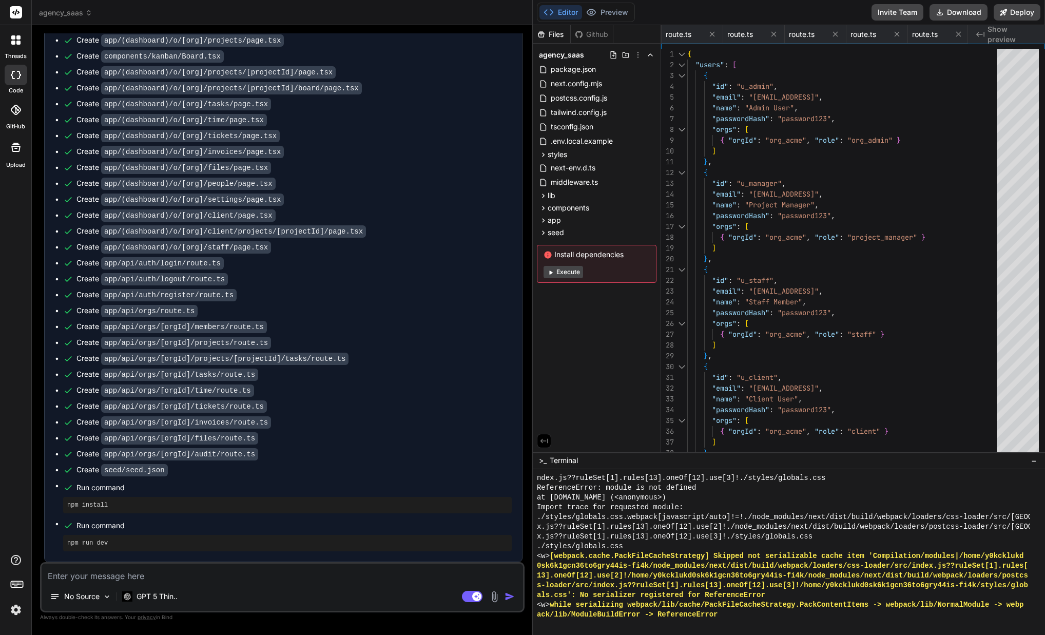
click at [574, 272] on button "Execute" at bounding box center [564, 272] width 40 height 12
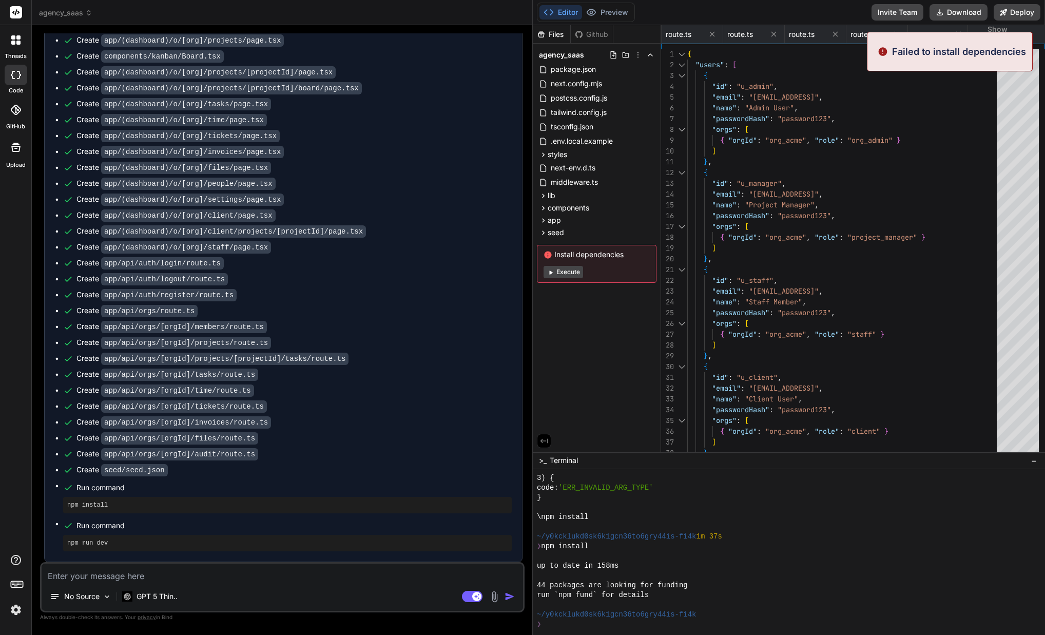
click at [574, 272] on button "Execute" at bounding box center [564, 272] width 40 height 12
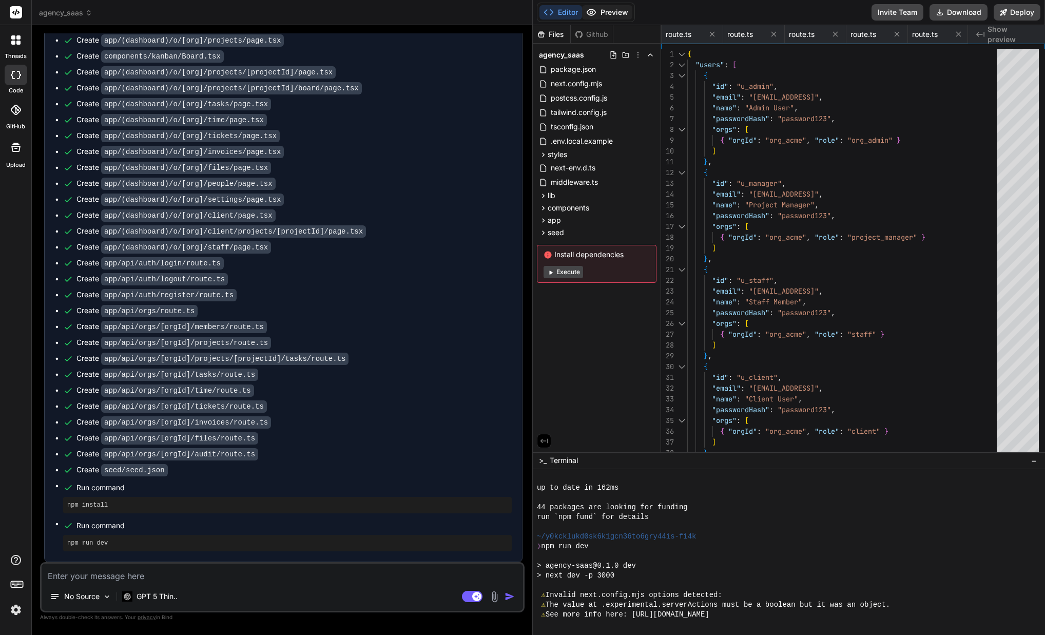
click at [614, 11] on button "Preview" at bounding box center [607, 12] width 50 height 14
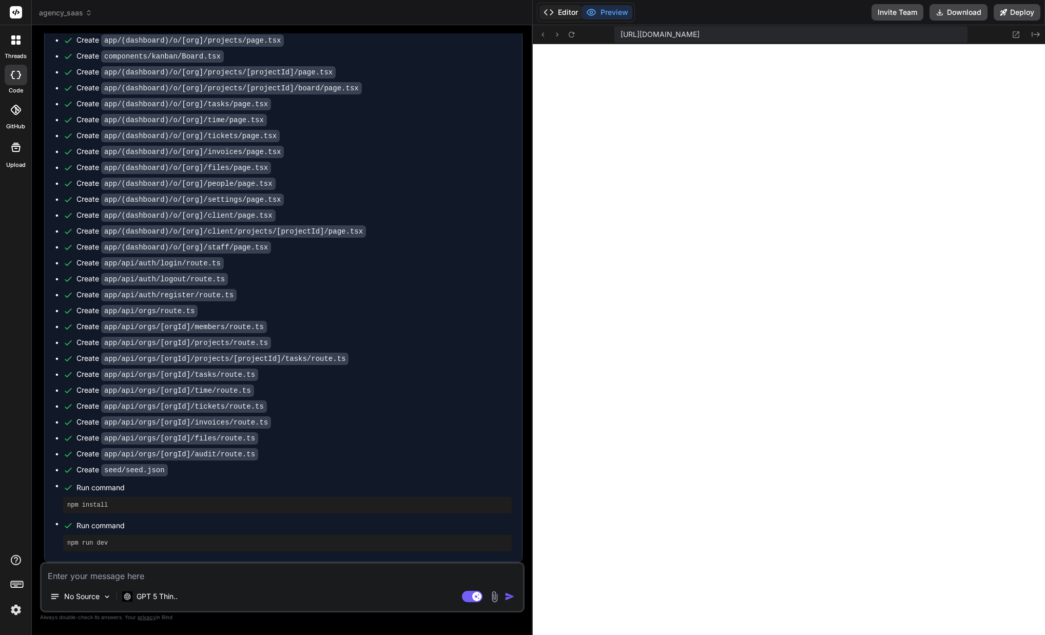
click at [559, 10] on button "Editor" at bounding box center [561, 12] width 43 height 14
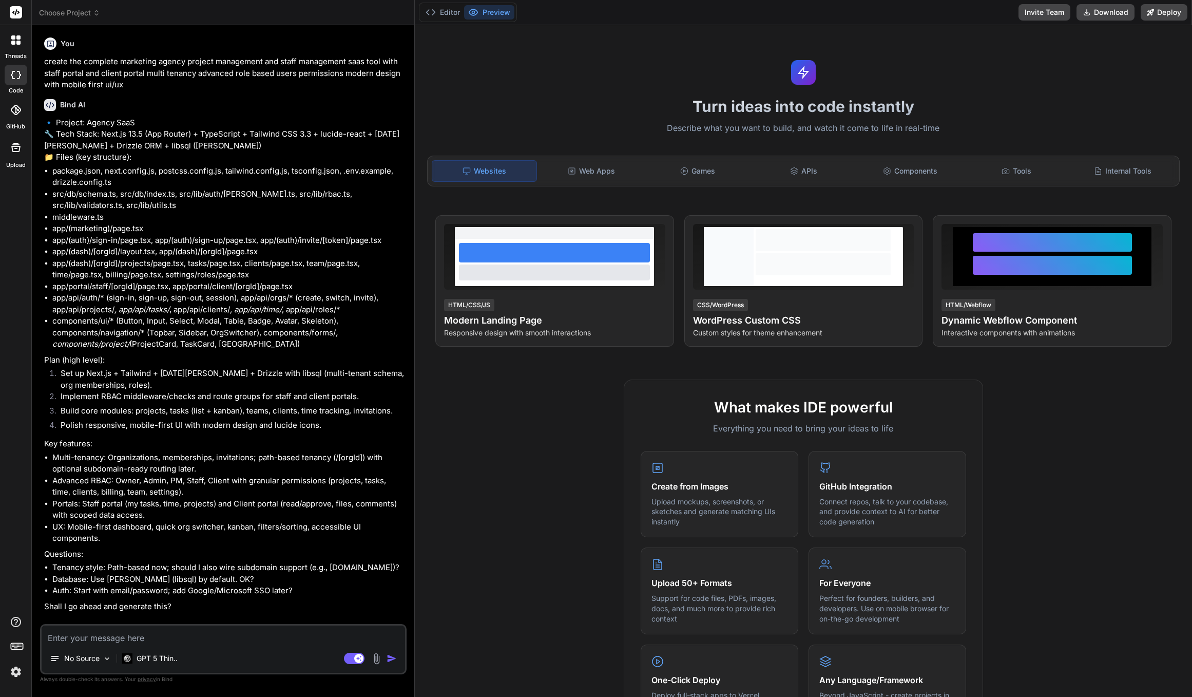
scroll to position [13, 0]
click at [109, 652] on div "No Source" at bounding box center [81, 658] width 70 height 21
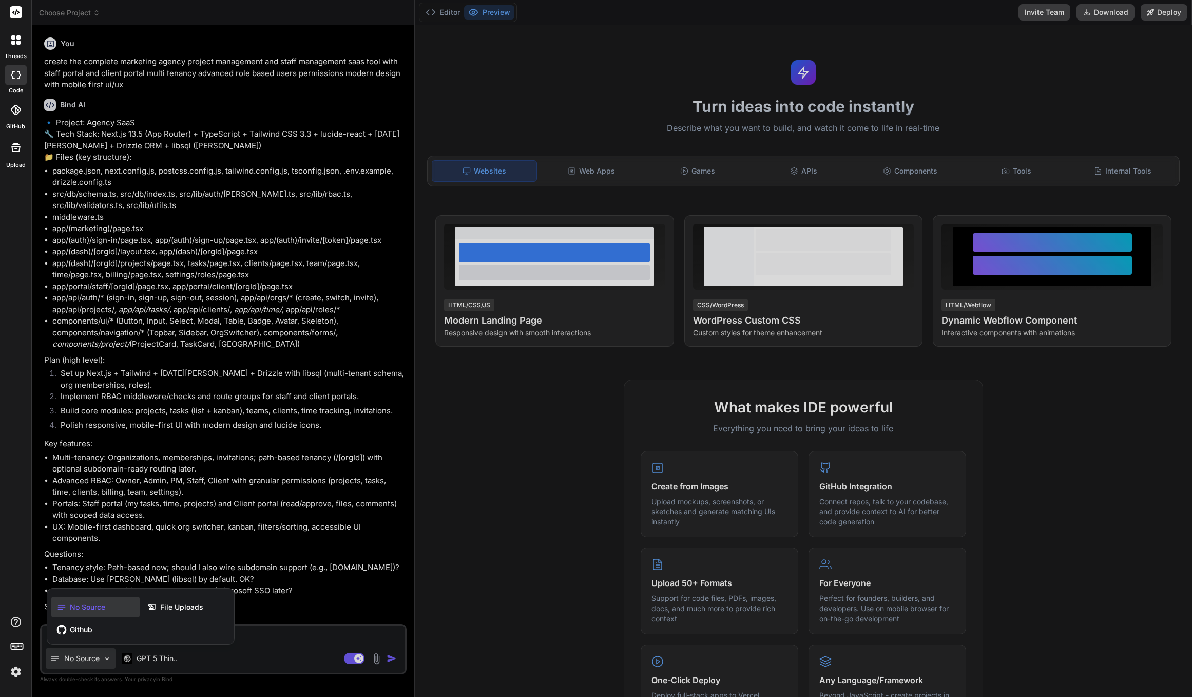
click at [107, 656] on div at bounding box center [596, 348] width 1192 height 697
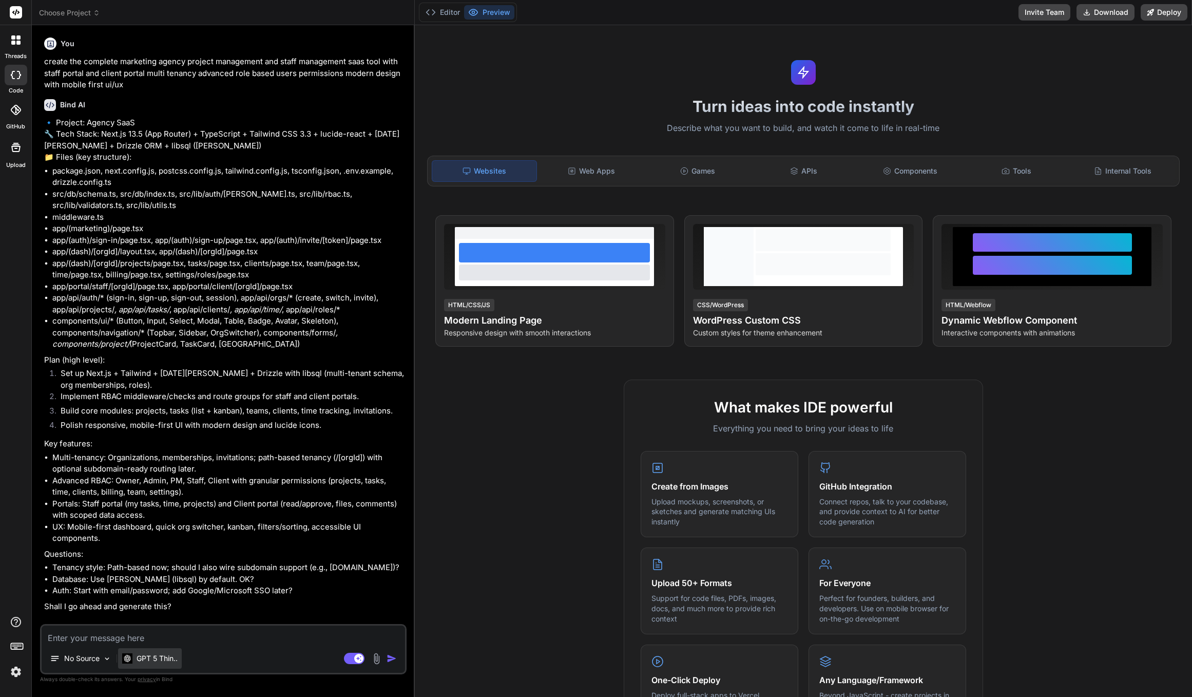
click at [146, 659] on p "GPT 5 Thin.." at bounding box center [157, 658] width 41 height 10
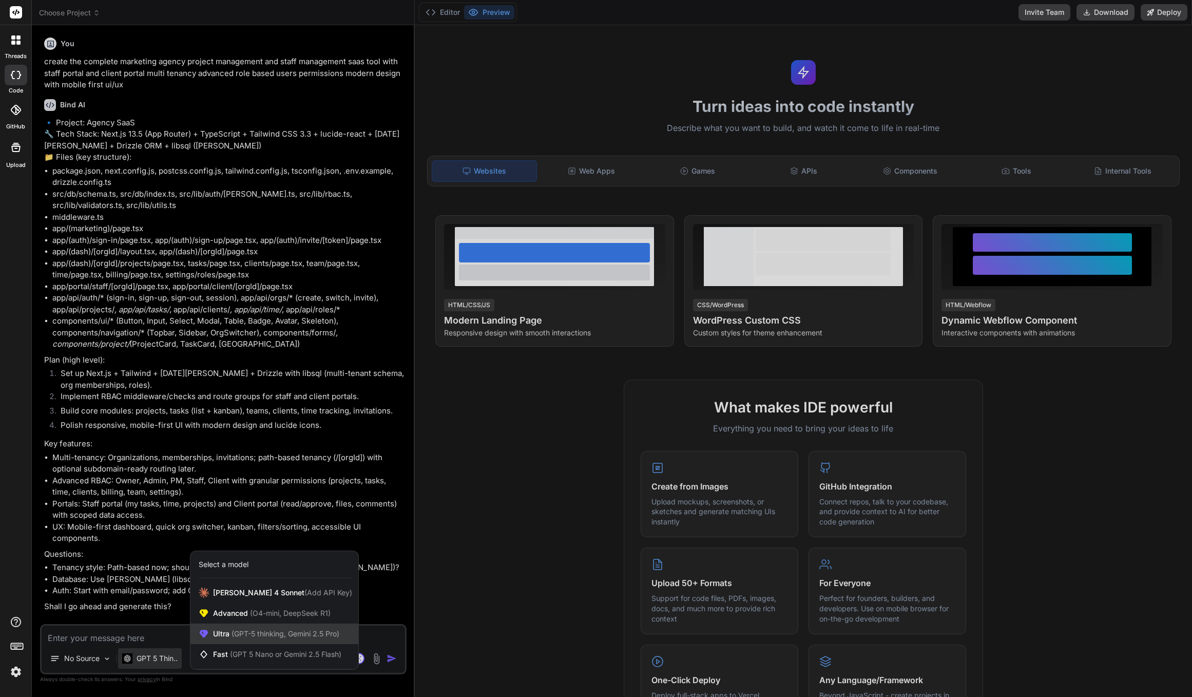
click at [238, 637] on span "(GPT-5 thinking, Gemini 2.5 Pro)" at bounding box center [284, 633] width 110 height 9
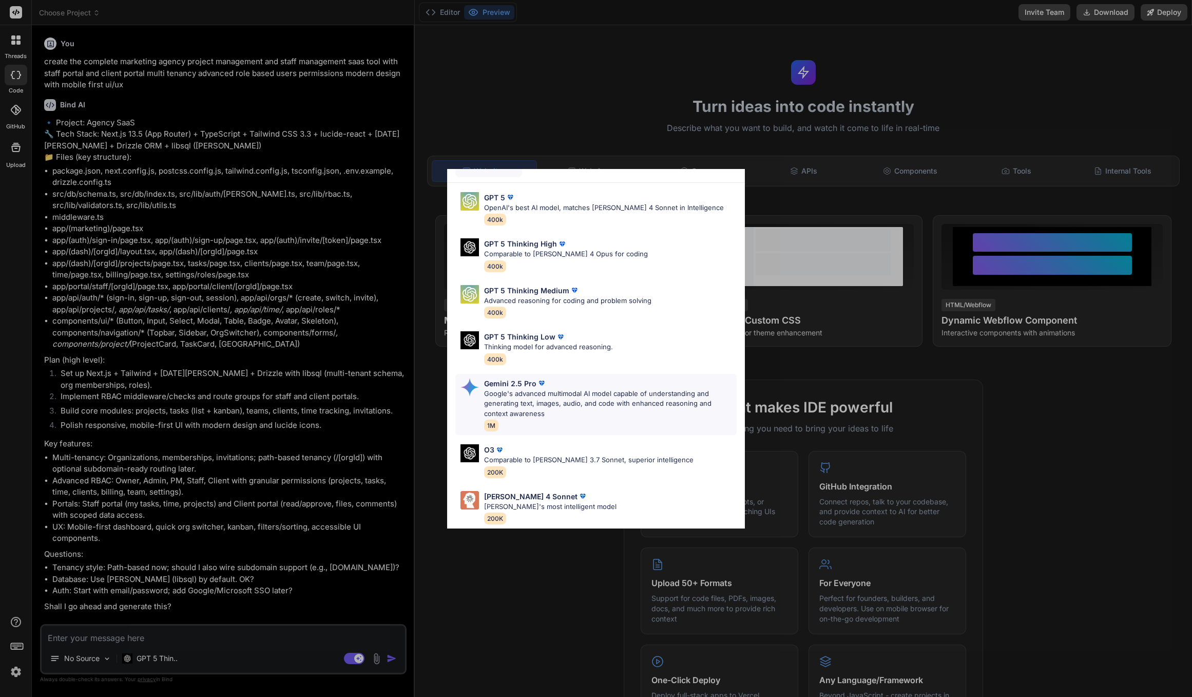
scroll to position [24, 0]
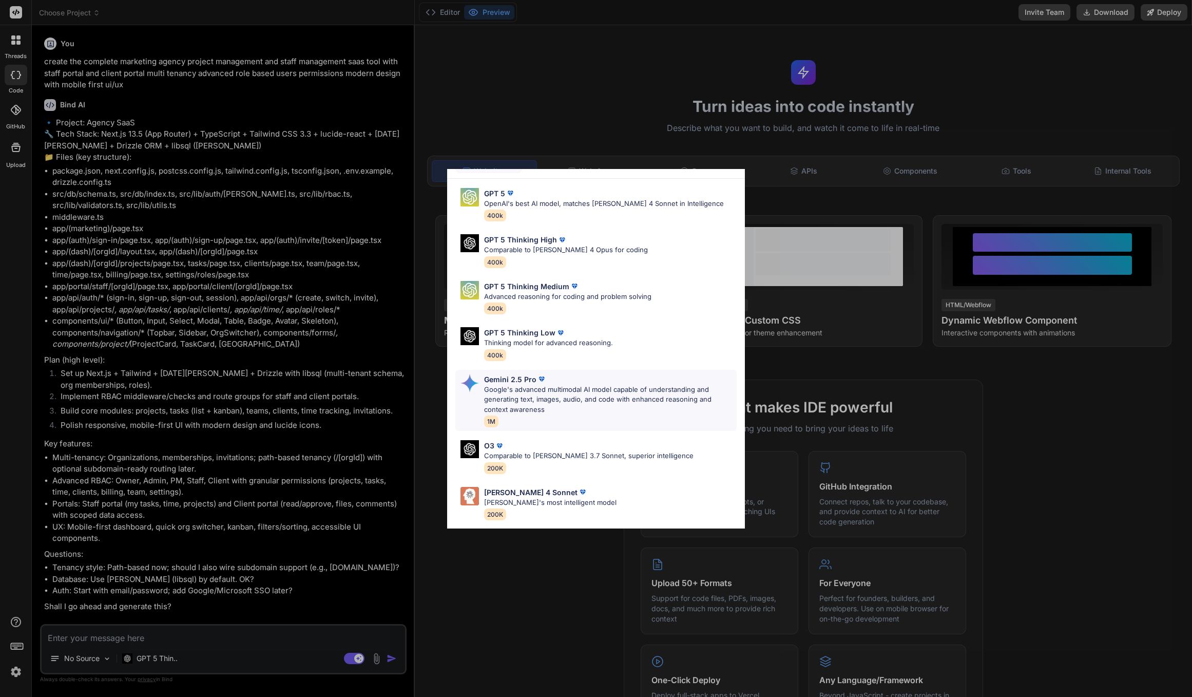
click at [537, 380] on img at bounding box center [541, 379] width 10 height 10
type textarea "x"
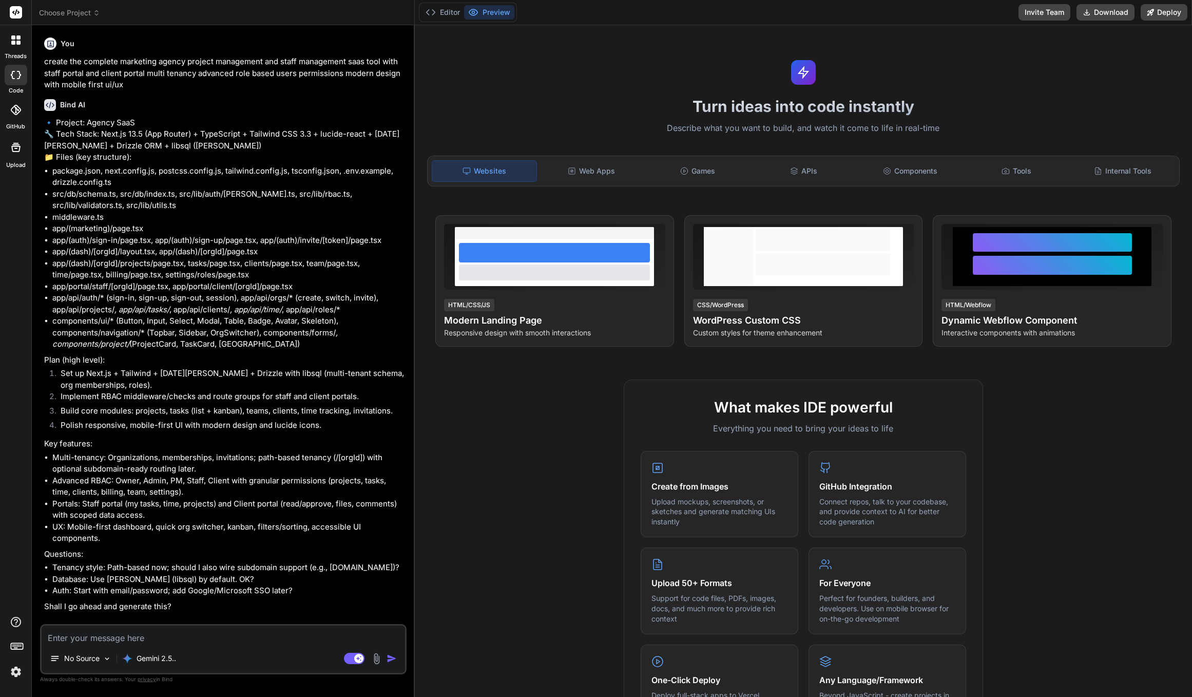
click at [255, 633] on textarea at bounding box center [223, 634] width 363 height 18
type textarea "y"
type textarea "x"
type textarea "ye"
type textarea "x"
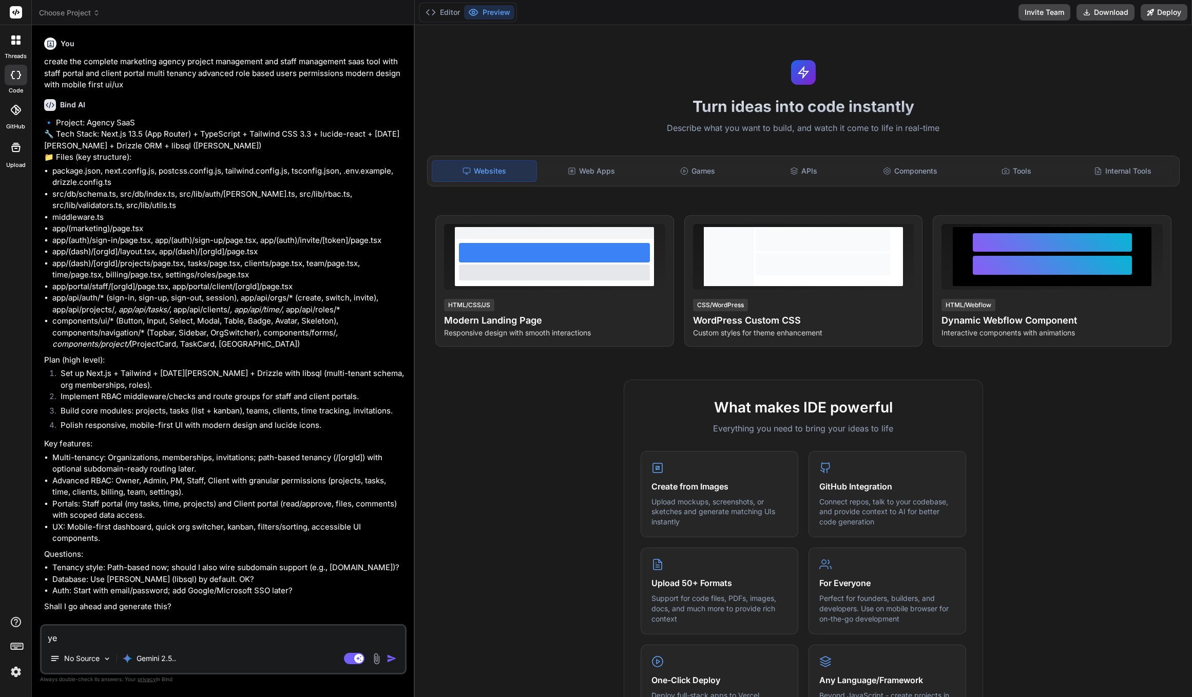
type textarea "yes"
type textarea "x"
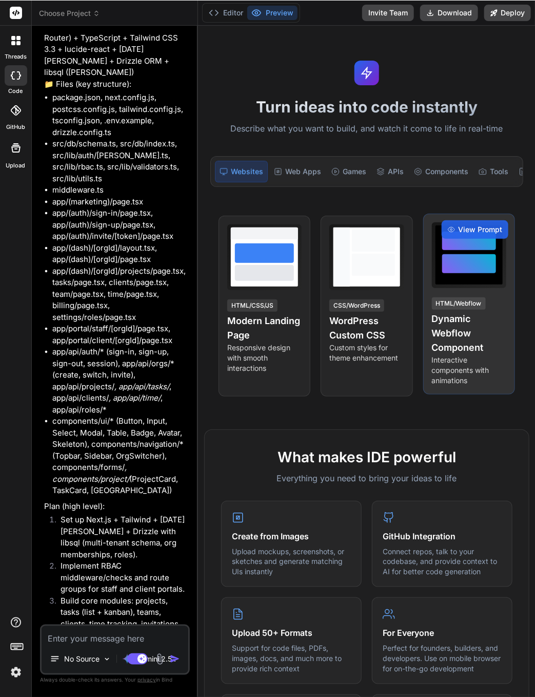
scroll to position [166, 0]
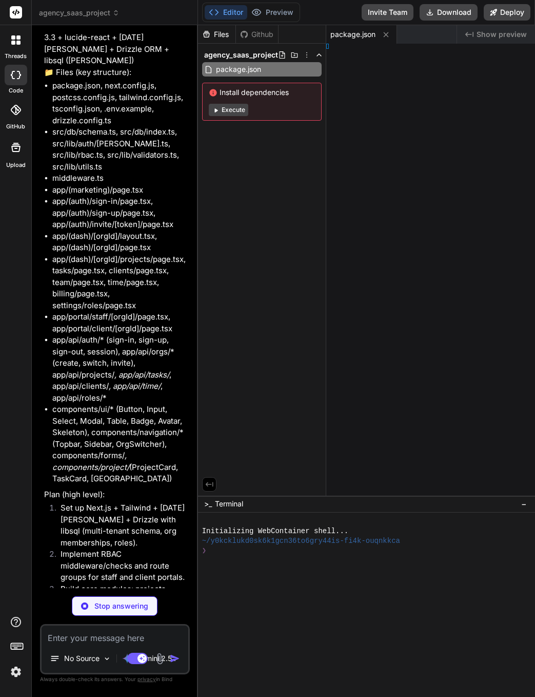
type textarea "x"
type textarea "Config"
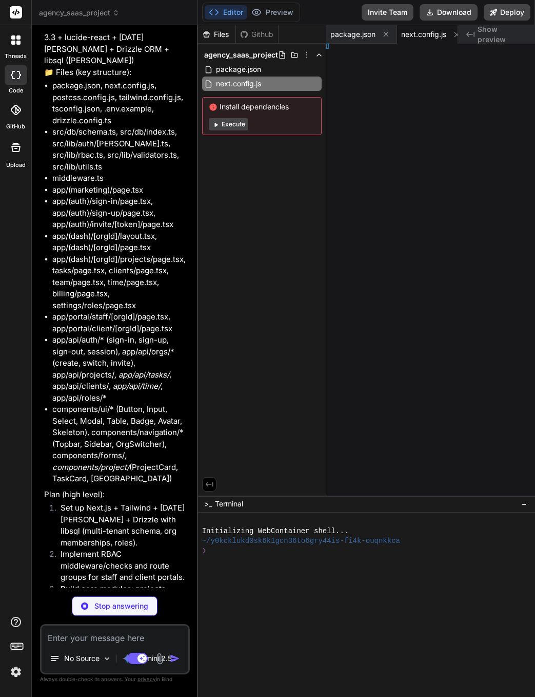
type textarea "x"
type textarea "ig"
type textarea "x"
type textarea ", }, }"
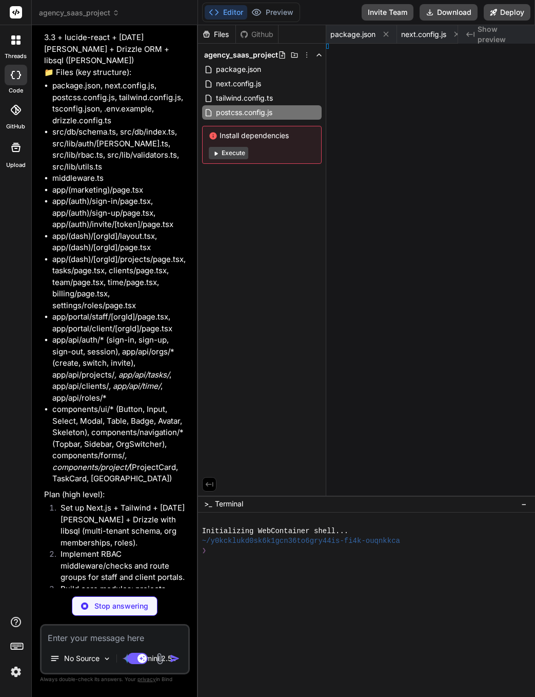
type textarea "x"
type textarea "ules"] }"
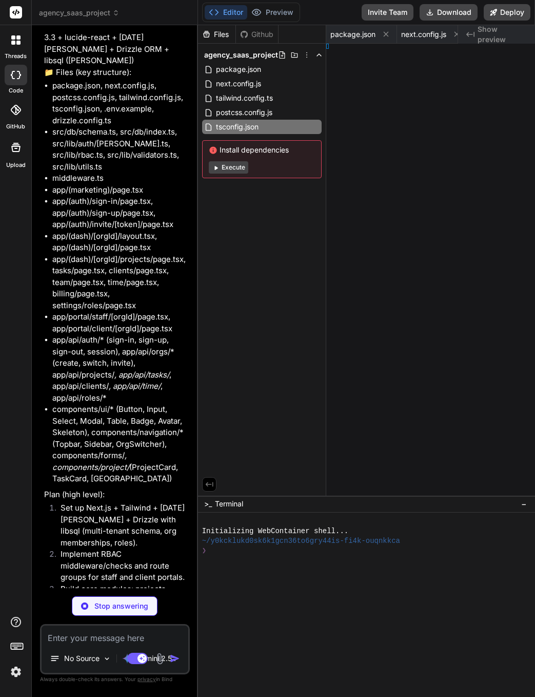
type textarea "x"
type textarea ");"
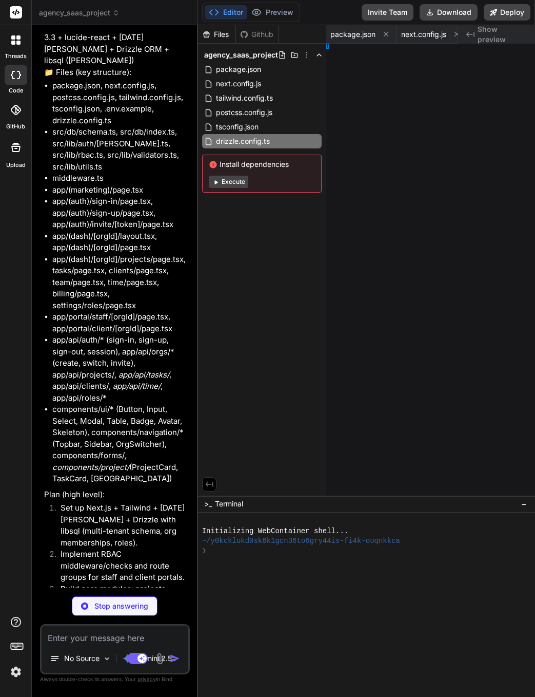
type textarea "x"
type textarea "H_SECRET="
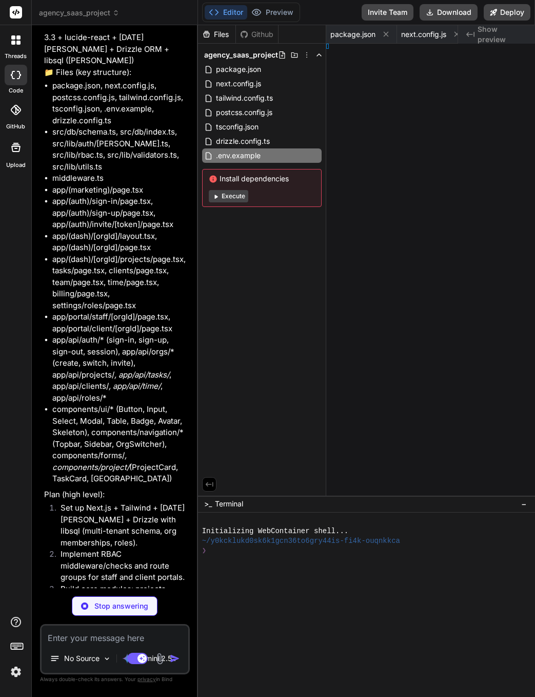
type textarea "x"
type textarea ""] };"
type textarea "x"
type textarea "}"
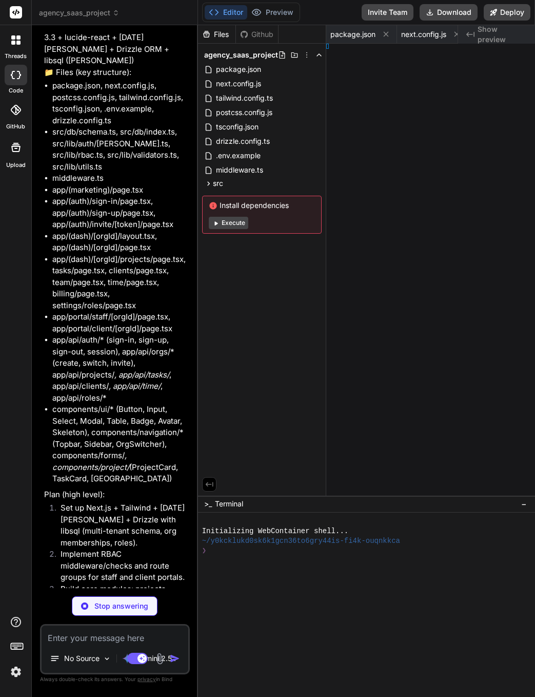
type textarea "x"
type textarea "});"
type textarea "x"
type textarea "}); export const db = drizzle(client, { schema });"
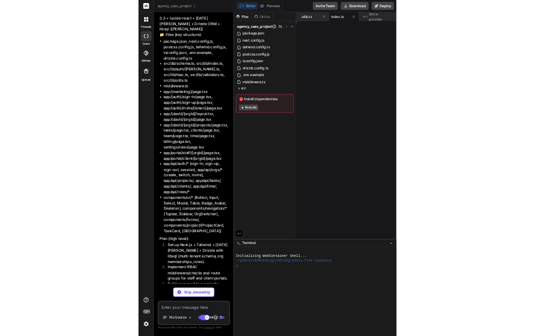
scroll to position [43, 0]
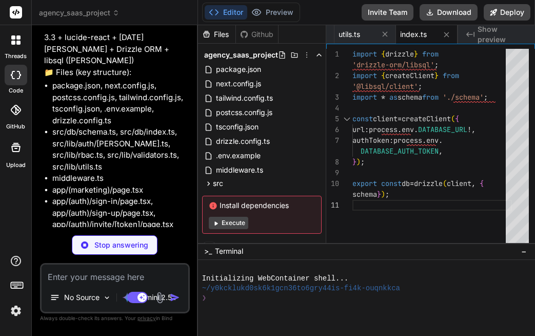
type textarea "x"
type textarea "endTime: integer('end_time', { mode: 'timestamp' }), duration: integer('duratio…"
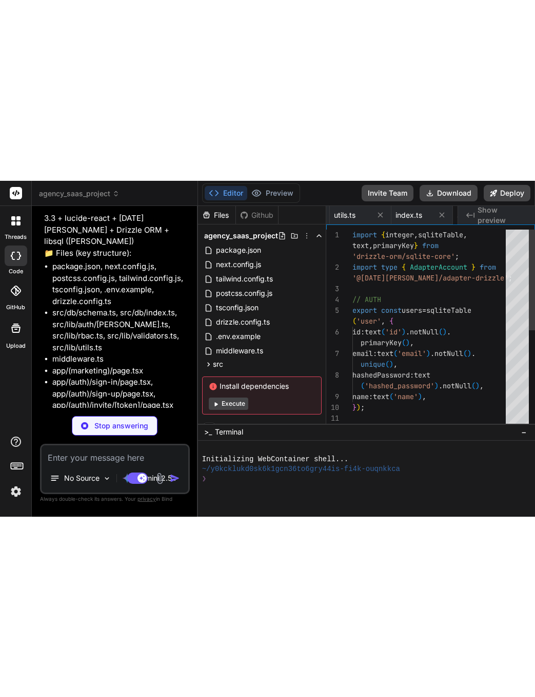
scroll to position [0, 656]
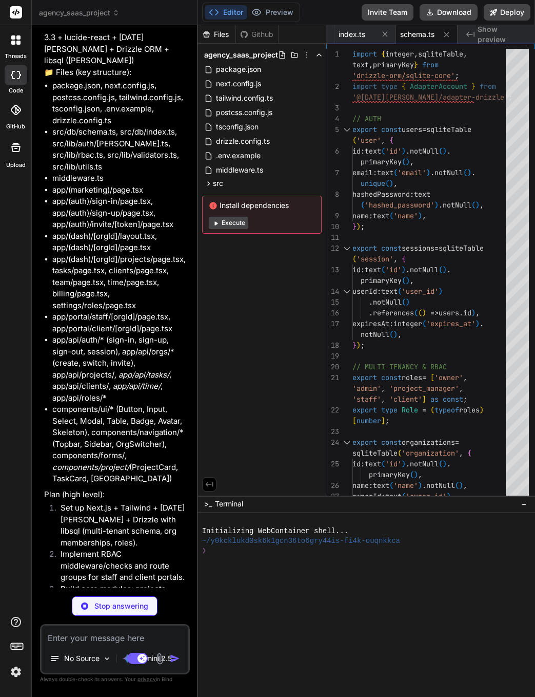
type textarea "x"
type textarea "cookies().set(sessionCookie.name, sessionCookie.value, sessionCookie.attributes…"
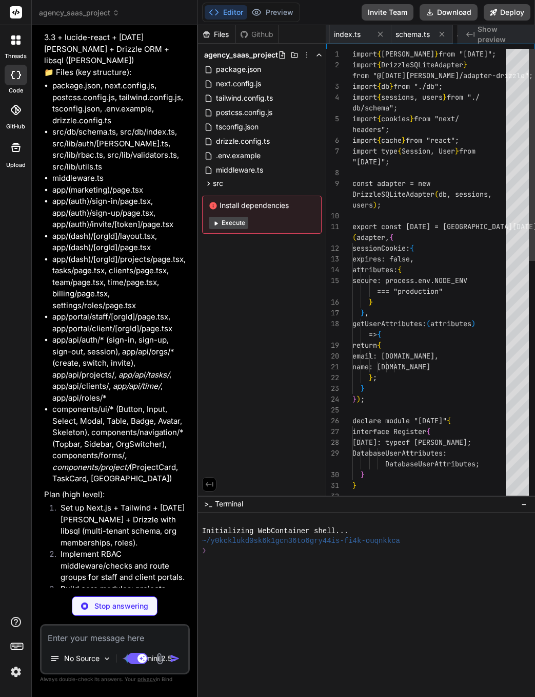
scroll to position [0, 717]
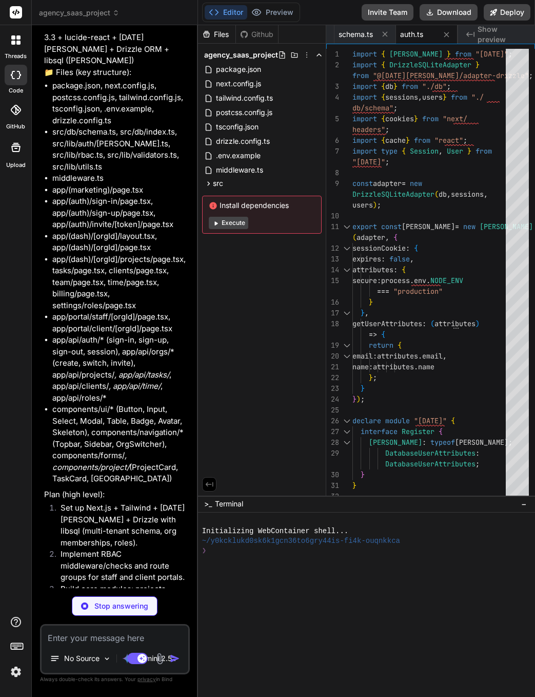
type textarea "x"
type textarea "email: z.string().email({ message: 'Please enter a valid email.' }), password: …"
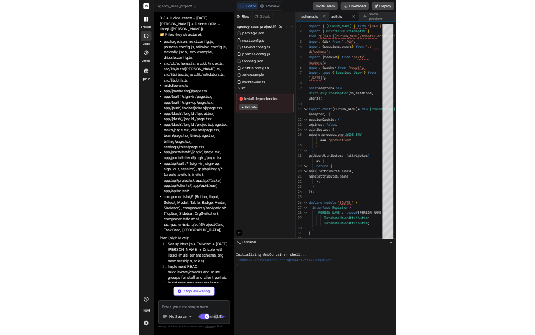
scroll to position [54, 0]
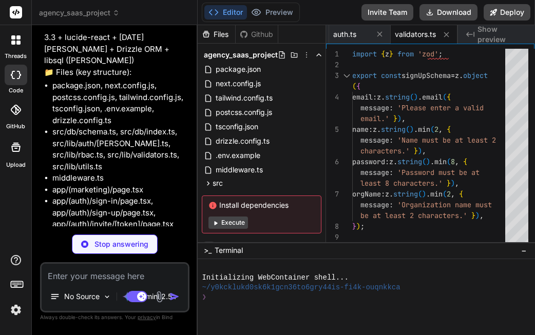
type textarea "x"
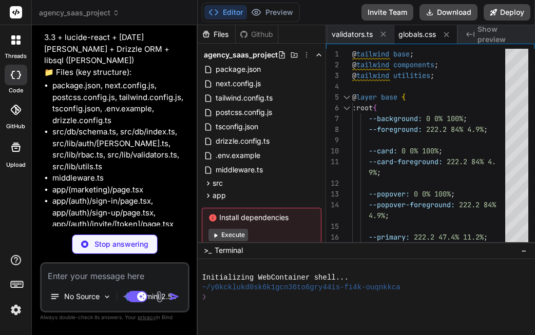
type textarea "x"
type textarea "font-sans antialiased", inter.variable)}> {children} </body> </html> ); }"
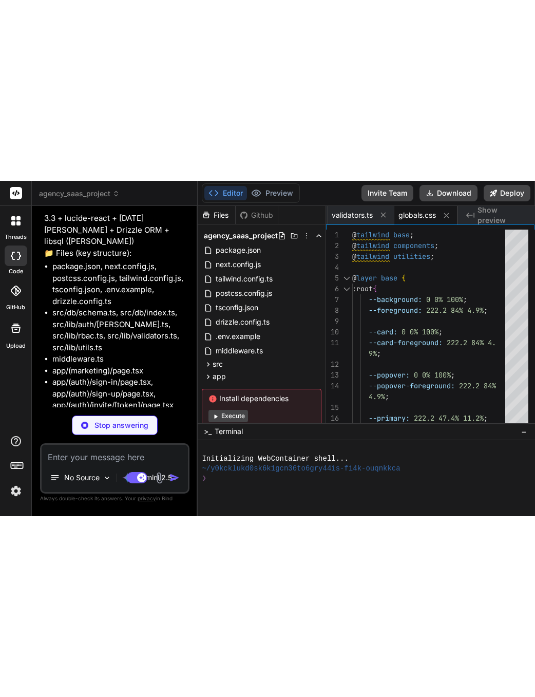
scroll to position [75, 0]
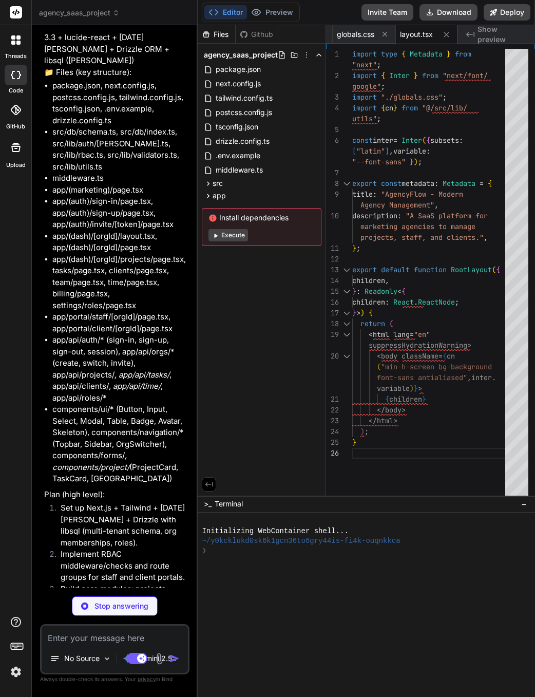
type textarea "x"
type textarea "text-gray-500 dark:text-gray-400">© 2024 AgencyFlow Inc. All rights reserved.</…"
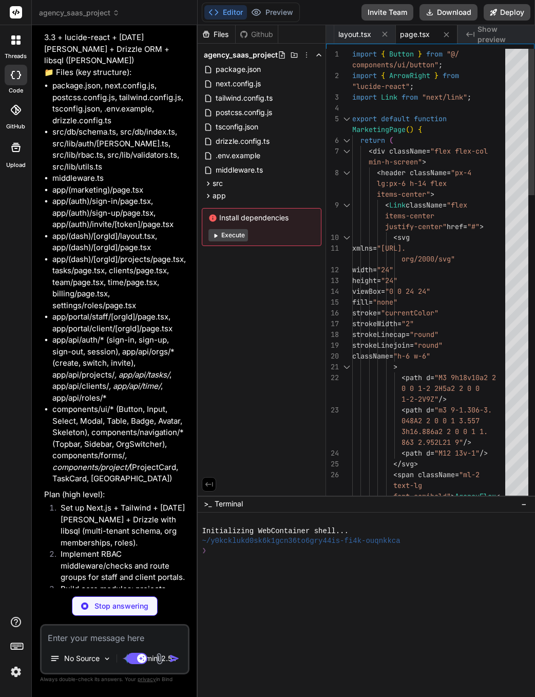
type textarea "x"
type textarea "}"
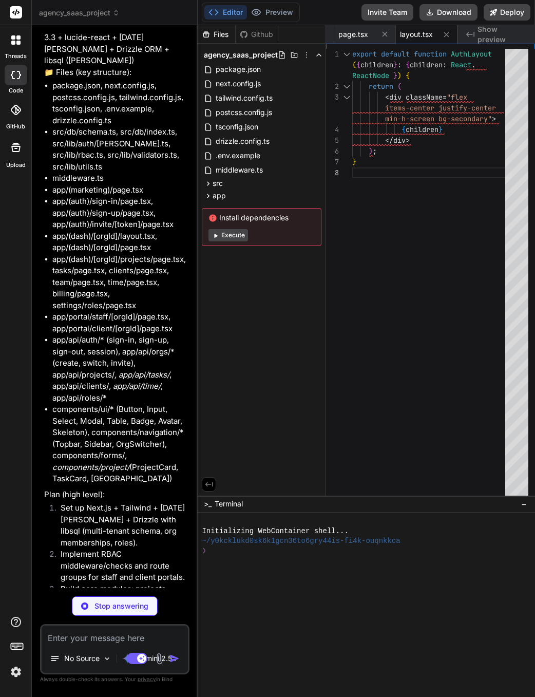
type textarea "x"
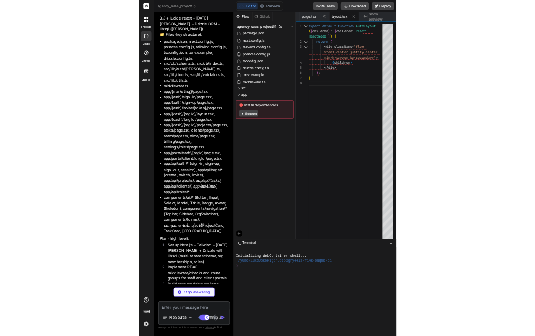
scroll to position [0, 0]
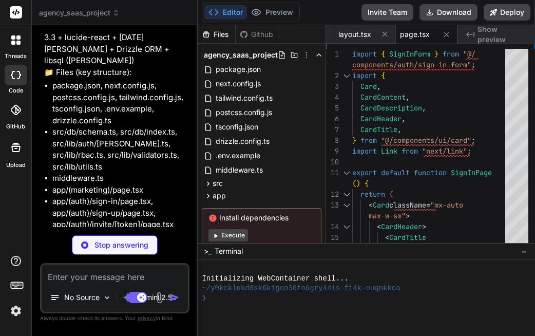
type textarea "x"
type textarea "}"
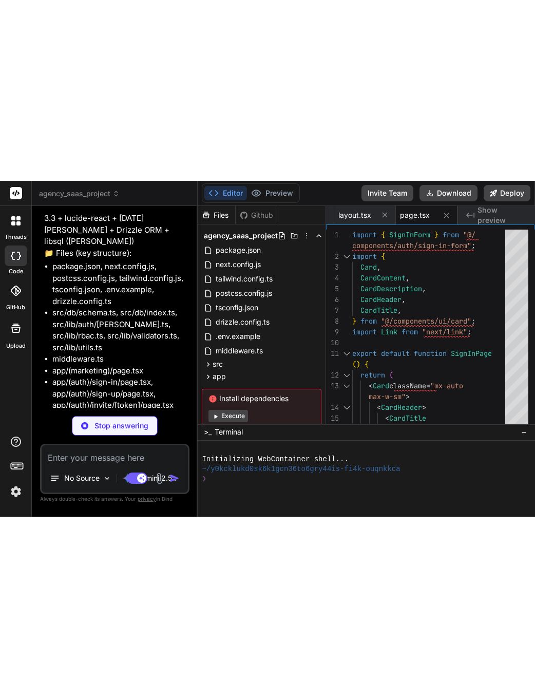
scroll to position [11, 0]
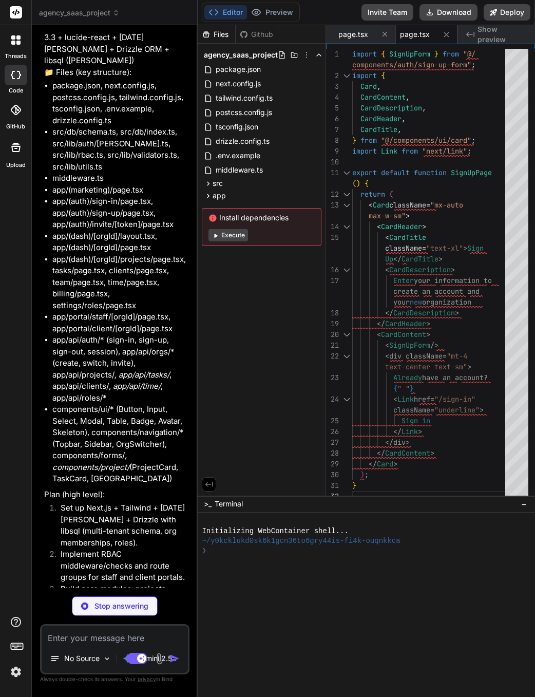
type textarea "x"
type textarea "<p>You are not a member of any organization.</p> <p>The sign-up process should …"
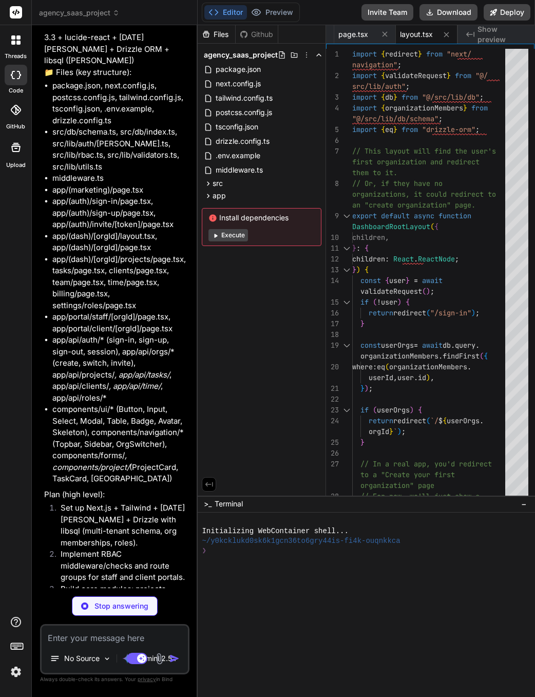
type textarea "x"
type textarea "</div> ); }"
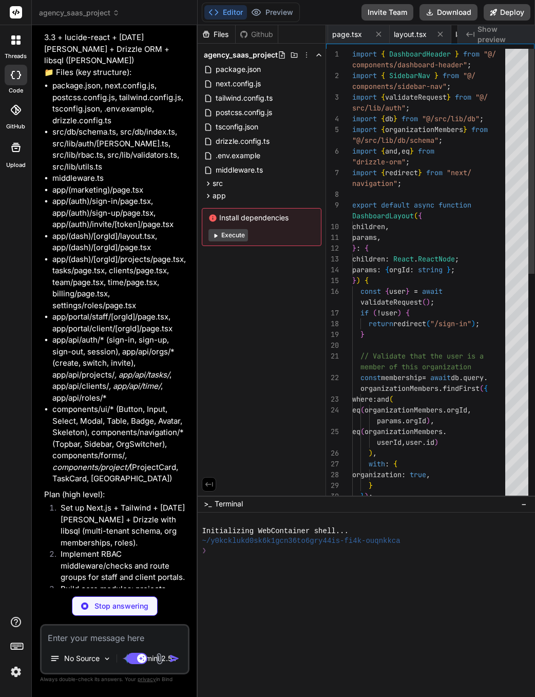
scroll to position [0, 1280]
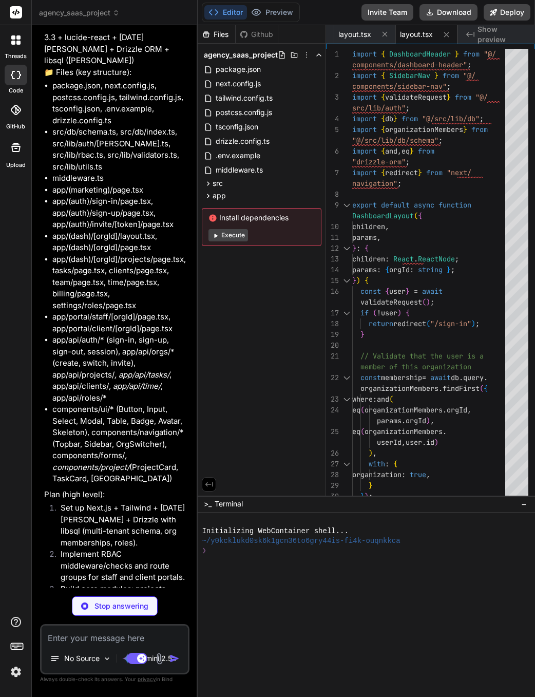
type textarea "x"
type textarea "> Due this week </p> </CardContent> </Card> </div> </div> ) }"
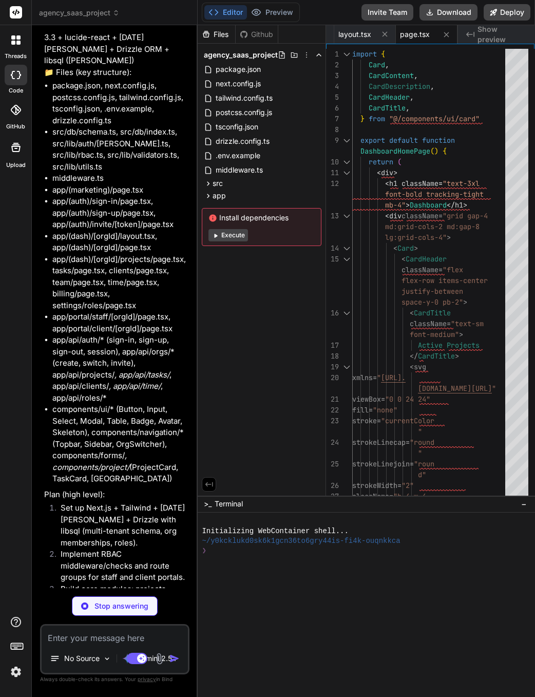
type textarea "x"
type textarea "}"
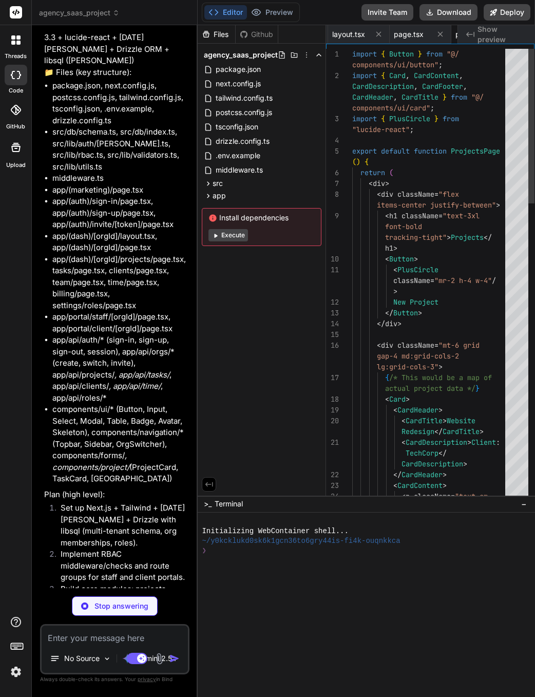
scroll to position [0, 1403]
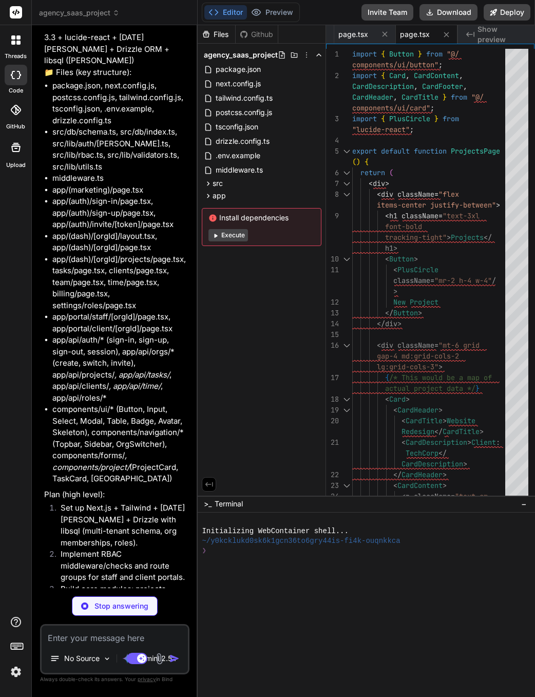
type textarea "x"
type textarea "</div> <div className="mt-6"> <p>Team management UI will be here.</p> </div> </…"
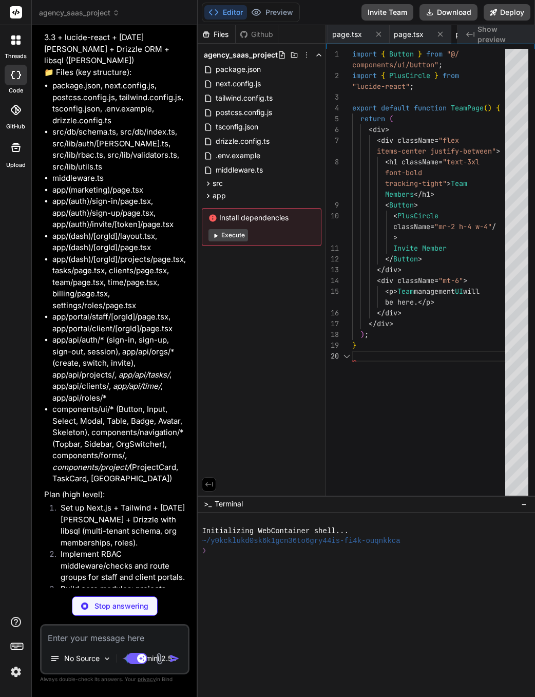
scroll to position [86, 0]
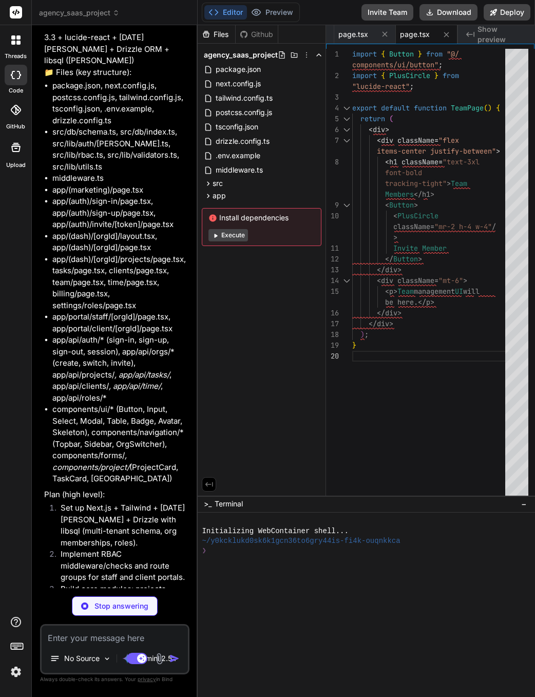
type textarea "x"
type textarea "</div> </div> ); }"
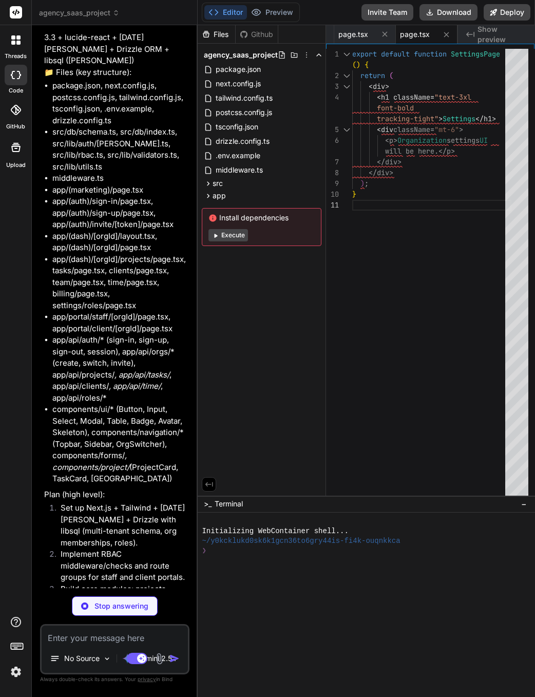
type textarea "x"
type textarea "}"
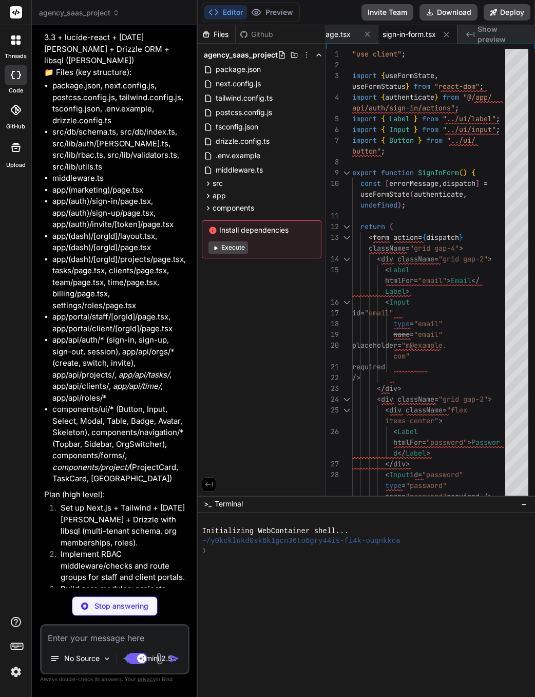
type textarea "x"
type textarea "Account..." : "Create an account"} </Button> ); }"
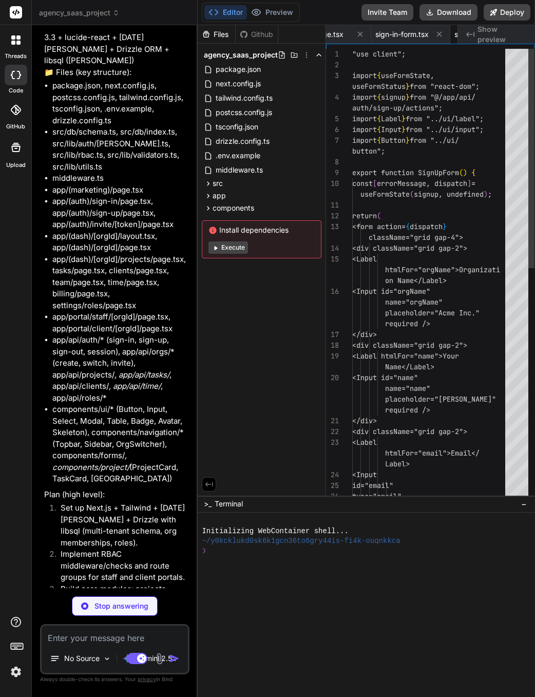
scroll to position [0, 1689]
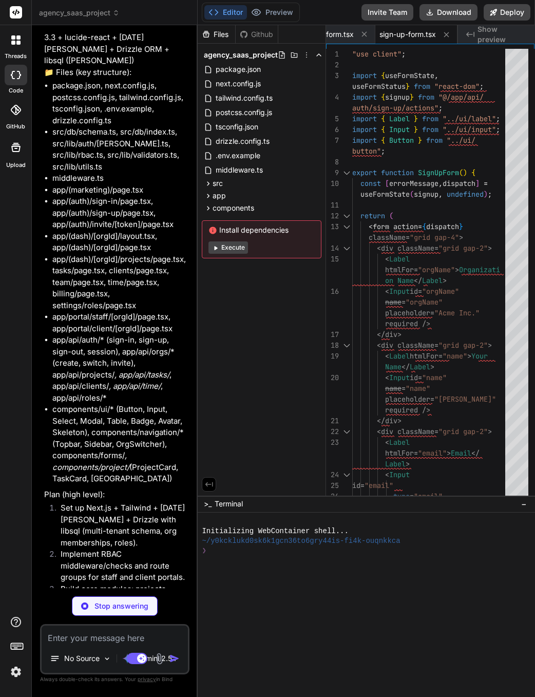
type textarea "x"
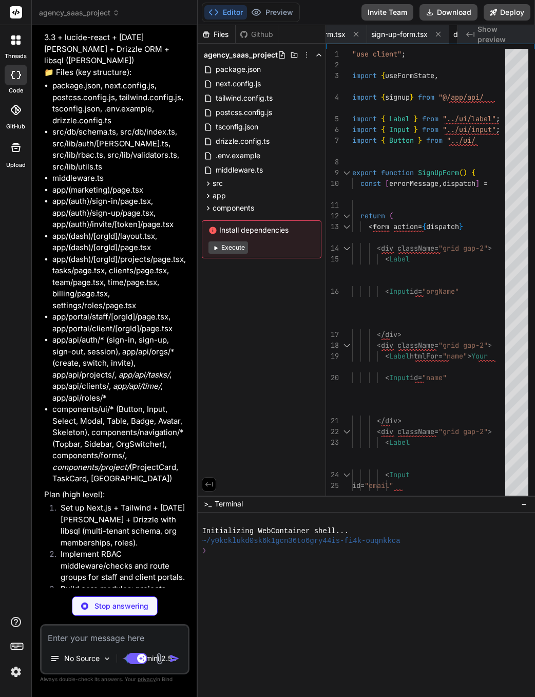
type textarea "x"
type textarea ") }"
type textarea "x"
type textarea "{() => alert("Navigate to create org page")}> Create Organization </DropdownMen…"
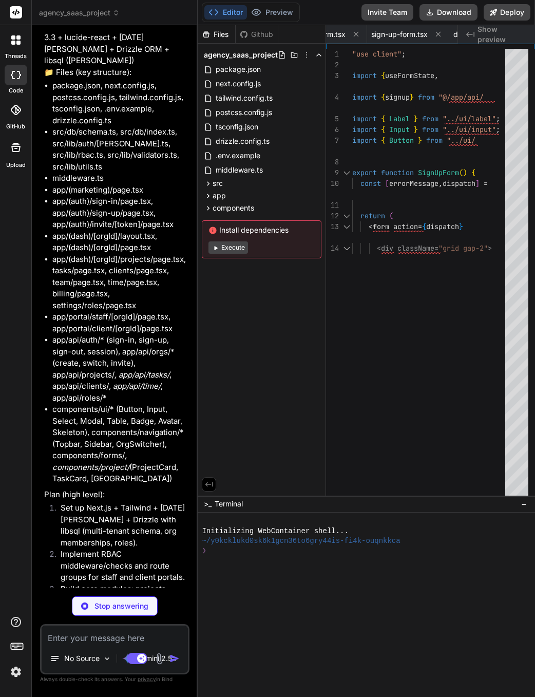
scroll to position [0, 1949]
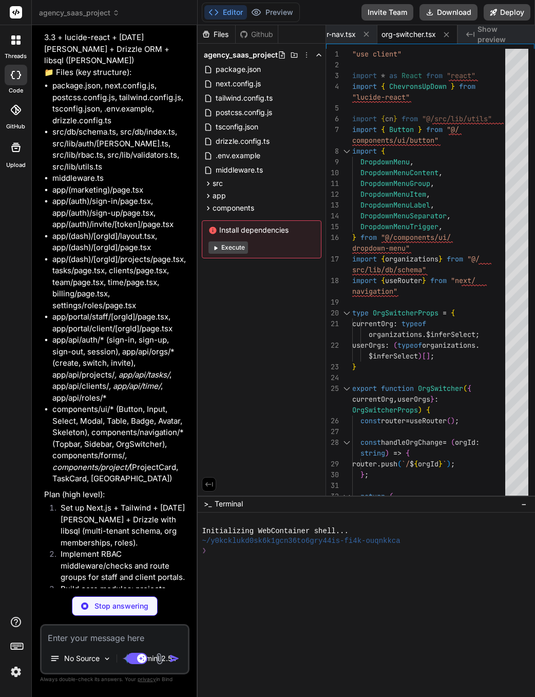
type textarea "x"
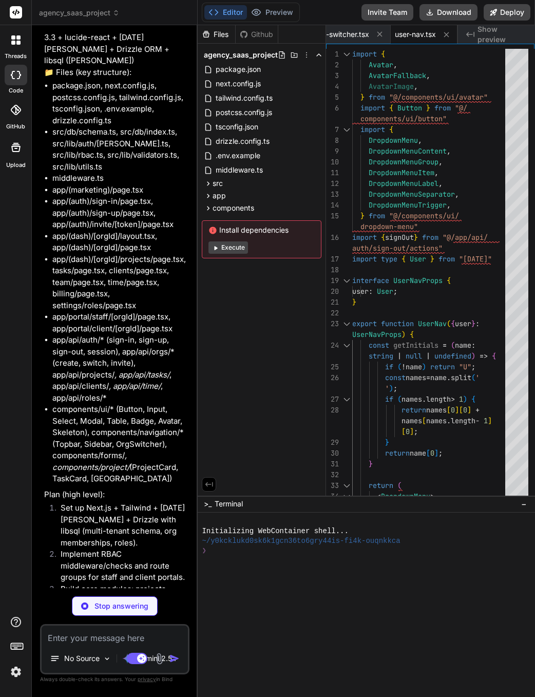
type textarea "x"
type textarea "Button.displayName = "Button" export { Button, buttonVariants }"
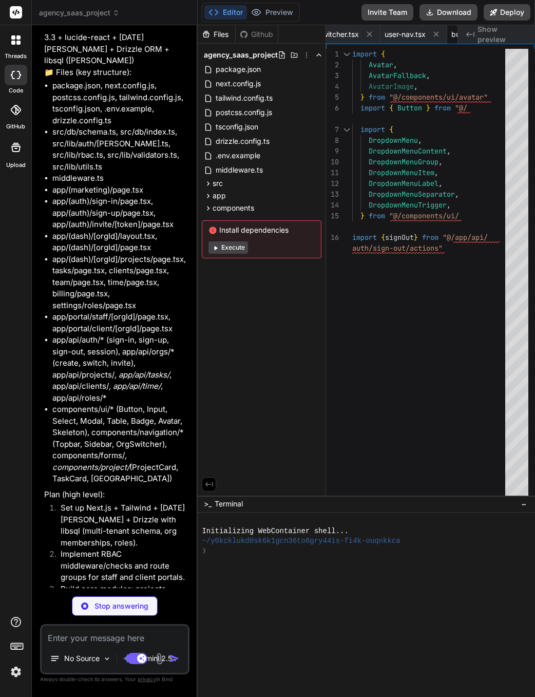
scroll to position [11, 0]
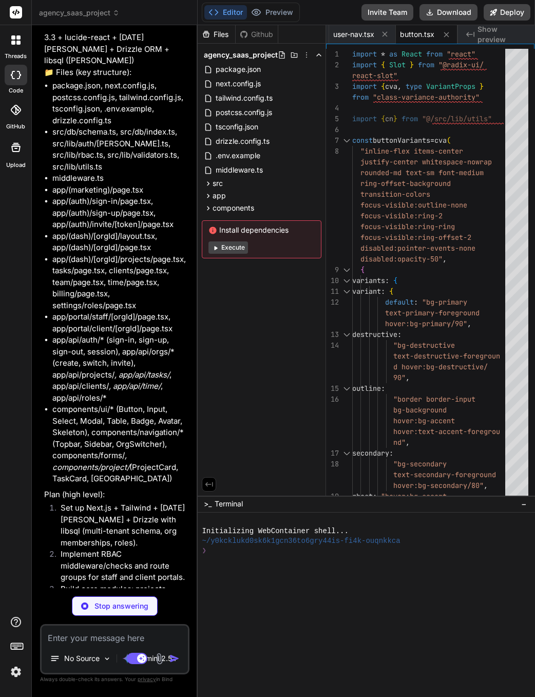
type textarea "x"
type textarea "{...props} /> )) CardFooter.displayName = "CardFooter" export { Card, CardHeade…"
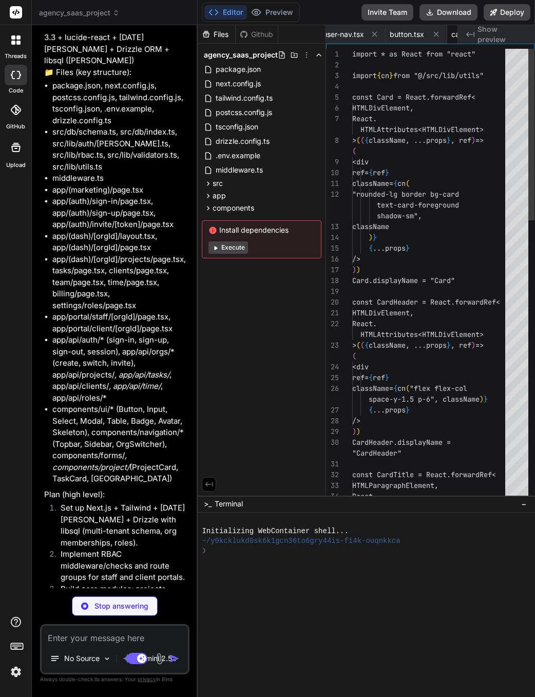
scroll to position [0, 2140]
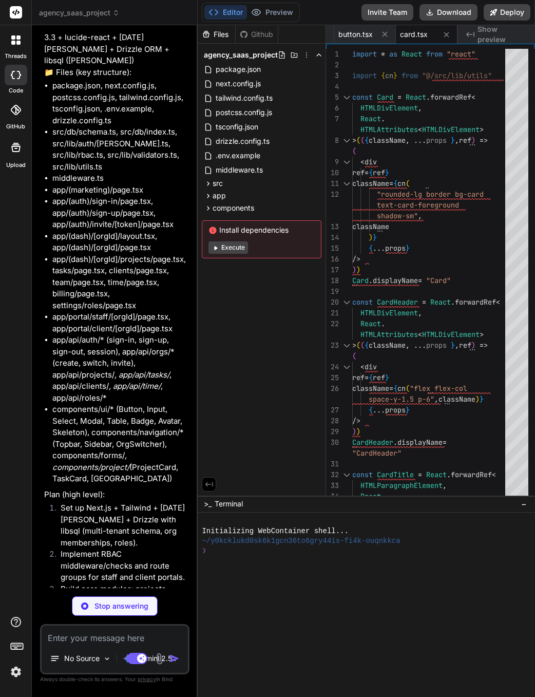
type textarea "x"
type textarea "{...props} /> ) } ) Input.displayName = "Input" export { Input }"
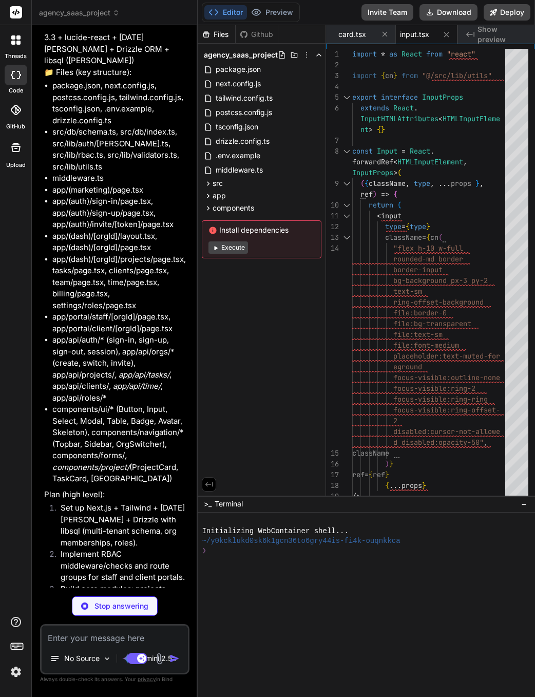
type textarea "x"
type textarea "{...props} /> )) Label.displayName = LabelPrimitive.Root.displayName export { L…"
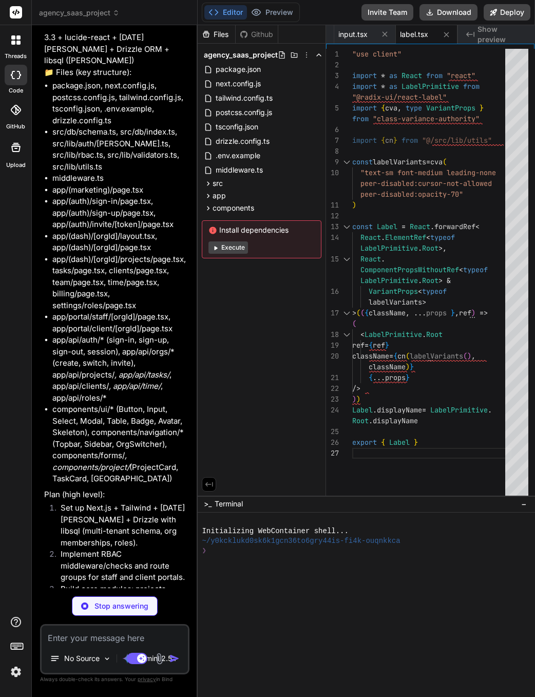
click at [270, 4] on div "Editor Preview Disabled until preview for your project is generated" at bounding box center [251, 13] width 98 height 20
type textarea "x"
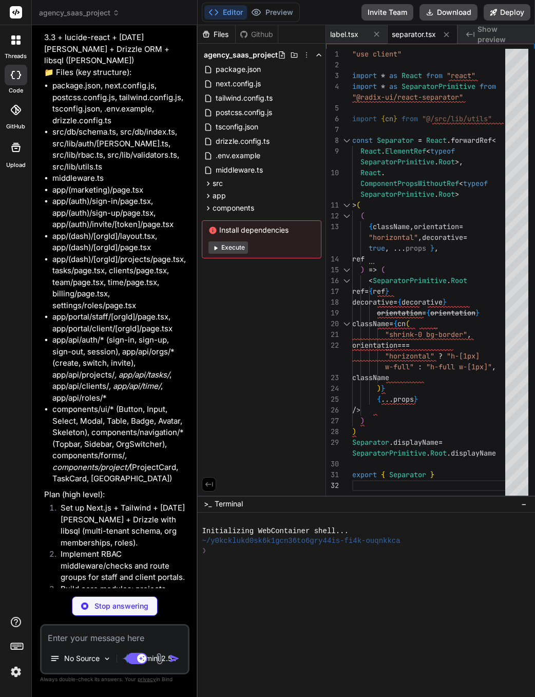
type textarea "x"
type textarea "AvatarPrimitive.Fallback.displayName export { Avatar, AvatarImage, AvatarFallba…"
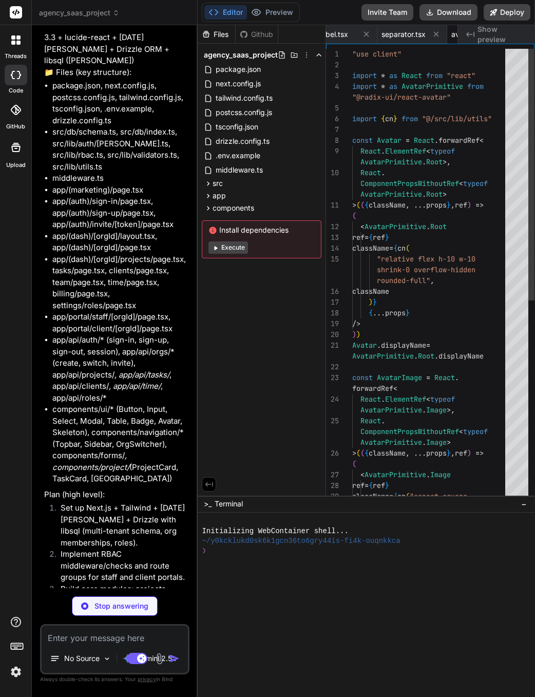
scroll to position [0, 2394]
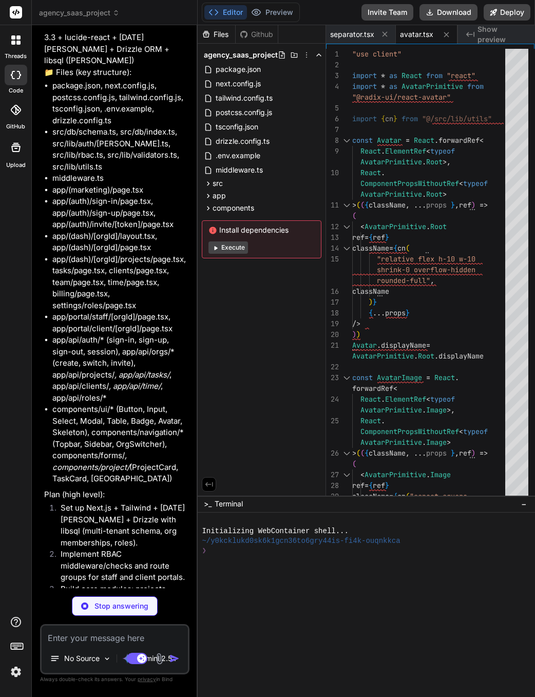
type textarea "x"
type textarea "return ( <div className={cn(badgeVariants({ variant }), className)} {...props} …"
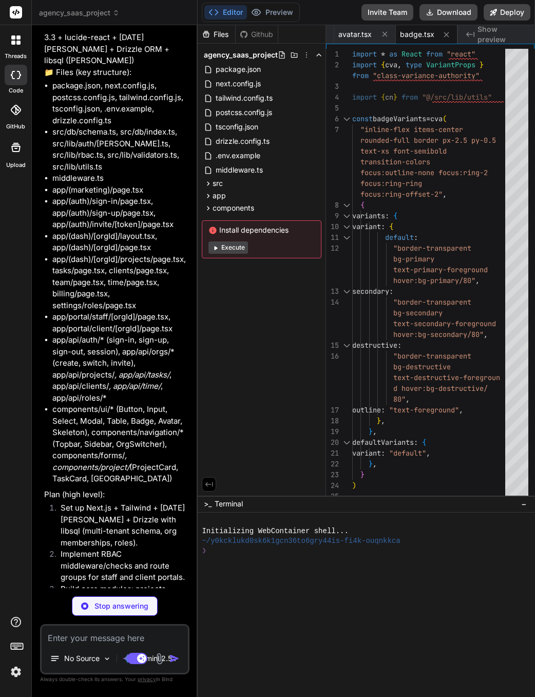
type textarea "x"
type textarea "} catch (e) { console.error(e); return "An error occurred. Please try again."; …"
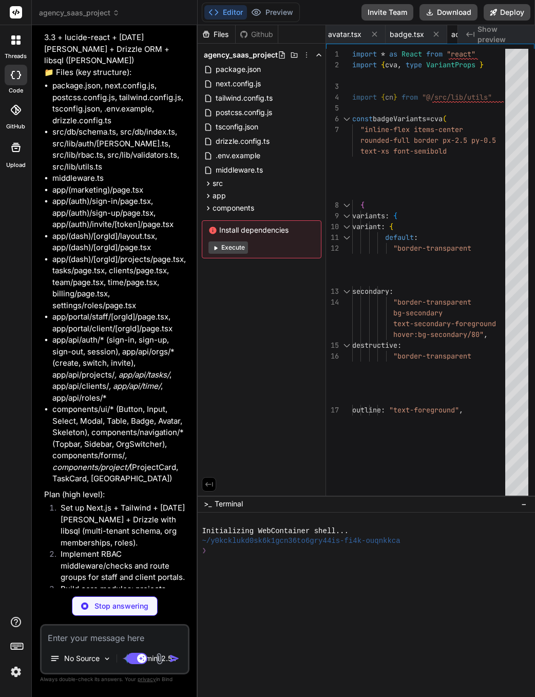
type textarea "x"
type textarea "}"
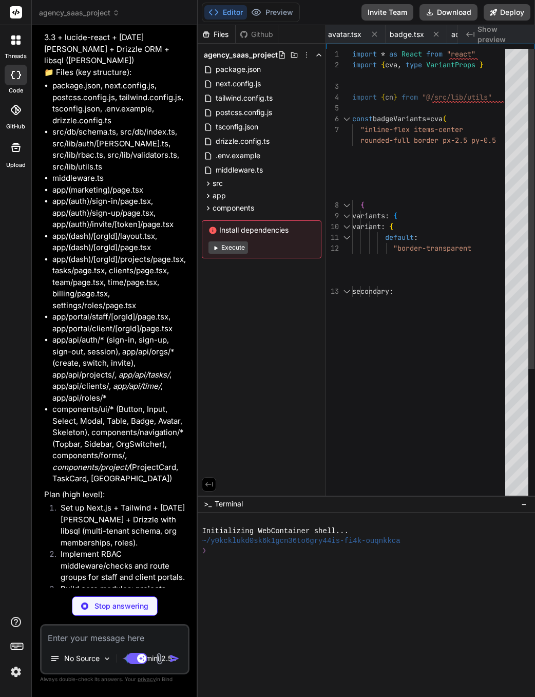
type textarea "x"
type textarea "const sessionCookie = lucia.createBlankSessionCookie(); cookies().set(sessionCo…"
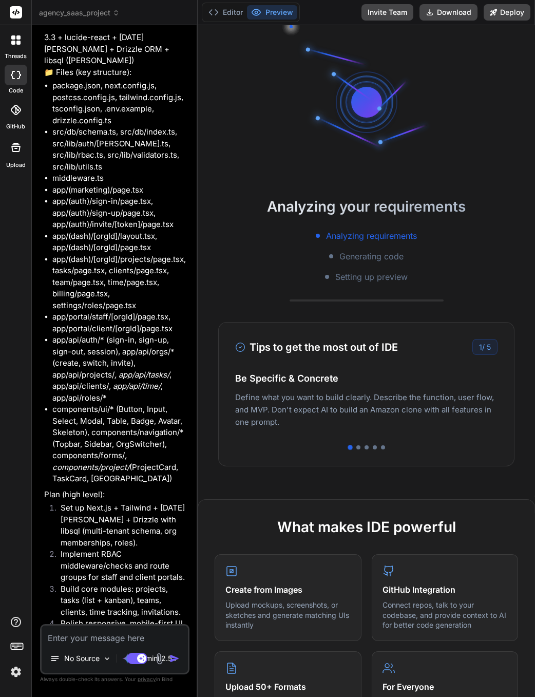
type textarea "x"
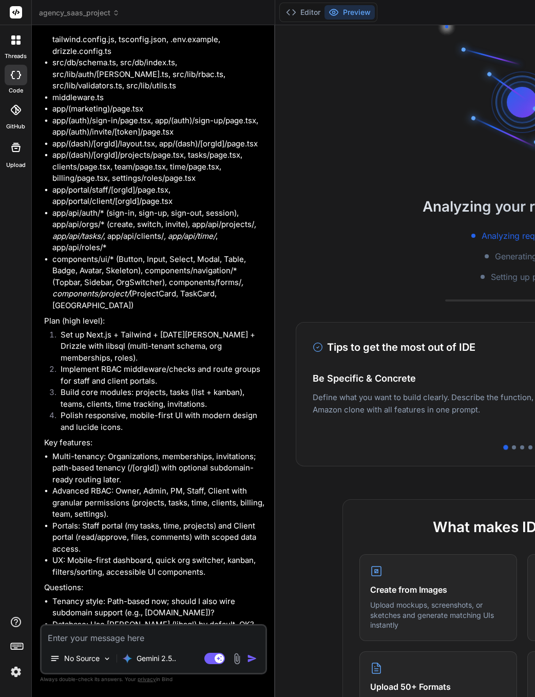
type textarea "}"
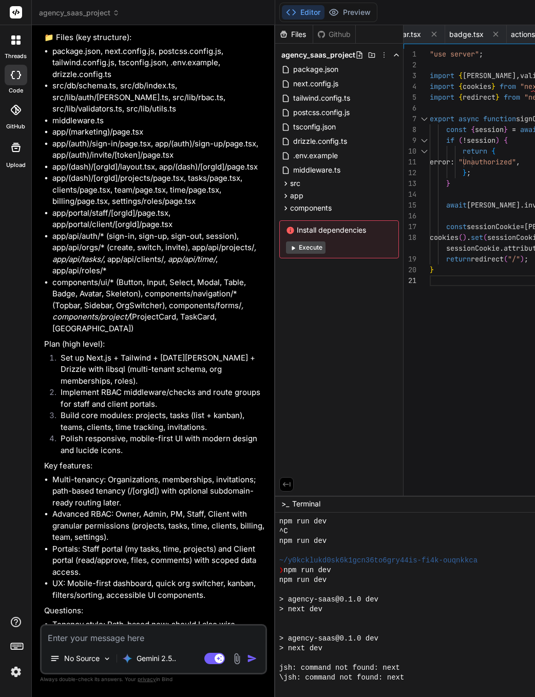
scroll to position [497, 0]
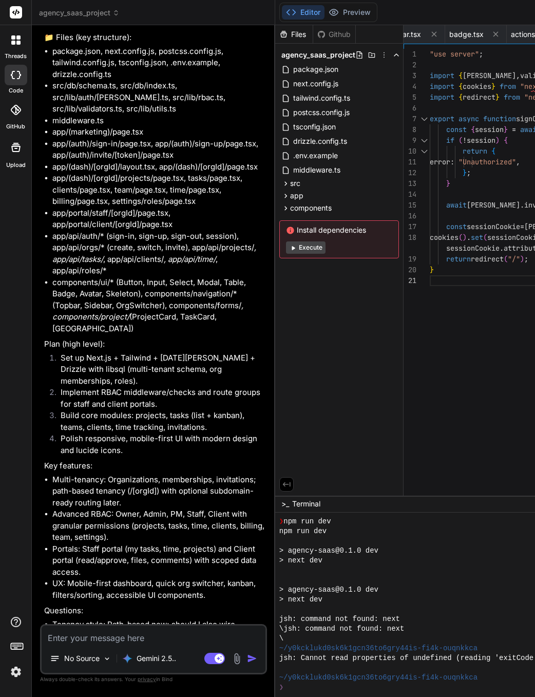
click at [293, 243] on button "Execute" at bounding box center [306, 247] width 40 height 12
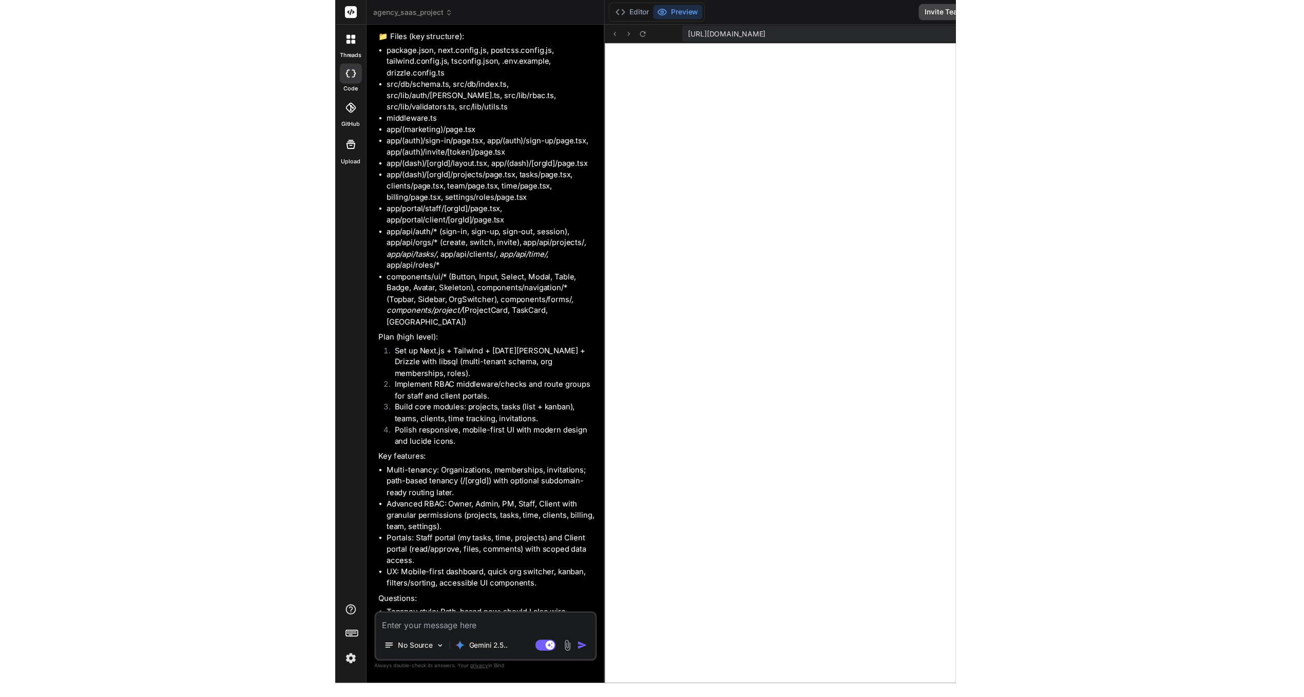
scroll to position [829, 0]
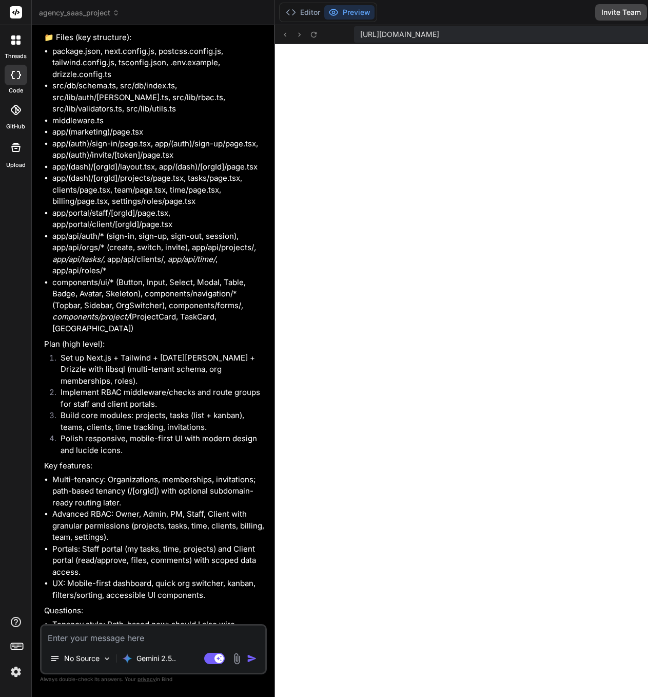
type textarea "x"
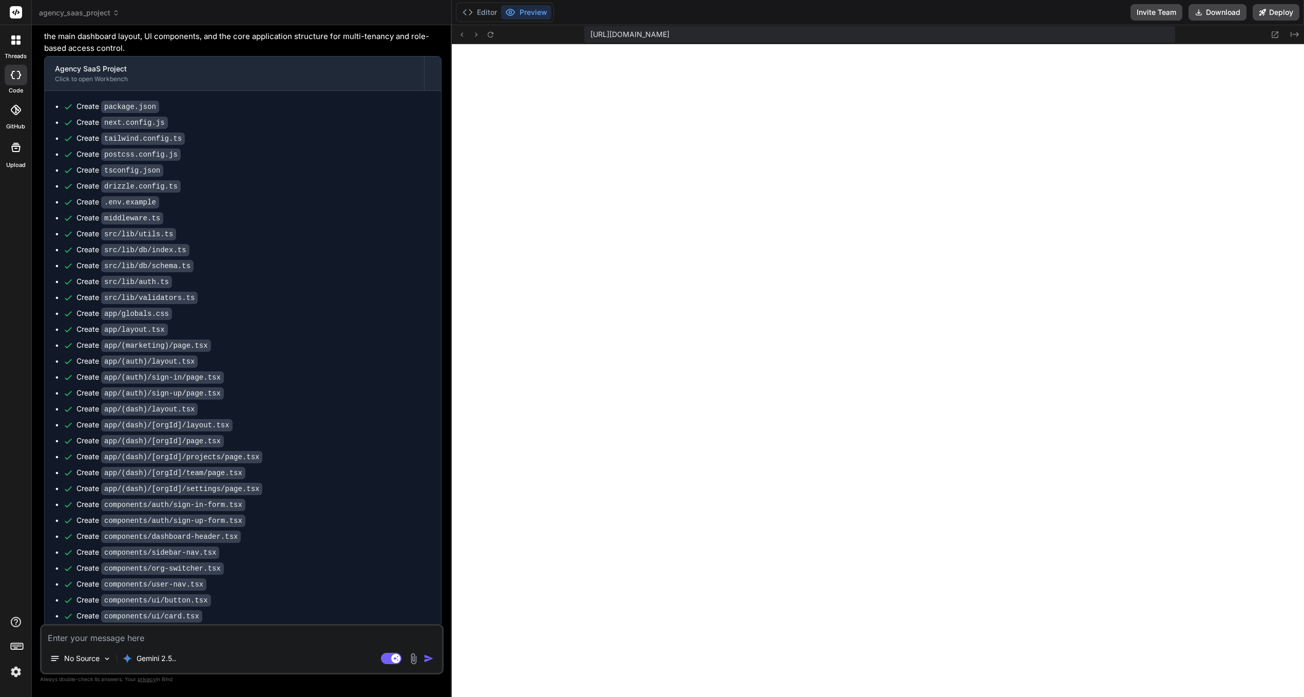
scroll to position [918, 0]
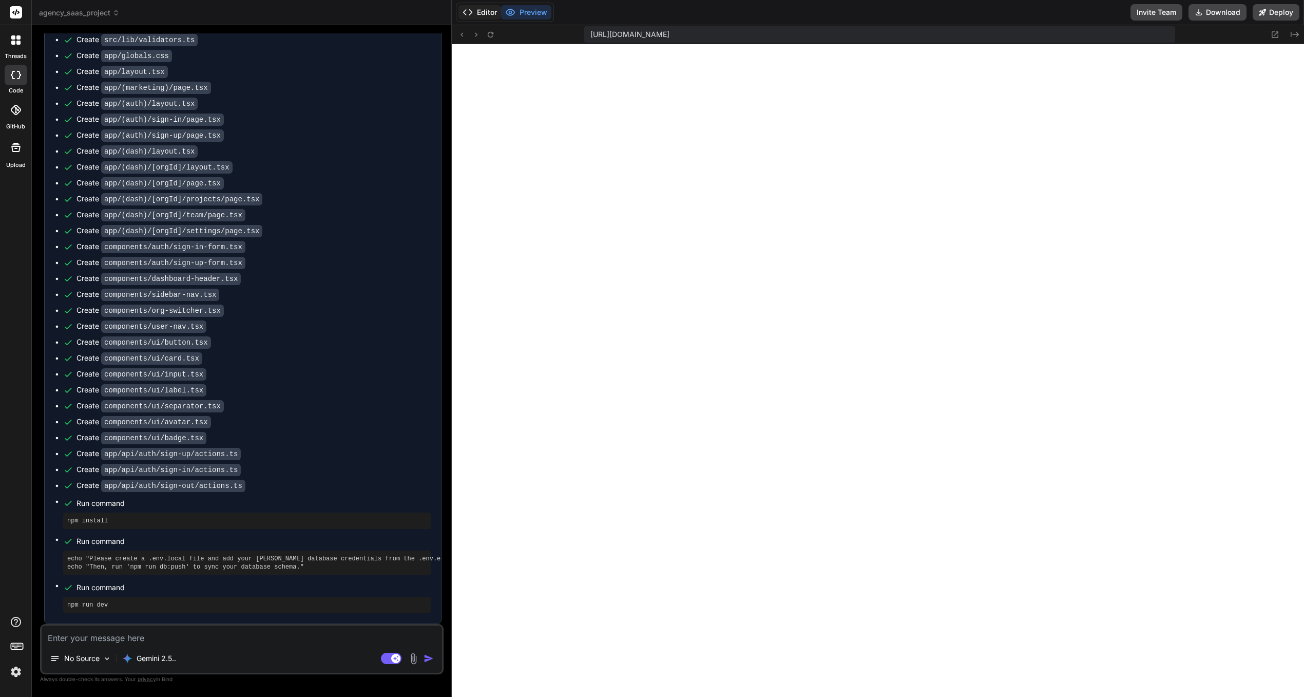
click at [481, 13] on button "Editor" at bounding box center [479, 12] width 43 height 14
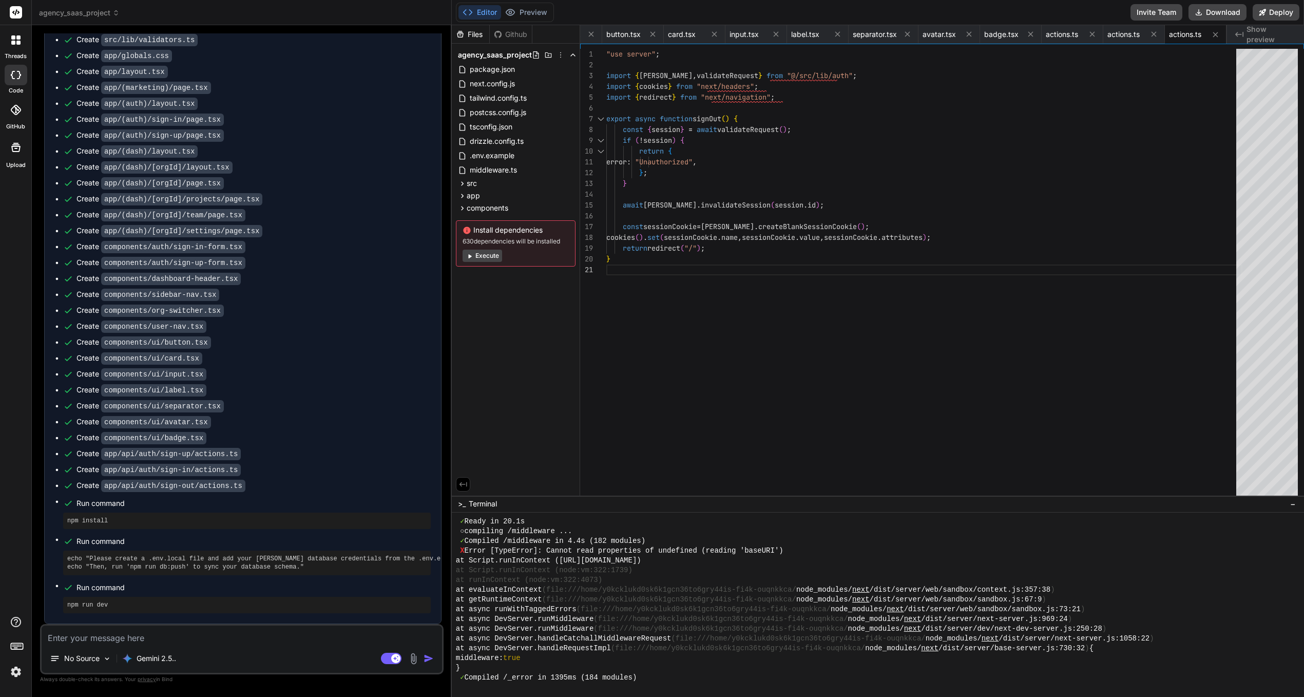
click at [485, 258] on button "Execute" at bounding box center [483, 255] width 40 height 12
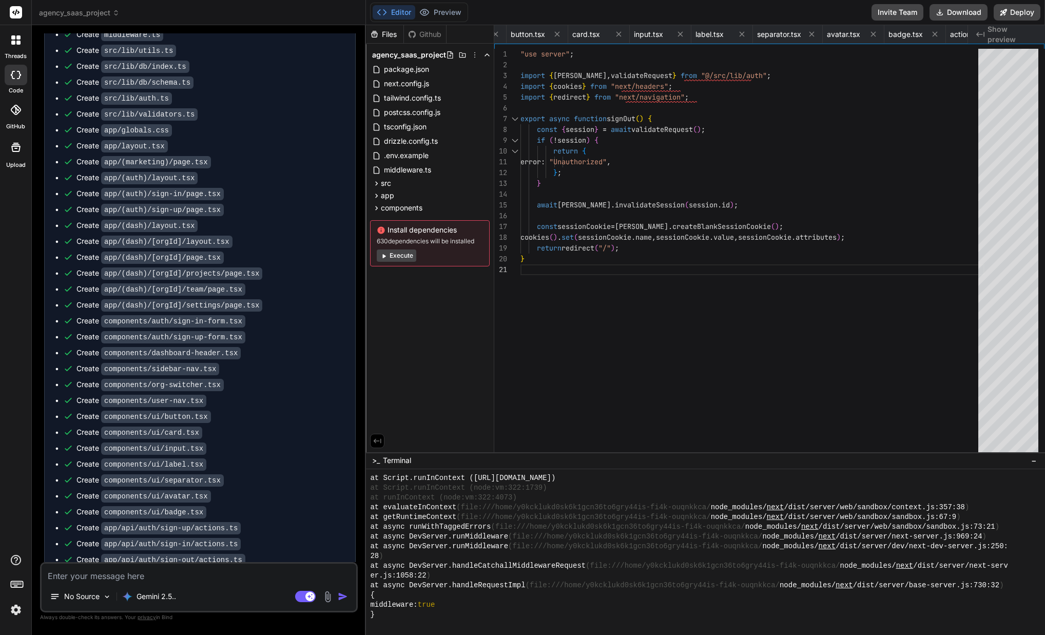
scroll to position [1005, 0]
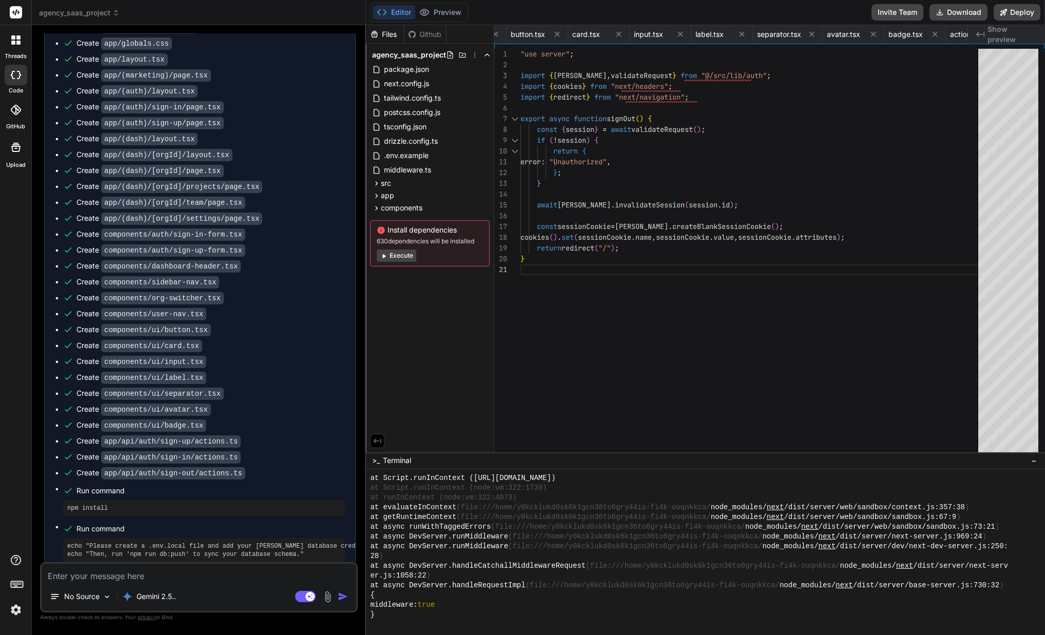
click at [419, 293] on div "Files Github agency_saas_project package.json next.config.js tailwind.config.ts…" at bounding box center [430, 238] width 128 height 427
click at [395, 257] on button "Execute" at bounding box center [397, 255] width 40 height 12
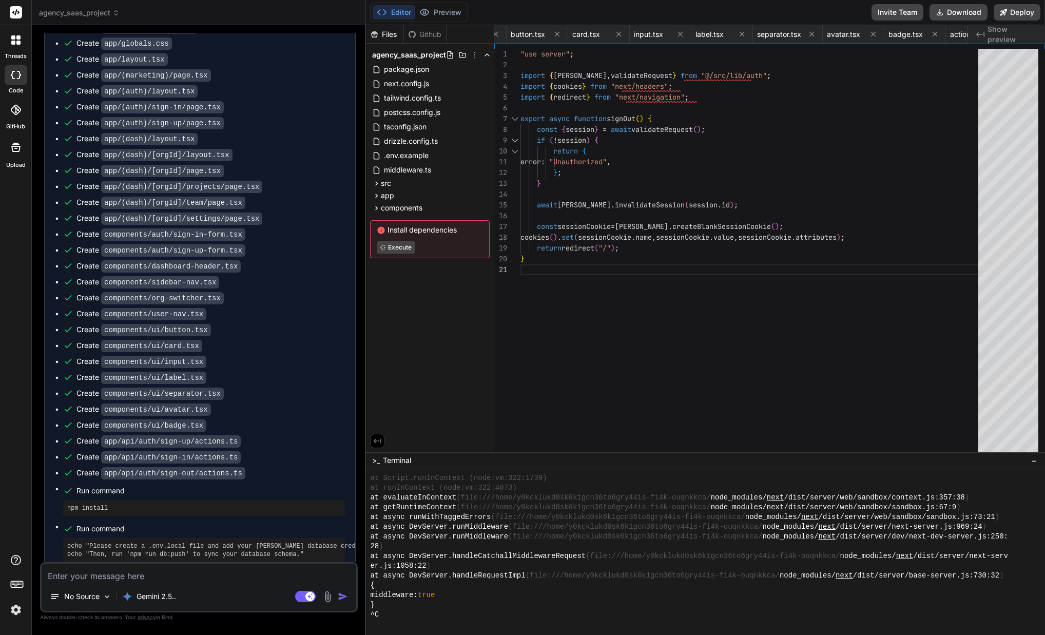
scroll to position [1141, 0]
click at [413, 323] on div "Files Github agency_saas_project package.json next.config.js tailwind.config.ts…" at bounding box center [430, 238] width 128 height 427
click at [422, 344] on div "Files Github agency_saas_project package.json next.config.js tailwind.config.ts…" at bounding box center [430, 238] width 128 height 427
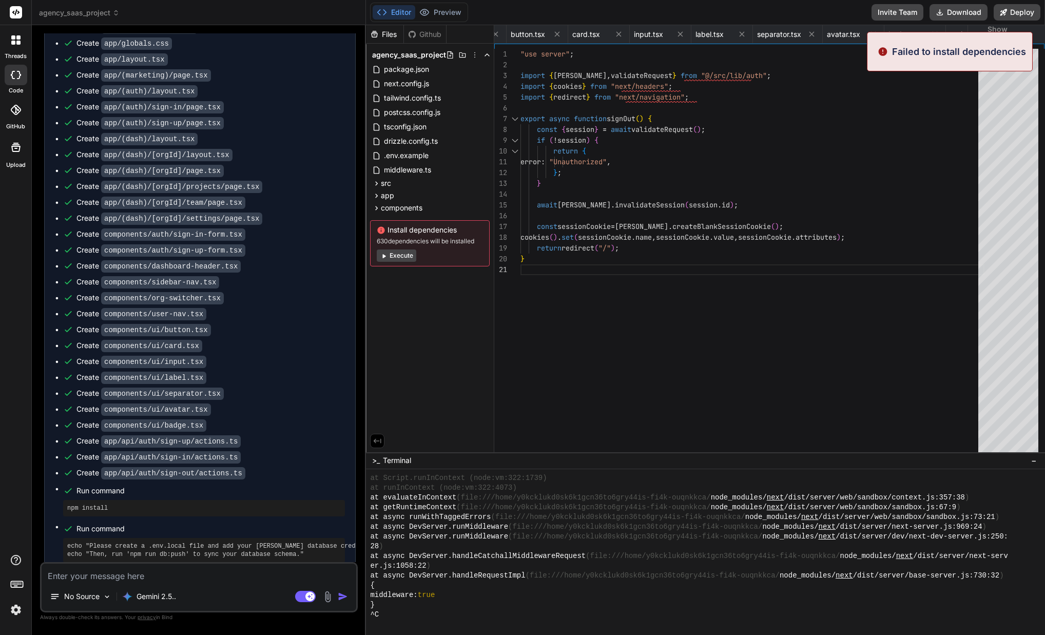
scroll to position [1297, 0]
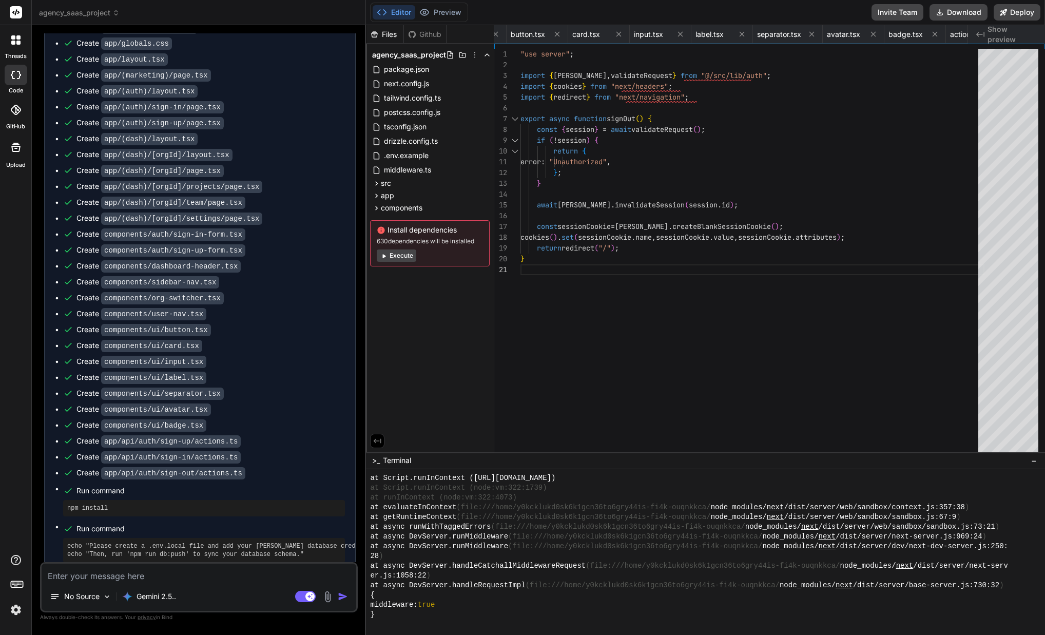
click at [406, 257] on button "Execute" at bounding box center [397, 255] width 40 height 12
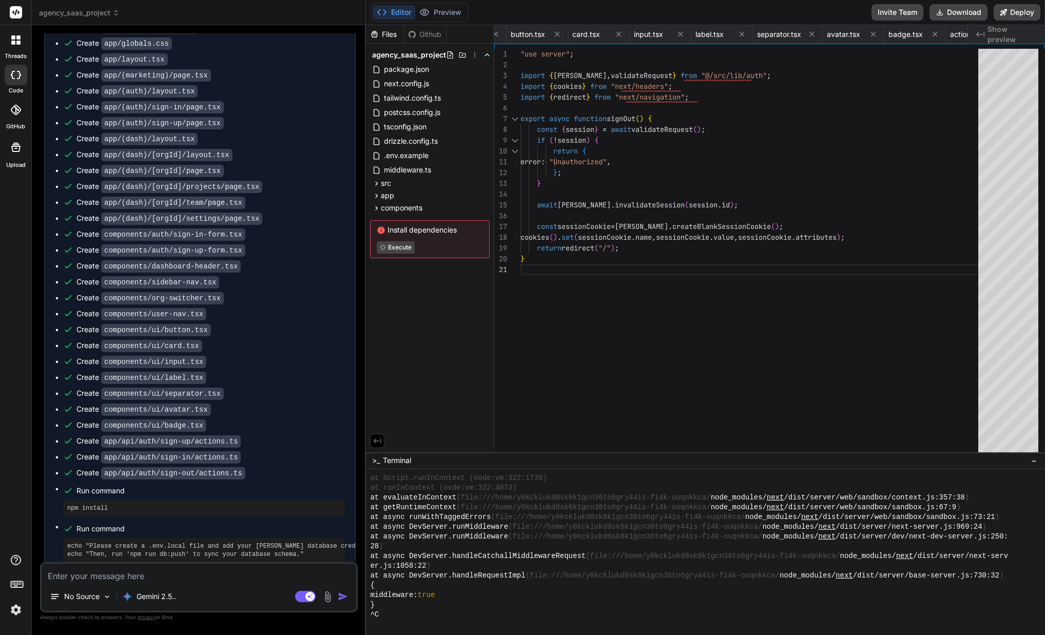
click at [448, 326] on div "Files Github agency_saas_project package.json next.config.js tailwind.config.ts…" at bounding box center [430, 238] width 128 height 427
click at [455, 347] on div "Files Github agency_saas_project package.json next.config.js tailwind.config.ts…" at bounding box center [430, 238] width 128 height 427
click at [22, 115] on div at bounding box center [16, 110] width 23 height 23
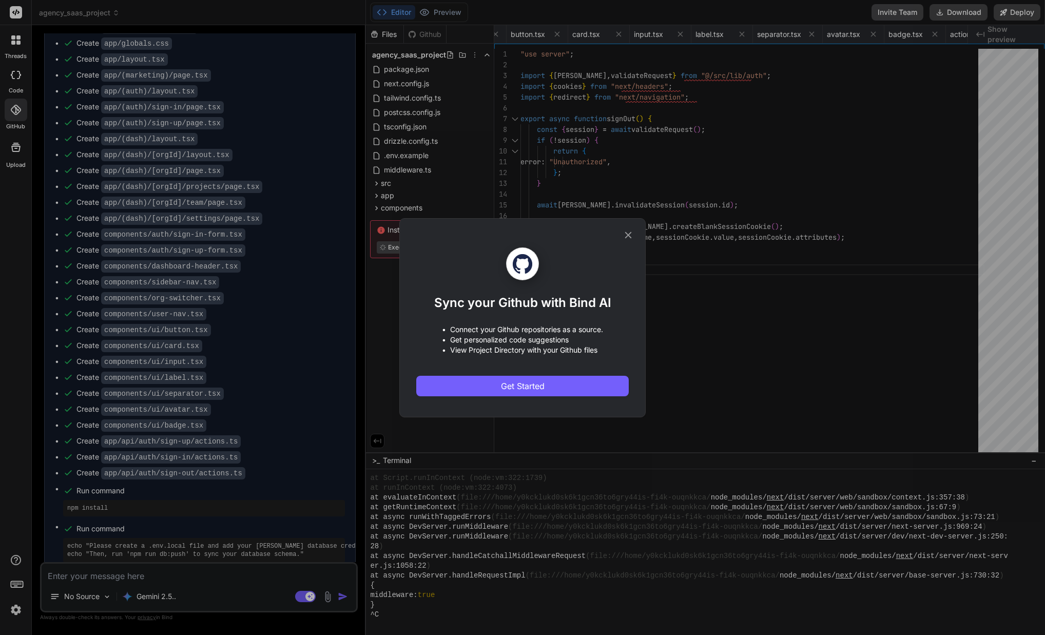
click at [628, 236] on icon at bounding box center [628, 234] width 11 height 11
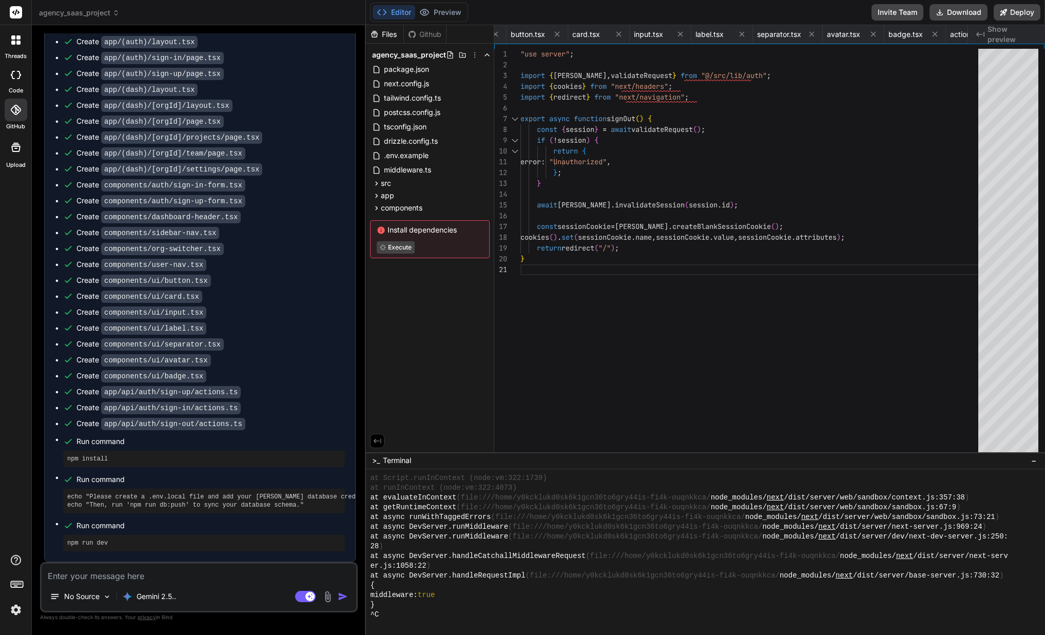
scroll to position [1066, 0]
click at [447, 15] on button "Preview" at bounding box center [440, 12] width 50 height 14
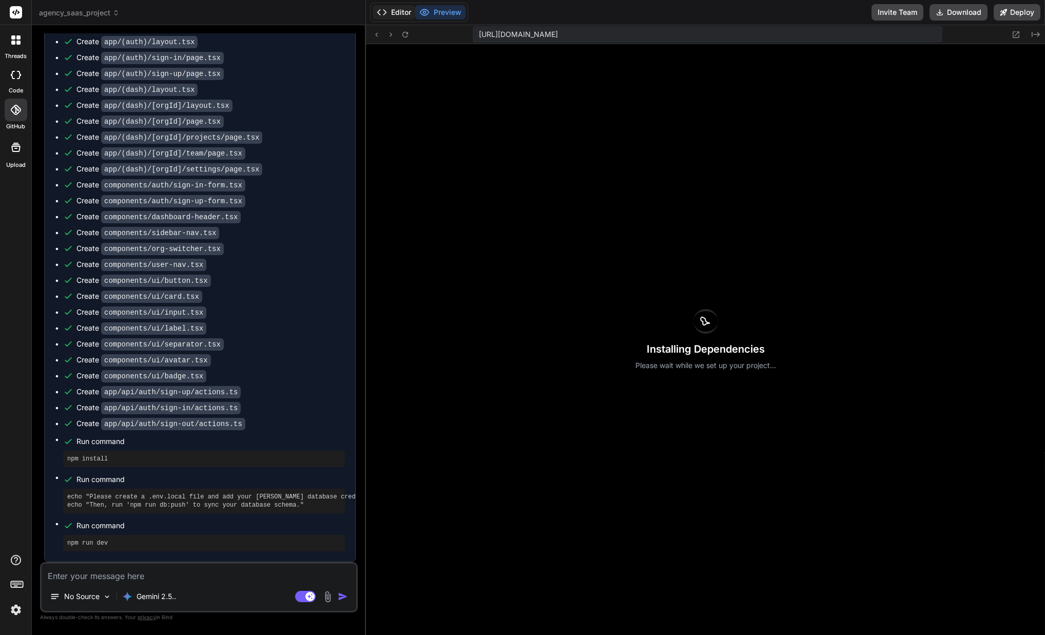
click at [398, 7] on button "Editor" at bounding box center [394, 12] width 43 height 14
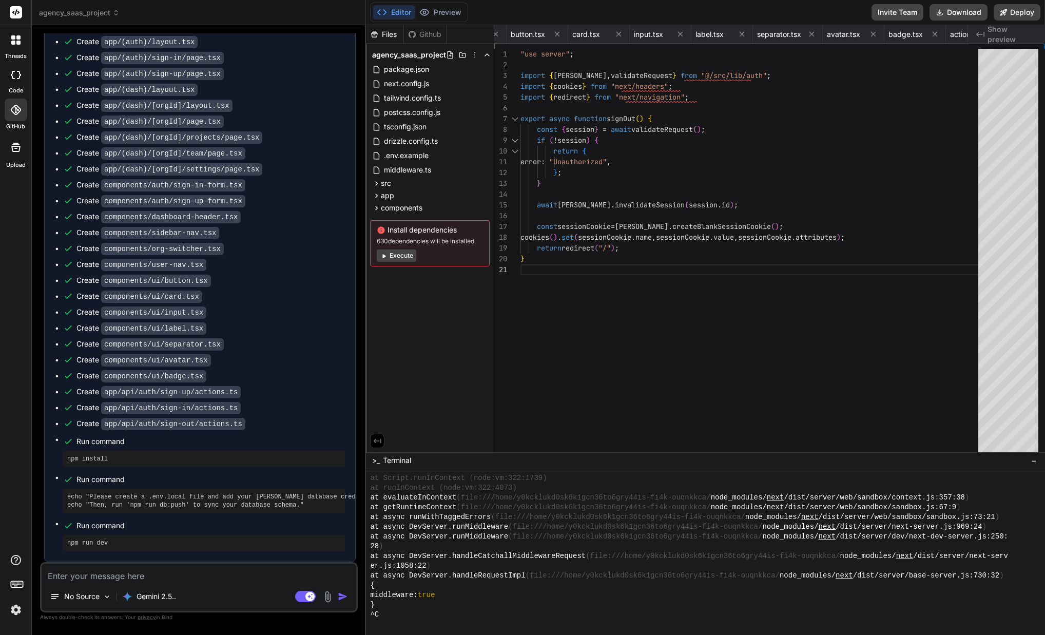
scroll to position [1462, 0]
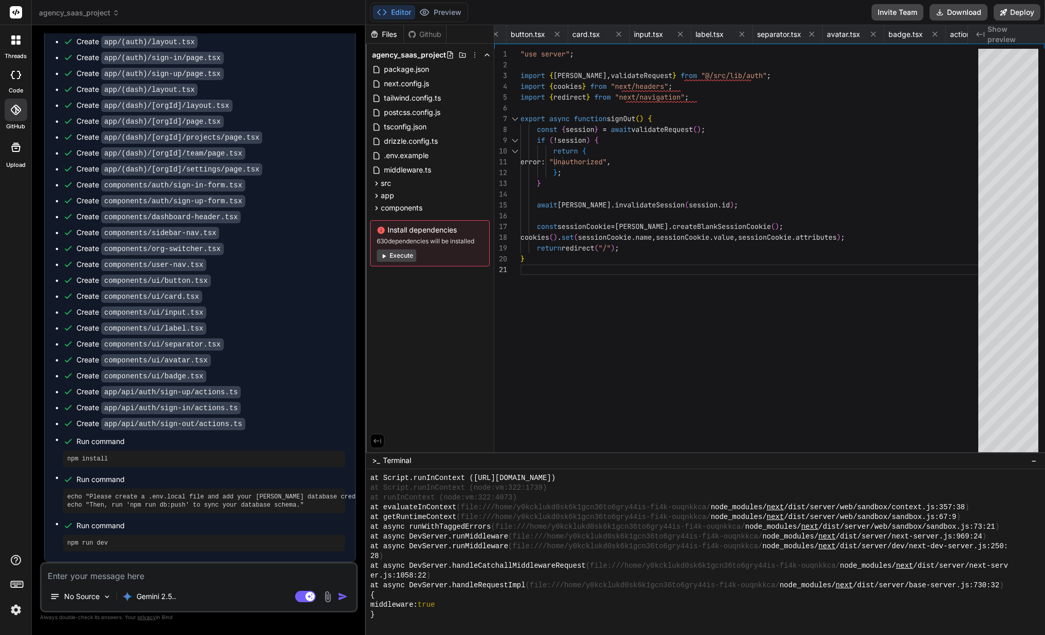
click at [399, 259] on button "Execute" at bounding box center [397, 255] width 40 height 12
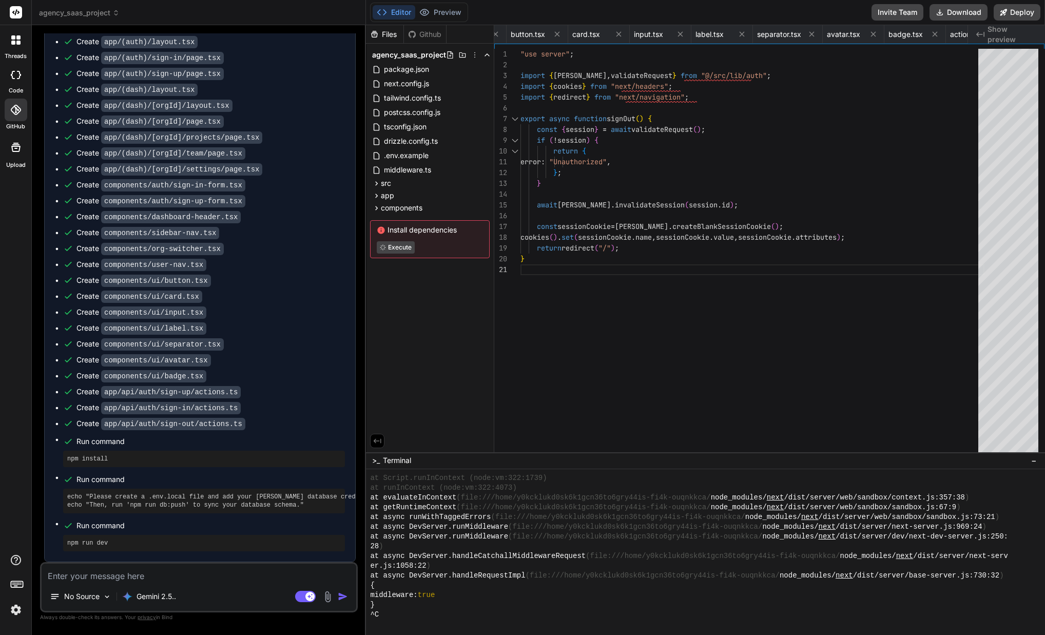
scroll to position [1472, 0]
click at [422, 291] on div "Files Github agency_saas_project package.json next.config.js tailwind.config.ts…" at bounding box center [430, 238] width 128 height 427
type textarea "x"
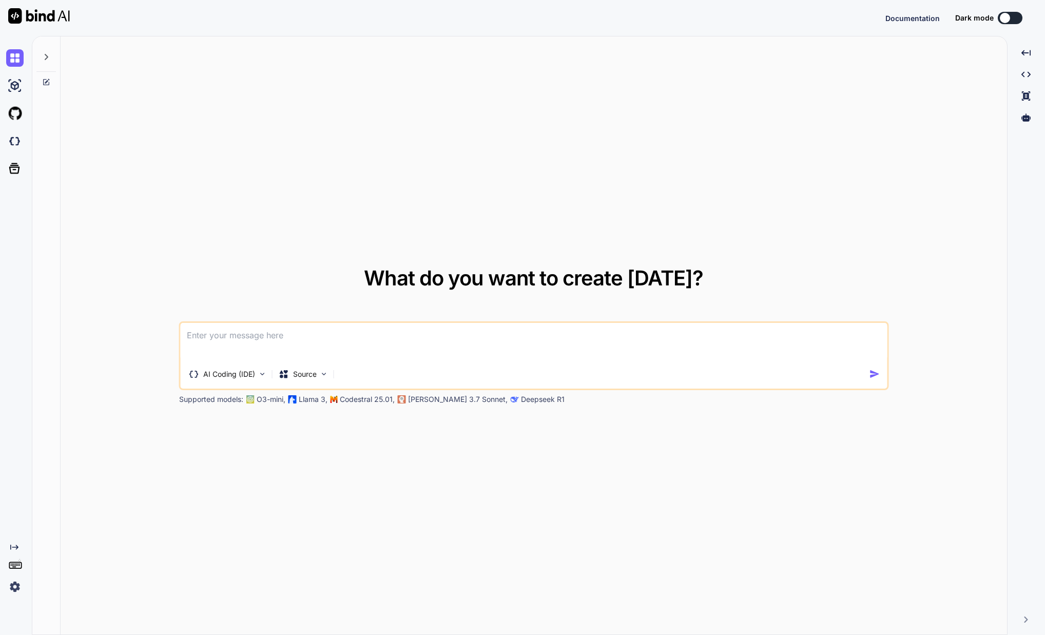
click at [1003, 11] on div "Documentation Dark mode Created with Pixso." at bounding box center [522, 18] width 1045 height 36
click at [1004, 21] on div at bounding box center [1005, 18] width 10 height 10
click at [927, 11] on div "Documentation Dark mode Invite Team Created with Pixso." at bounding box center [919, 18] width 235 height 21
click at [926, 16] on button at bounding box center [927, 18] width 25 height 12
click at [303, 218] on div "What do you want to create today? AI Coding (IDE) Source Supported models: O3-m…" at bounding box center [534, 335] width 947 height 599
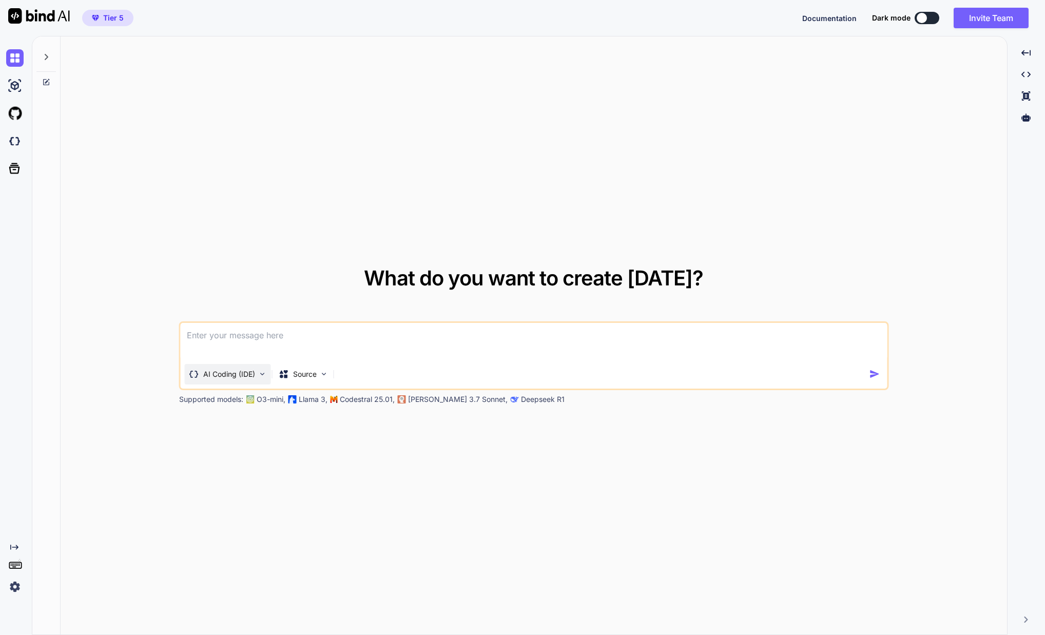
click at [238, 380] on div "AI Coding (IDE)" at bounding box center [228, 374] width 86 height 21
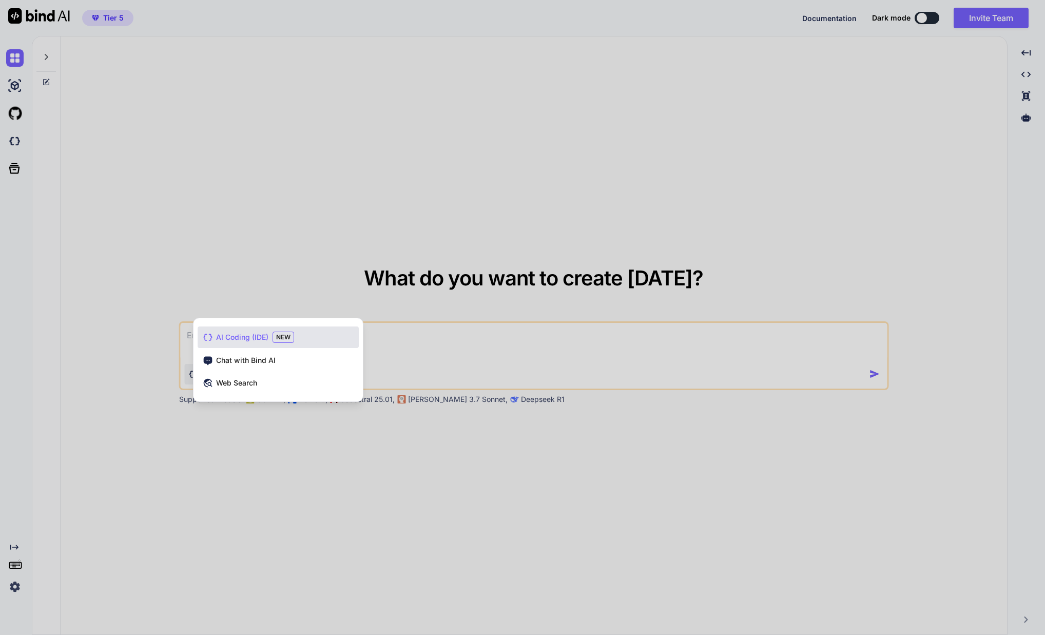
click at [273, 242] on div at bounding box center [522, 317] width 1045 height 635
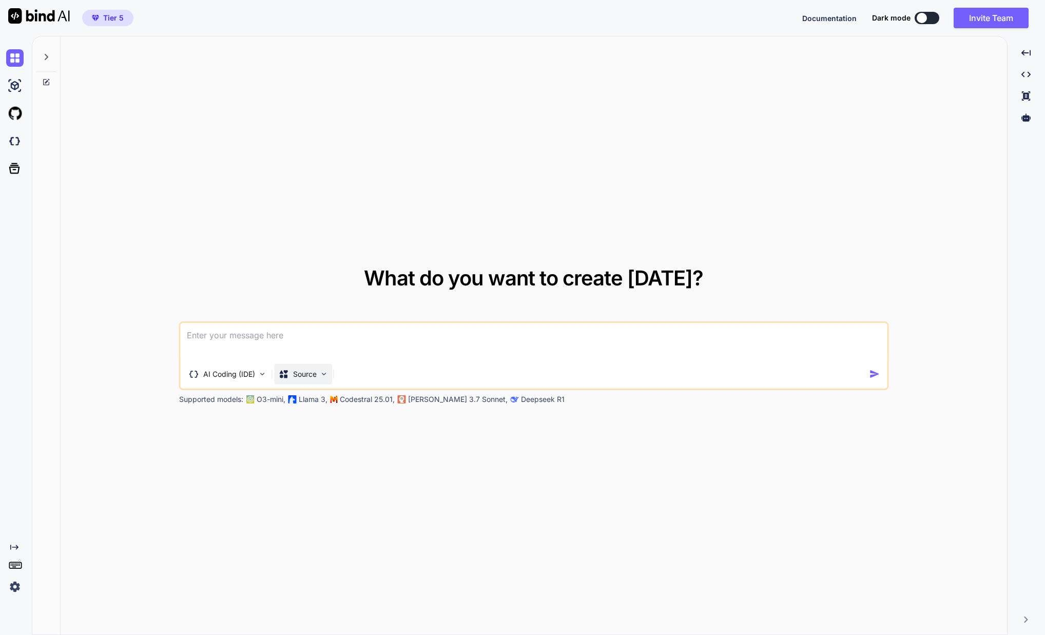
click at [313, 372] on p "Source" at bounding box center [305, 374] width 24 height 10
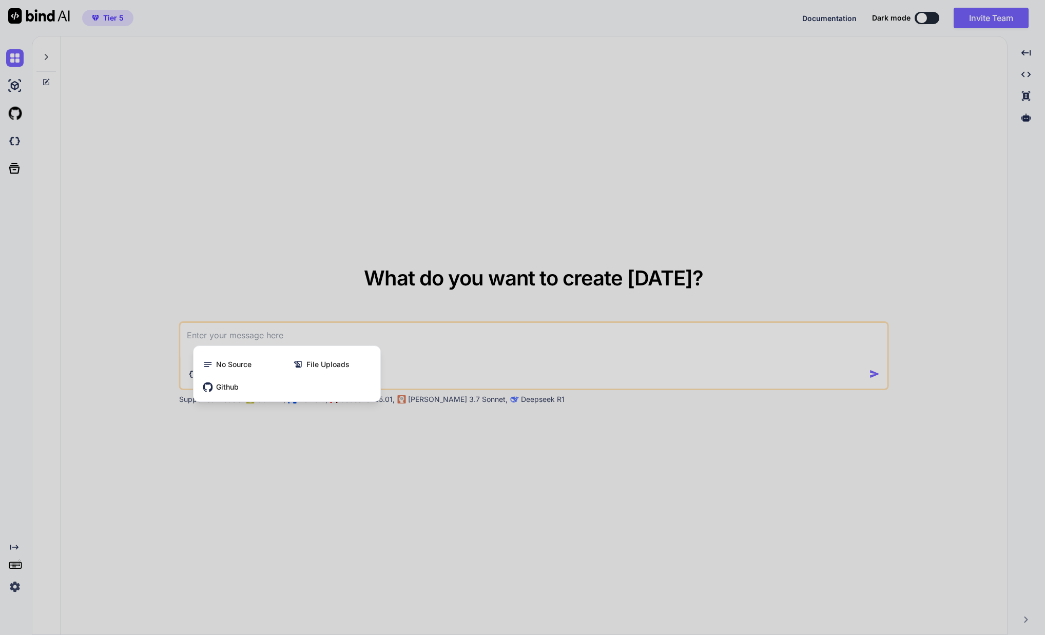
click at [314, 269] on div at bounding box center [522, 317] width 1045 height 635
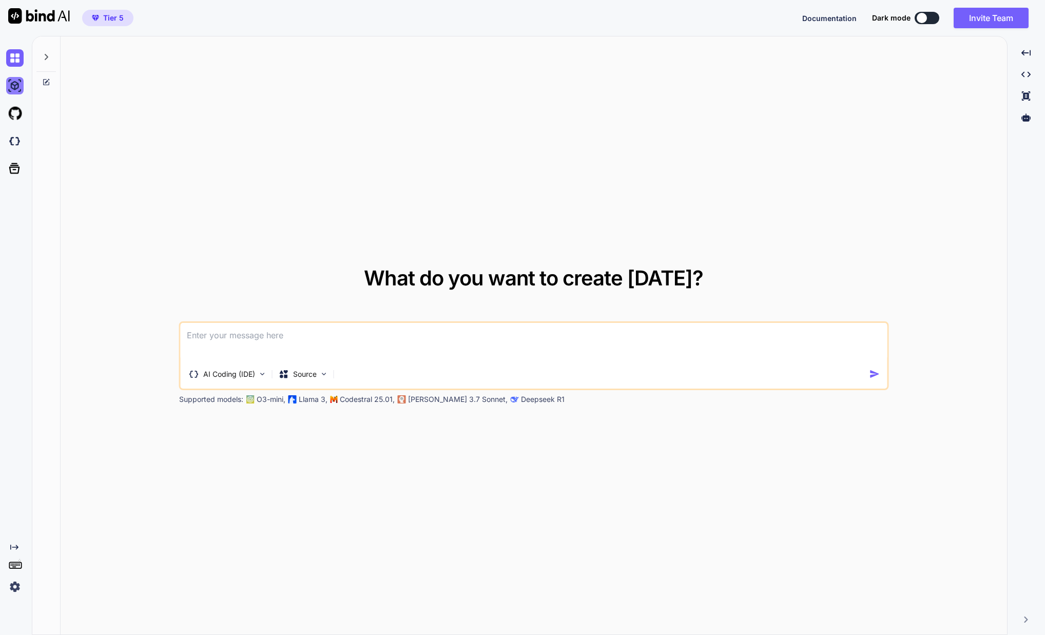
click at [15, 86] on img at bounding box center [14, 85] width 17 height 17
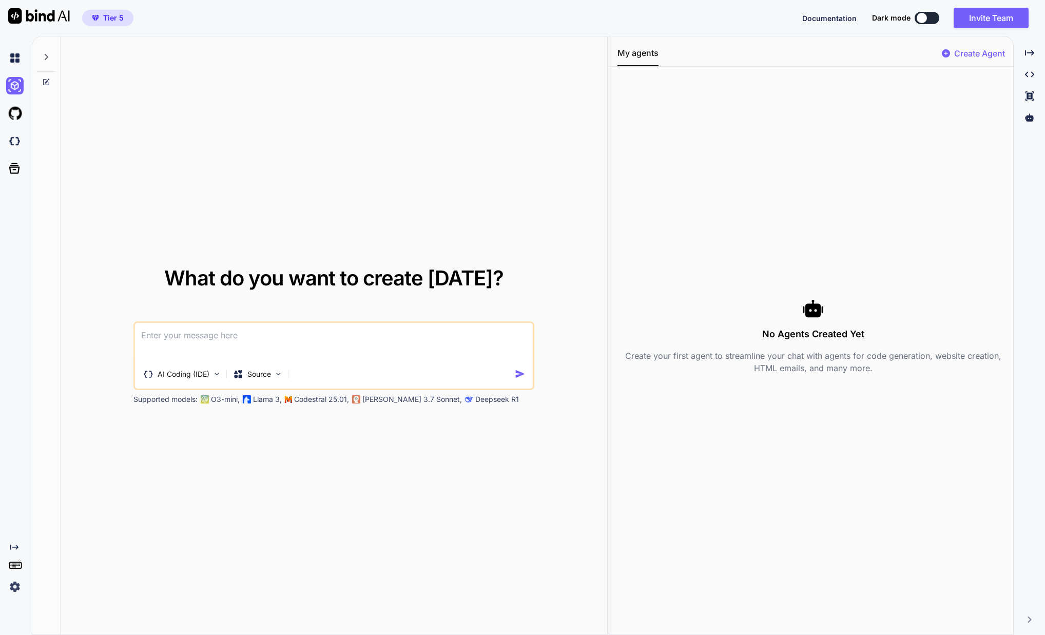
click at [19, 584] on img at bounding box center [14, 586] width 17 height 17
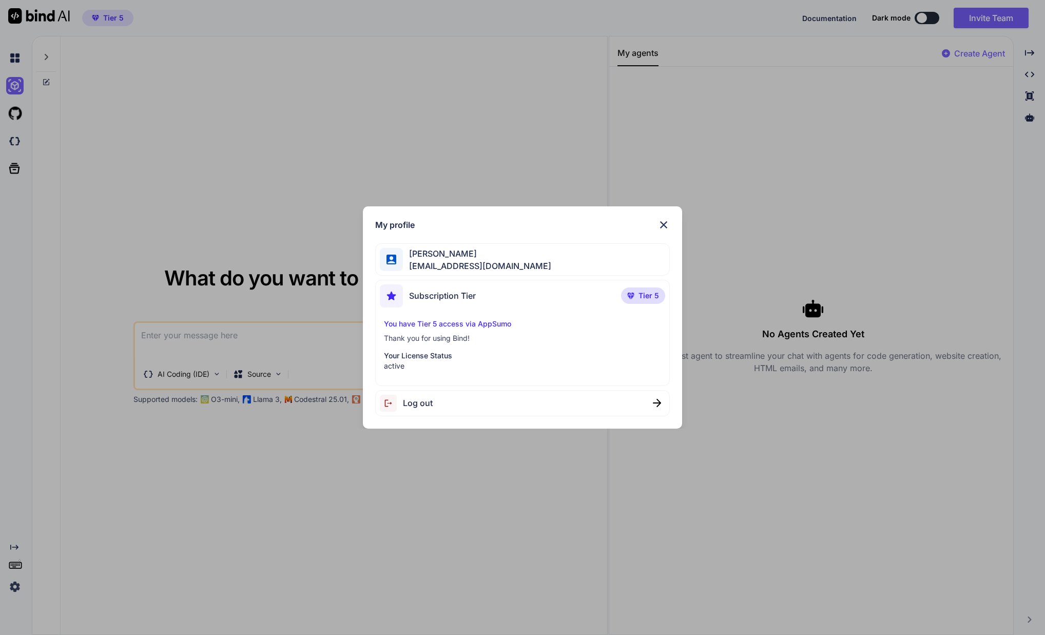
click at [233, 476] on div "My profile Fahad Alibrahim fahad@prismic.media Subscription Tier Tier 5 You hav…" at bounding box center [522, 317] width 1045 height 635
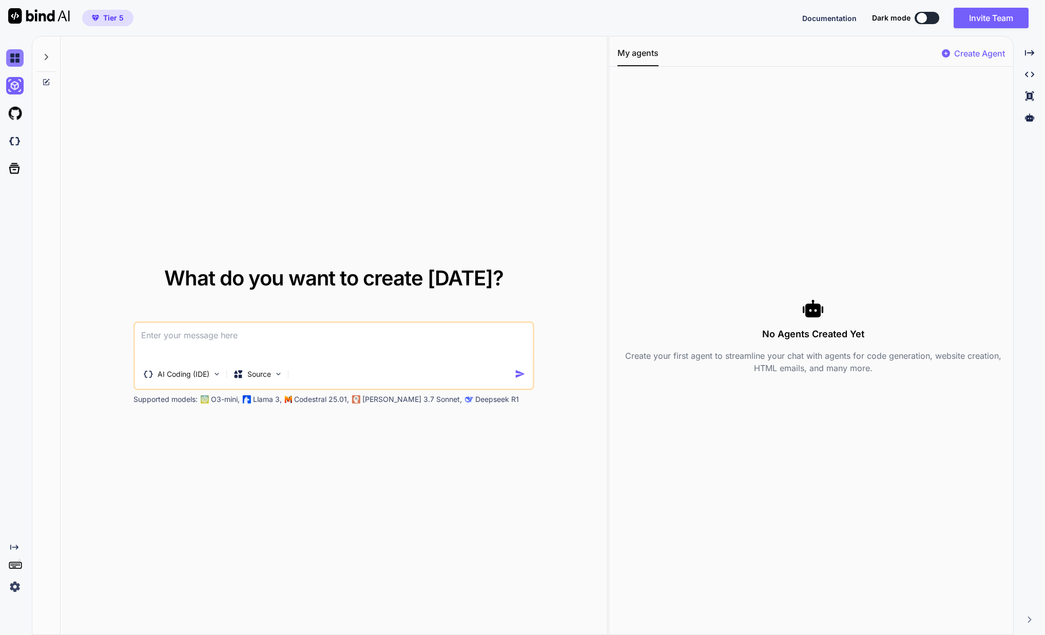
click at [20, 54] on img at bounding box center [14, 57] width 17 height 17
click at [34, 56] on div at bounding box center [46, 61] width 28 height 50
click at [42, 56] on icon at bounding box center [46, 57] width 8 height 8
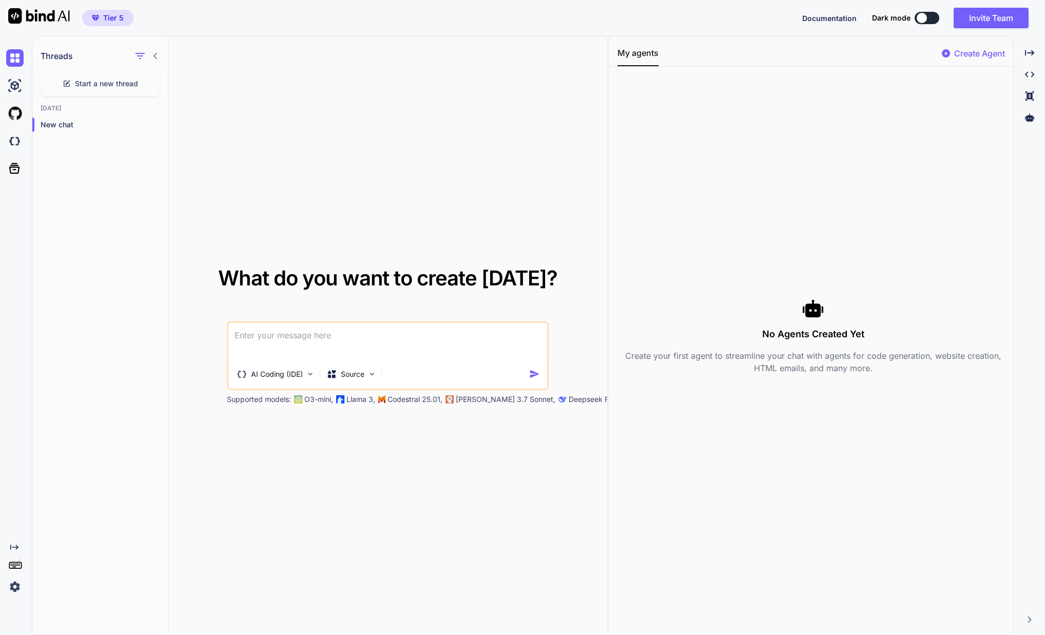
click at [158, 55] on icon at bounding box center [155, 56] width 8 height 8
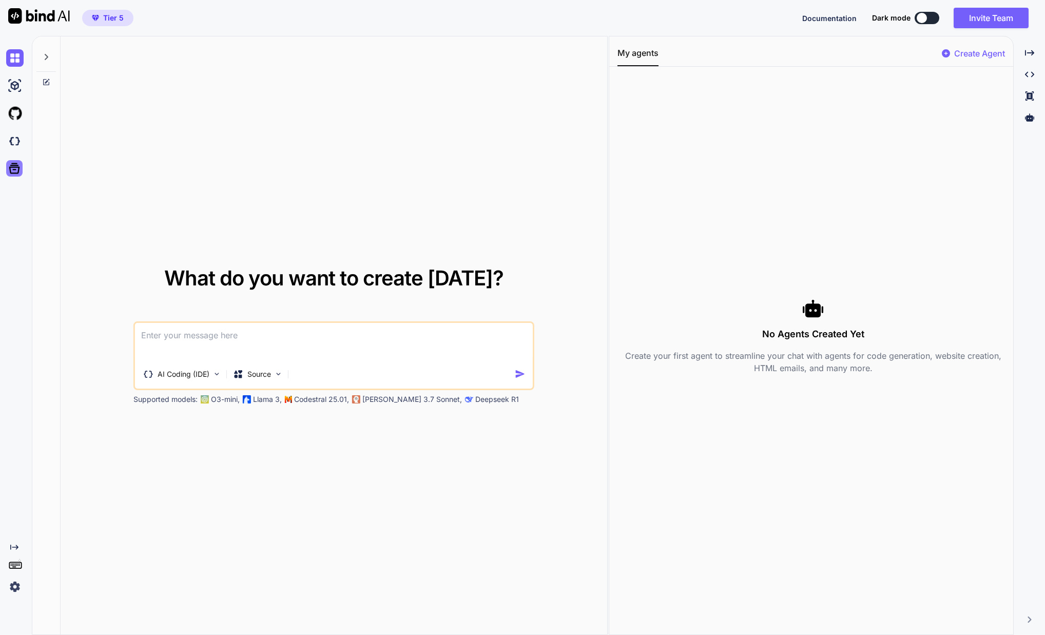
click at [17, 174] on icon at bounding box center [14, 168] width 14 height 14
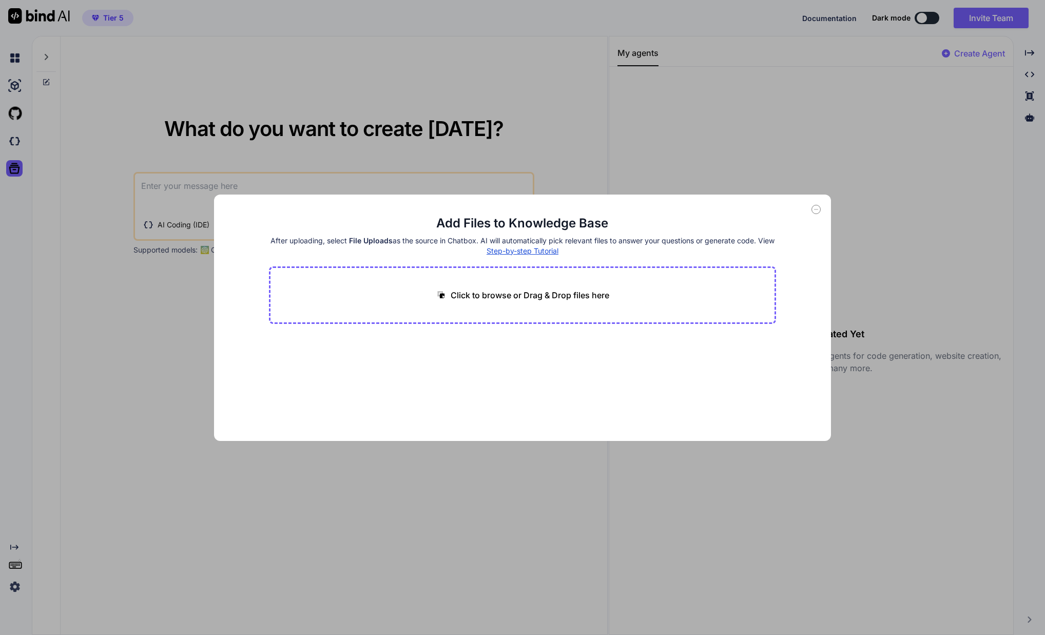
click at [394, 148] on div "Add Files to Knowledge Base After uploading, select File Uploads as the source …" at bounding box center [522, 317] width 1045 height 635
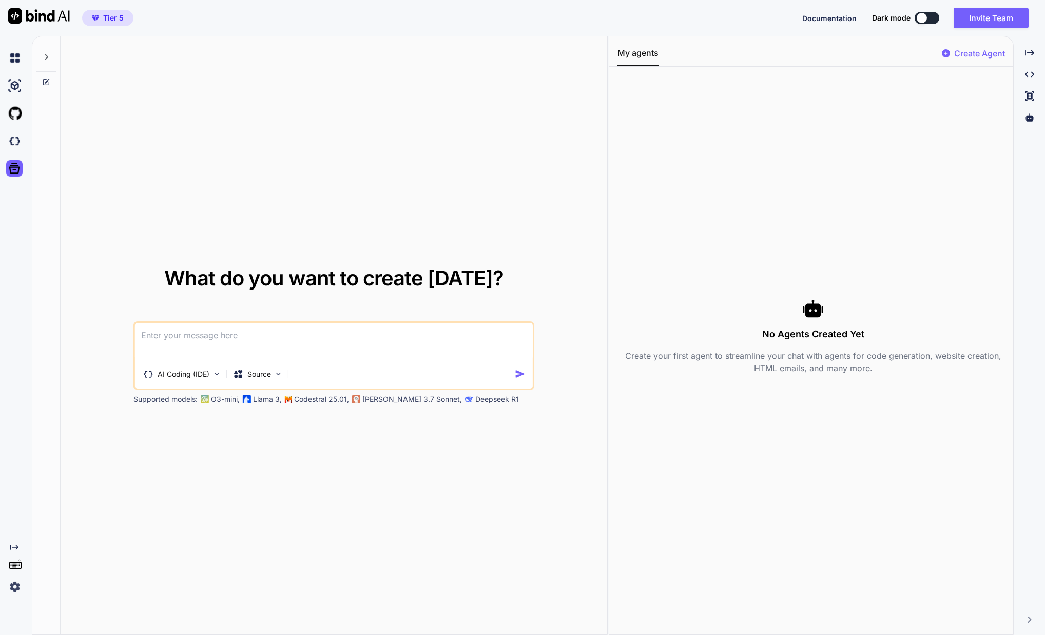
click at [929, 23] on button at bounding box center [927, 18] width 25 height 12
type textarea "x"
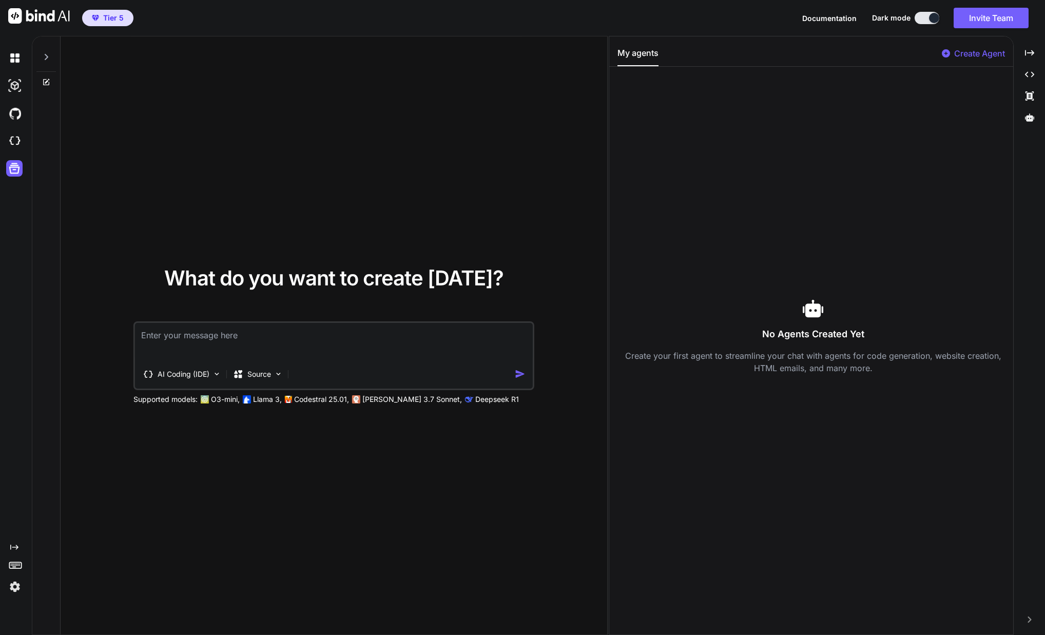
click at [259, 351] on textarea at bounding box center [334, 342] width 398 height 38
type textarea "c"
type textarea "x"
type textarea "cr"
type textarea "x"
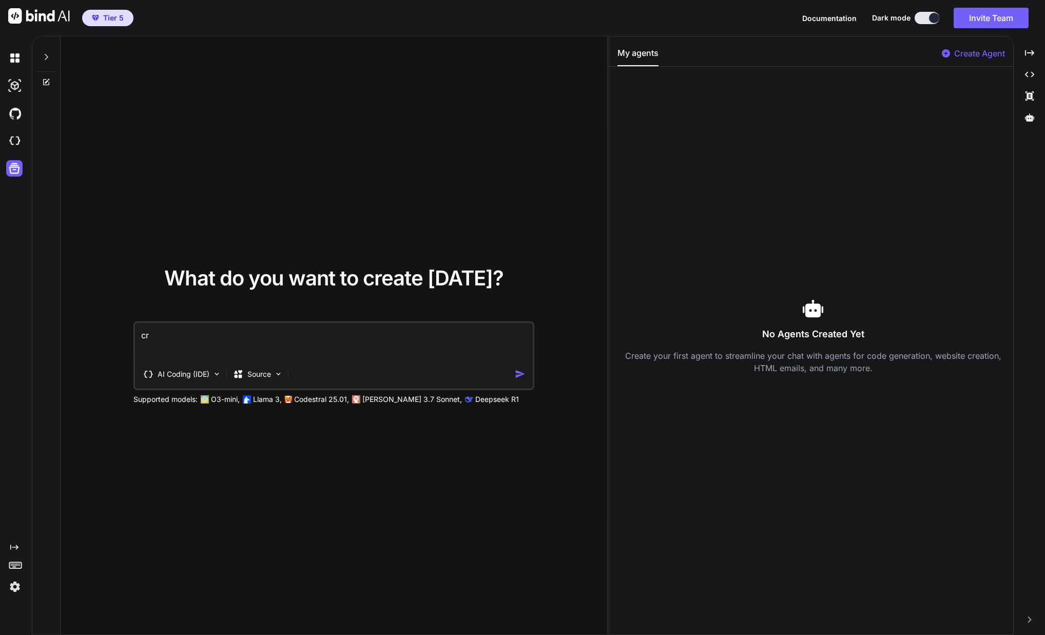
type textarea "cre"
type textarea "x"
type textarea "crea"
type textarea "x"
type textarea "creat"
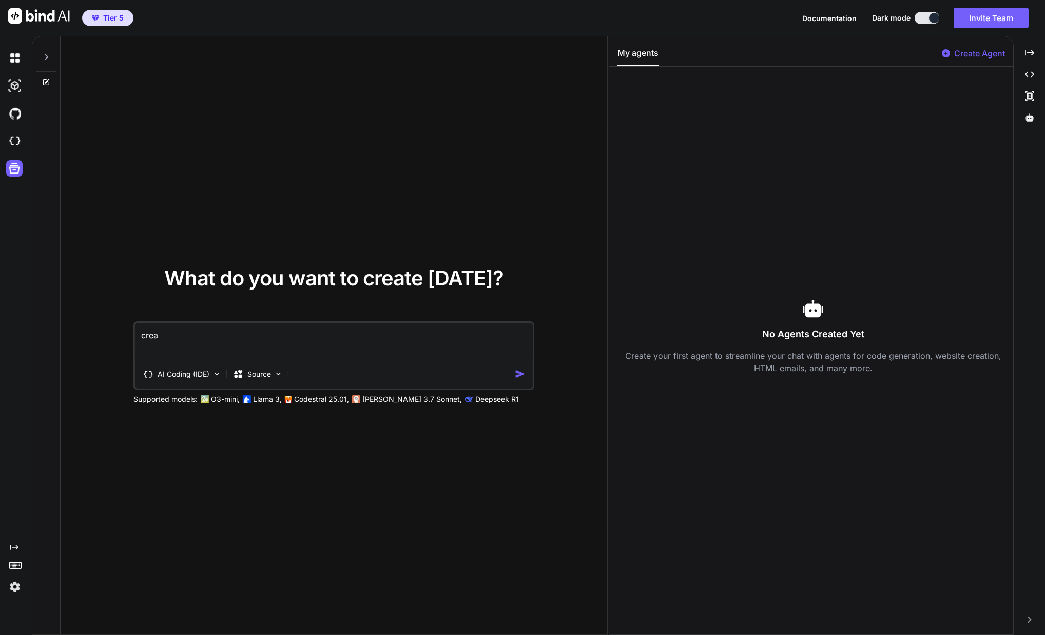
type textarea "x"
type textarea "create"
type textarea "x"
type textarea "create"
type textarea "x"
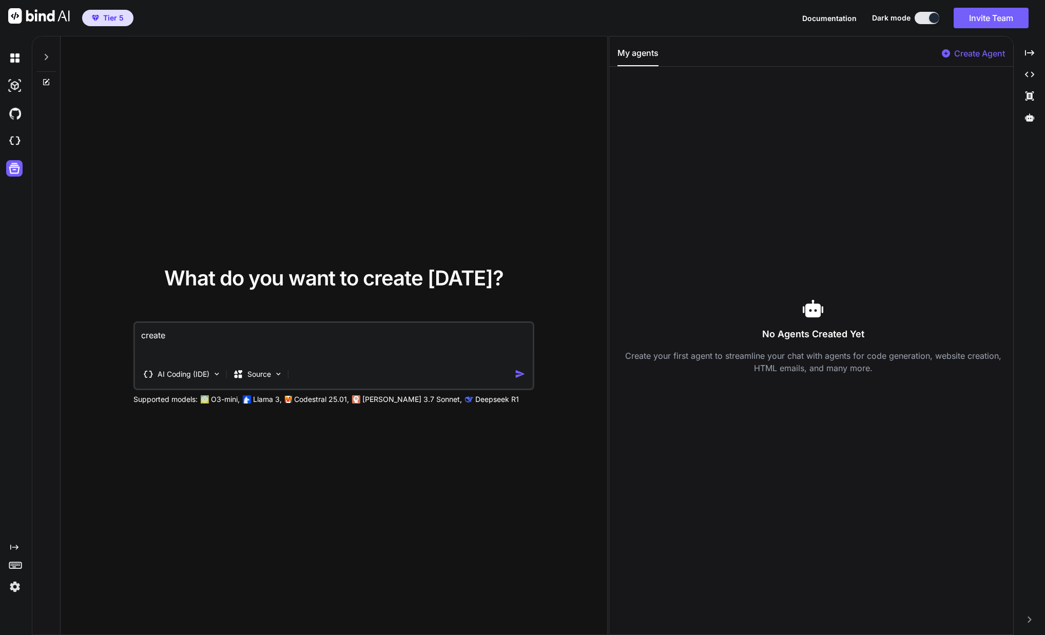
type textarea "create a"
type textarea "x"
type textarea "create a"
type textarea "x"
type textarea "create a l"
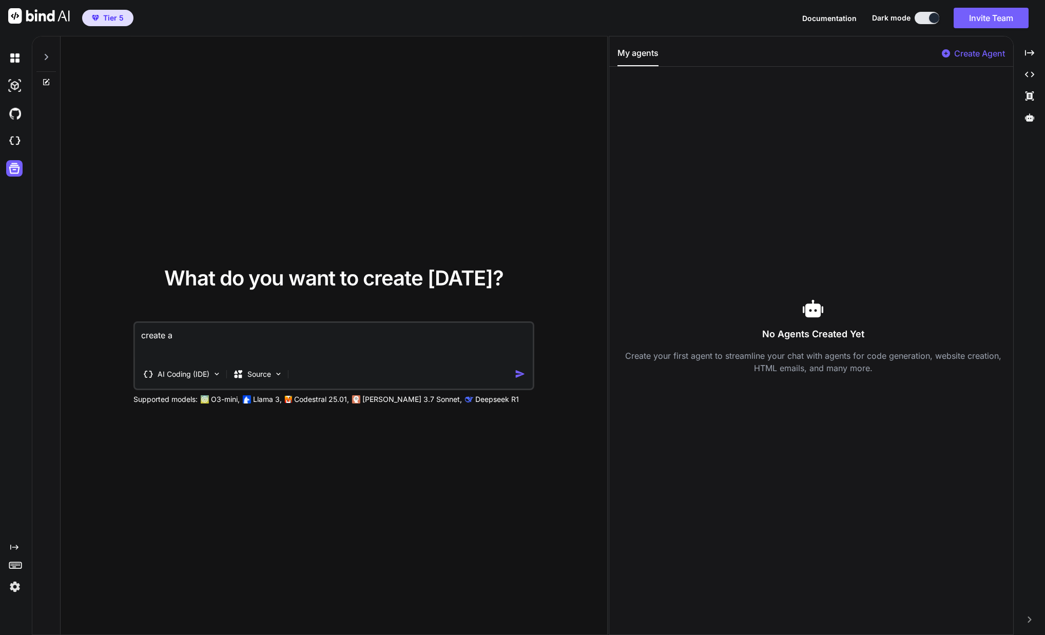
type textarea "x"
type textarea "create a la"
type textarea "x"
type textarea "create a lan"
type textarea "x"
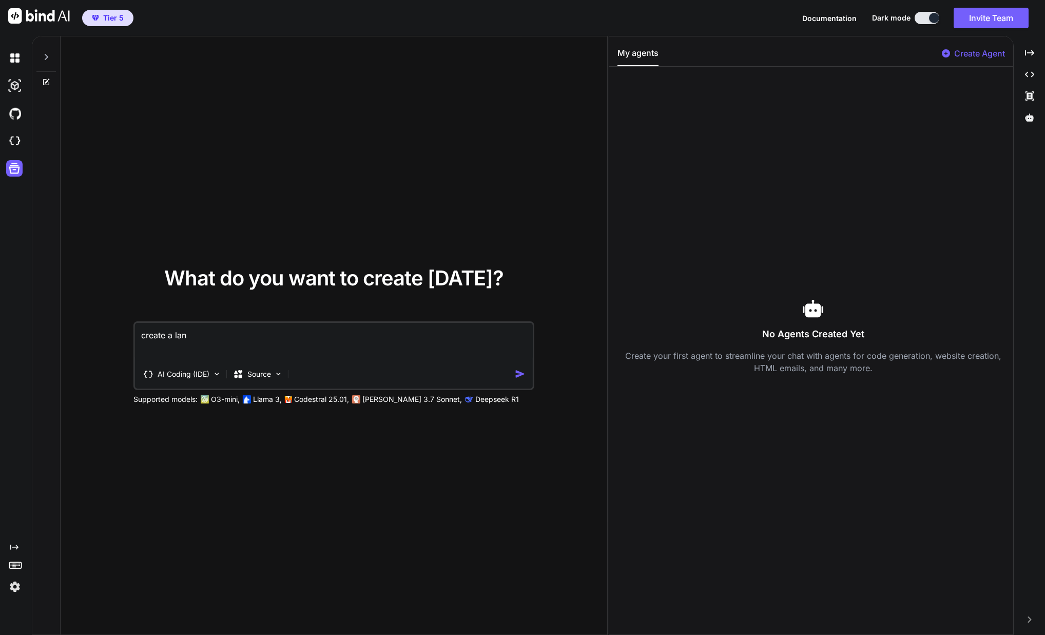
type textarea "create a land"
type textarea "x"
type textarea "create a landi"
type textarea "x"
type textarea "create a landin"
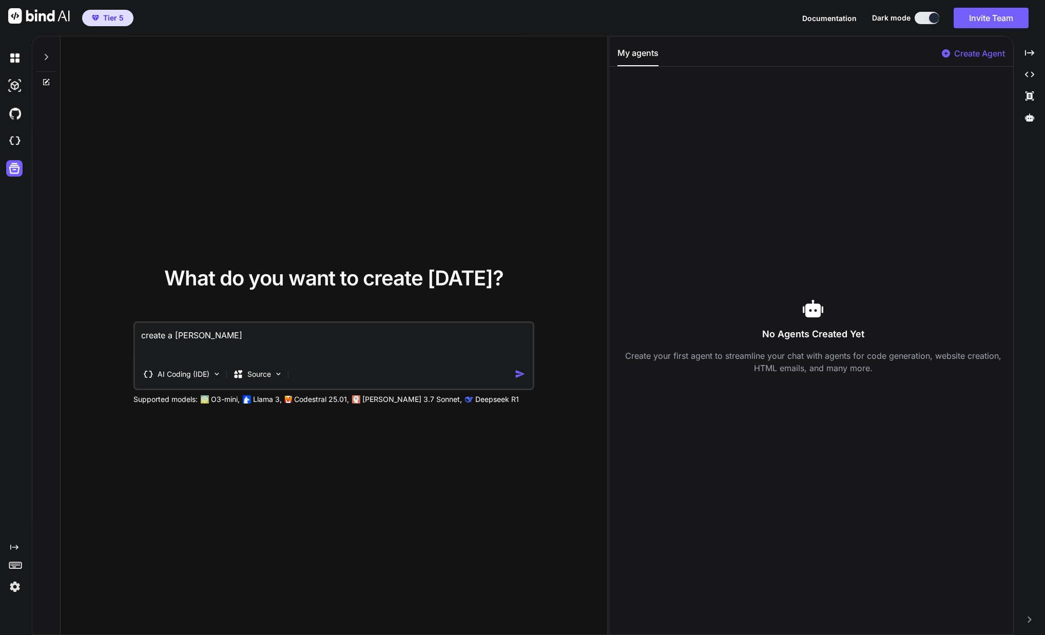
type textarea "x"
type textarea "create a landing"
type textarea "x"
type textarea "create a landing"
type textarea "x"
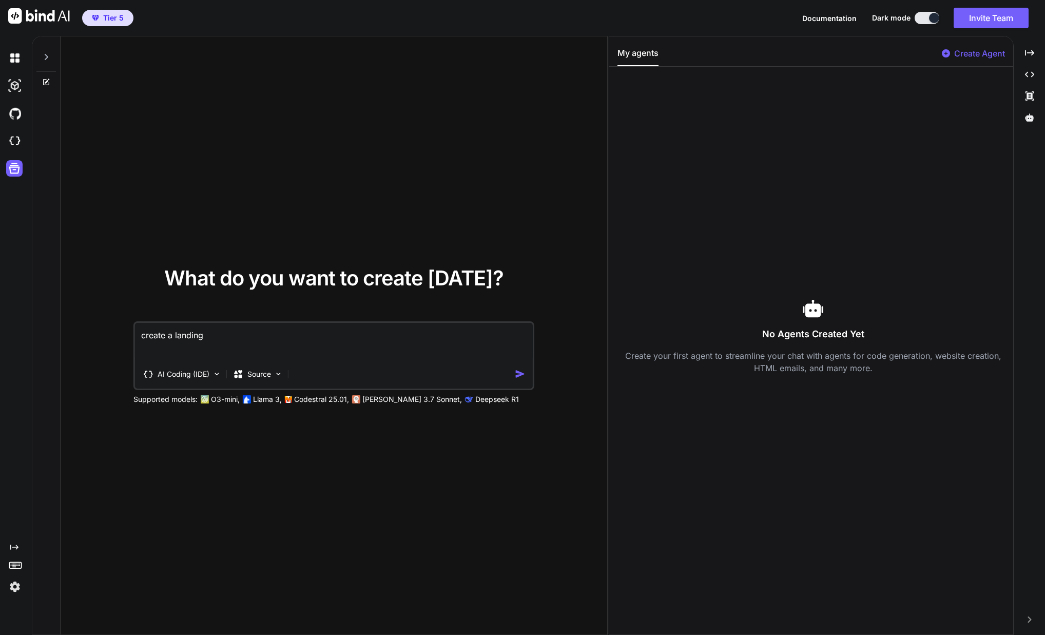
type textarea "create a landing p"
type textarea "x"
type textarea "create a landing pa"
type textarea "x"
type textarea "create a landing pag"
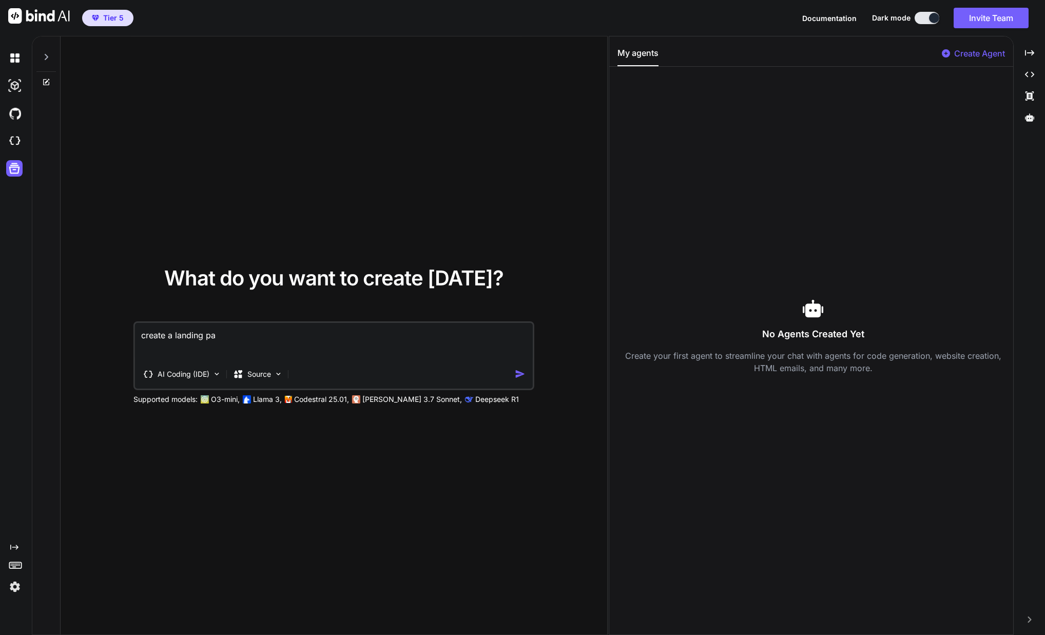
type textarea "x"
type textarea "create a landing page"
type textarea "x"
type textarea "create a landing page"
type textarea "x"
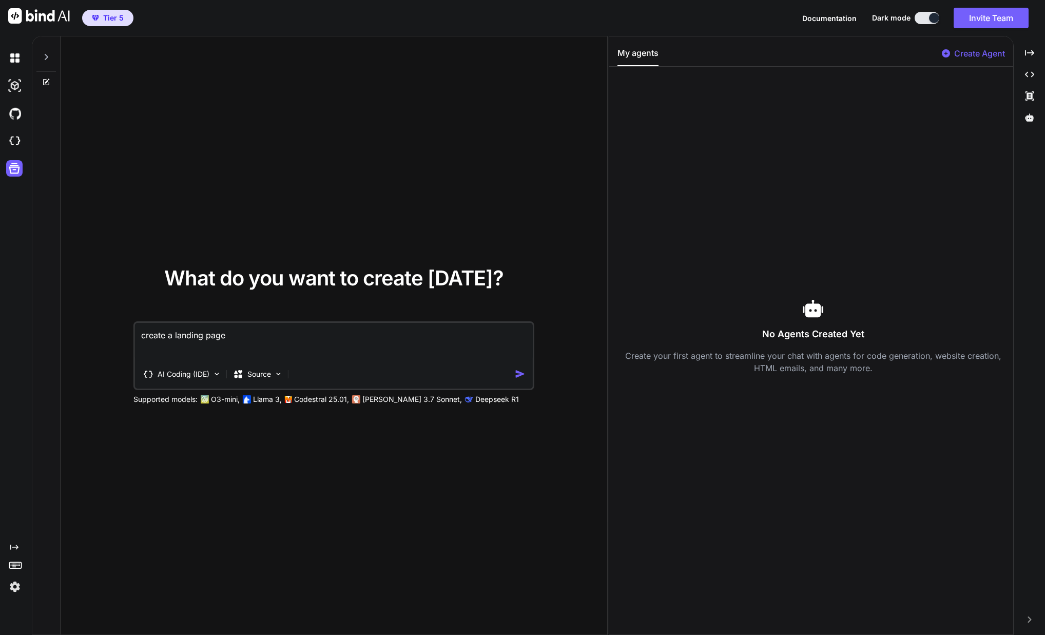
type textarea "create a landing page f"
type textarea "x"
type textarea "create a landing page fo"
type textarea "x"
type textarea "create a landing page for"
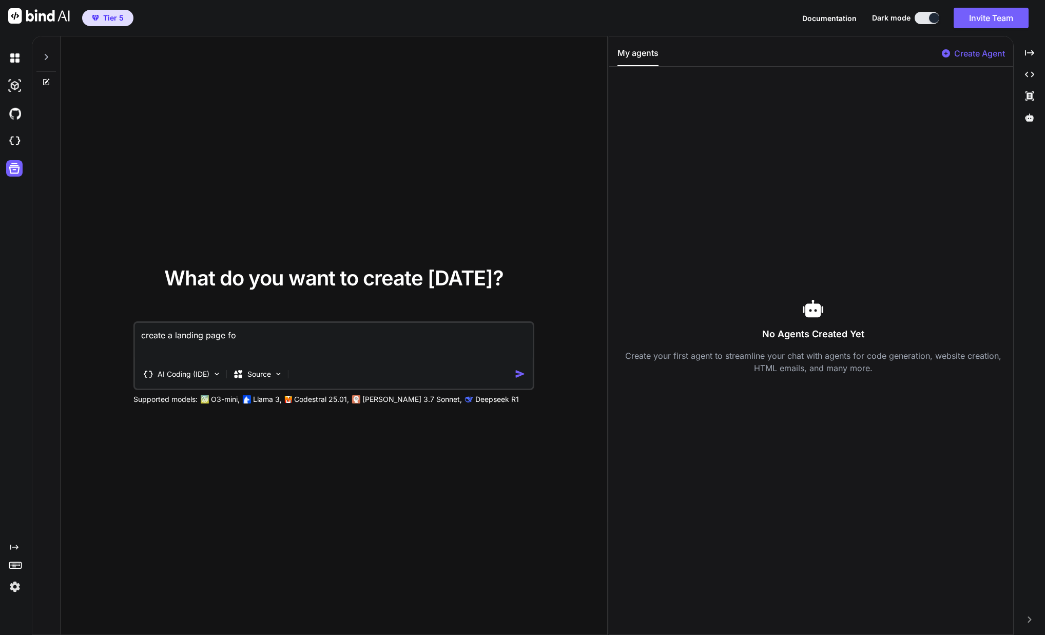
type textarea "x"
type textarea "create a landing page for"
type textarea "x"
type textarea "create a landing page for a"
type textarea "x"
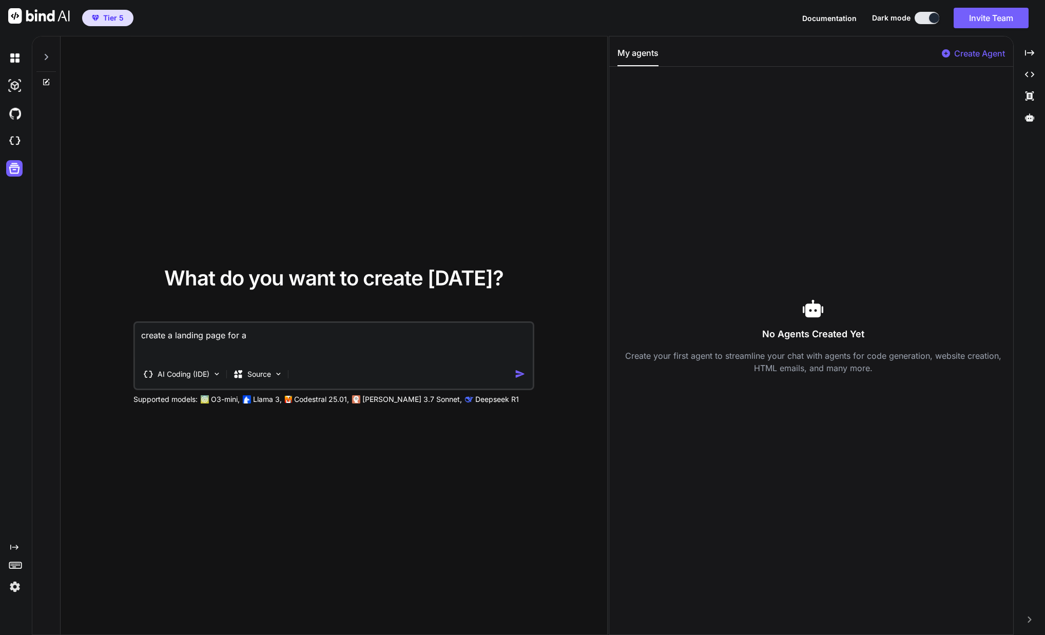
type textarea "create a landing page for an"
type textarea "x"
type textarea "create a landing page for an"
type textarea "x"
type textarea "create a landing page for an a"
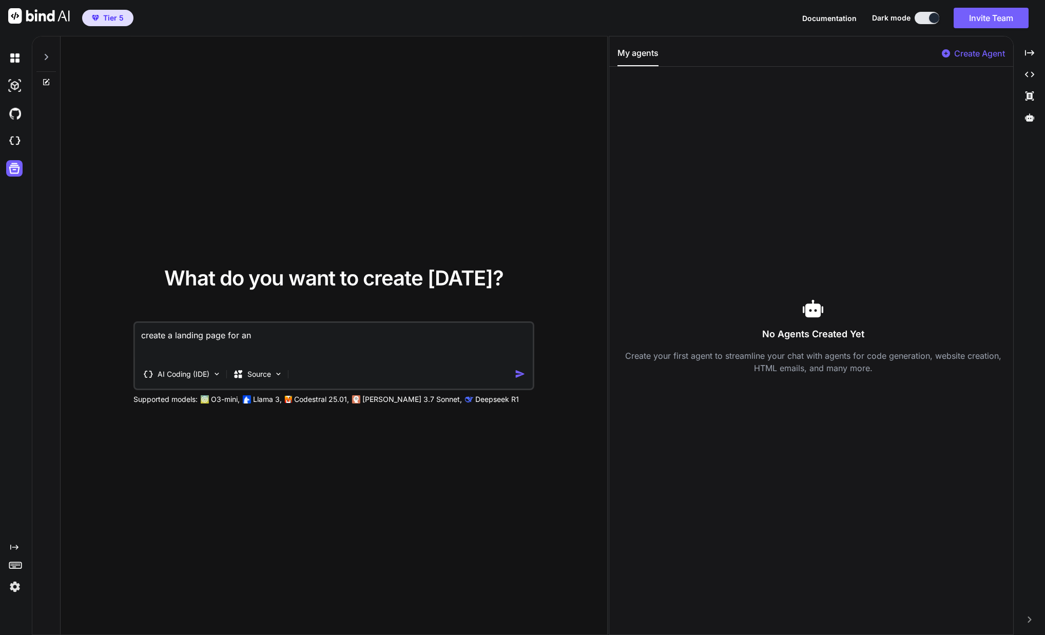
type textarea "x"
type textarea "create a landing page for an ai"
type textarea "x"
type textarea "create a landing page for an ai"
type textarea "x"
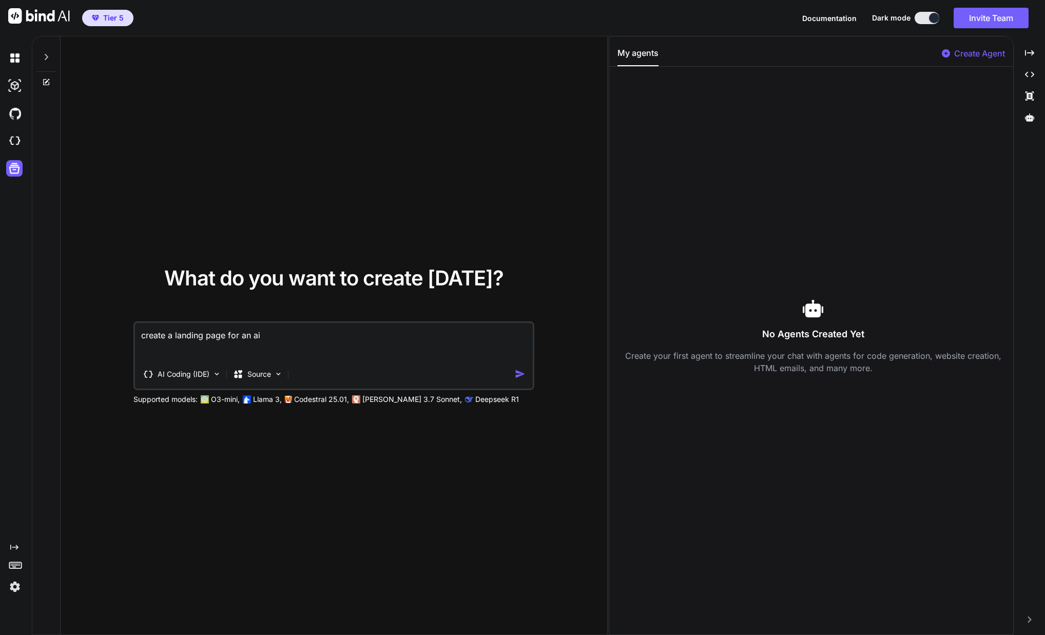
type textarea "create a landing page for an ai s"
type textarea "x"
type textarea "create a landing page for an ai sa"
type textarea "x"
type textarea "create a landing page for an ai saa"
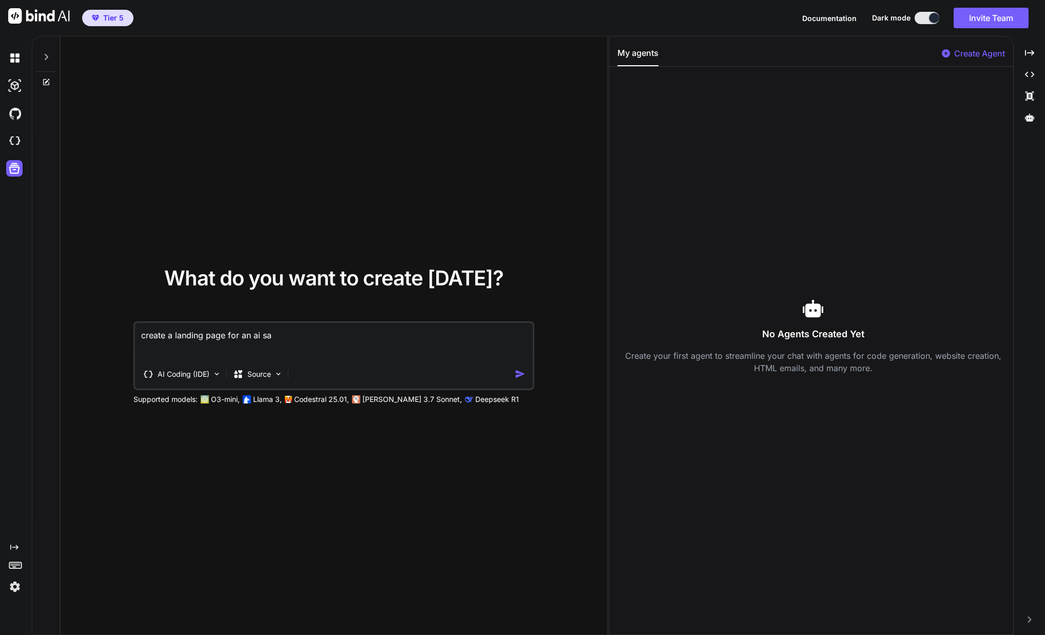
type textarea "x"
type textarea "create a landing page for an ai saas"
type textarea "x"
type textarea "create a landing page for an ai saas"
type textarea "x"
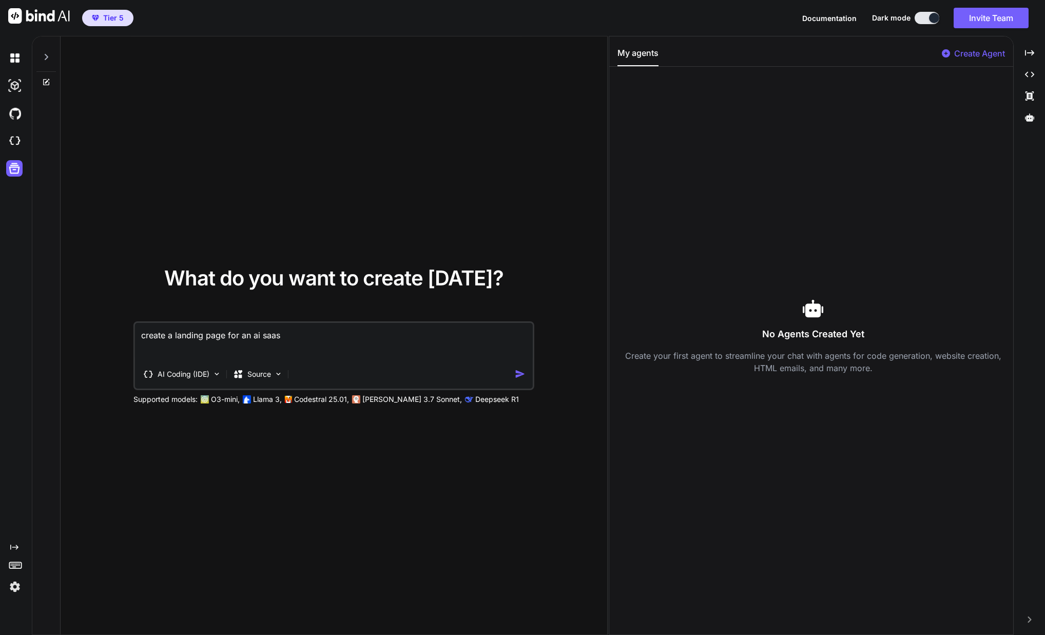
type textarea "create a landing page for an ai saas p"
type textarea "x"
type textarea "create a landing page for an ai saas pl"
type textarea "x"
type textarea "create a landing page for an ai saas pla"
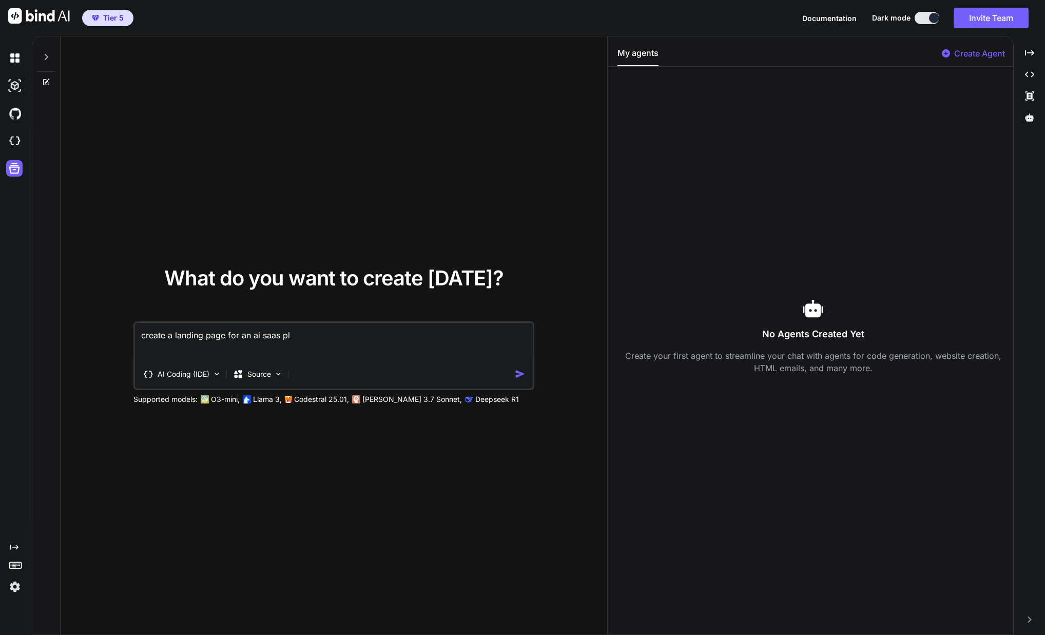
type textarea "x"
type textarea "create a landing page for an ai saas plat"
type textarea "x"
type textarea "create a landing page for an ai saas platf"
type textarea "x"
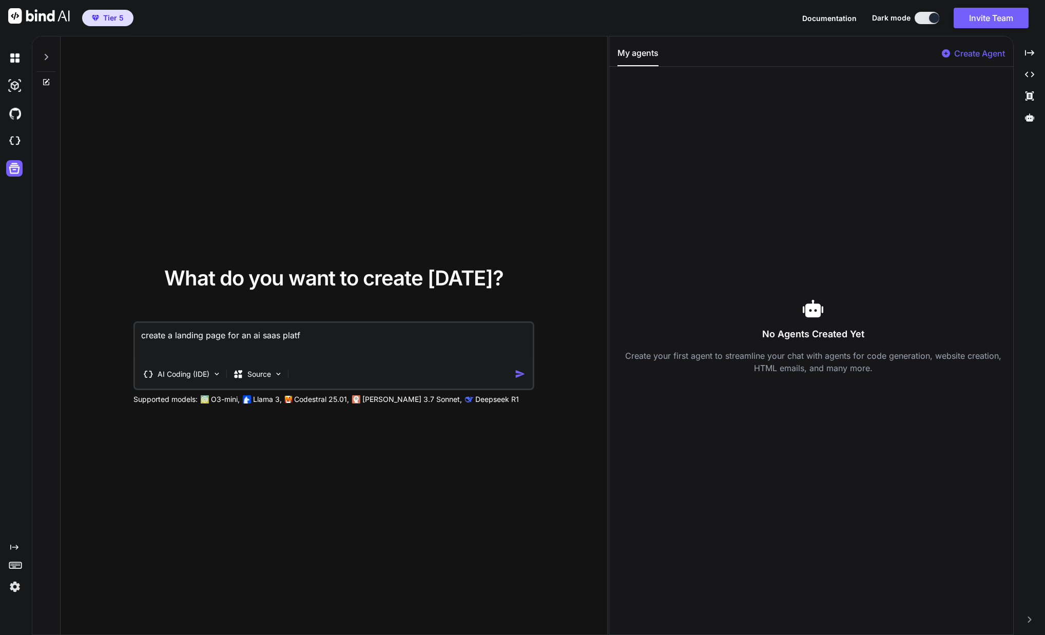
type textarea "create a landing page for an ai saas platfo"
type textarea "x"
type textarea "create a landing page for an ai saas platfor"
type textarea "x"
type textarea "create a landing page for an ai saas platform"
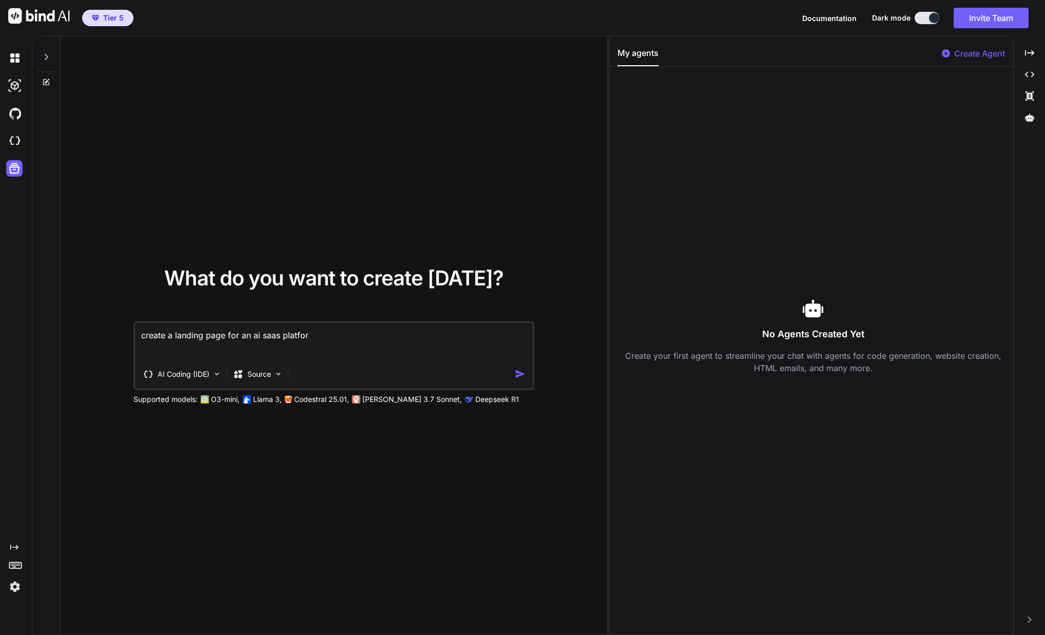
type textarea "x"
type textarea "create a landing page for an ai saas platform"
click at [246, 374] on div "Source" at bounding box center [252, 374] width 38 height 10
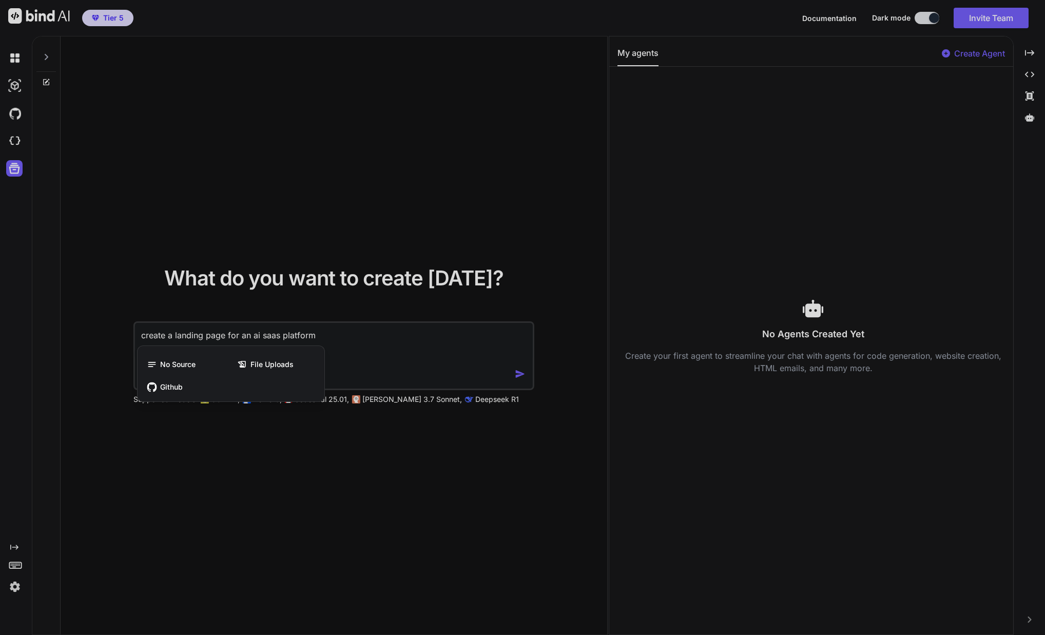
click at [262, 306] on div at bounding box center [522, 317] width 1045 height 635
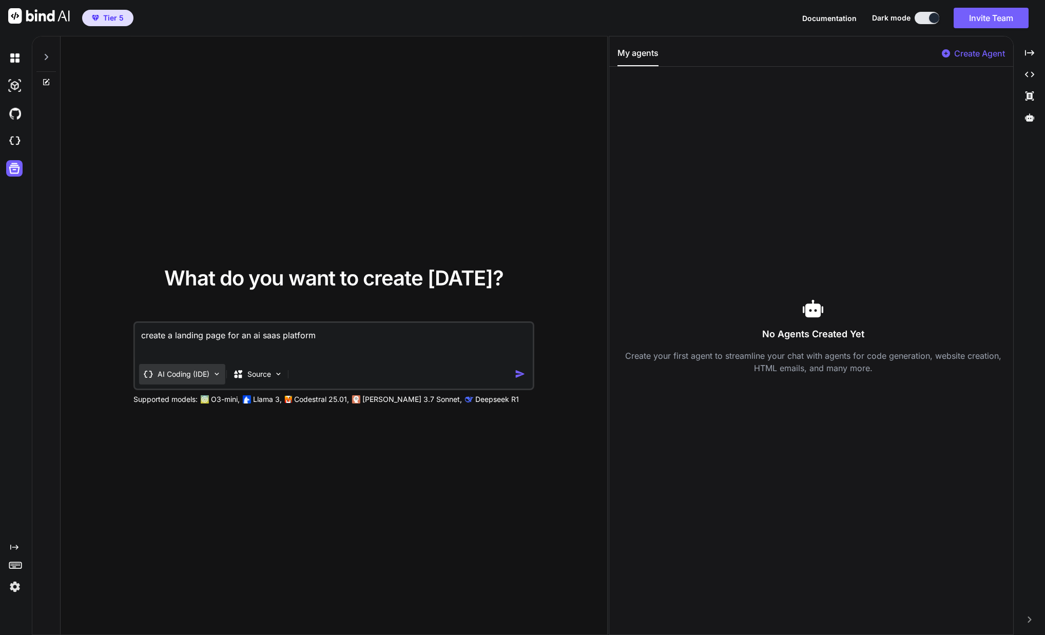
click at [201, 375] on p "AI Coding (IDE)" at bounding box center [184, 374] width 52 height 10
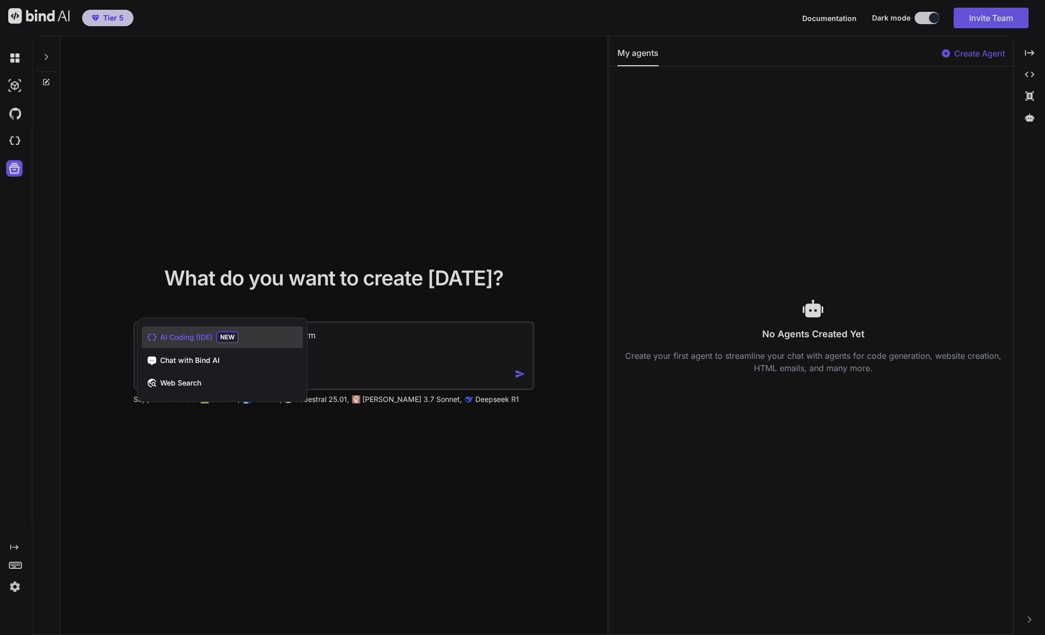
click at [241, 290] on div at bounding box center [522, 317] width 1045 height 635
type textarea "x"
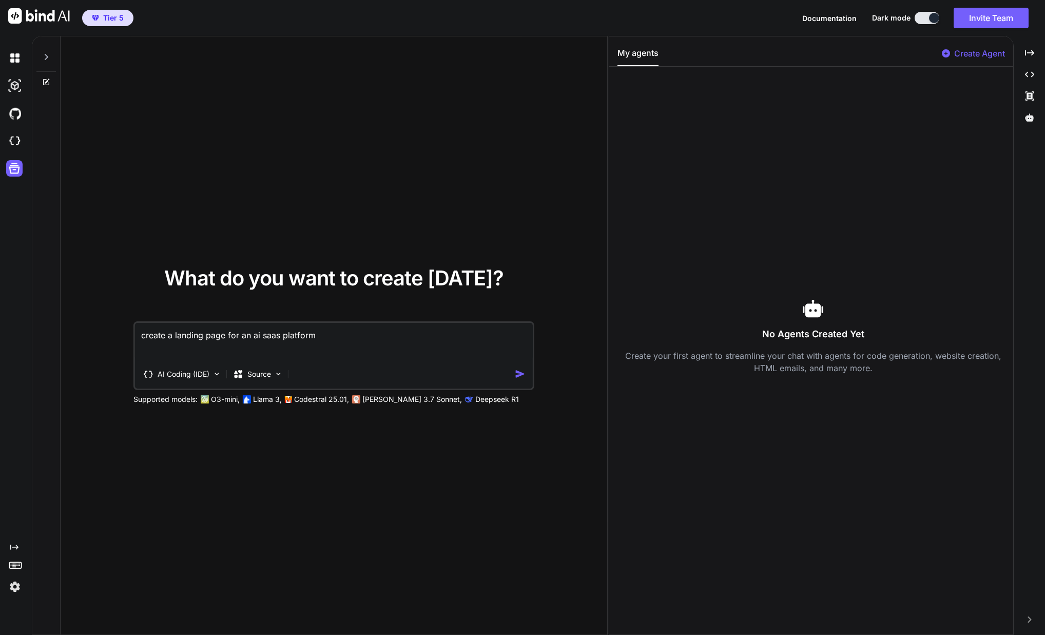
click at [248, 342] on textarea "create a landing page for an ai saas platform" at bounding box center [334, 342] width 398 height 38
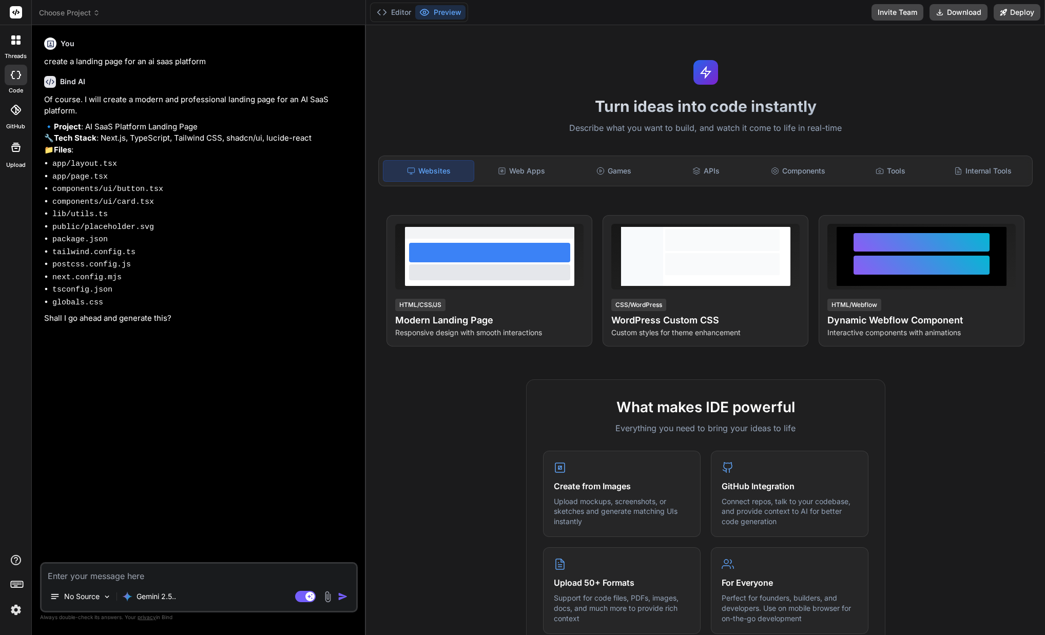
type textarea "x"
type textarea "y"
type textarea "x"
type textarea "ye"
type textarea "x"
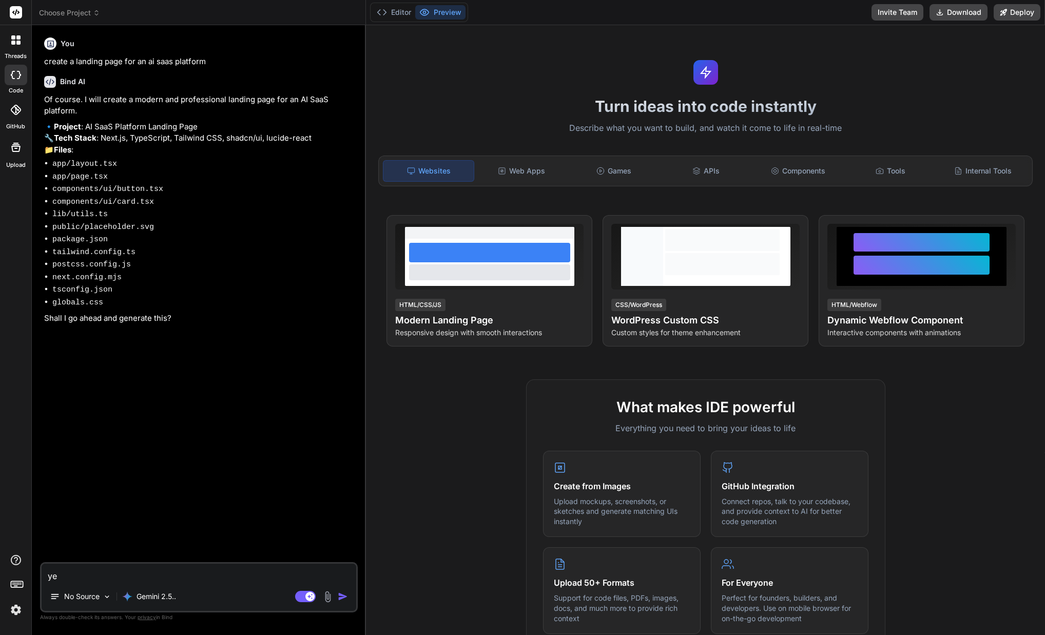
type textarea "yes"
type textarea "x"
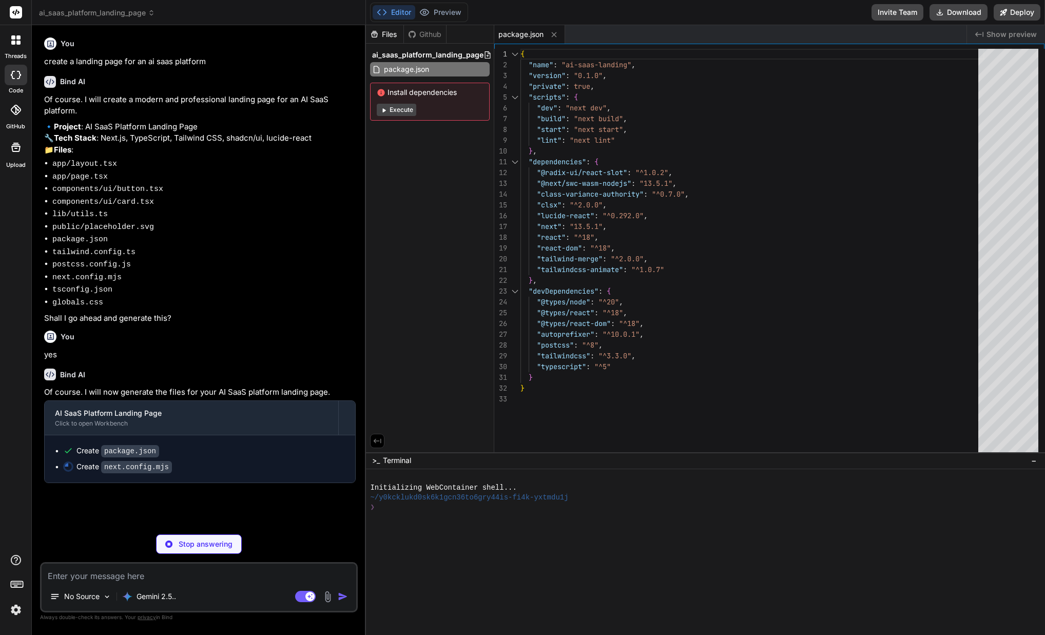
type textarea "x"
type textarea "} export default nextConfig"
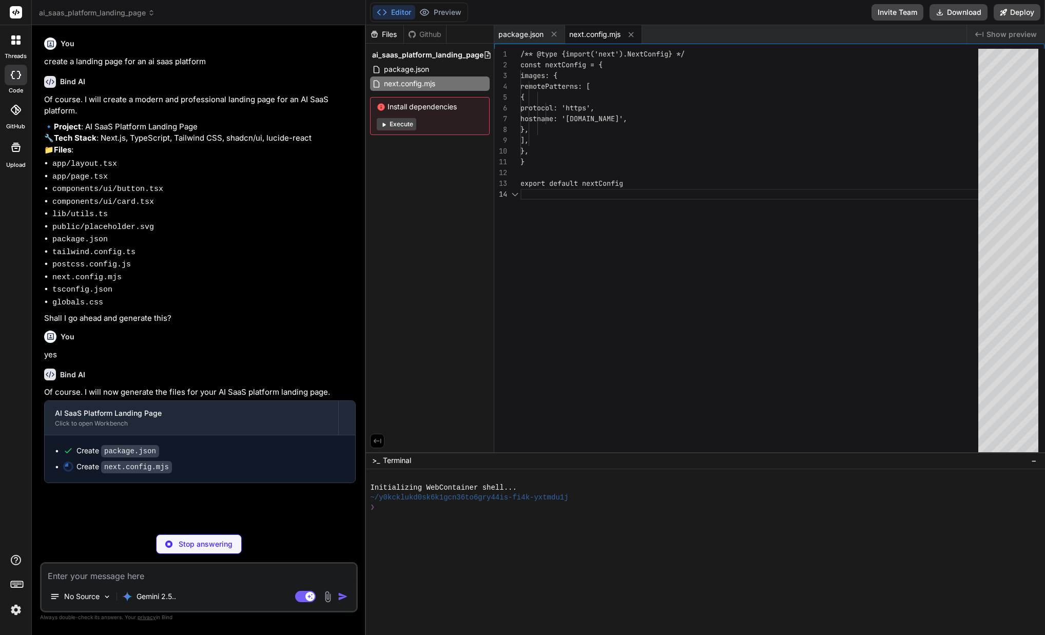
scroll to position [32, 0]
type textarea "x"
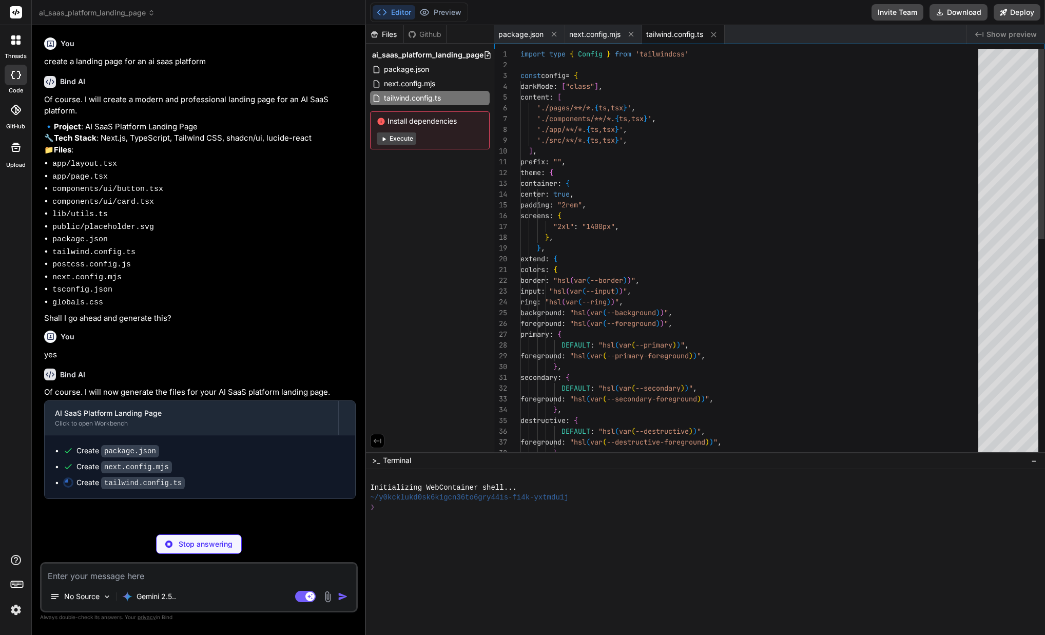
scroll to position [0, 0]
type textarea "x"
type textarea "module.exports = { plugins: { tailwindcss: {}, autoprefixer: {}, }, }"
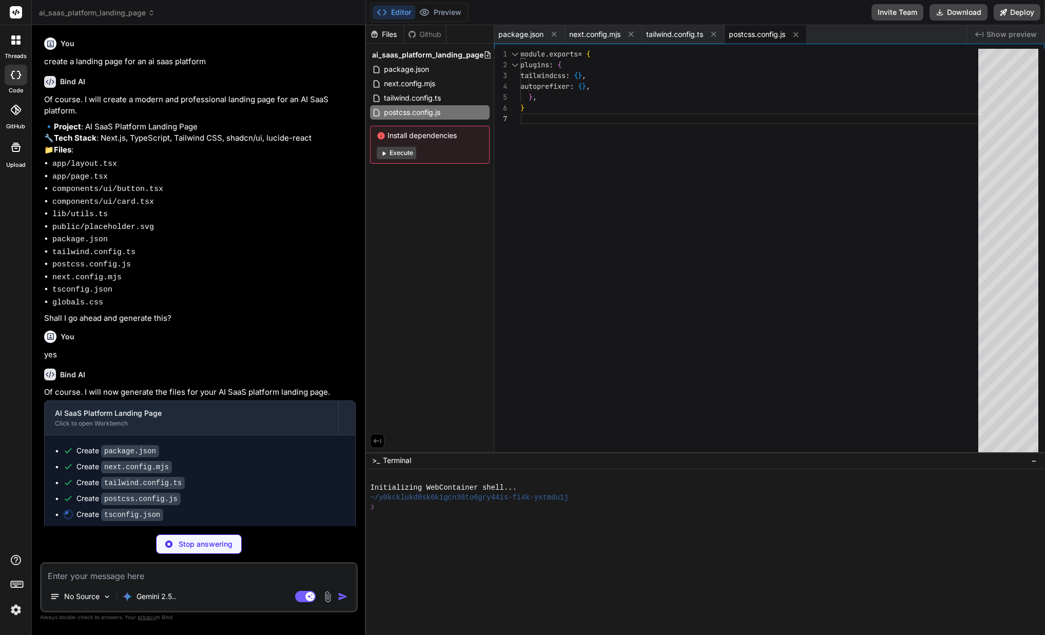
type textarea "x"
type textarea ""paths": { "@/*": ["./*"] } }, "include": ["next-env.d.ts", "**/*.ts", "**/*.ts…"
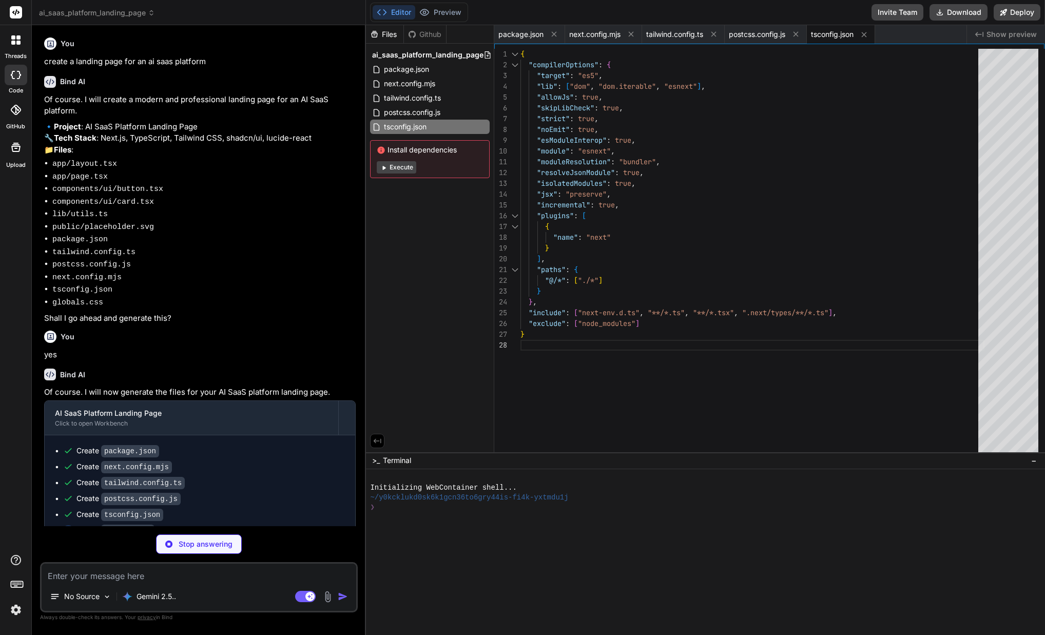
type textarea "x"
type textarea "@apply border-border; } body { @apply bg-background text-foreground; } }"
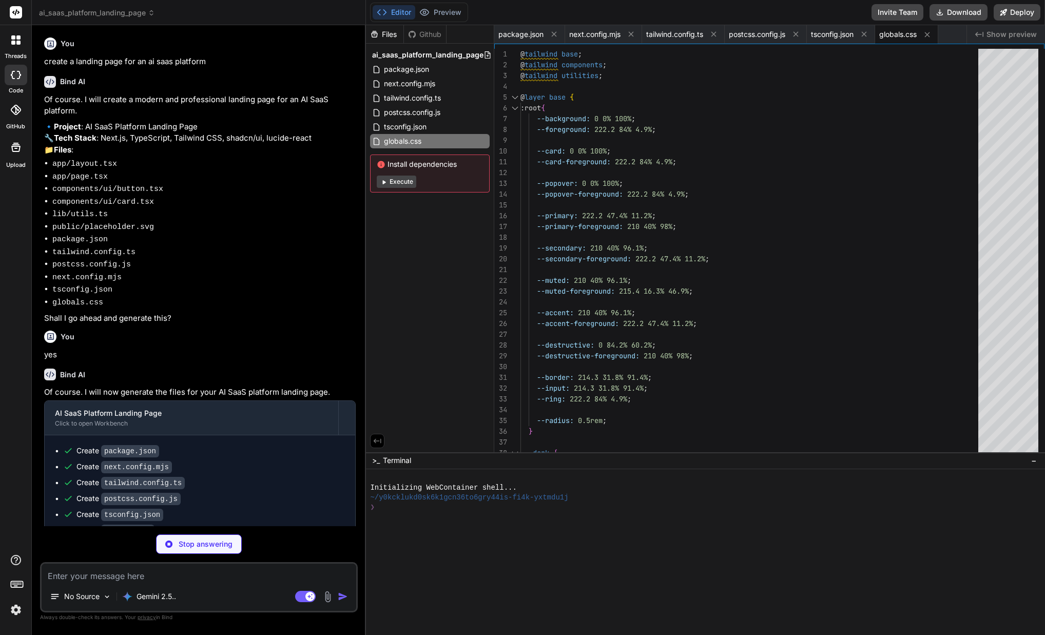
type textarea "x"
type textarea "{children} </body> </html> ) }"
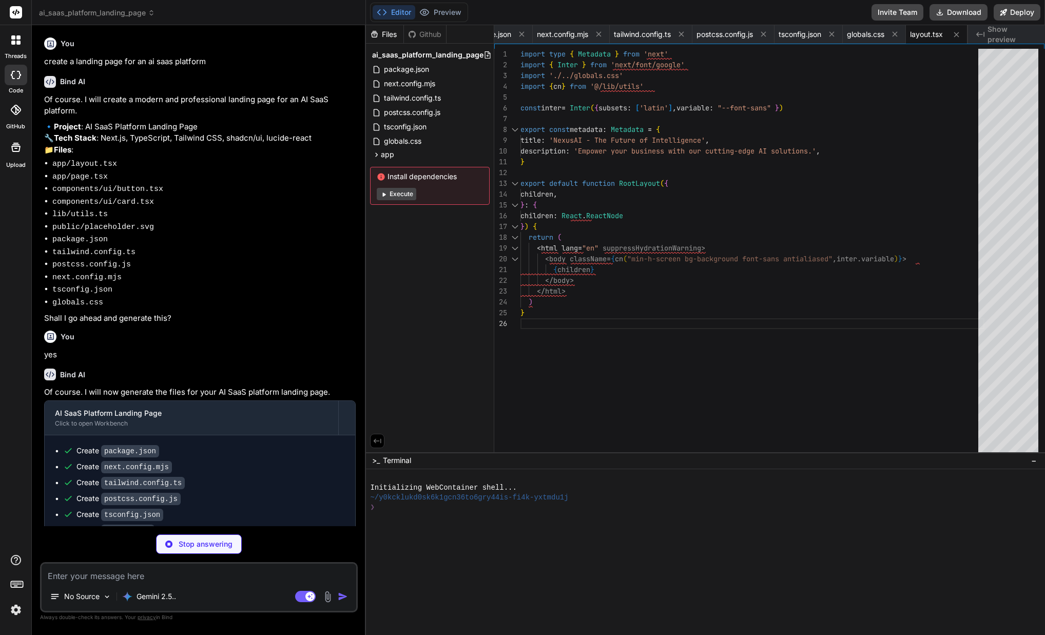
type textarea "x"
type textarea "<a href="#" className="text-gray-600 dark:text-gray-400 hover:text-blue-600">Co…"
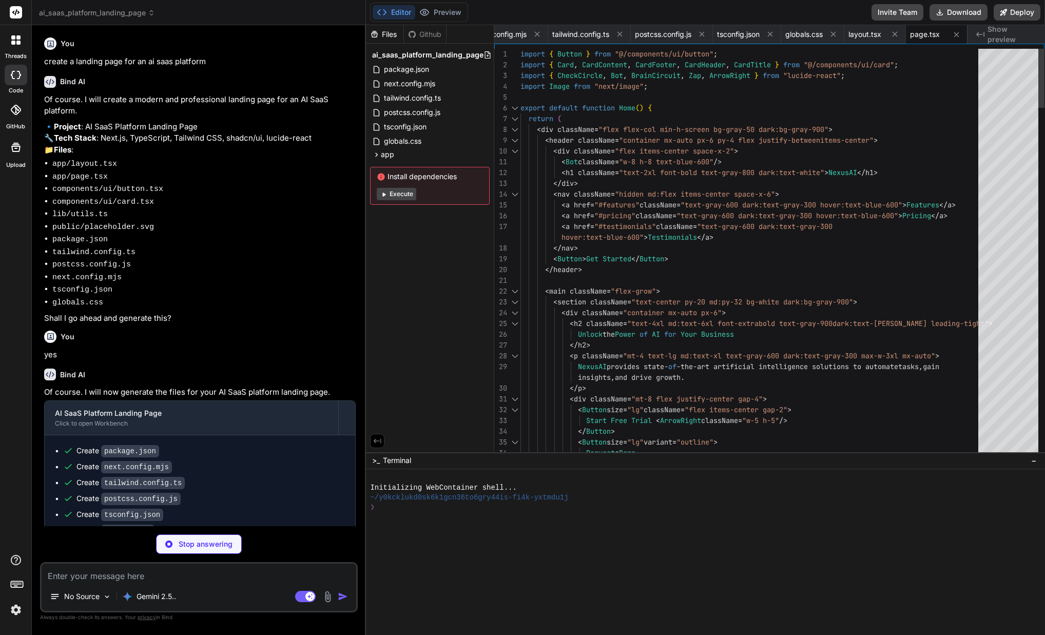
type textarea "x"
type textarea "import { type ClassValue, clsx } from "clsx" import { twMerge } from "tailwind-…"
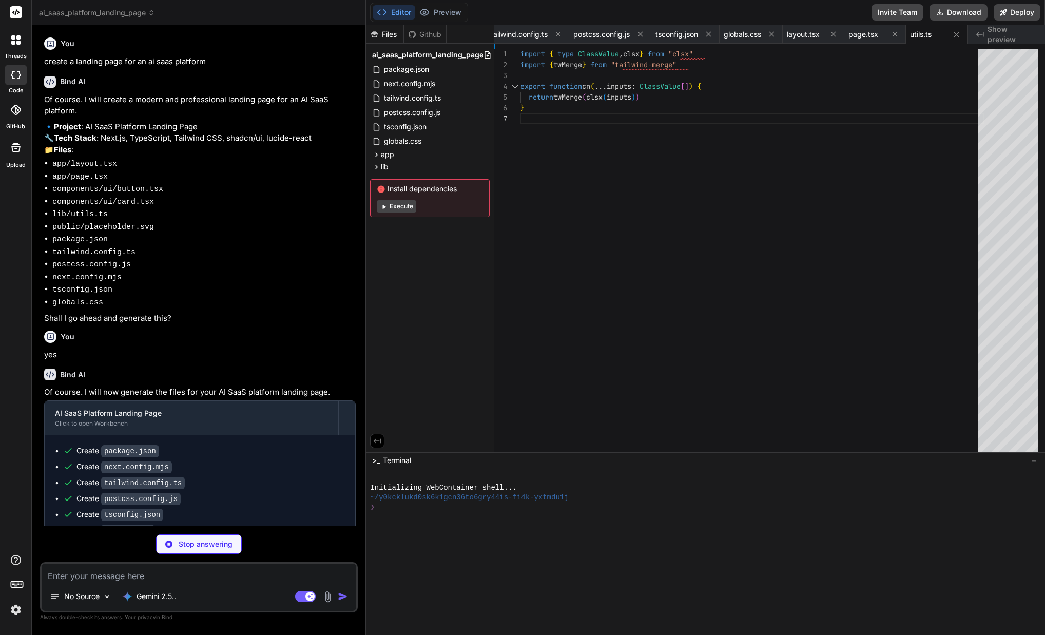
type textarea "x"
type textarea "{...props} /> ) } ) Button.displayName = "Button" export { Button, buttonVarian…"
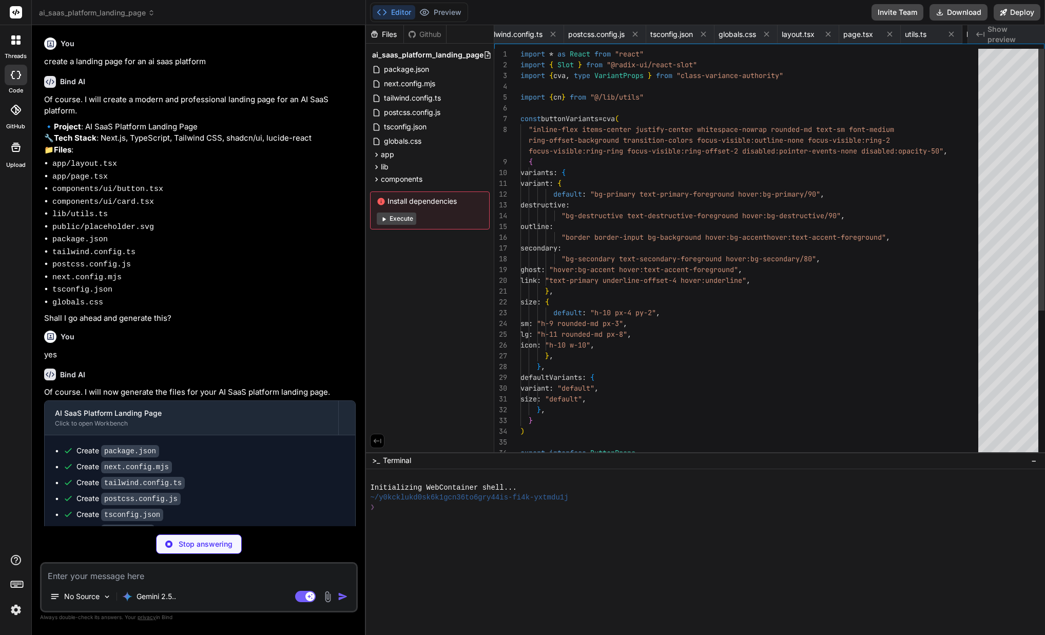
scroll to position [0, 222]
type textarea "x"
type textarea "<div ref={ref} className={cn("flex items-center p-6 pt-0", className)} {...prop…"
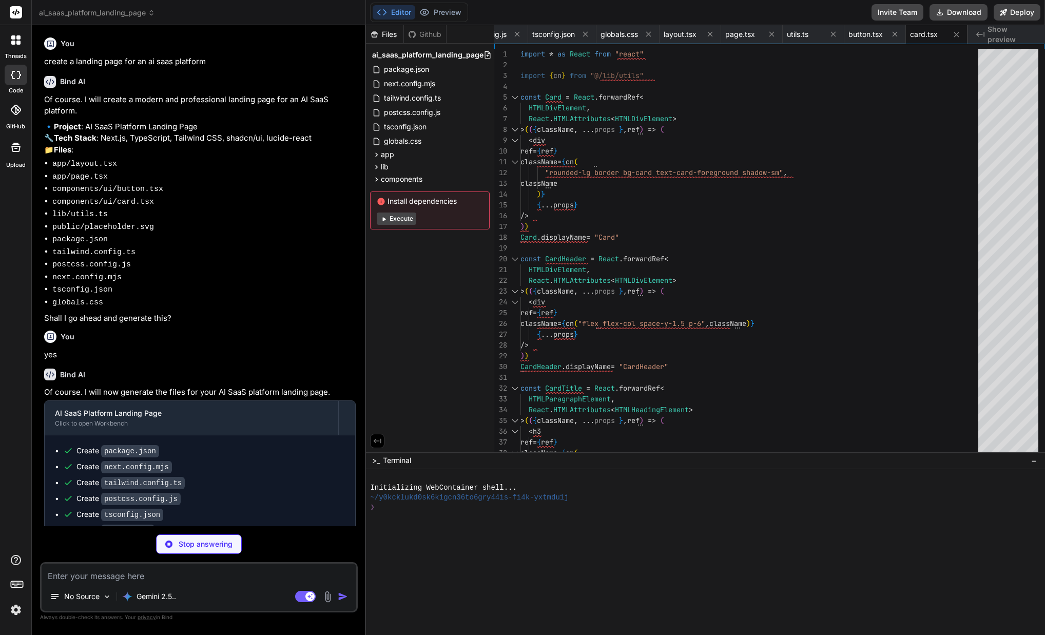
type textarea "x"
type textarea "<svg xmlns="[URL][DOMAIN_NAME]" width="24" height="24" viewBox="0 0 24 24" fill…"
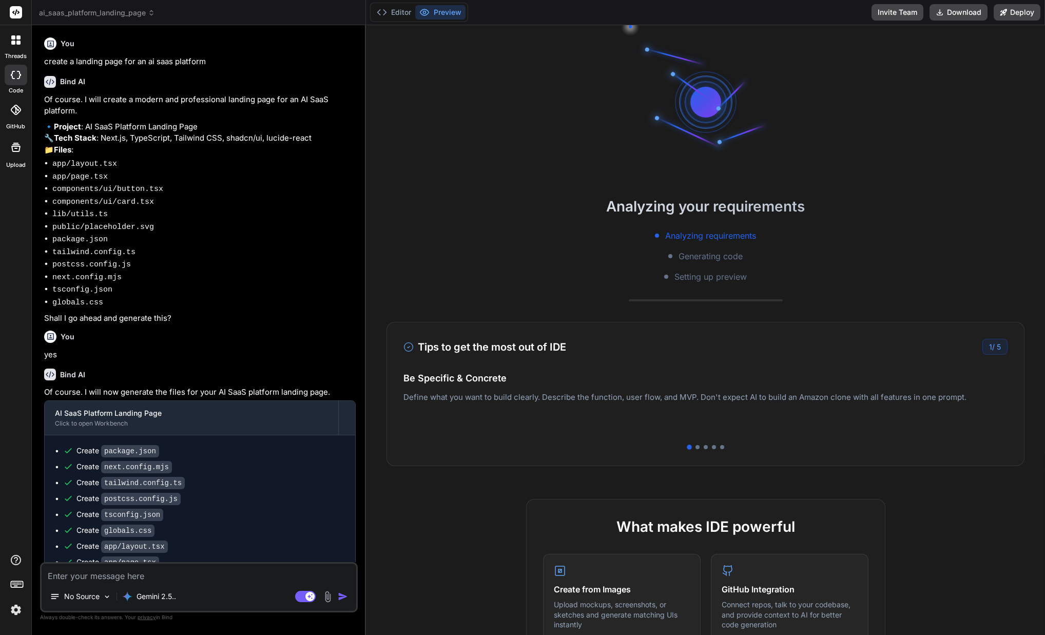
type textarea "x"
